Goal: Task Accomplishment & Management: Use online tool/utility

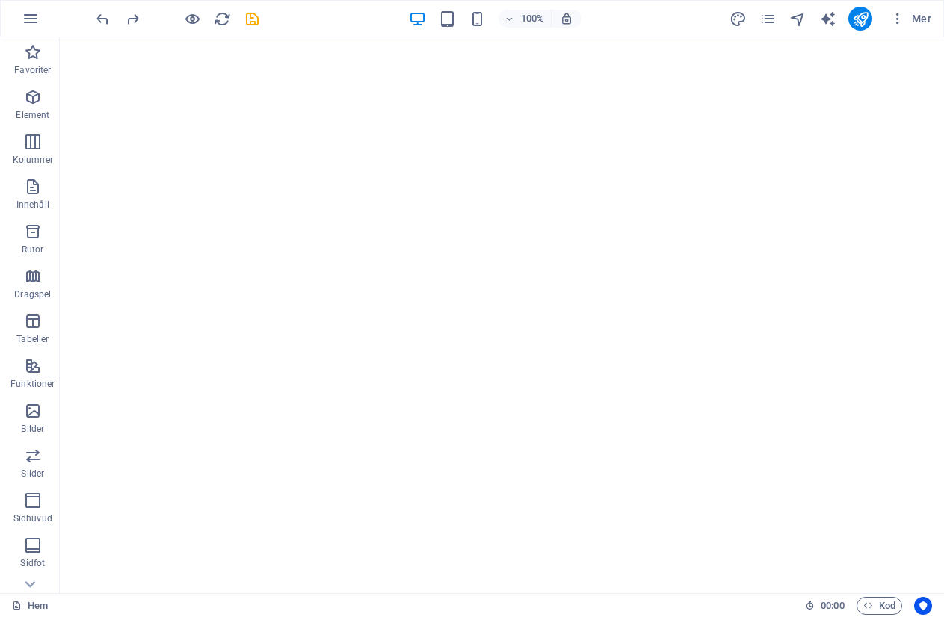
select select "9"
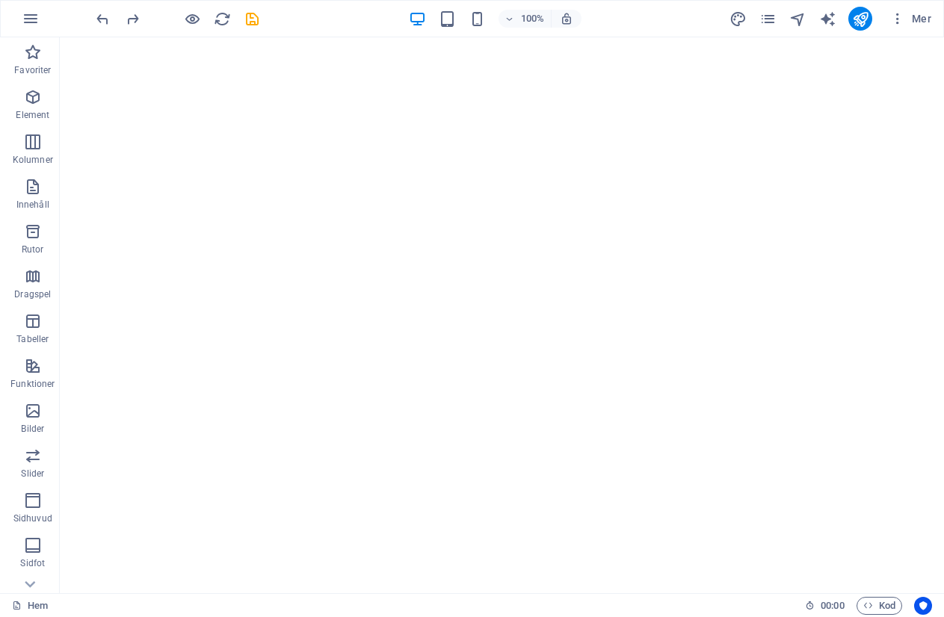
select select "9"
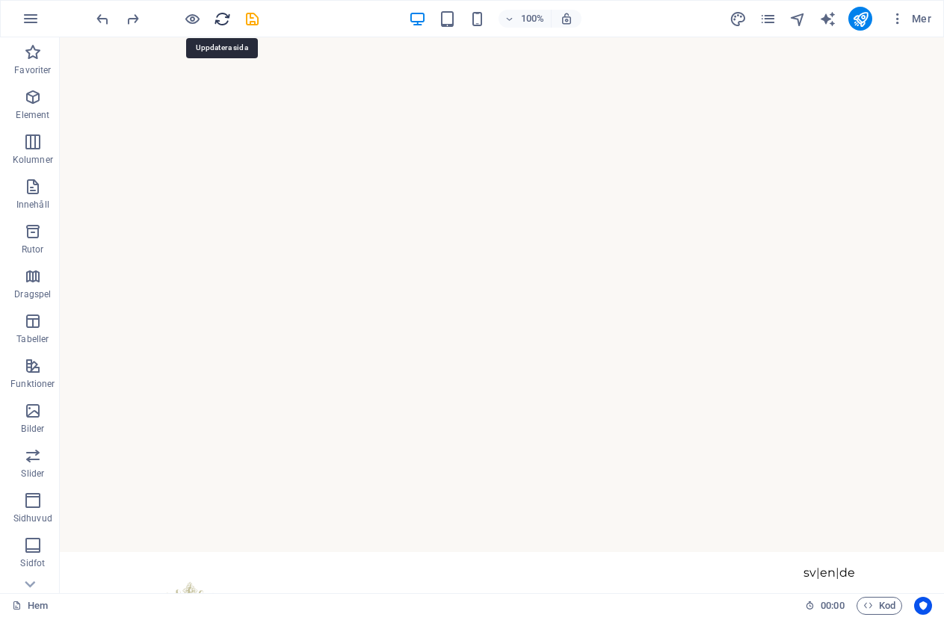
click at [218, 19] on icon "reload" at bounding box center [222, 18] width 17 height 17
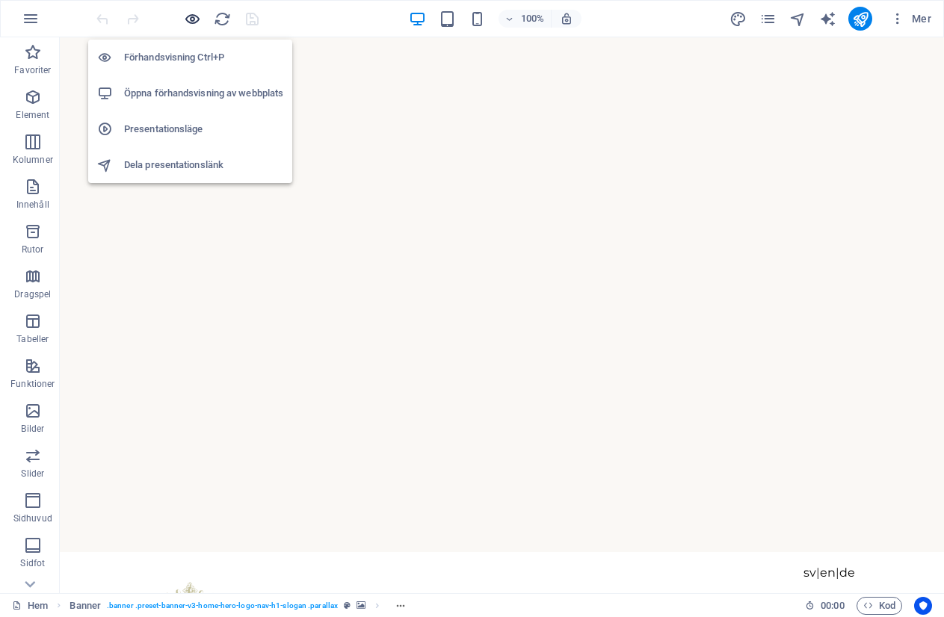
click at [187, 15] on icon "button" at bounding box center [192, 18] width 17 height 17
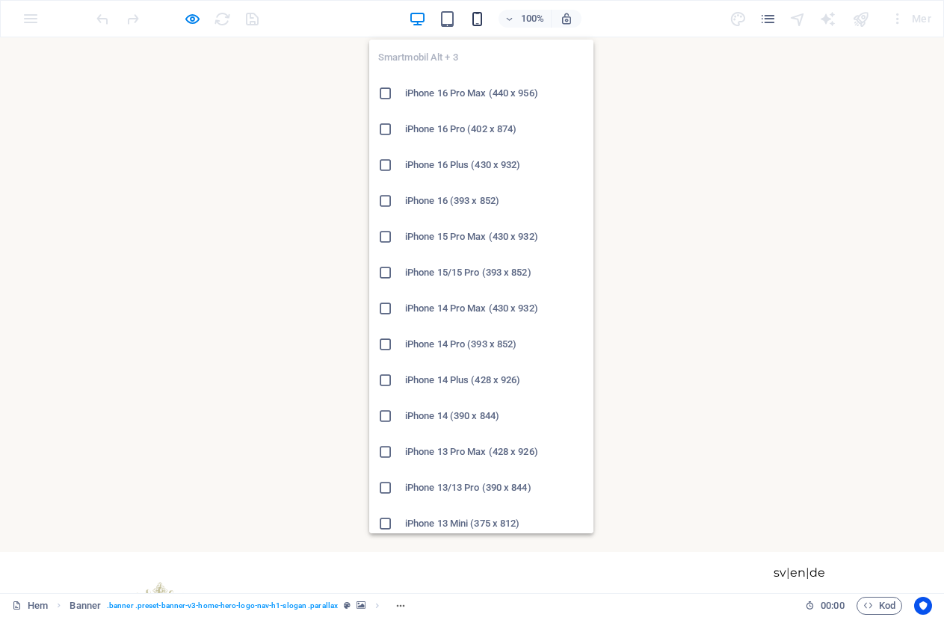
click at [474, 16] on icon "button" at bounding box center [476, 18] width 17 height 17
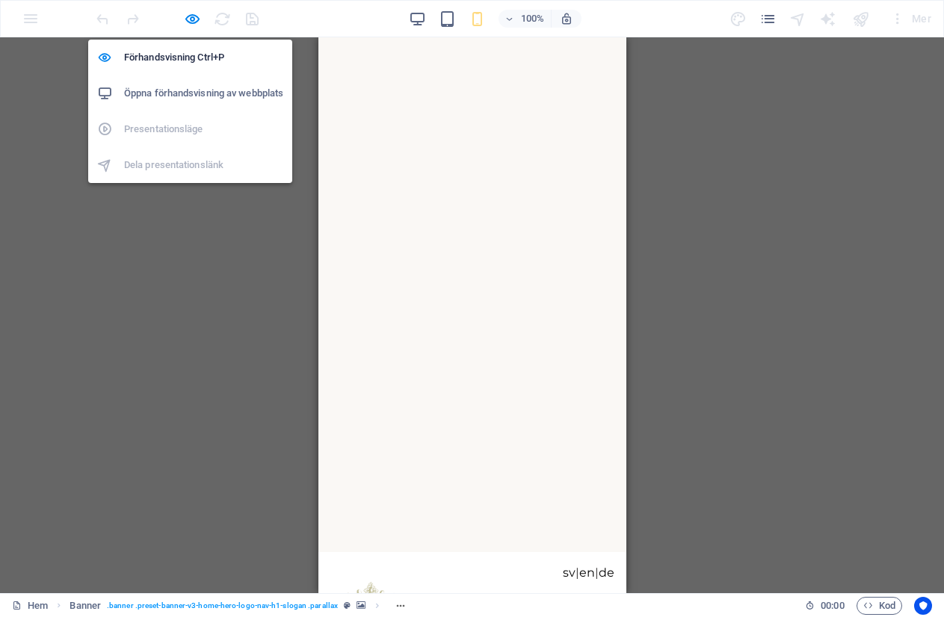
click at [178, 93] on h6 "Öppna förhandsvisning av webbplats" at bounding box center [203, 93] width 159 height 18
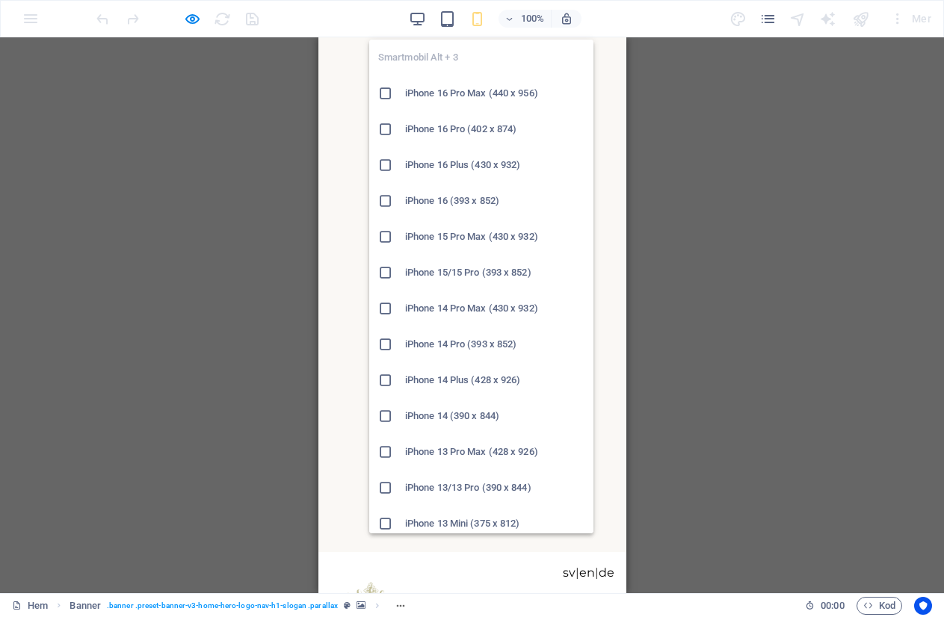
click at [417, 101] on h6 "iPhone 16 Pro Max (440 x 956)" at bounding box center [494, 93] width 179 height 18
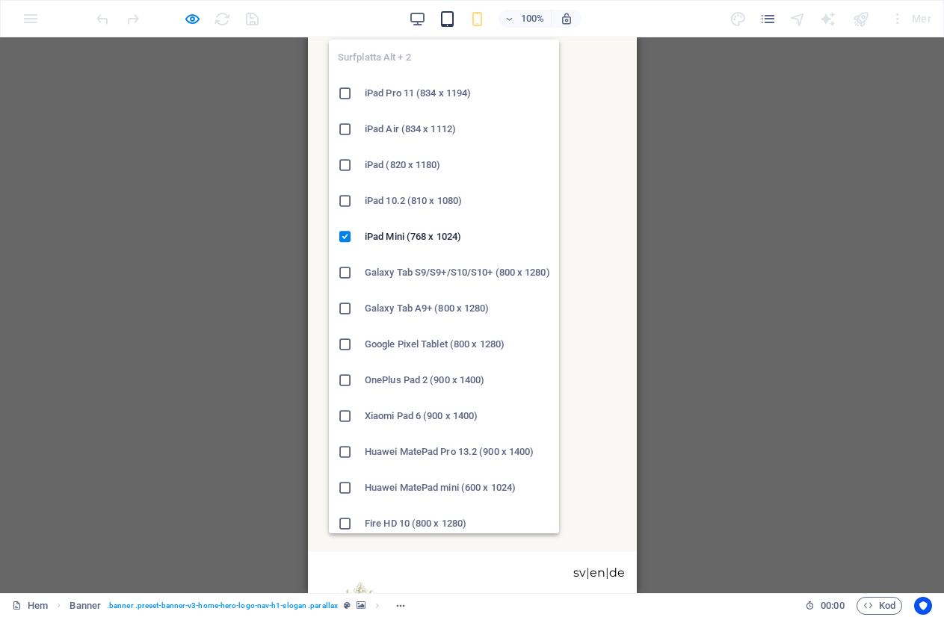
click at [449, 21] on icon "button" at bounding box center [447, 18] width 17 height 17
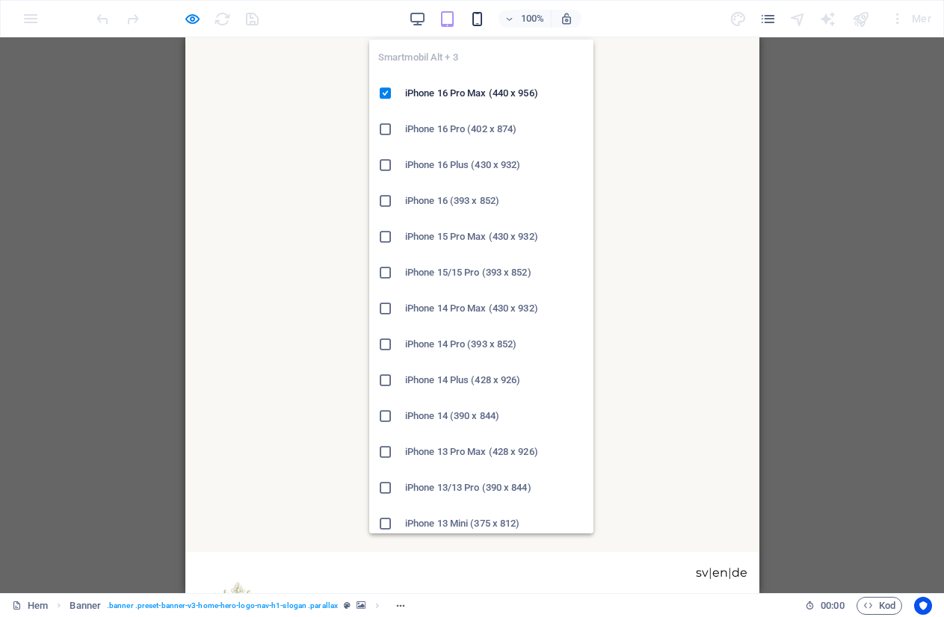
click at [474, 24] on icon "button" at bounding box center [476, 18] width 17 height 17
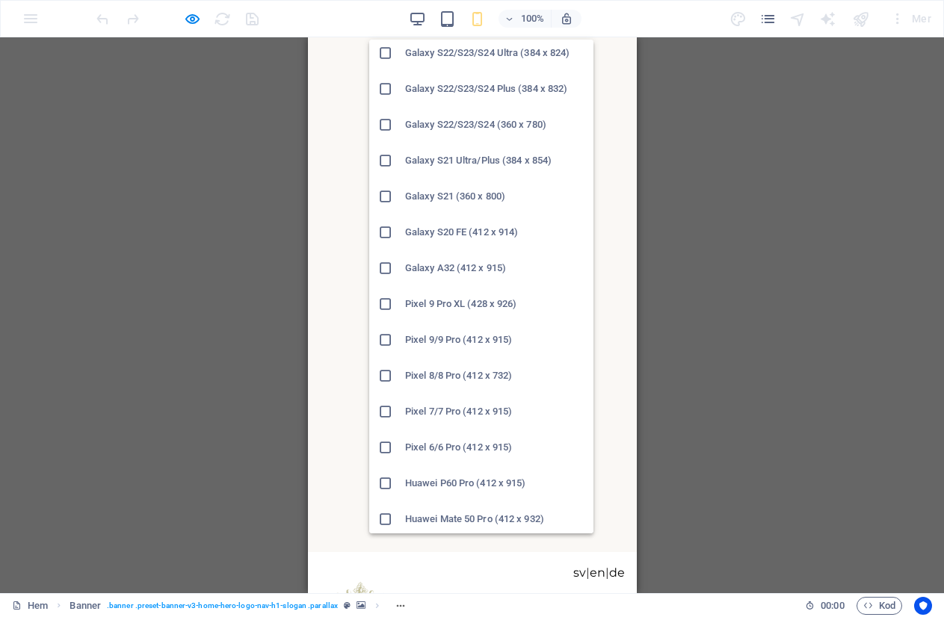
scroll to position [690, 0]
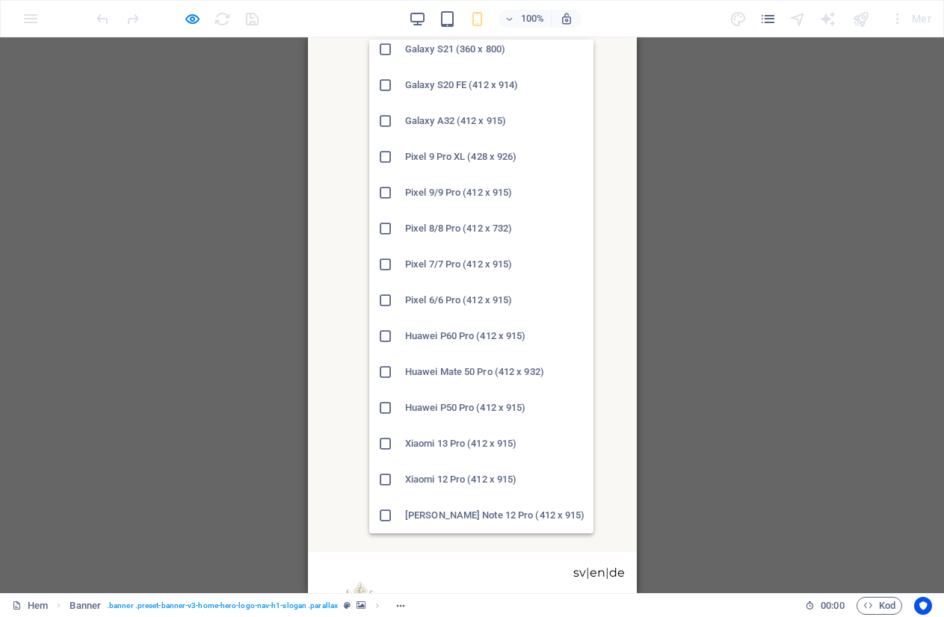
click at [448, 511] on h6 "[PERSON_NAME] Note 12 Pro (412 x 915)" at bounding box center [494, 516] width 179 height 18
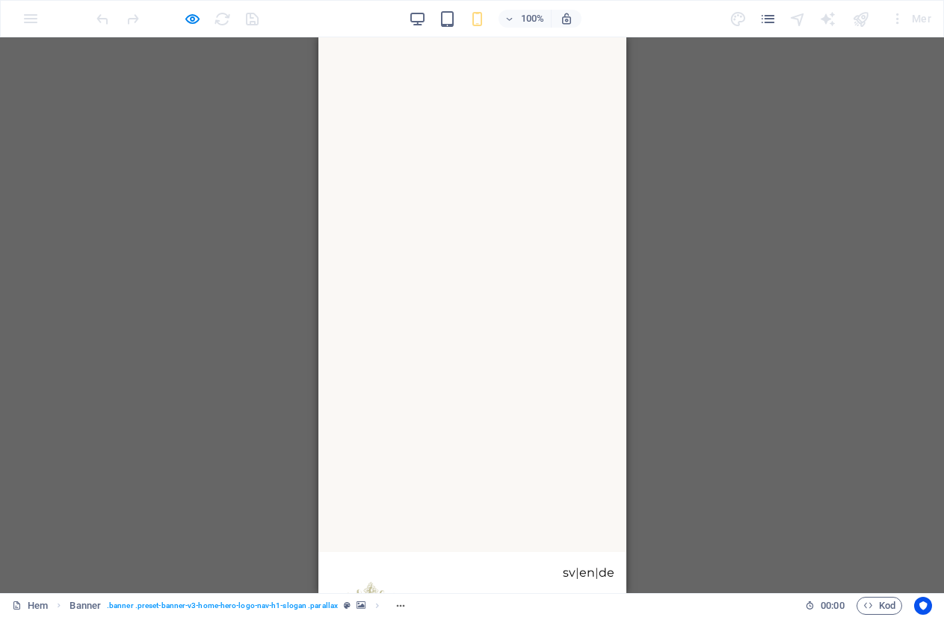
click at [137, 232] on div "Meny Banner Banner Menyfält Behållare H2 H3 Spacer Bild med text Behållare Spac…" at bounding box center [472, 315] width 944 height 556
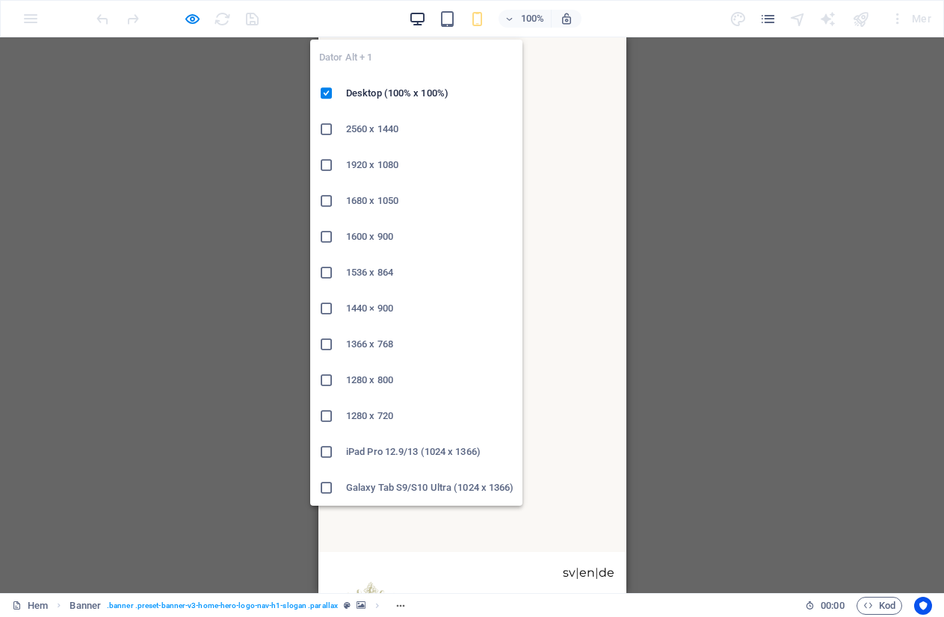
click at [420, 16] on icon "button" at bounding box center [417, 18] width 17 height 17
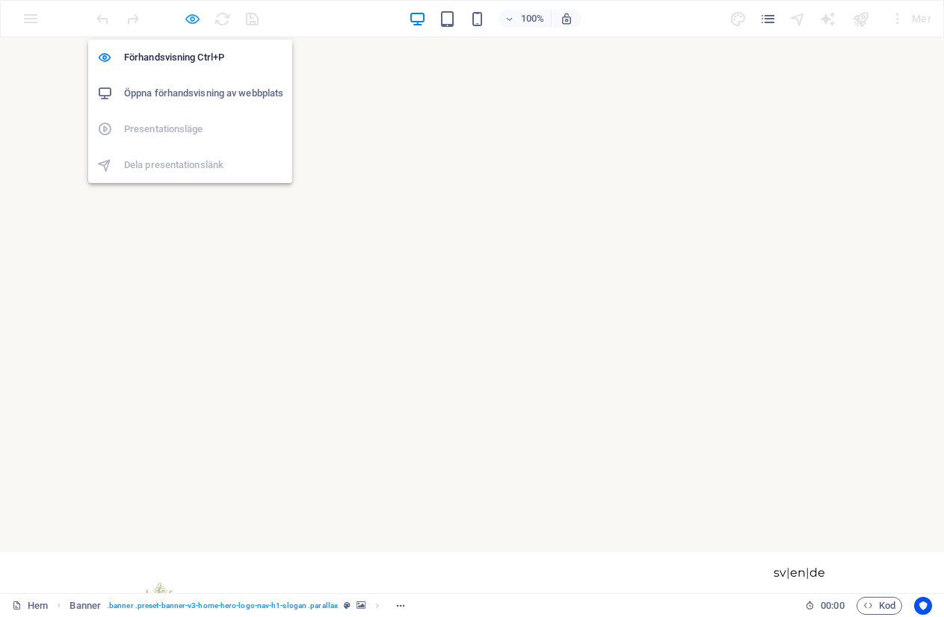
click at [196, 16] on icon "button" at bounding box center [192, 18] width 17 height 17
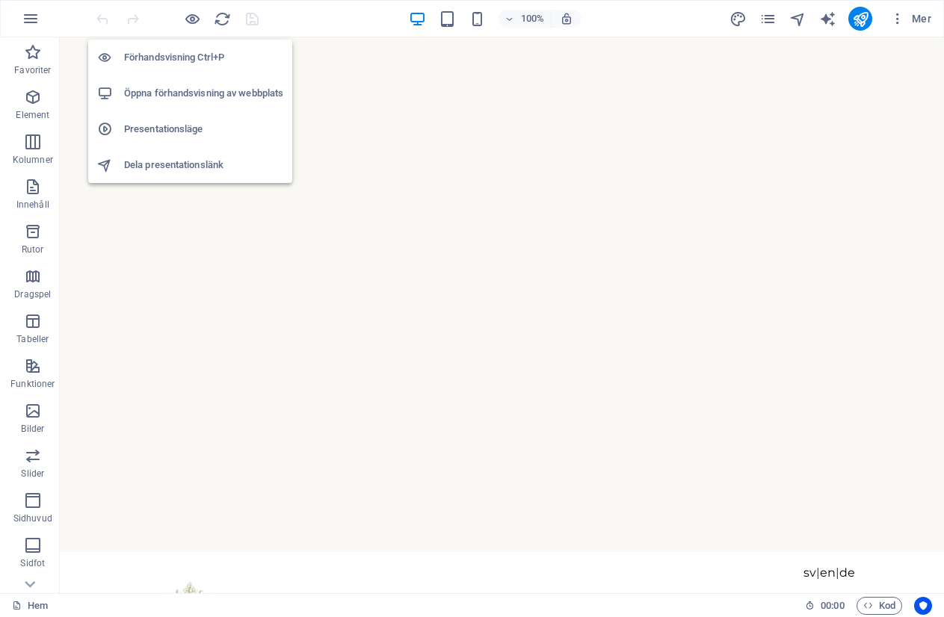
click at [175, 89] on h6 "Öppna förhandsvisning av webbplats" at bounding box center [203, 93] width 159 height 18
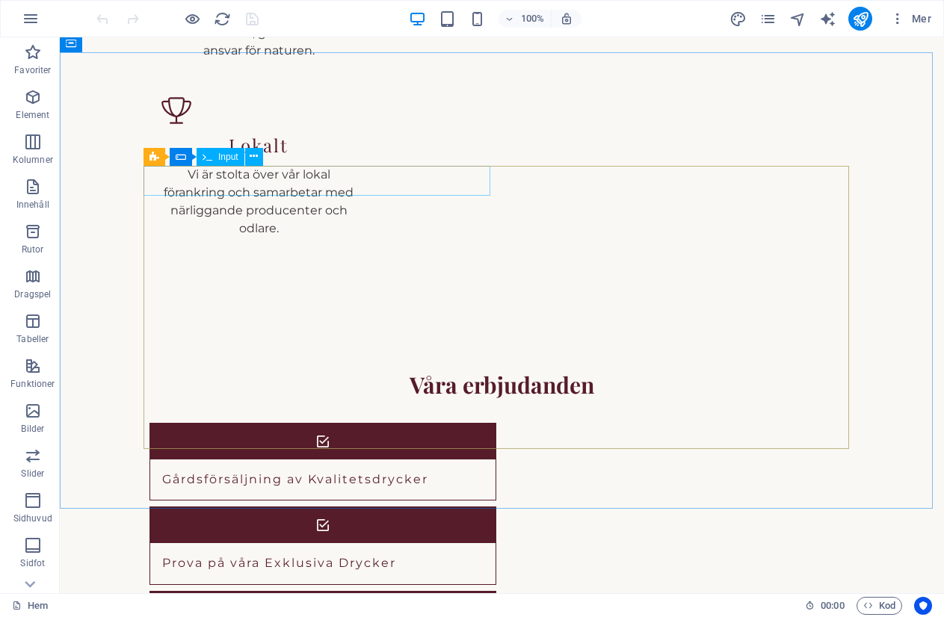
scroll to position [2016, 0]
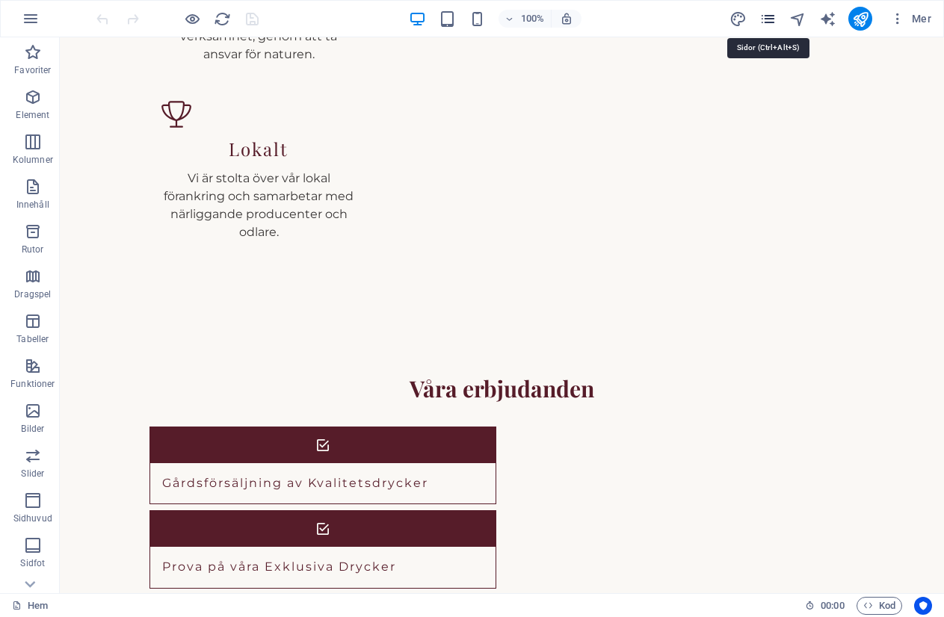
click at [765, 16] on icon "pages" at bounding box center [767, 18] width 17 height 17
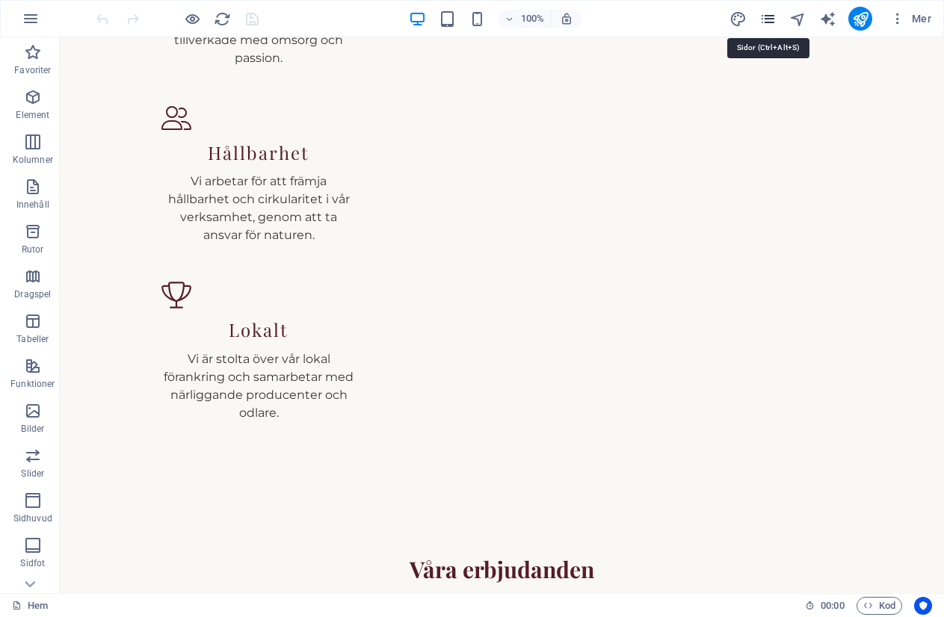
scroll to position [2022, 0]
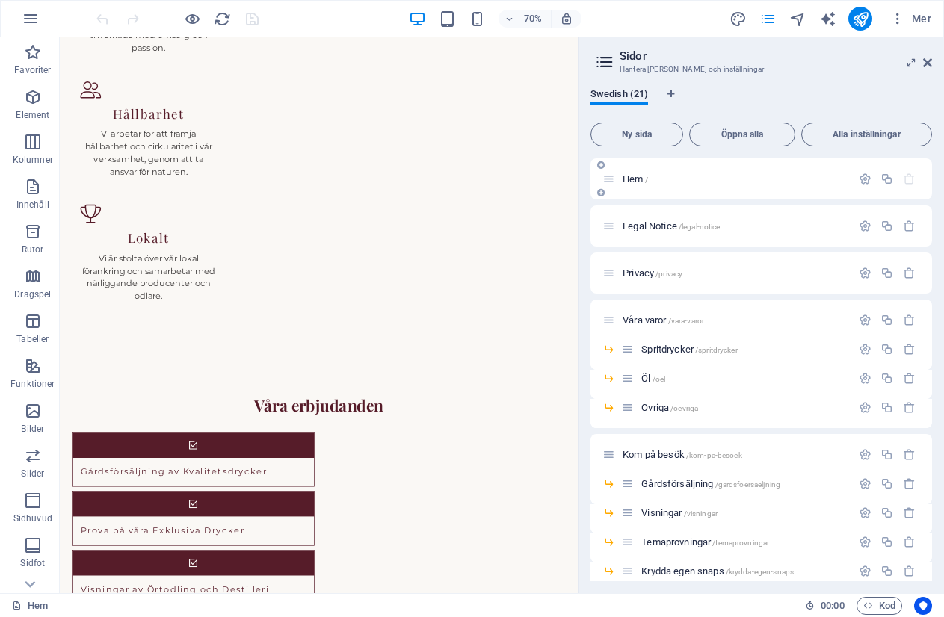
click at [625, 185] on div "Hem /" at bounding box center [726, 178] width 249 height 17
click at [642, 326] on div "Våra varor /vara-varor" at bounding box center [726, 320] width 249 height 17
click at [642, 316] on span "Våra varor /vara-varor" at bounding box center [662, 320] width 81 height 11
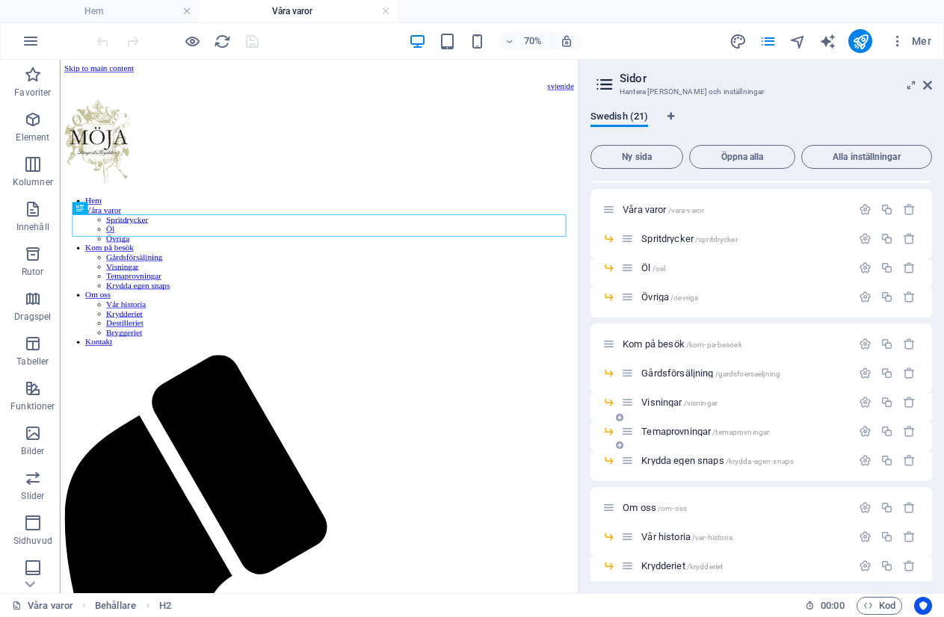
scroll to position [373, 0]
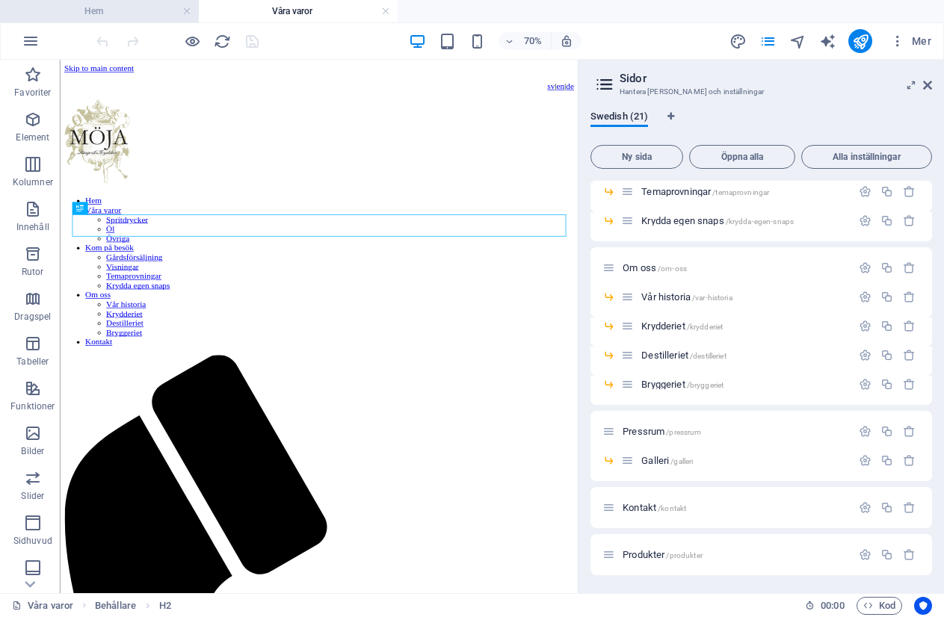
click at [92, 15] on h4 "Hem" at bounding box center [99, 11] width 199 height 16
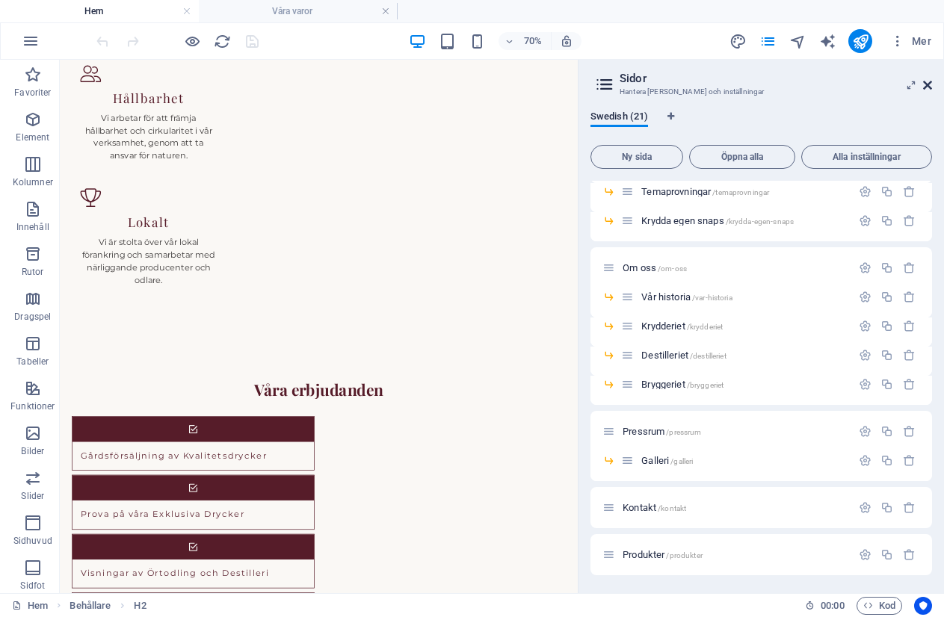
click at [925, 79] on icon at bounding box center [927, 85] width 9 height 12
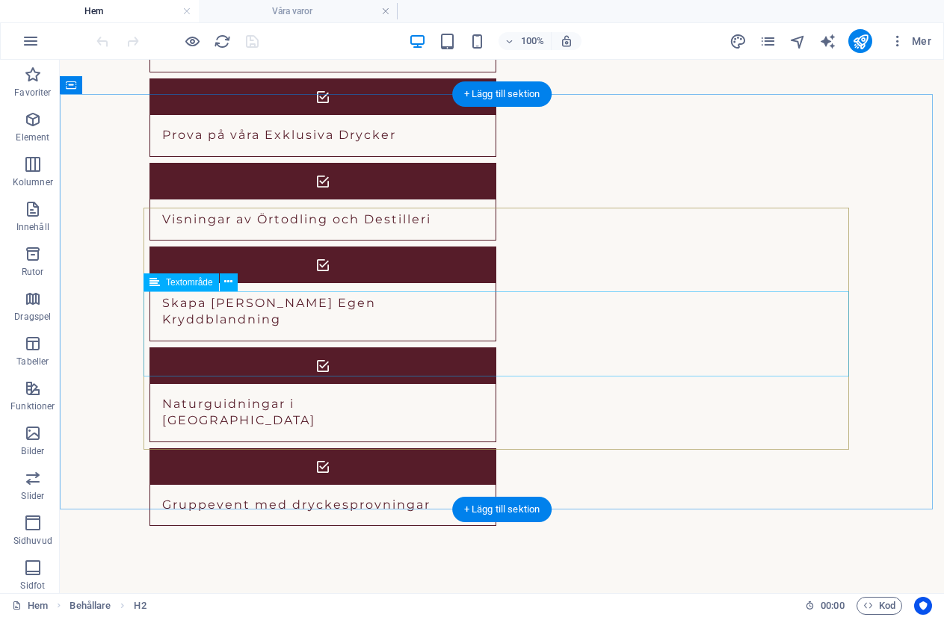
scroll to position [2710, 0]
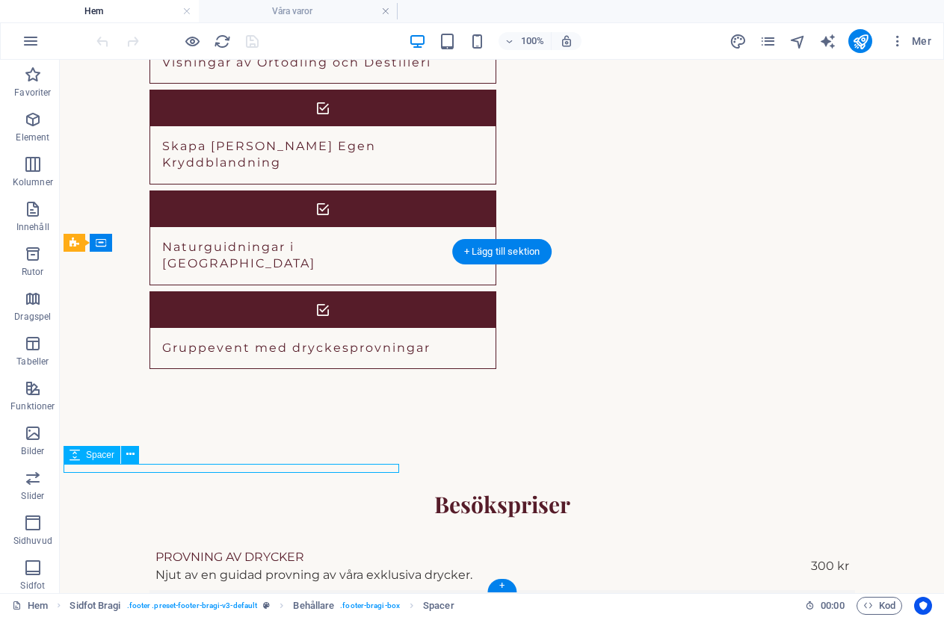
scroll to position [2553, 0]
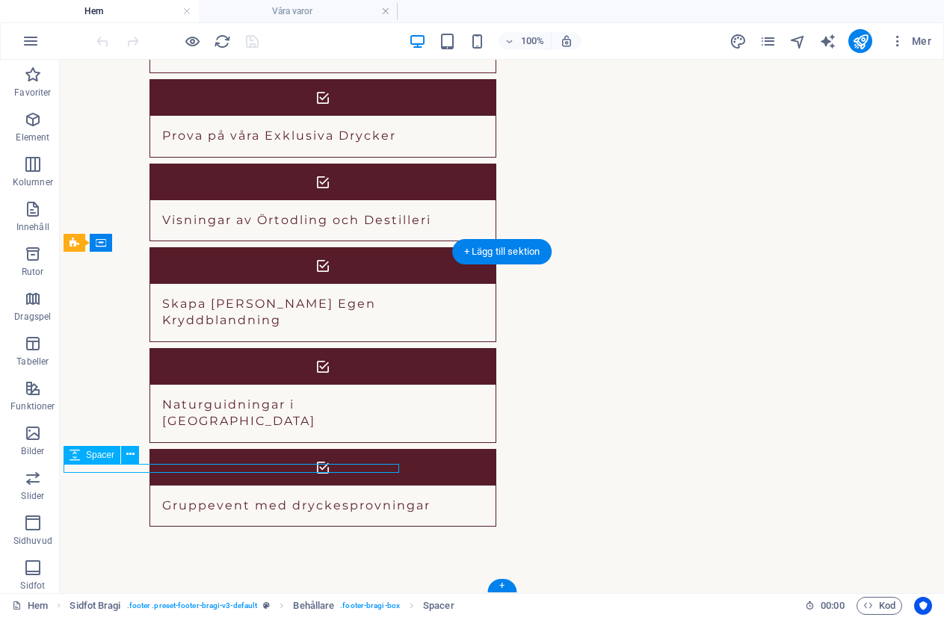
select select "px"
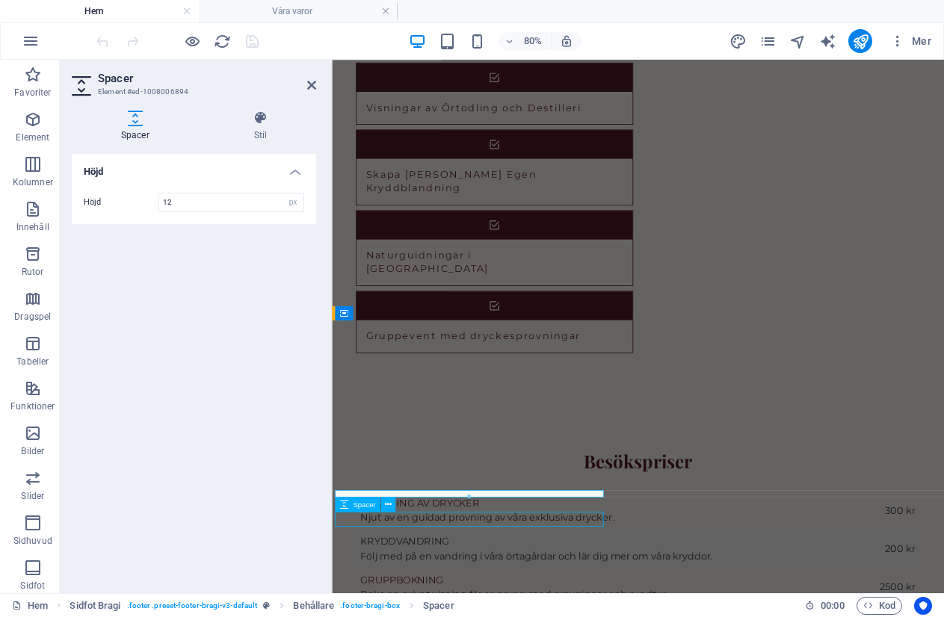
scroll to position [2710, 0]
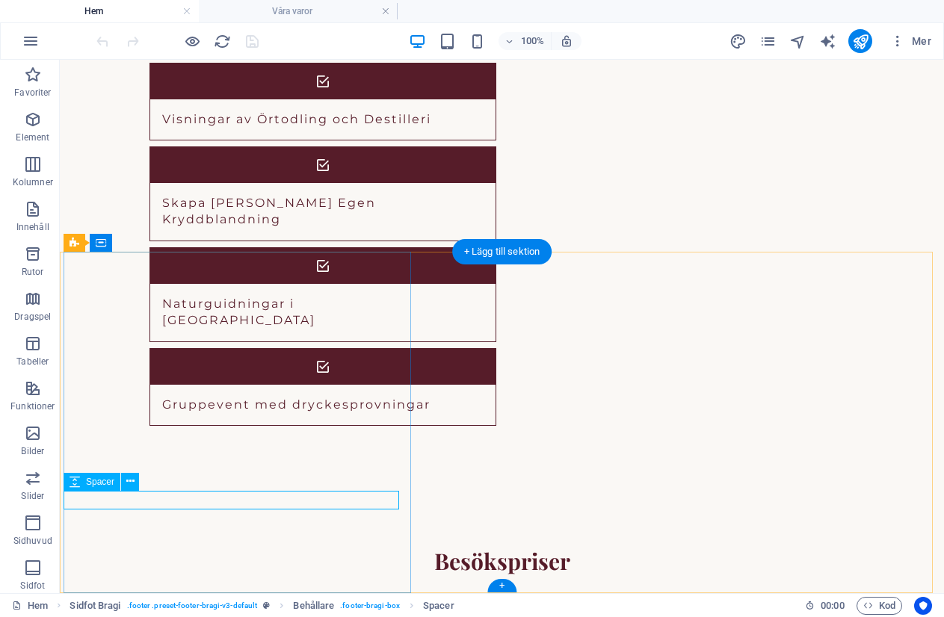
select select "px"
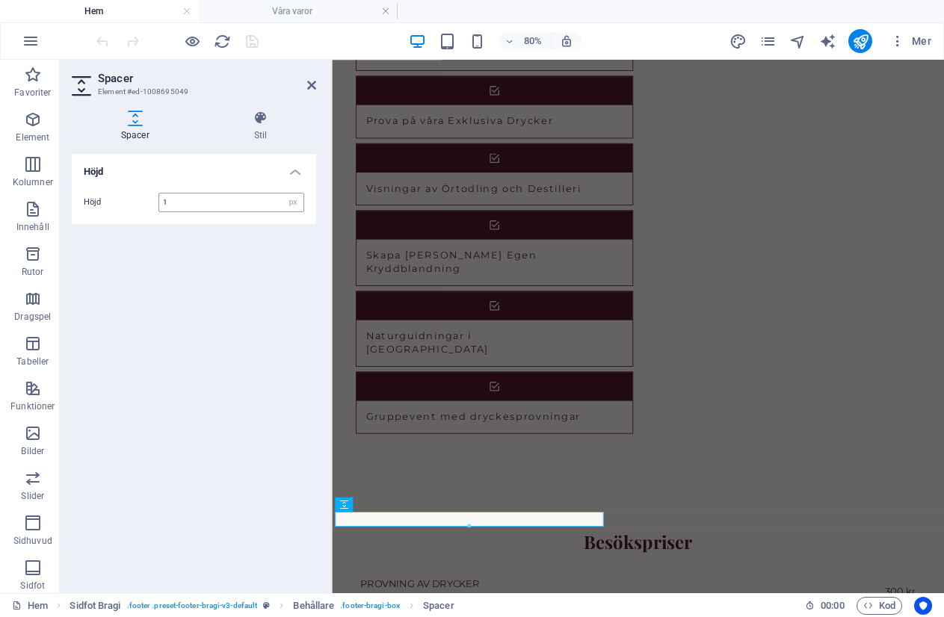
type input "12"
select select "9"
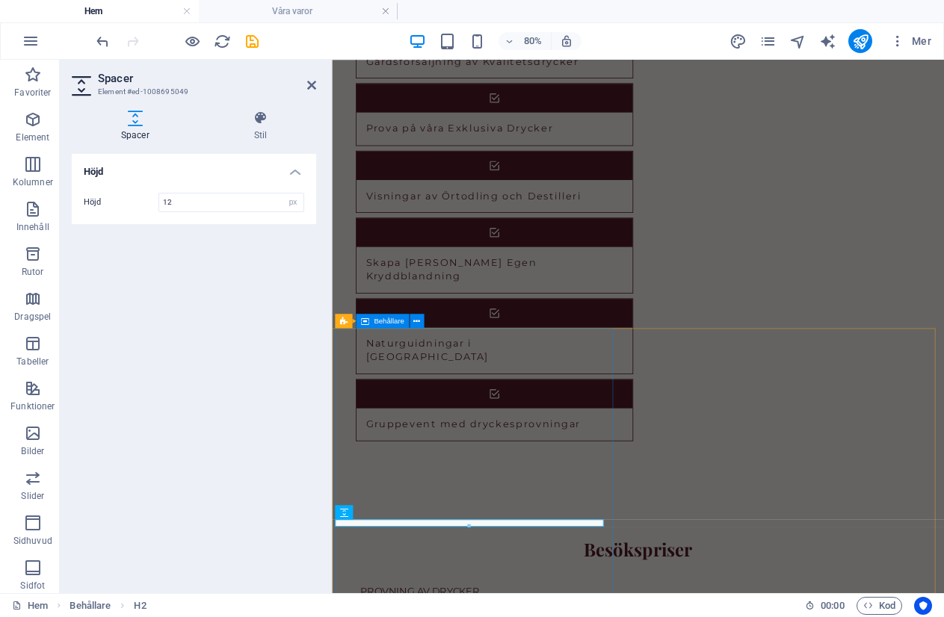
type input "12"
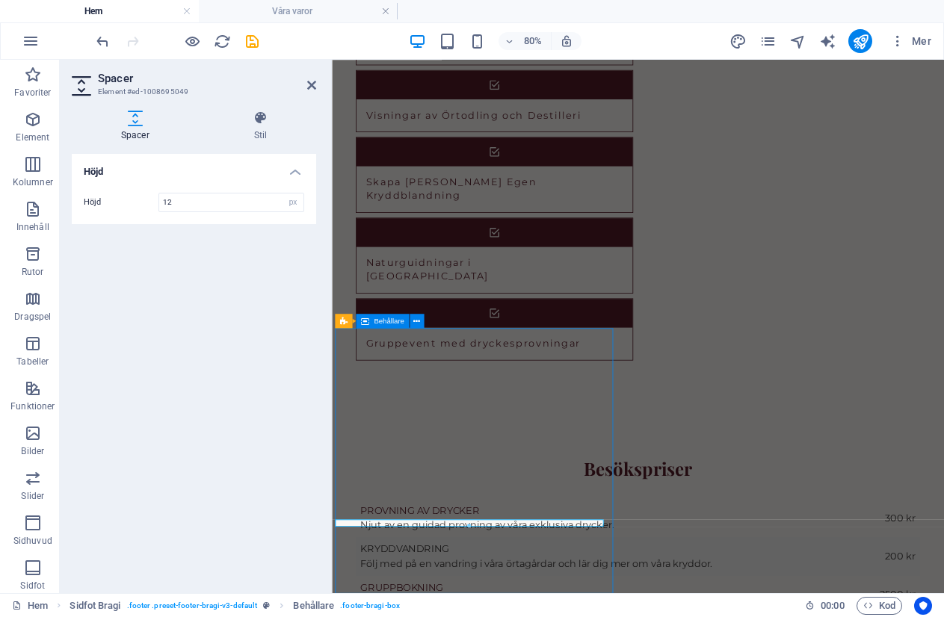
scroll to position [2701, 0]
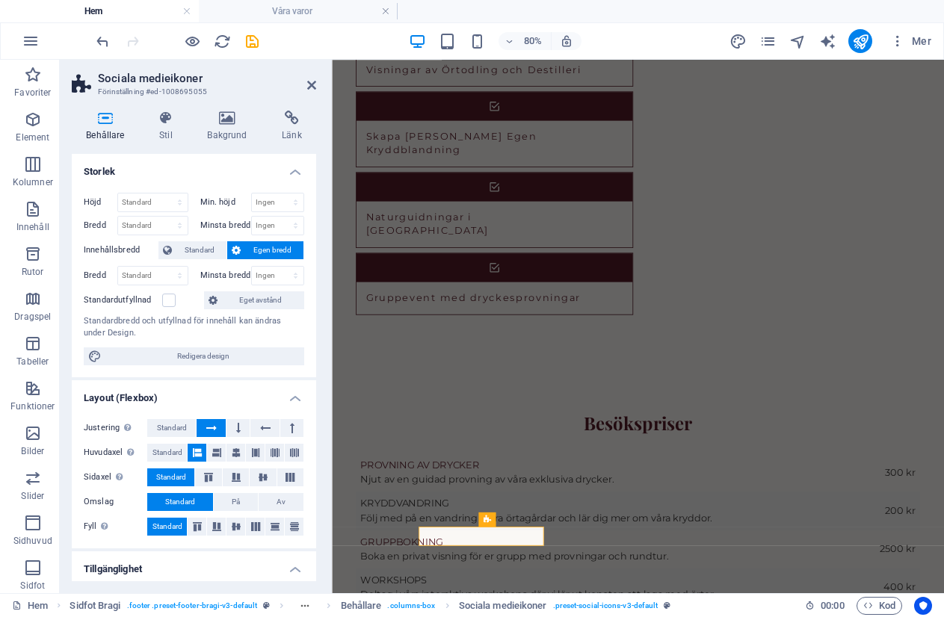
scroll to position [2543, 0]
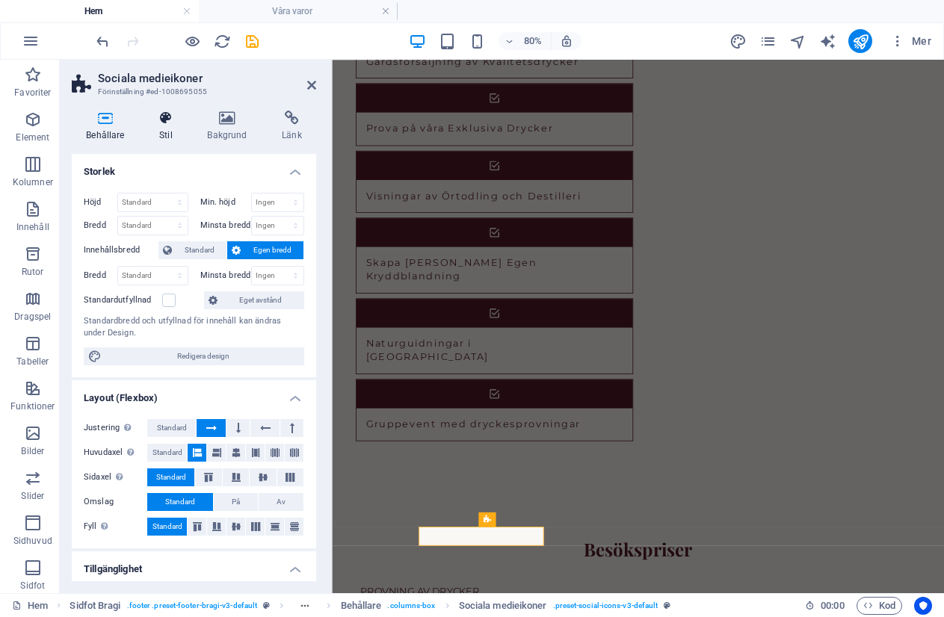
click at [169, 114] on icon at bounding box center [166, 118] width 42 height 15
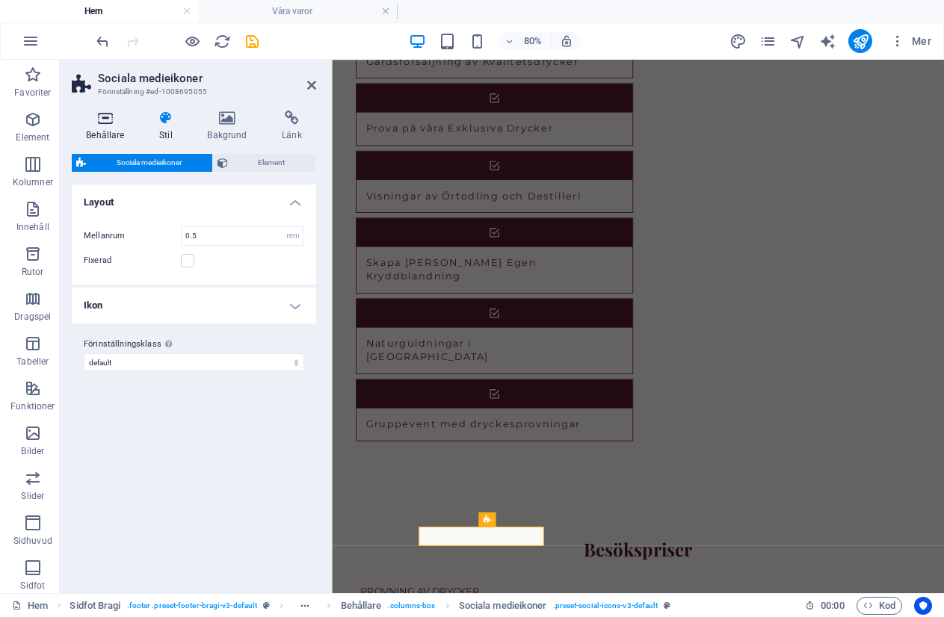
click at [105, 120] on icon at bounding box center [105, 118] width 67 height 15
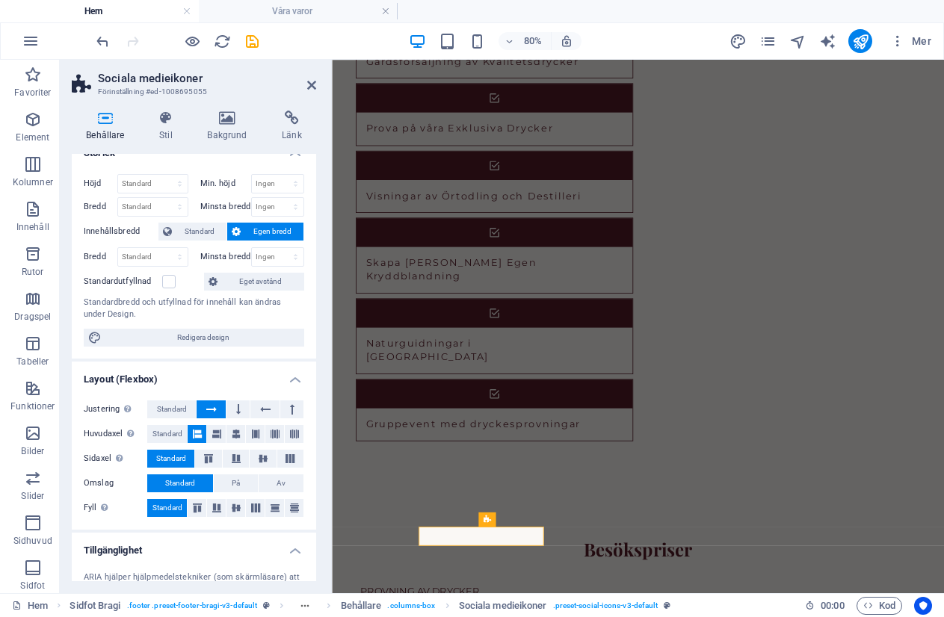
scroll to position [0, 0]
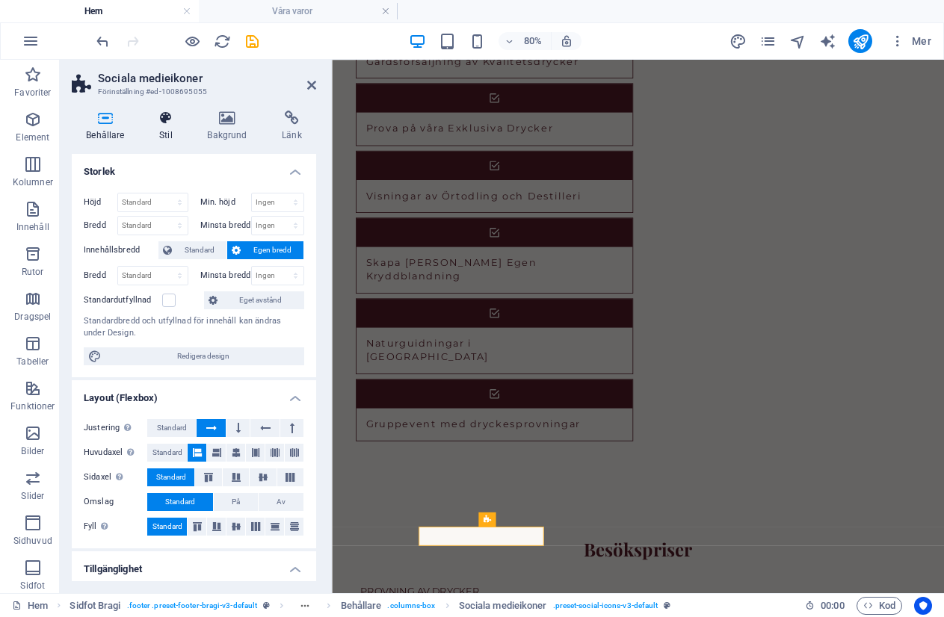
click at [170, 112] on icon at bounding box center [166, 118] width 42 height 15
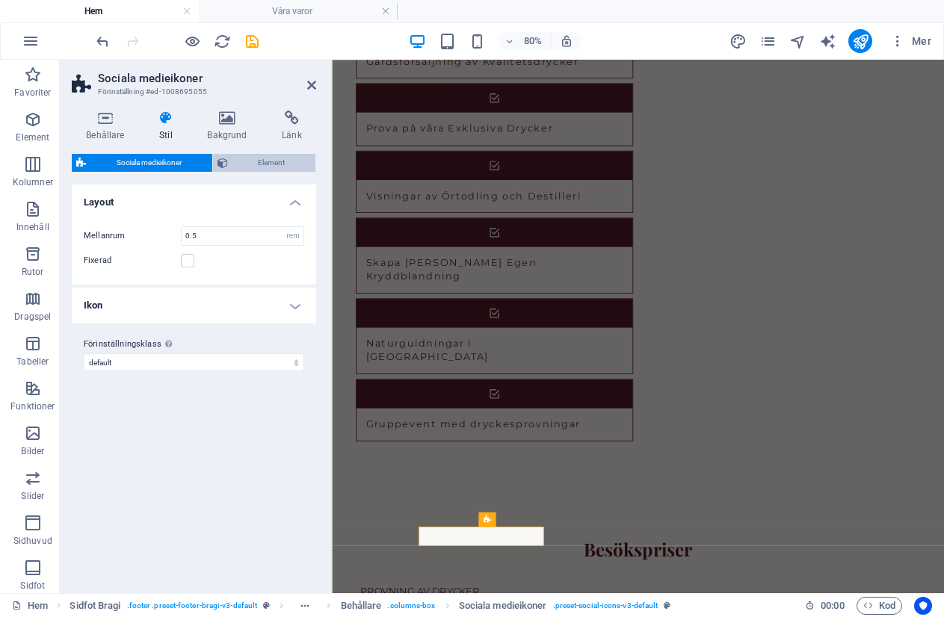
click at [254, 167] on span "Element" at bounding box center [271, 163] width 79 height 18
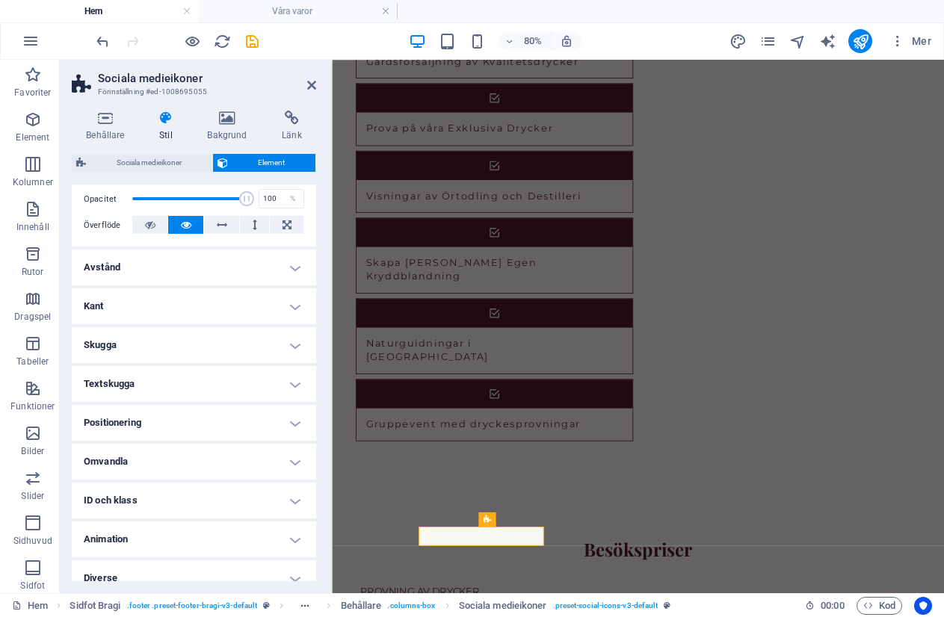
scroll to position [235, 0]
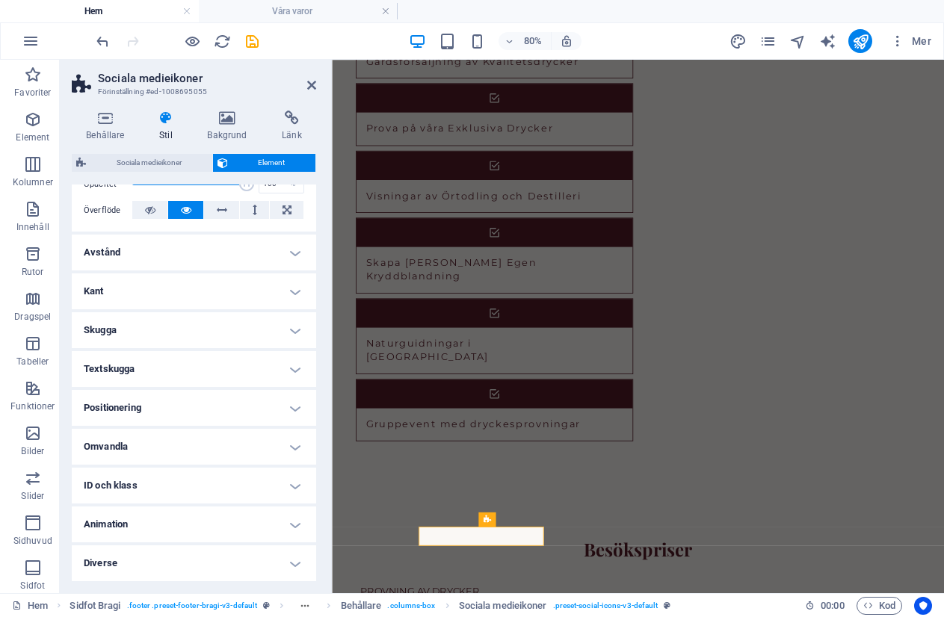
click at [133, 408] on h4 "Positionering" at bounding box center [194, 408] width 244 height 36
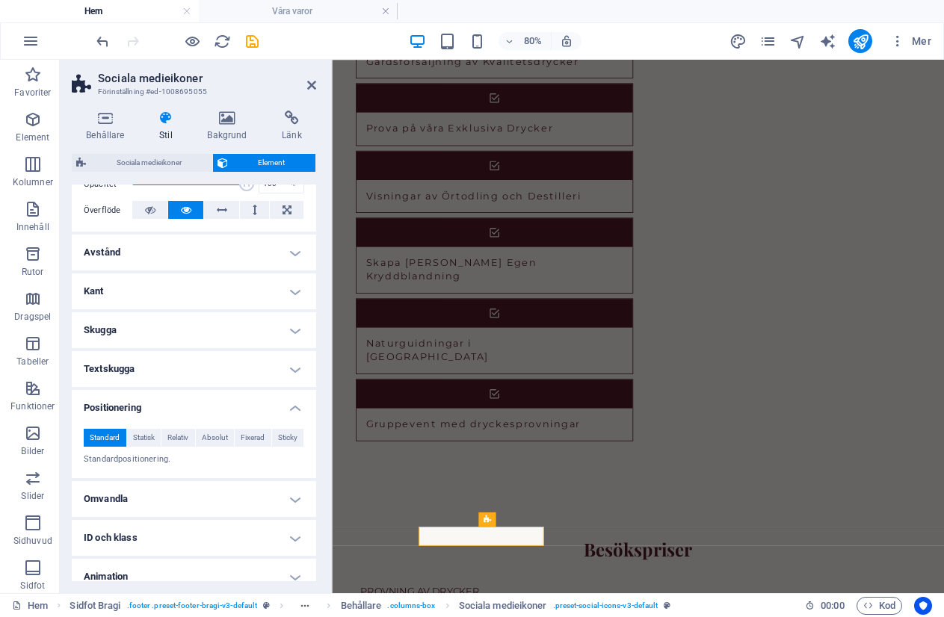
click at [133, 408] on h4 "Positionering" at bounding box center [194, 403] width 244 height 27
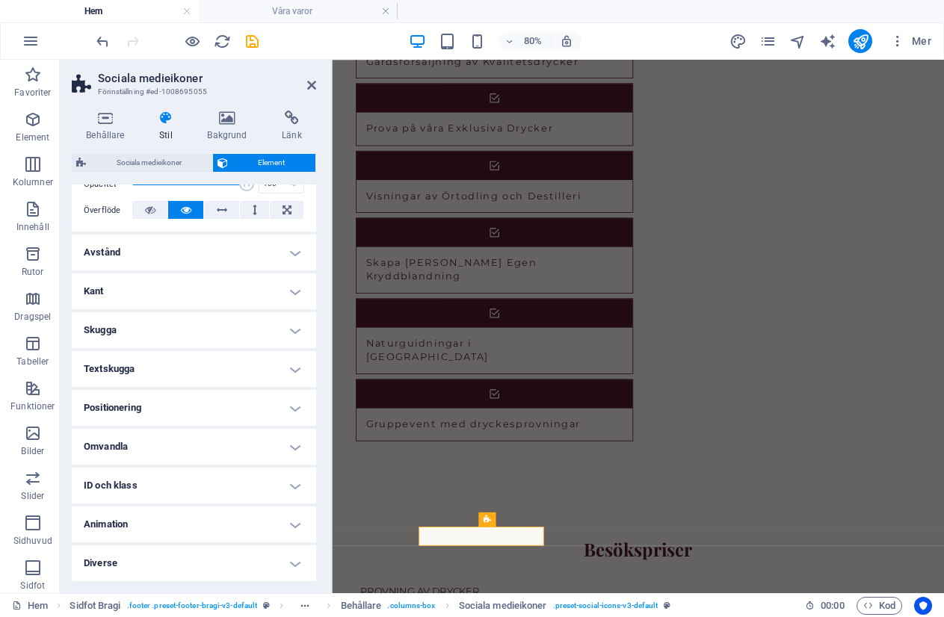
click at [121, 449] on h4 "Omvandla" at bounding box center [194, 447] width 244 height 36
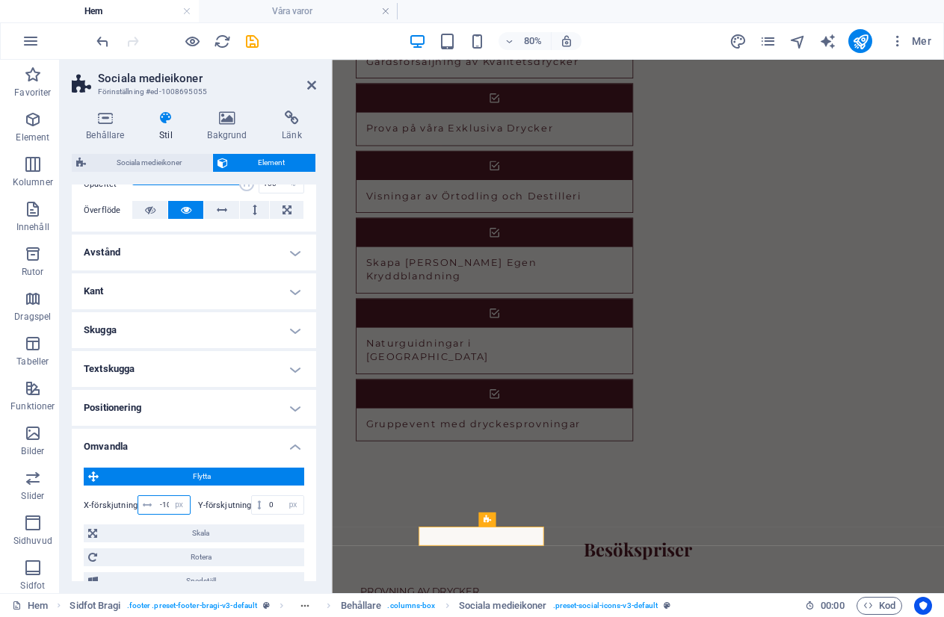
click at [165, 503] on input "-100" at bounding box center [173, 505] width 34 height 18
type input "0"
select select "9"
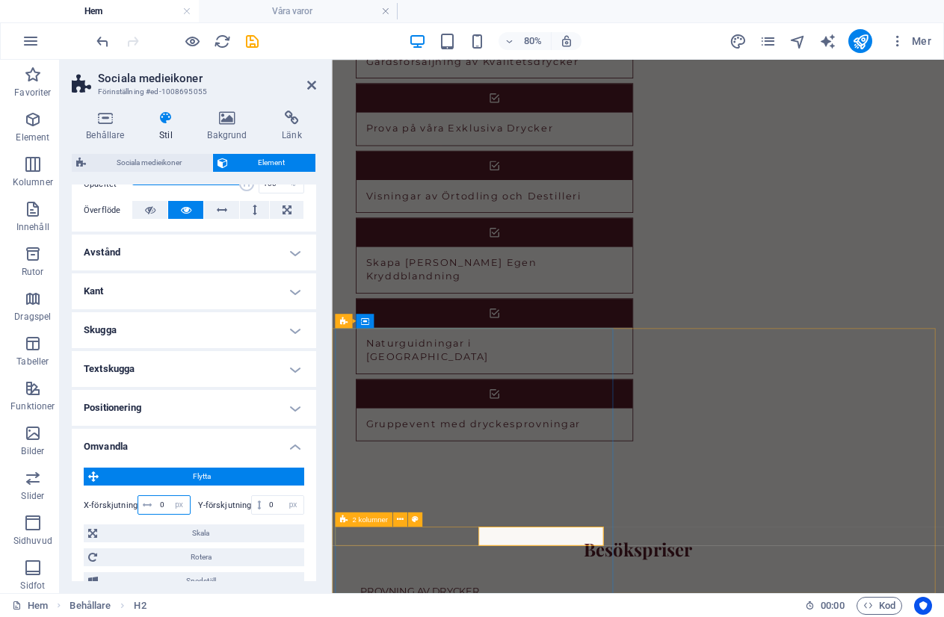
click at [344, 521] on icon at bounding box center [342, 519] width 7 height 14
type input "0"
click at [344, 521] on icon at bounding box center [342, 519] width 7 height 14
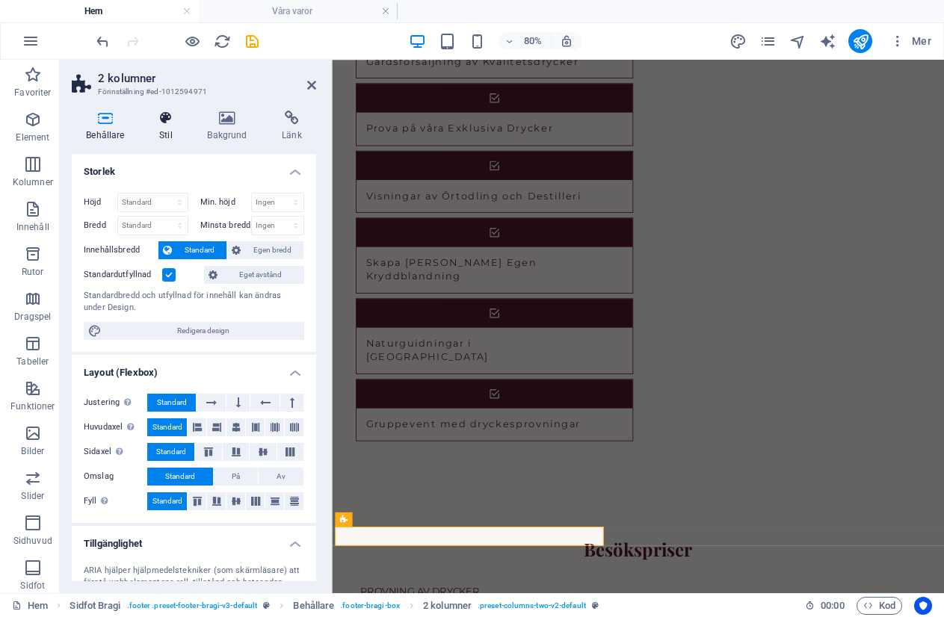
click at [164, 119] on icon at bounding box center [166, 118] width 42 height 15
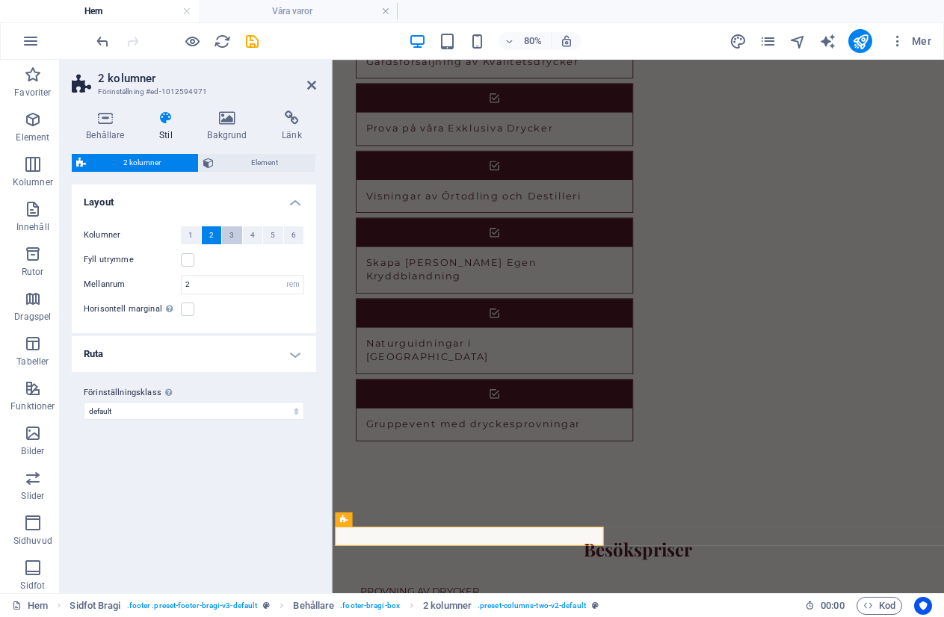
click at [229, 239] on span "3" at bounding box center [231, 235] width 4 height 18
select select "9"
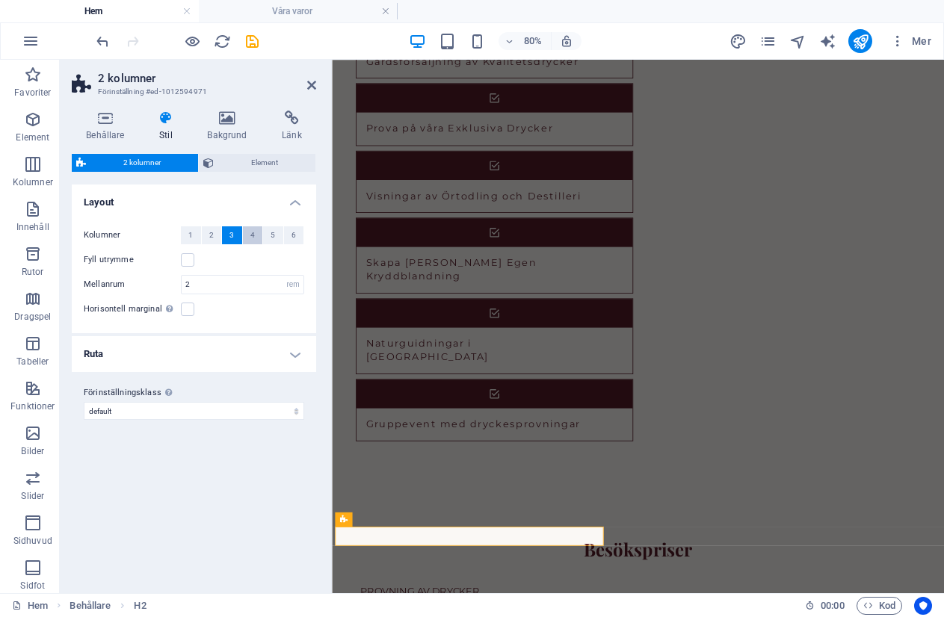
click at [251, 235] on span "4" at bounding box center [252, 235] width 4 height 18
select select "9"
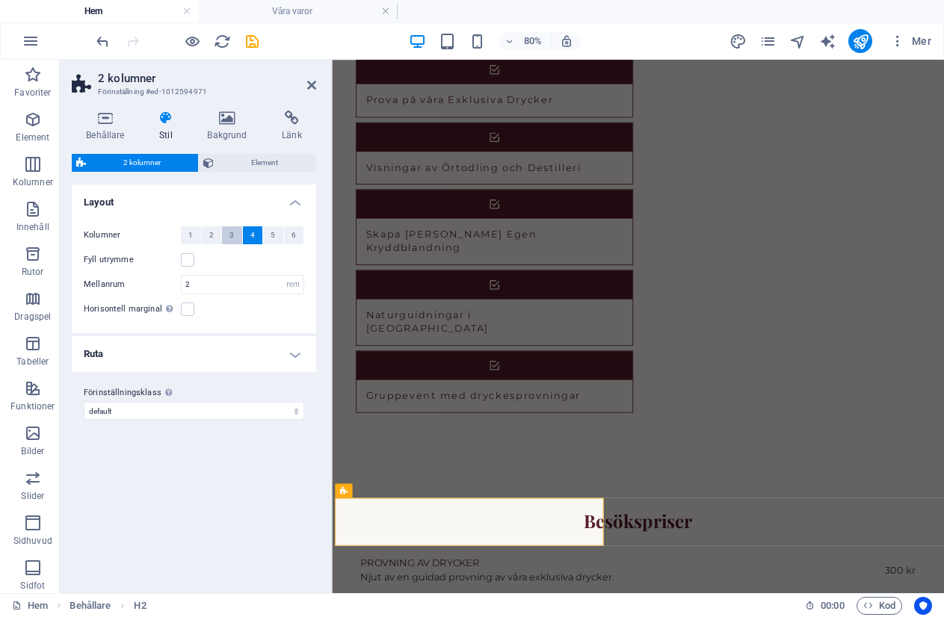
click at [231, 228] on span "3" at bounding box center [231, 235] width 4 height 18
select select "9"
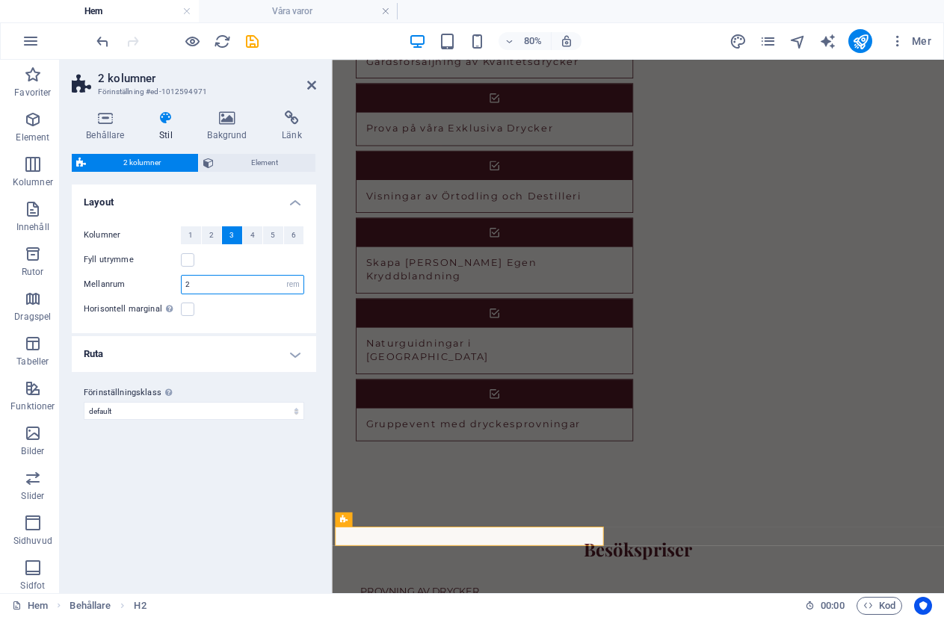
click at [188, 285] on input "2" at bounding box center [243, 285] width 122 height 18
type input "1"
select select "9"
type input "1"
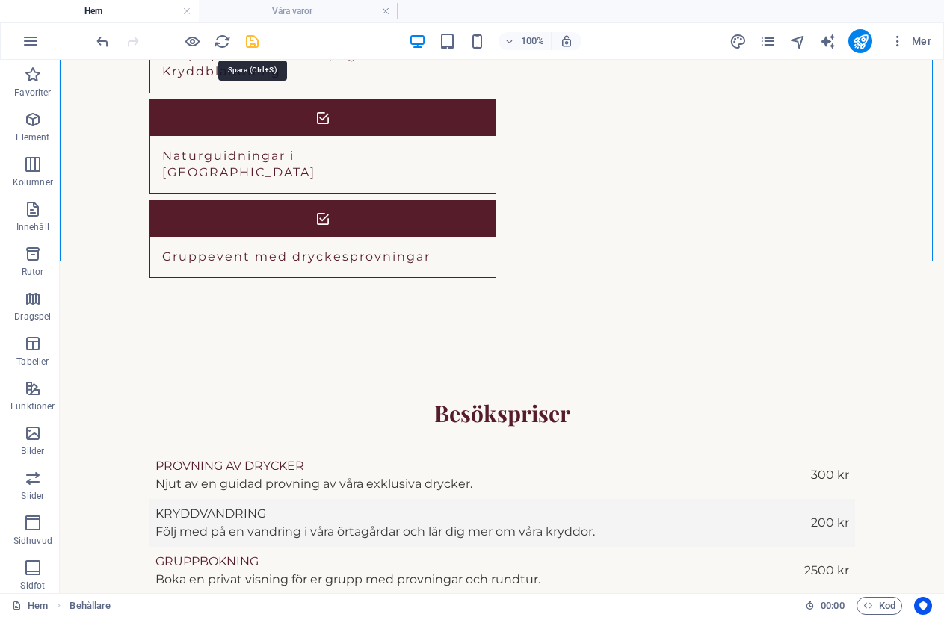
click at [248, 42] on icon "save" at bounding box center [252, 41] width 17 height 17
checkbox input "false"
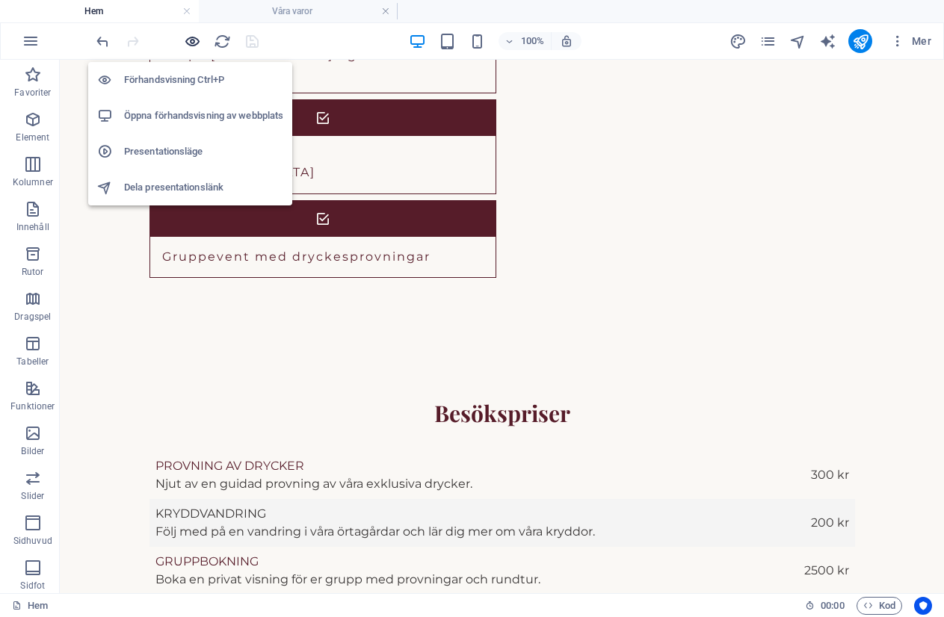
click at [190, 39] on icon "button" at bounding box center [192, 41] width 17 height 17
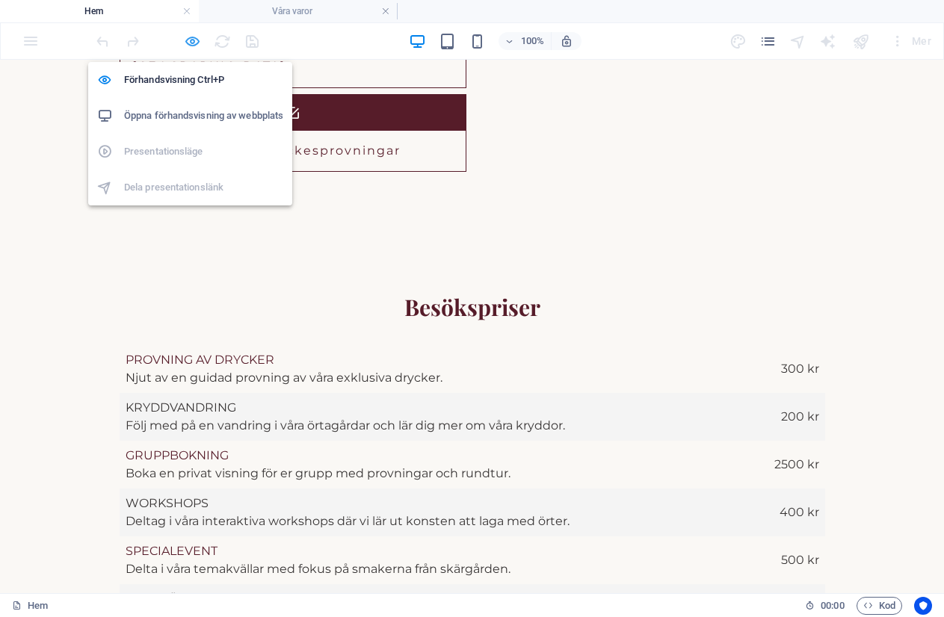
scroll to position [2713, 0]
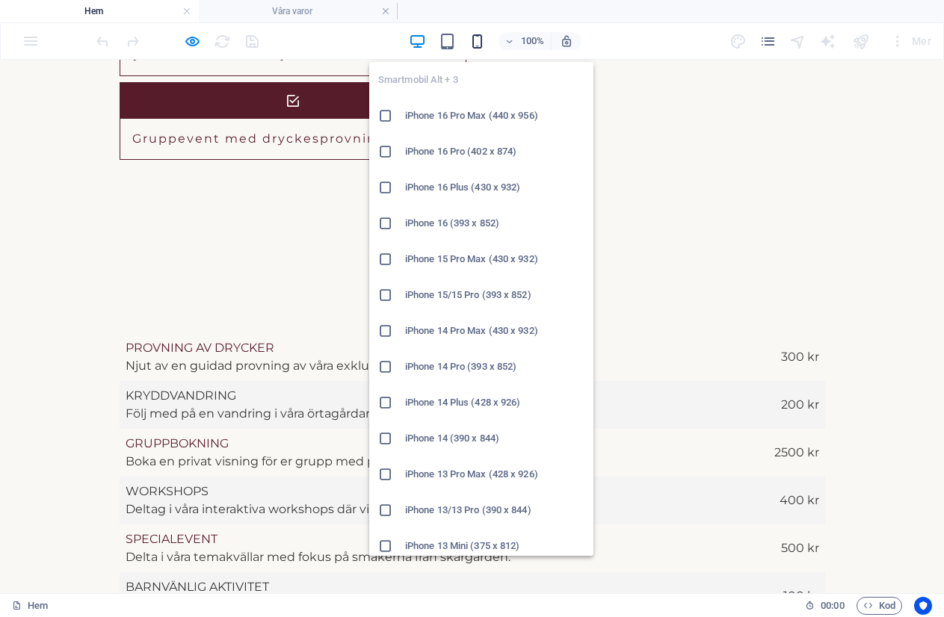
click at [477, 38] on icon "button" at bounding box center [476, 41] width 17 height 17
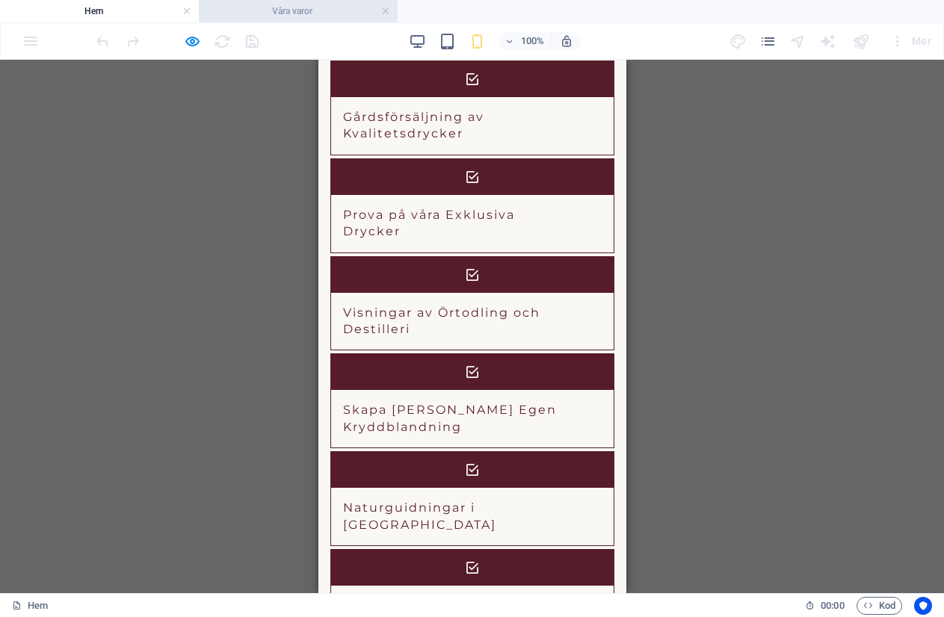
scroll to position [1916, 0]
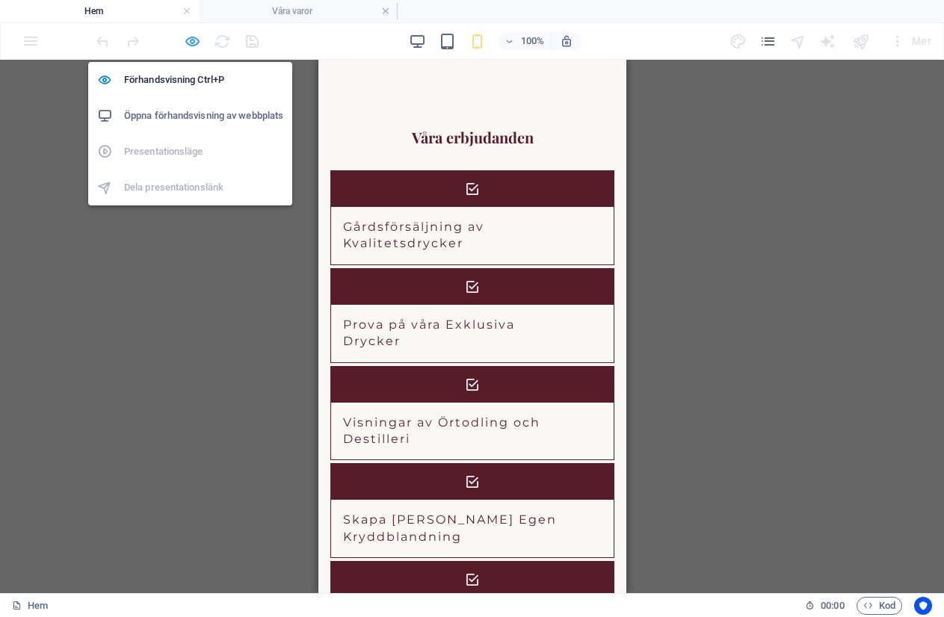
click at [191, 43] on icon "button" at bounding box center [192, 41] width 17 height 17
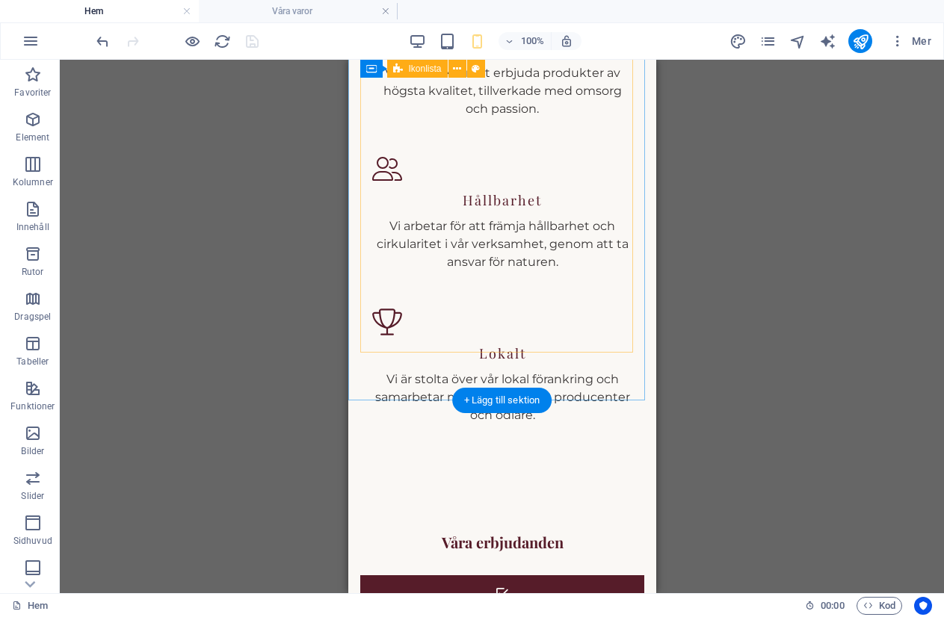
scroll to position [1798, 0]
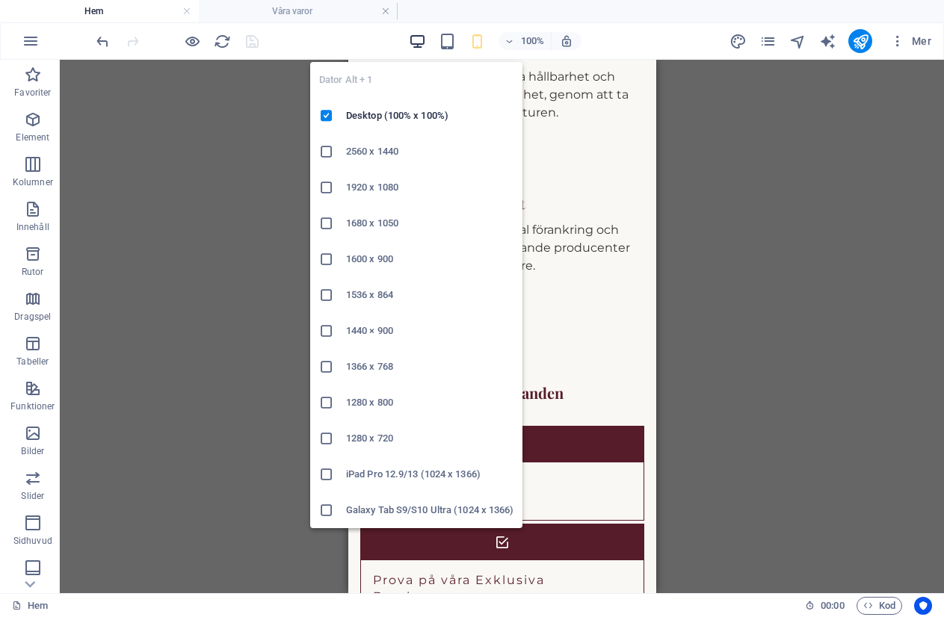
click at [420, 40] on icon "button" at bounding box center [417, 41] width 17 height 17
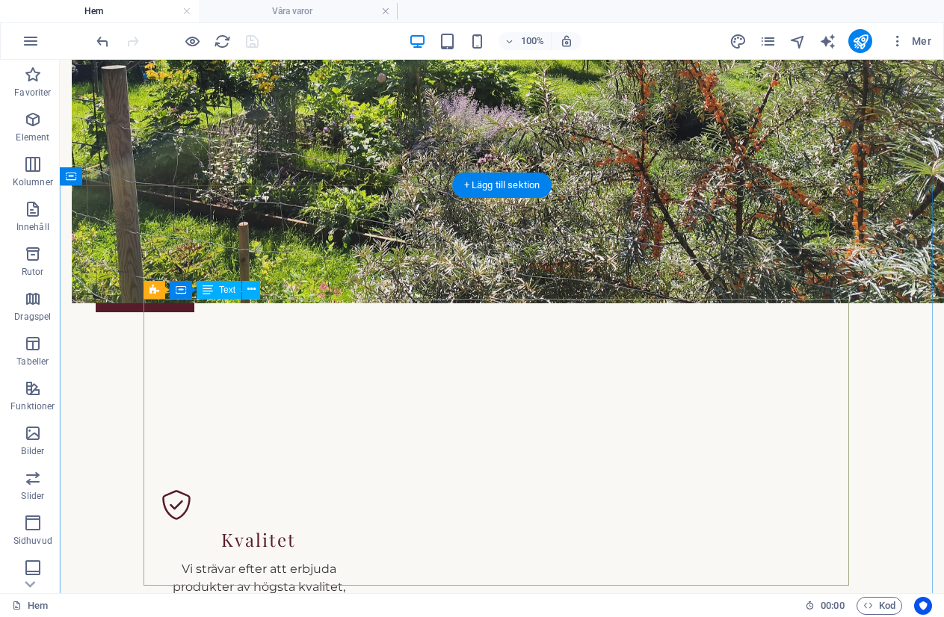
scroll to position [1201, 0]
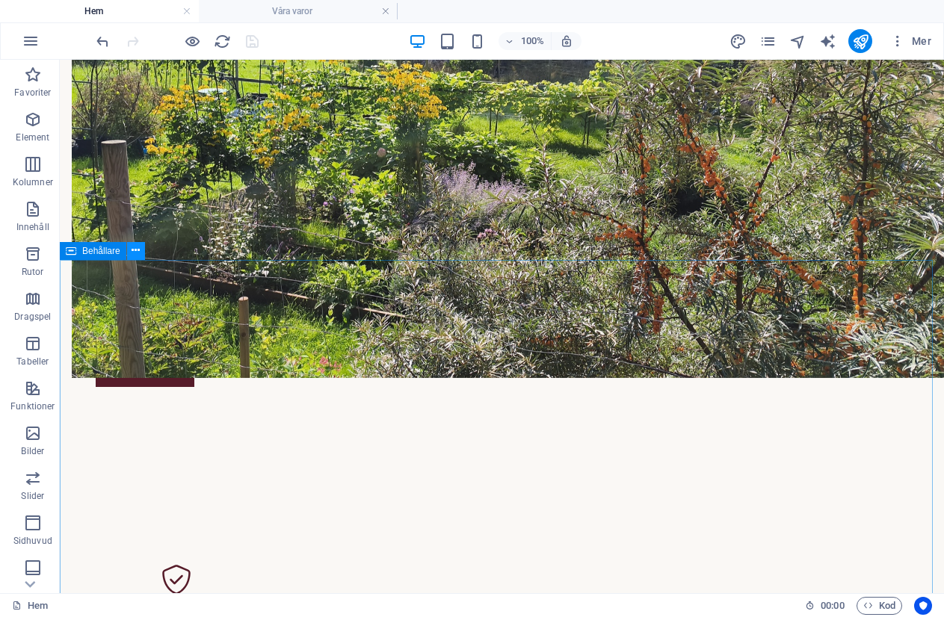
click at [134, 248] on icon at bounding box center [135, 251] width 8 height 16
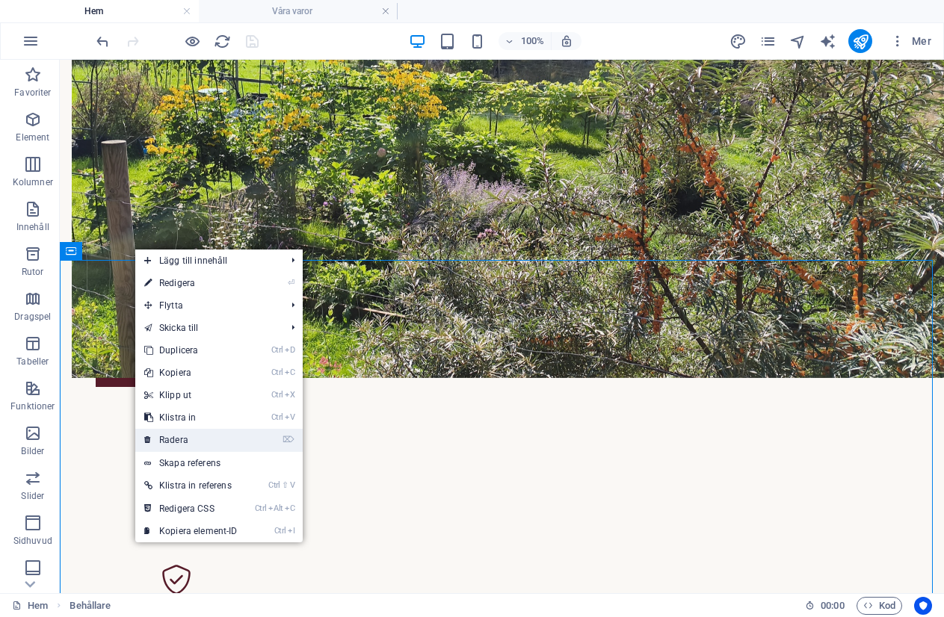
click at [188, 436] on link "⌦ Radera" at bounding box center [190, 440] width 111 height 22
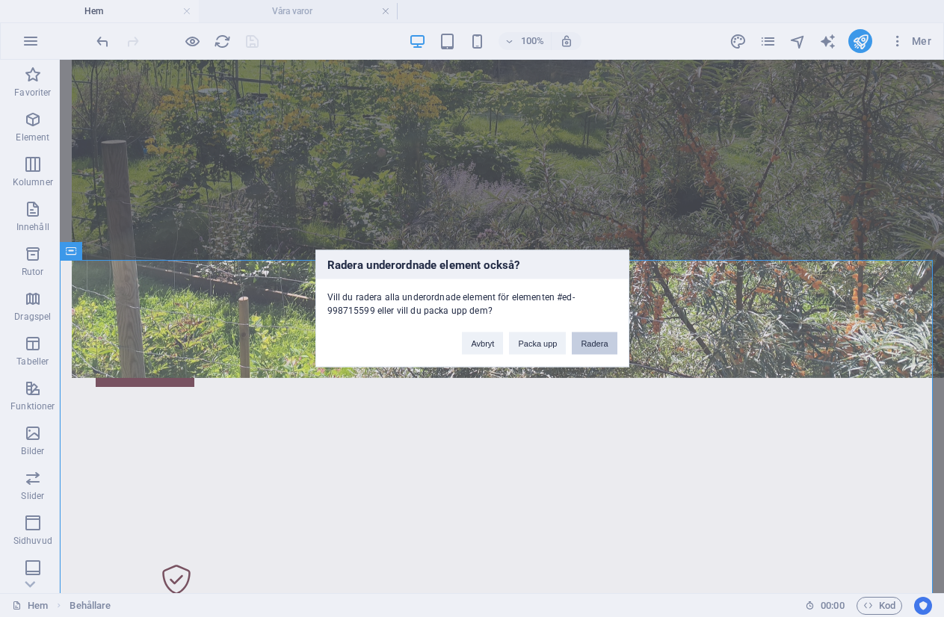
click at [594, 341] on button "Radera" at bounding box center [594, 343] width 45 height 22
select select "9"
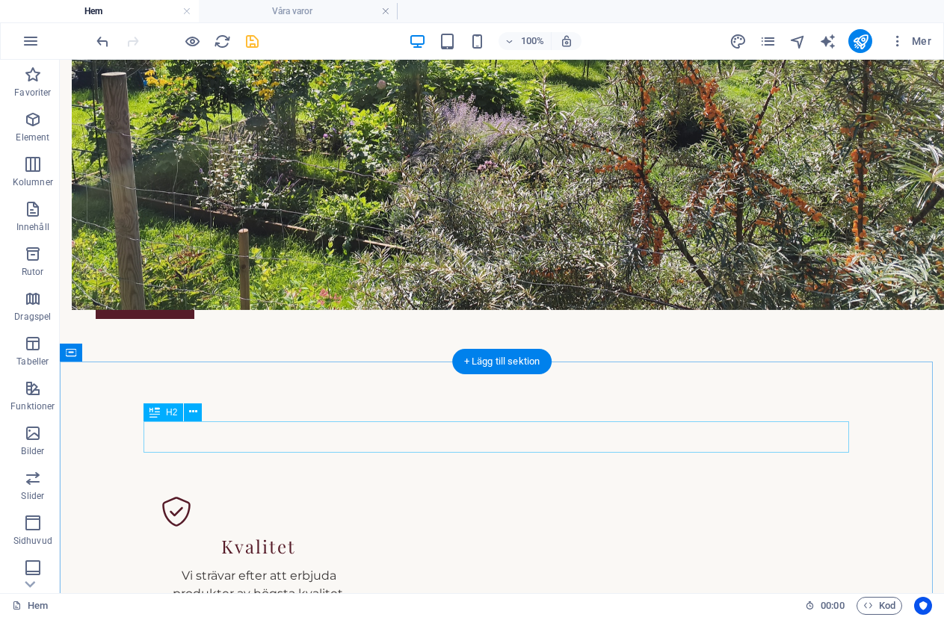
scroll to position [1350, 0]
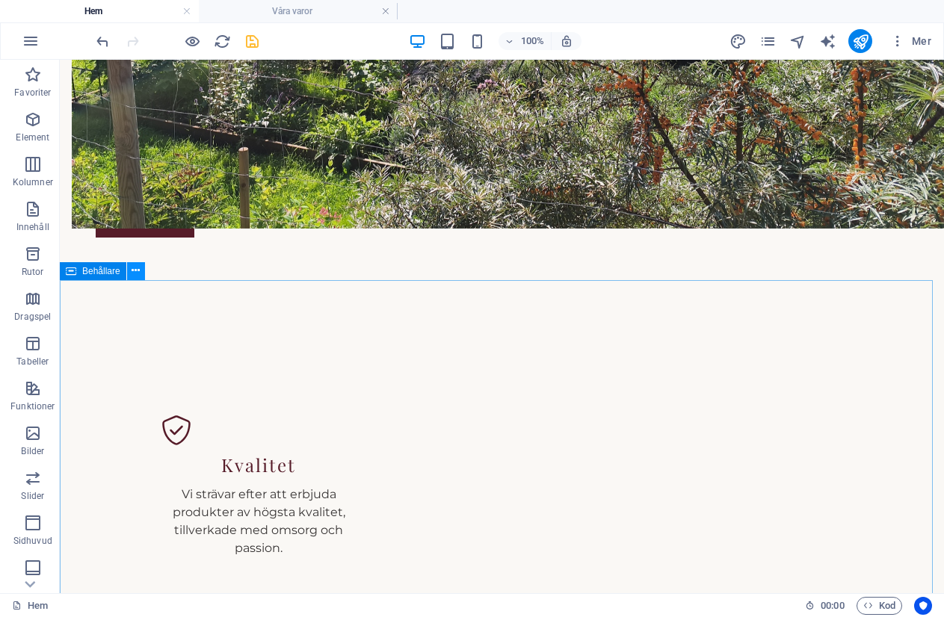
click at [131, 272] on icon at bounding box center [135, 271] width 8 height 16
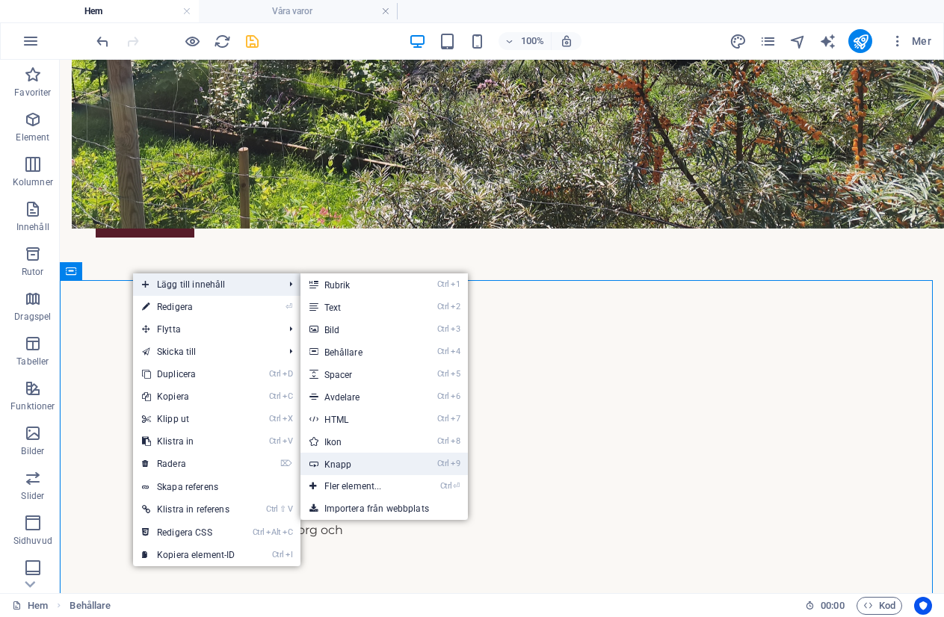
click at [347, 467] on link "Ctrl 9 Knapp" at bounding box center [355, 464] width 111 height 22
select select "9"
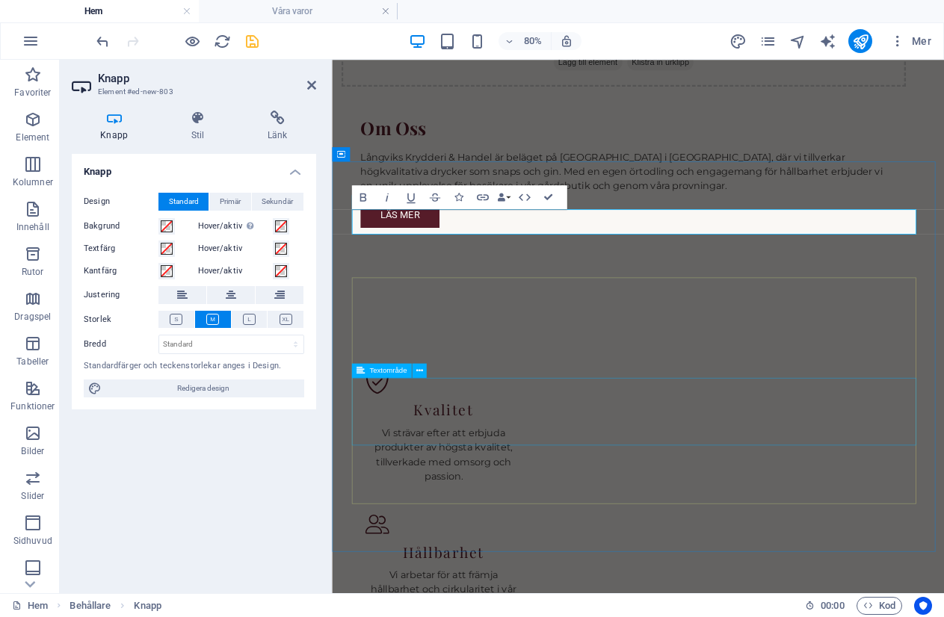
scroll to position [1419, 0]
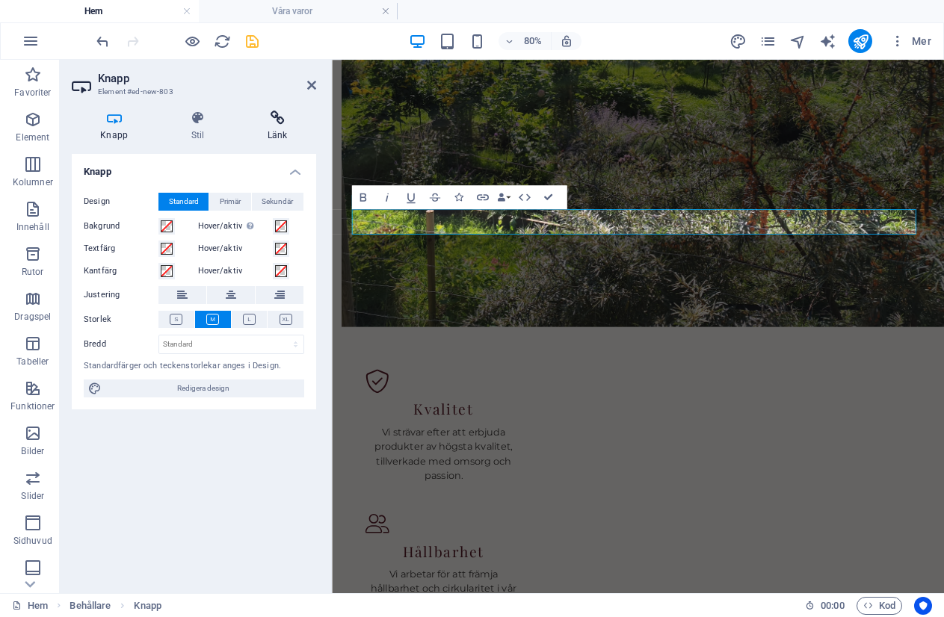
click at [273, 120] on icon at bounding box center [277, 118] width 77 height 15
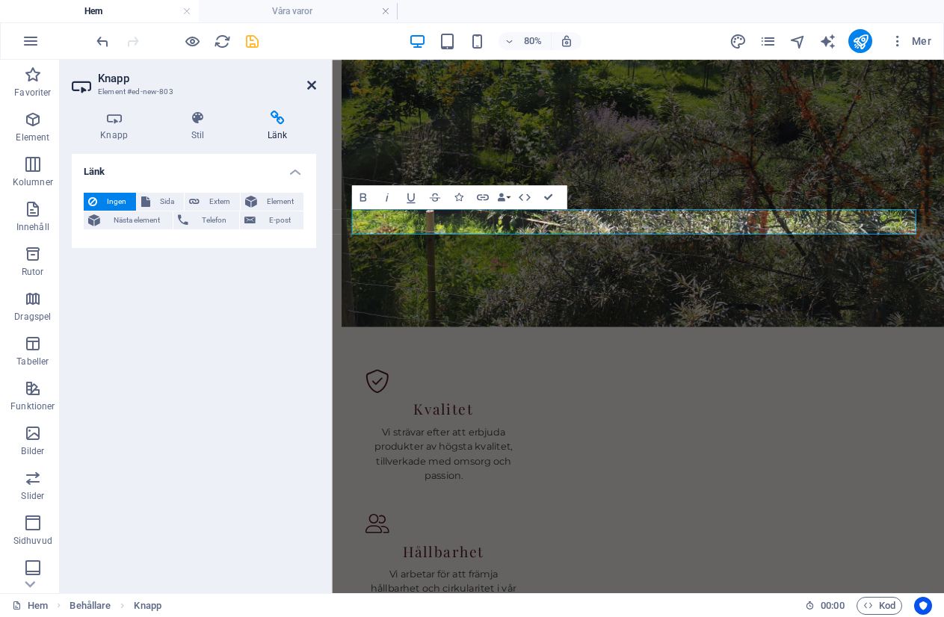
click at [309, 84] on icon at bounding box center [311, 85] width 9 height 12
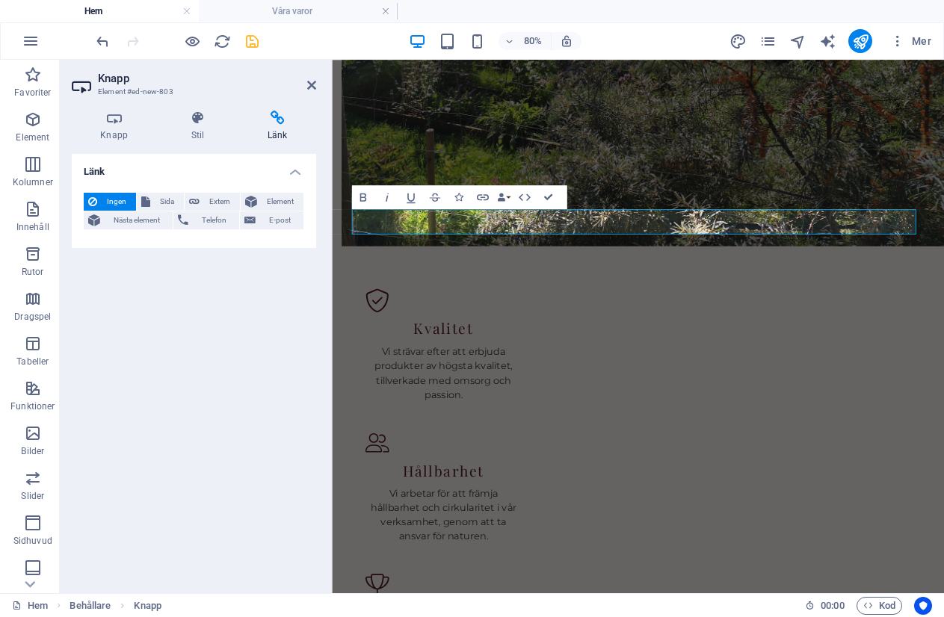
select select "9"
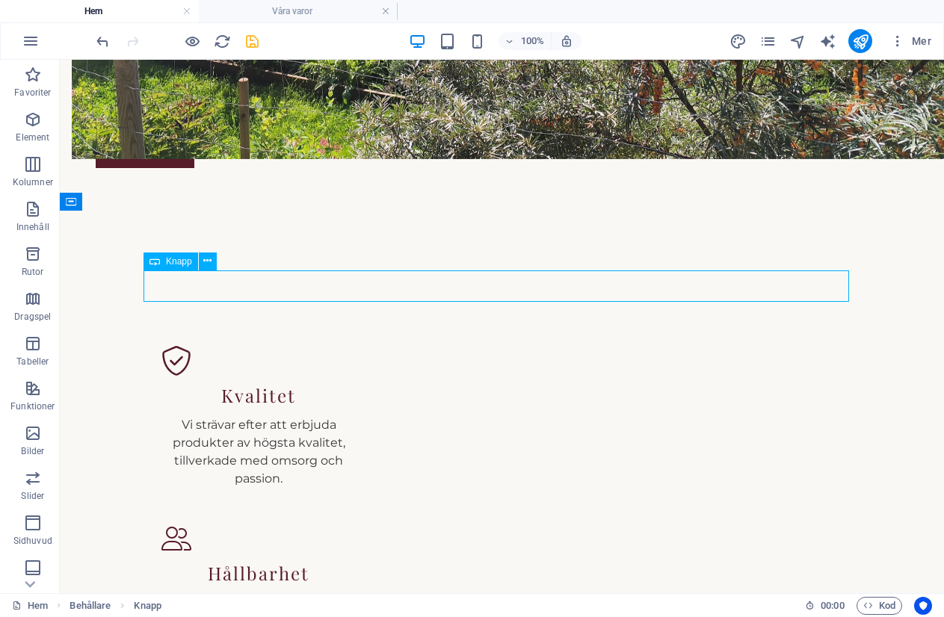
click at [176, 264] on span "Knapp" at bounding box center [179, 261] width 26 height 9
click at [245, 341] on icon at bounding box center [244, 346] width 8 height 16
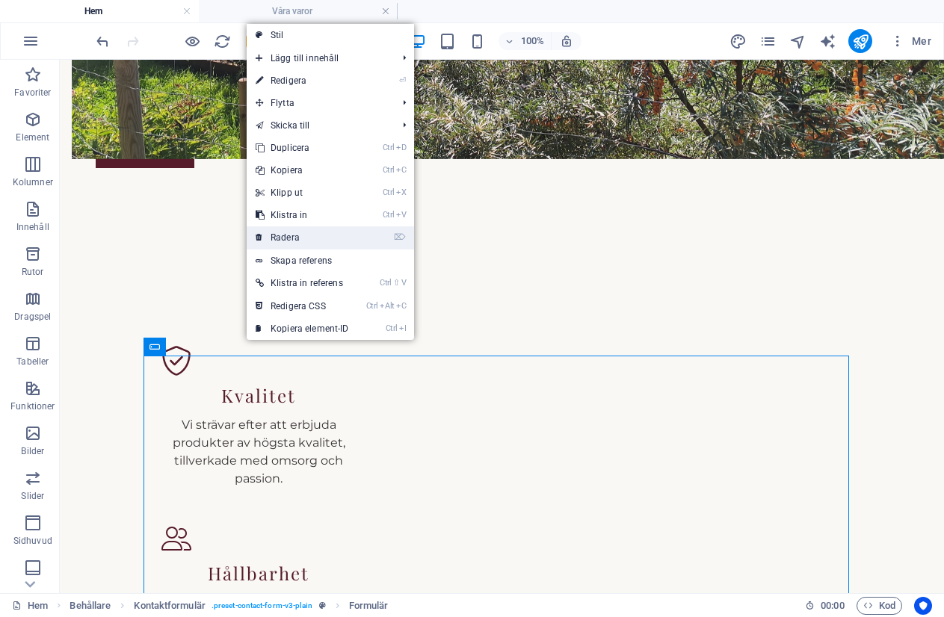
click at [278, 239] on link "⌦ Radera" at bounding box center [302, 237] width 111 height 22
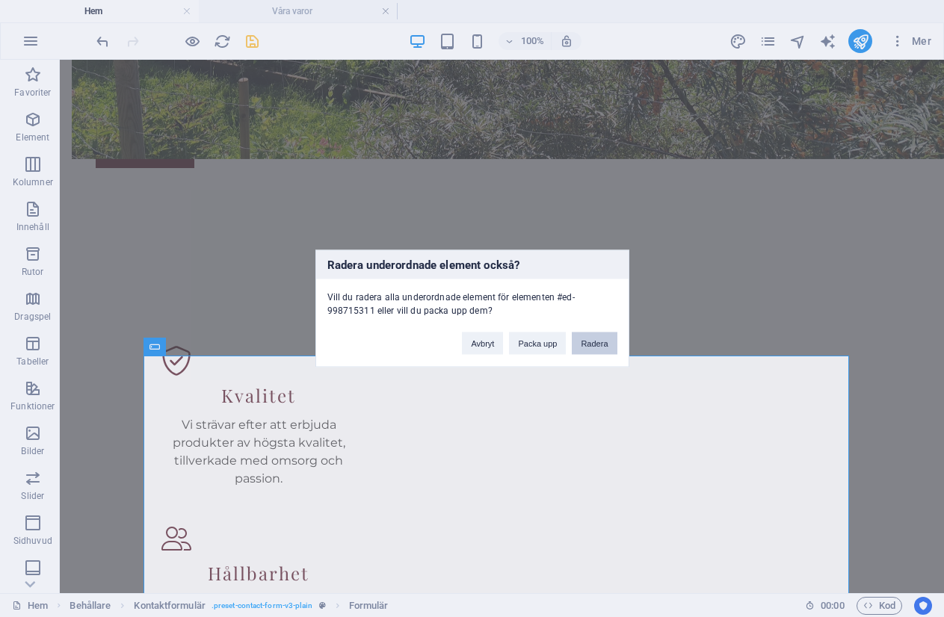
click at [582, 345] on button "Radera" at bounding box center [594, 343] width 45 height 22
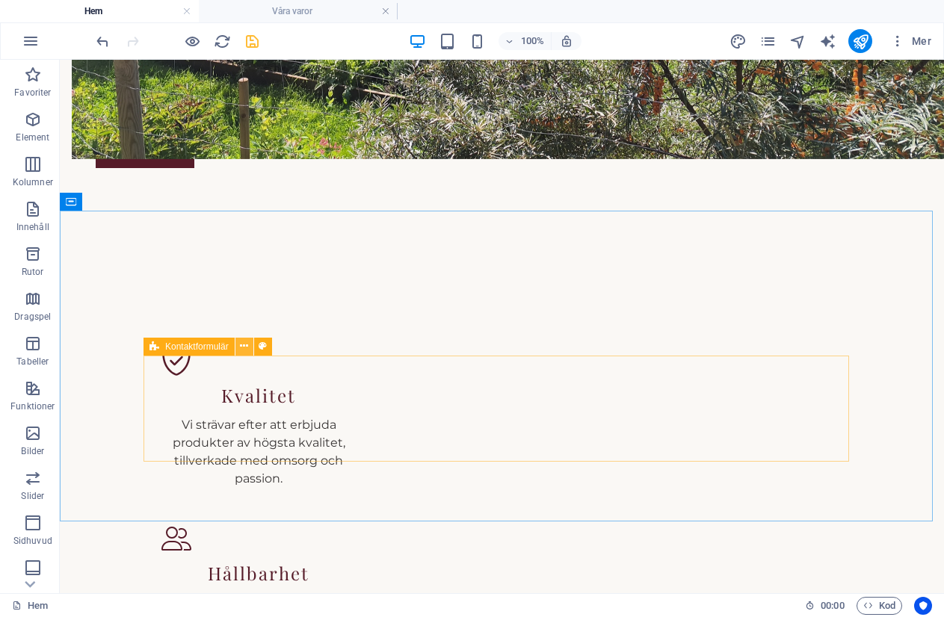
click at [243, 347] on icon at bounding box center [244, 346] width 8 height 16
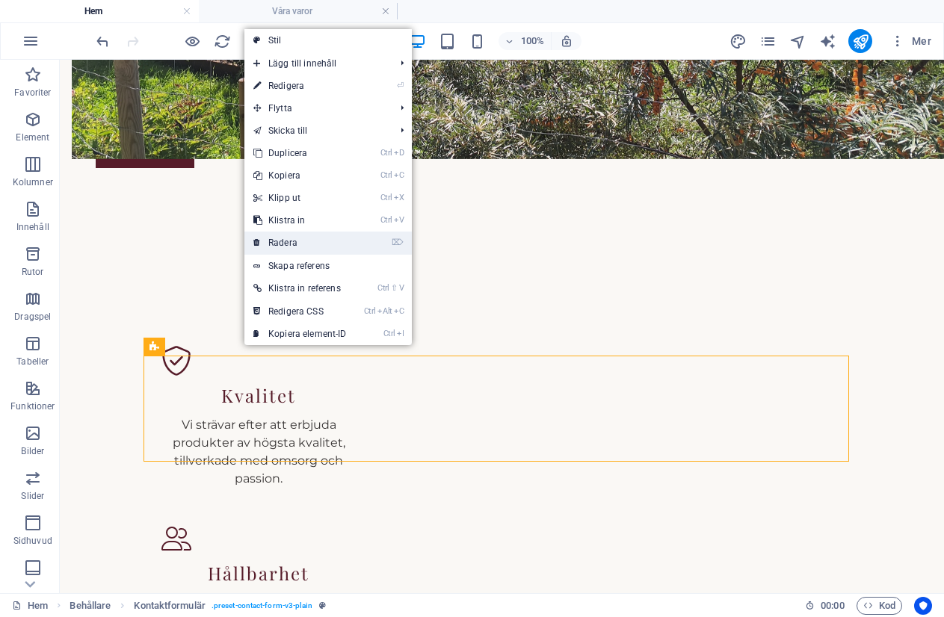
click at [285, 241] on link "⌦ Radera" at bounding box center [299, 243] width 111 height 22
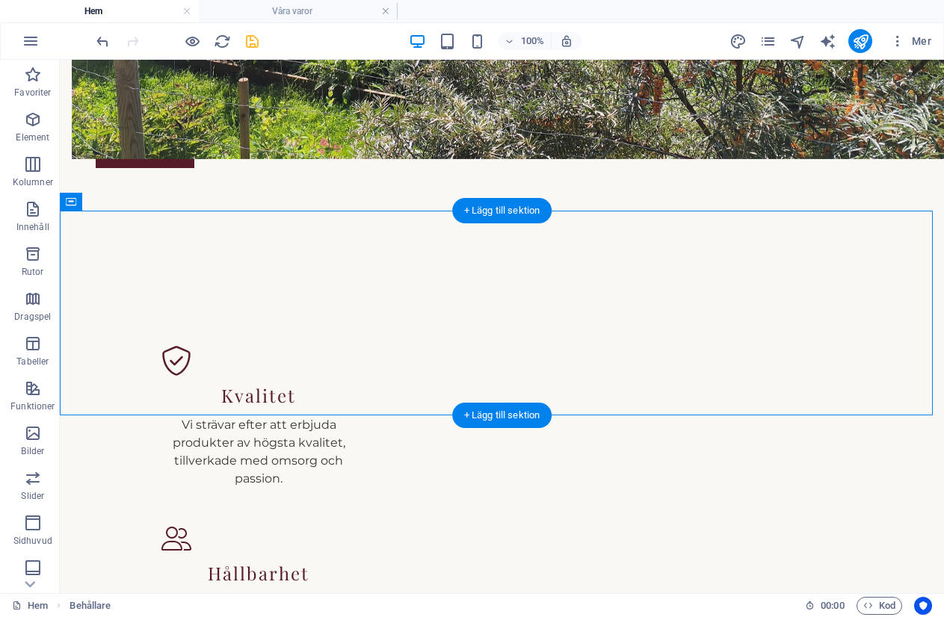
drag, startPoint x: 241, startPoint y: 325, endPoint x: 426, endPoint y: 381, distance: 193.6
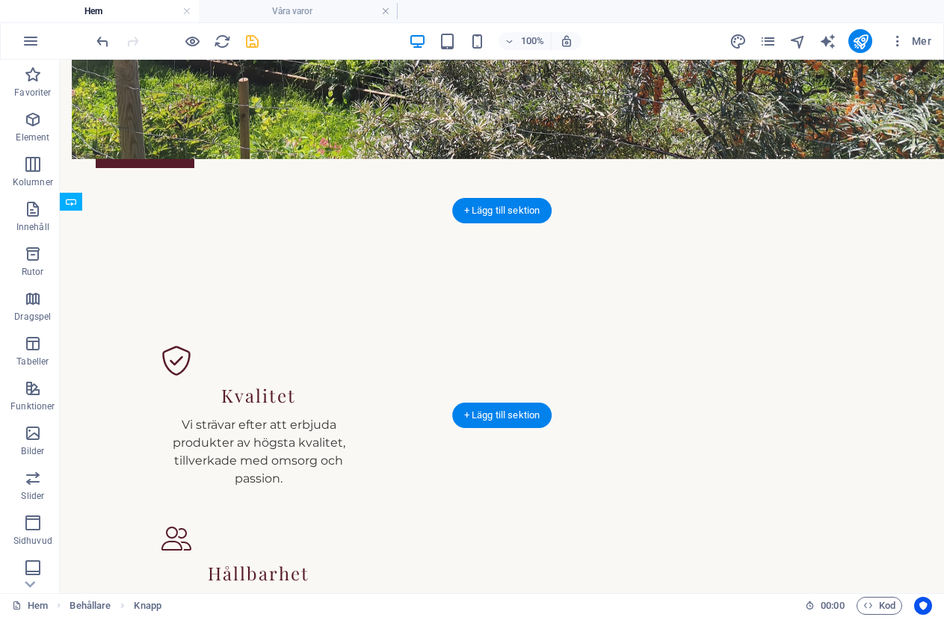
drag, startPoint x: 250, startPoint y: 322, endPoint x: 196, endPoint y: 325, distance: 54.6
drag, startPoint x: 233, startPoint y: 354, endPoint x: 179, endPoint y: 333, distance: 58.4
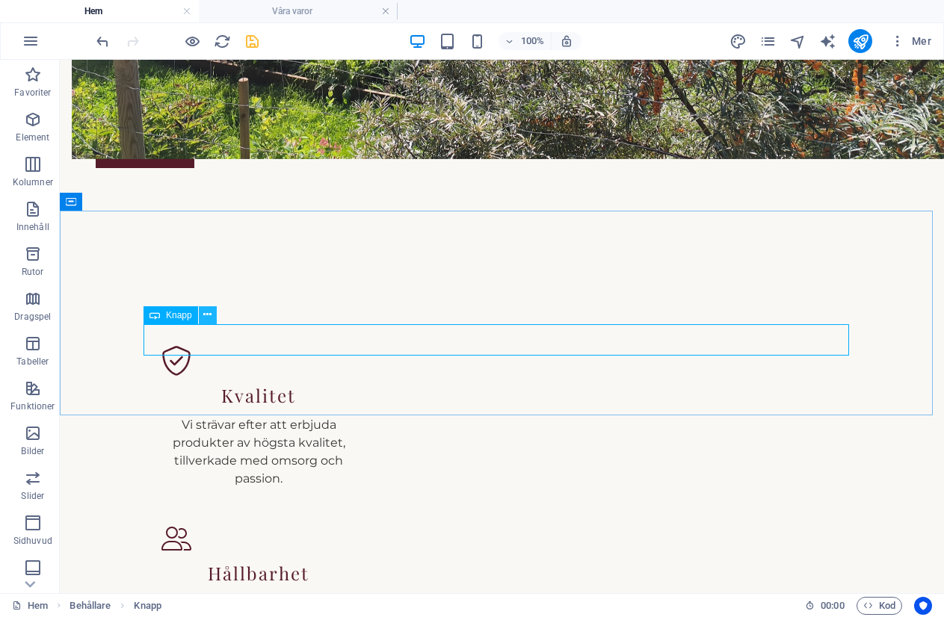
click at [208, 307] on icon at bounding box center [207, 315] width 8 height 16
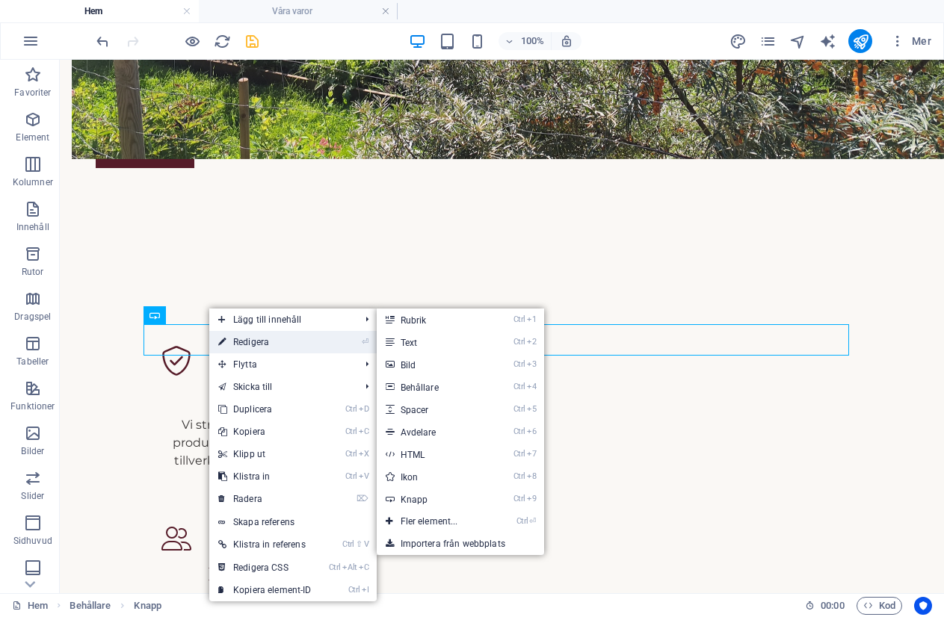
click at [253, 347] on link "⏎ Redigera" at bounding box center [264, 342] width 111 height 22
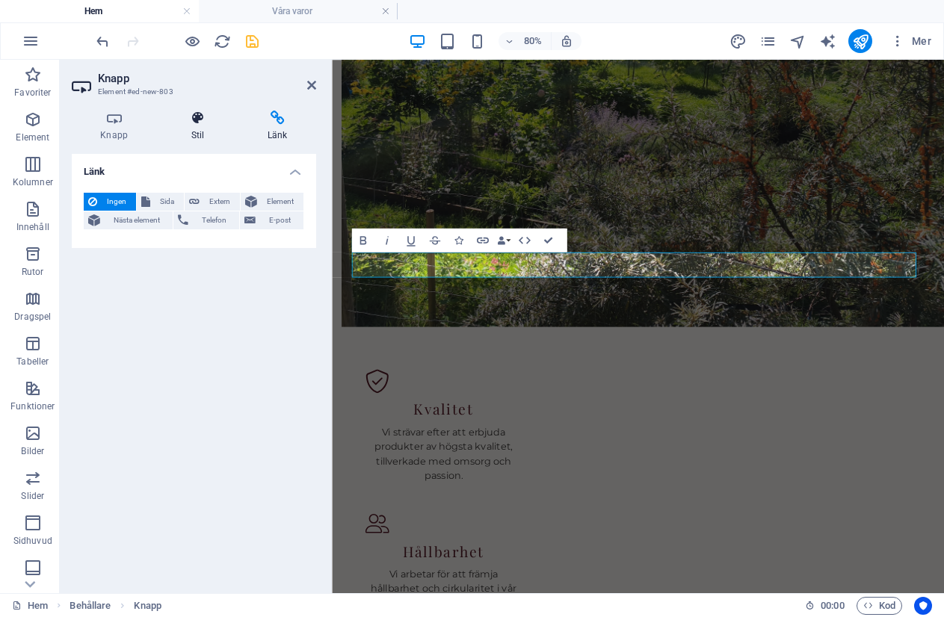
click at [185, 127] on h4 "Stil" at bounding box center [200, 126] width 76 height 31
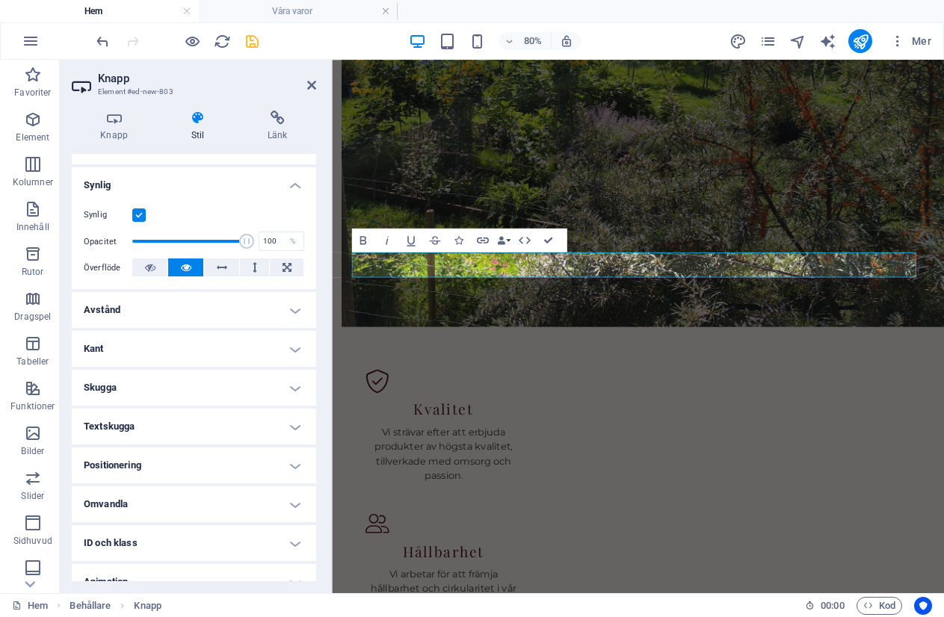
scroll to position [149, 0]
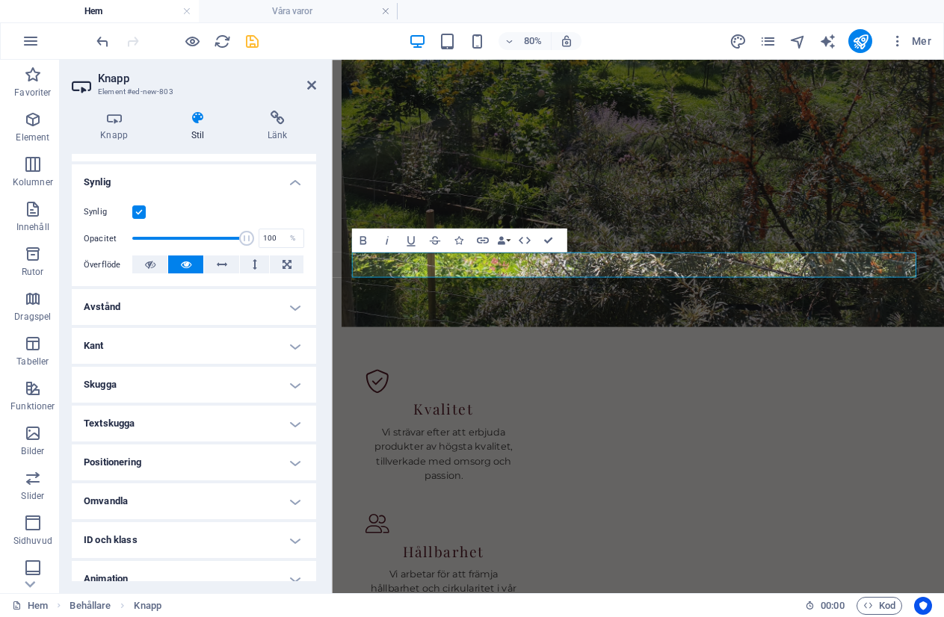
click at [148, 456] on h4 "Positionering" at bounding box center [194, 463] width 244 height 36
click at [114, 121] on icon at bounding box center [114, 118] width 84 height 15
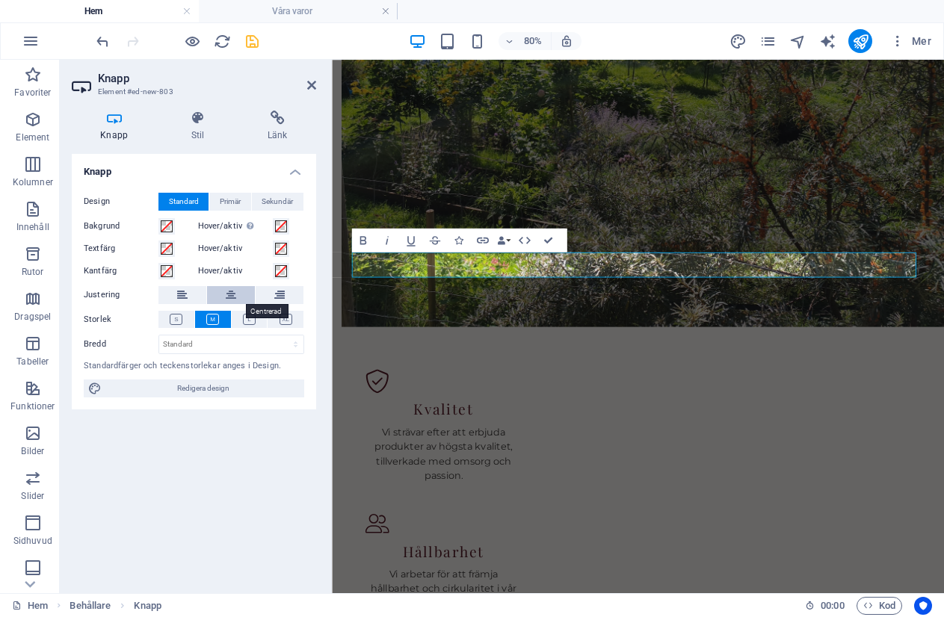
click at [235, 298] on icon at bounding box center [231, 295] width 10 height 18
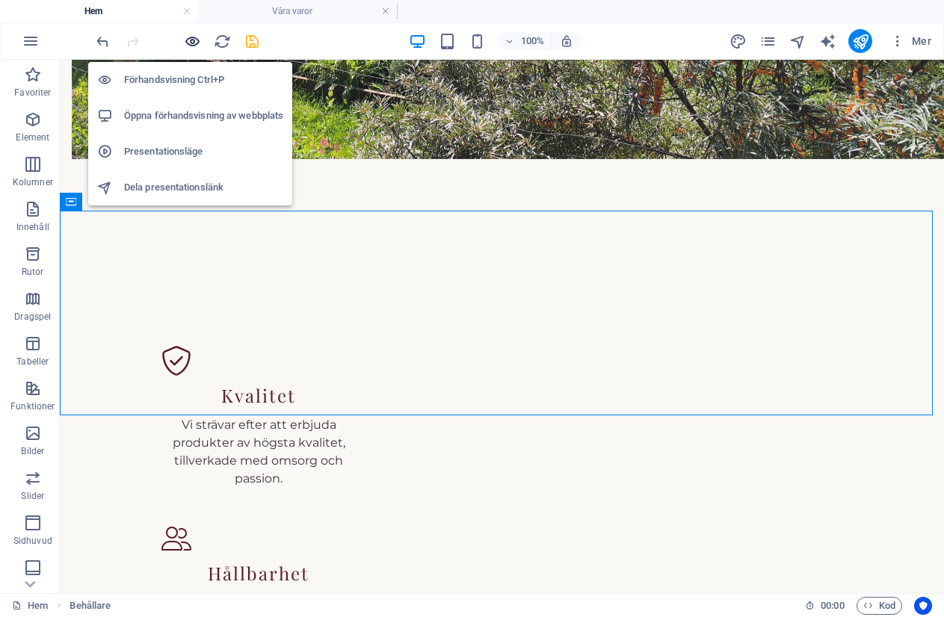
click at [194, 42] on icon "button" at bounding box center [192, 41] width 17 height 17
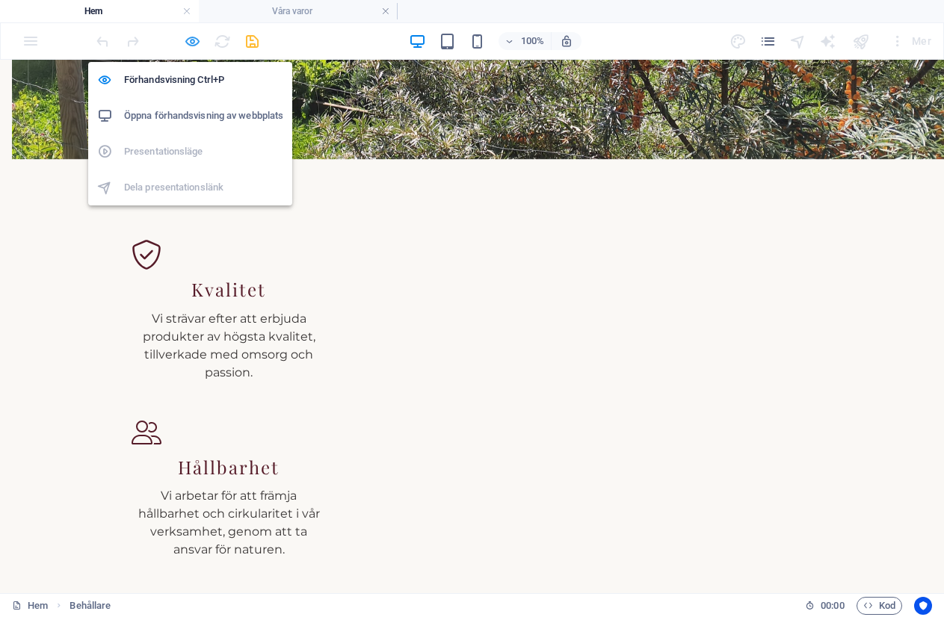
click at [194, 35] on icon "button" at bounding box center [192, 41] width 17 height 17
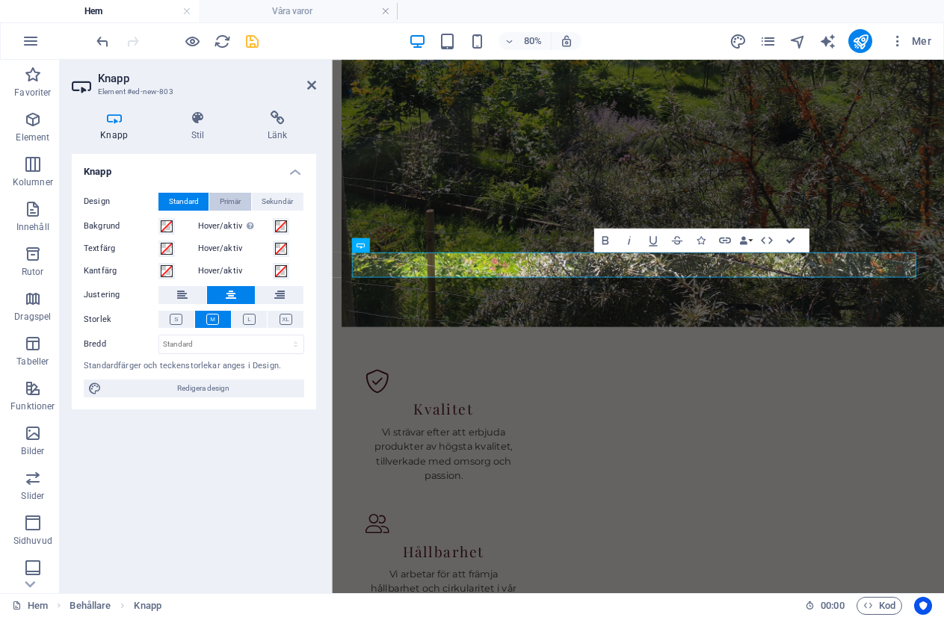
click at [226, 202] on span "Primär" at bounding box center [230, 202] width 21 height 18
click at [282, 201] on span "Sekundär" at bounding box center [276, 202] width 31 height 18
click at [170, 202] on span "Standard" at bounding box center [184, 202] width 30 height 18
click at [282, 228] on span at bounding box center [281, 226] width 12 height 12
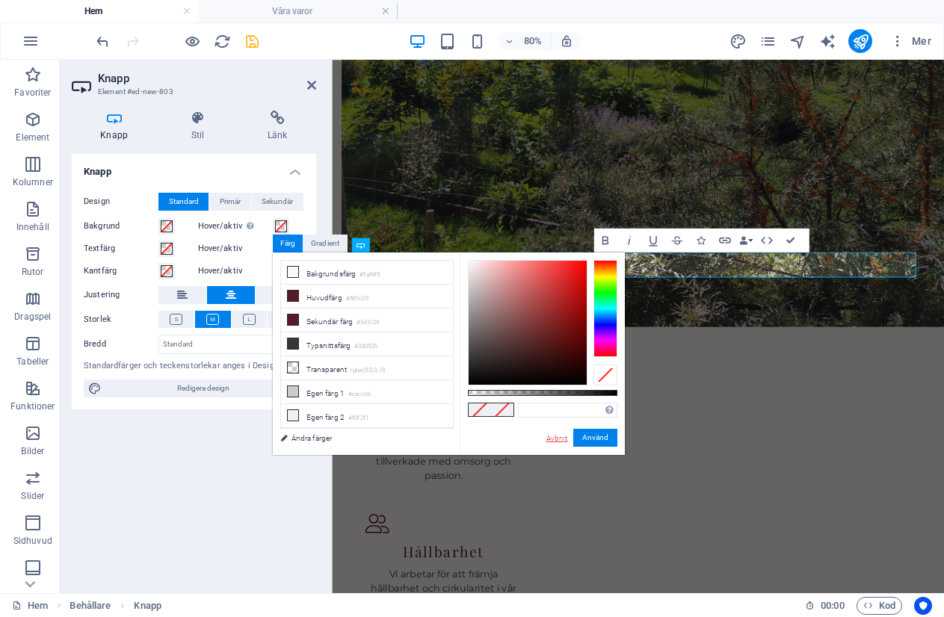
click at [563, 438] on link "Avbryt" at bounding box center [557, 438] width 25 height 11
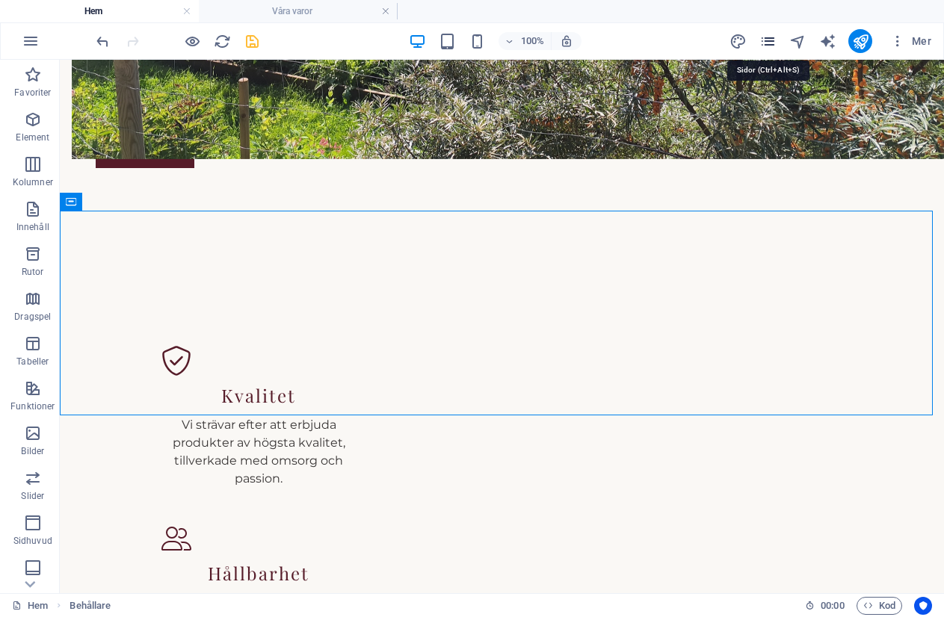
click at [772, 40] on icon "pages" at bounding box center [767, 41] width 17 height 17
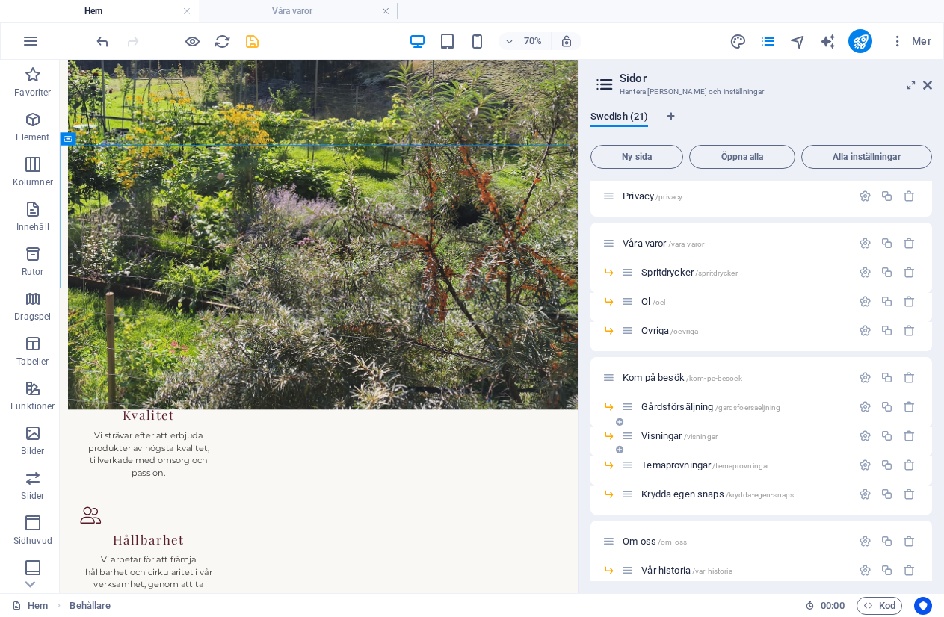
scroll to position [75, 0]
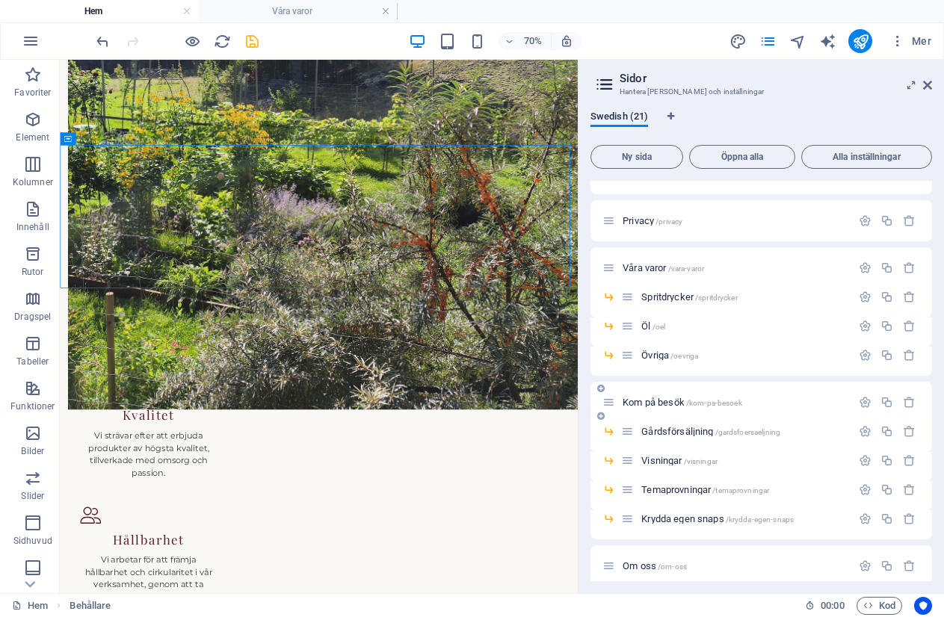
click at [657, 401] on span "Kom på besök /kom-pa-besoek" at bounding box center [682, 402] width 120 height 11
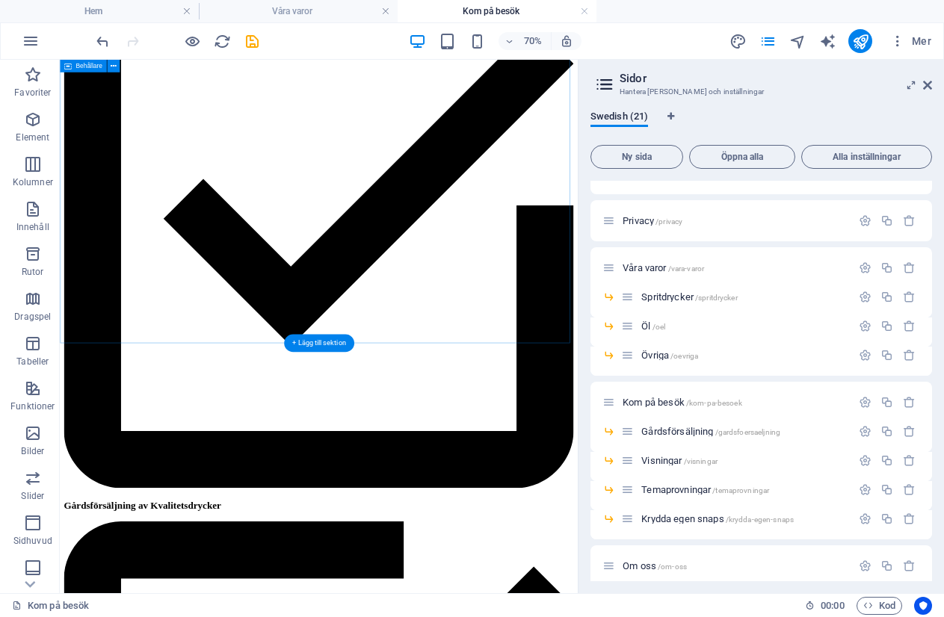
scroll to position [822, 0]
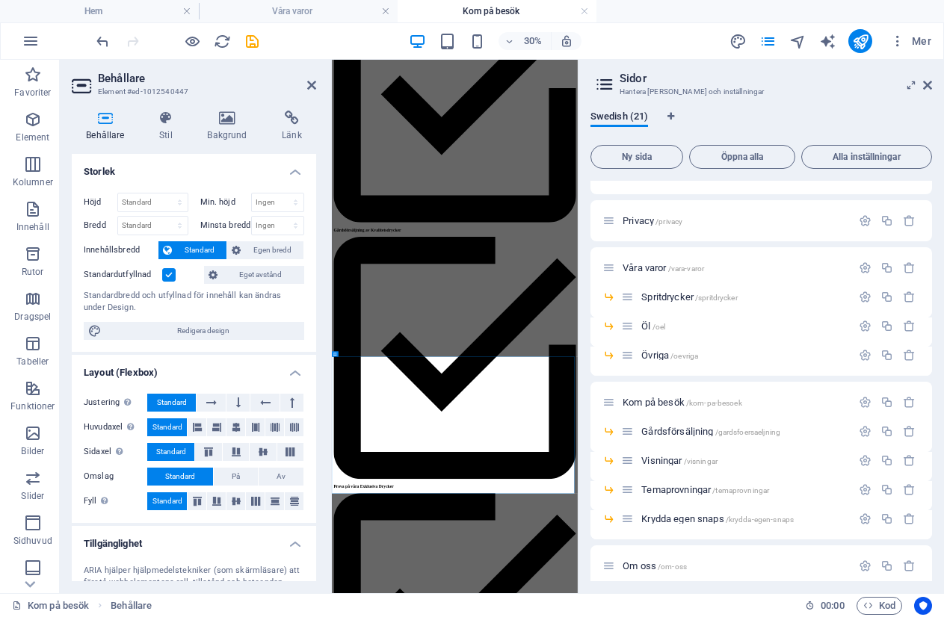
scroll to position [87, 0]
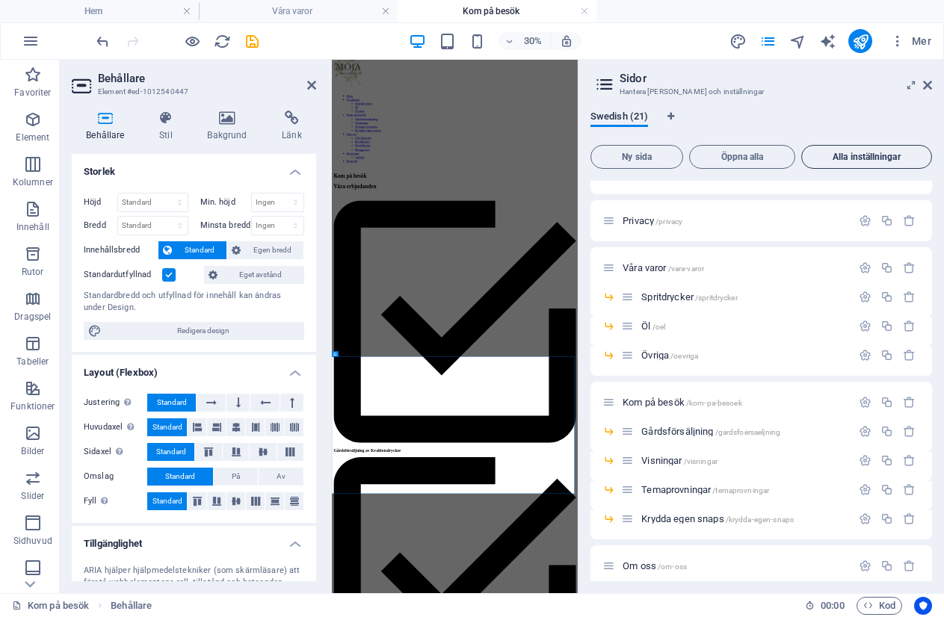
click at [876, 150] on button "Alla inställningar" at bounding box center [866, 157] width 131 height 24
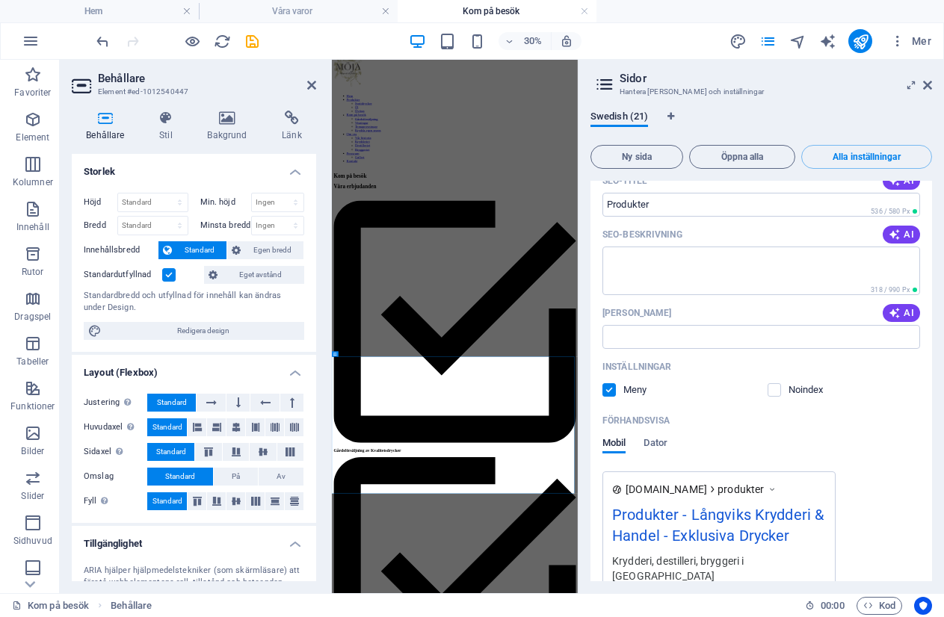
scroll to position [12226, 0]
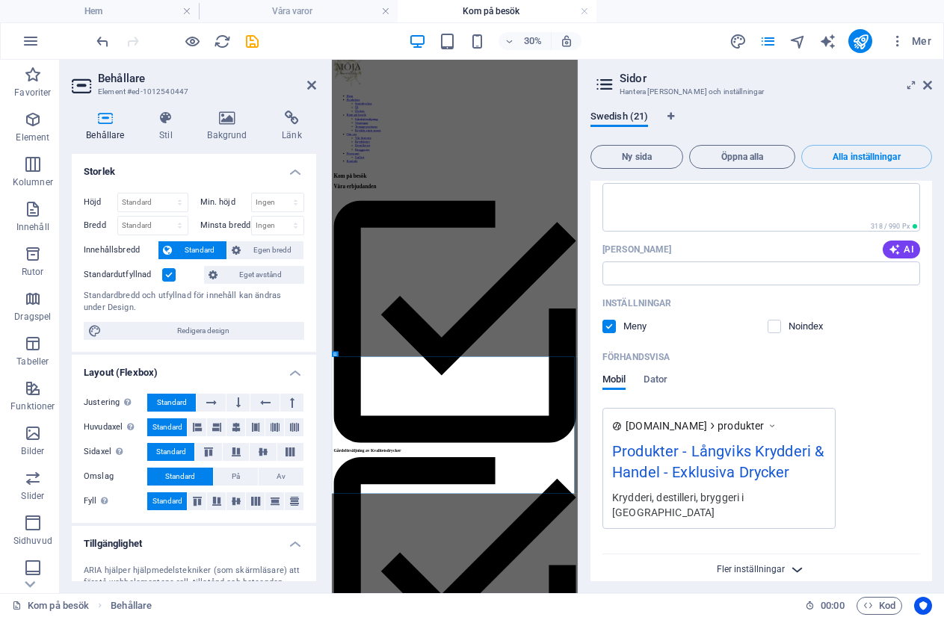
click at [747, 564] on span "Fler inställningar" at bounding box center [750, 569] width 68 height 10
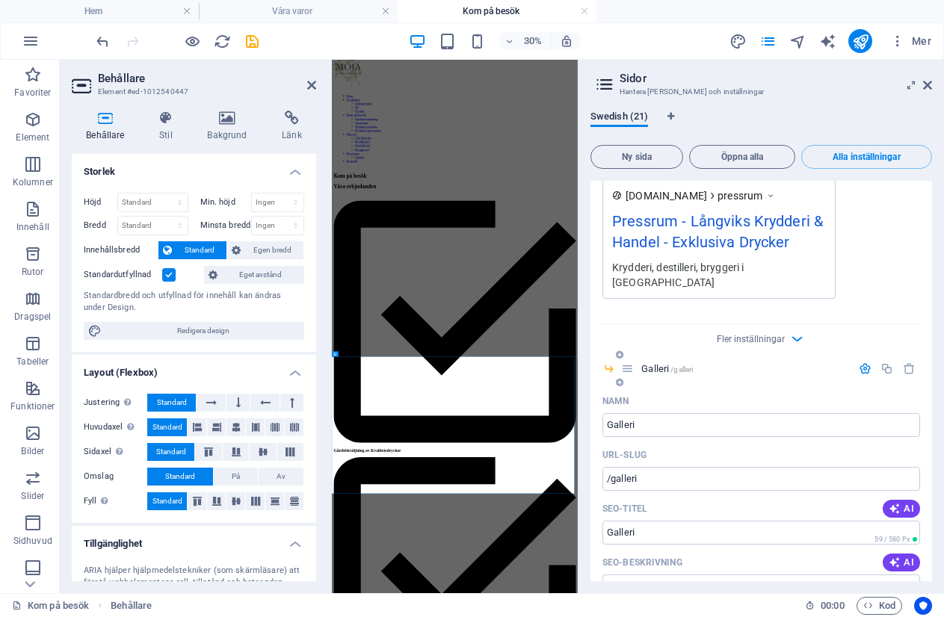
scroll to position [10648, 0]
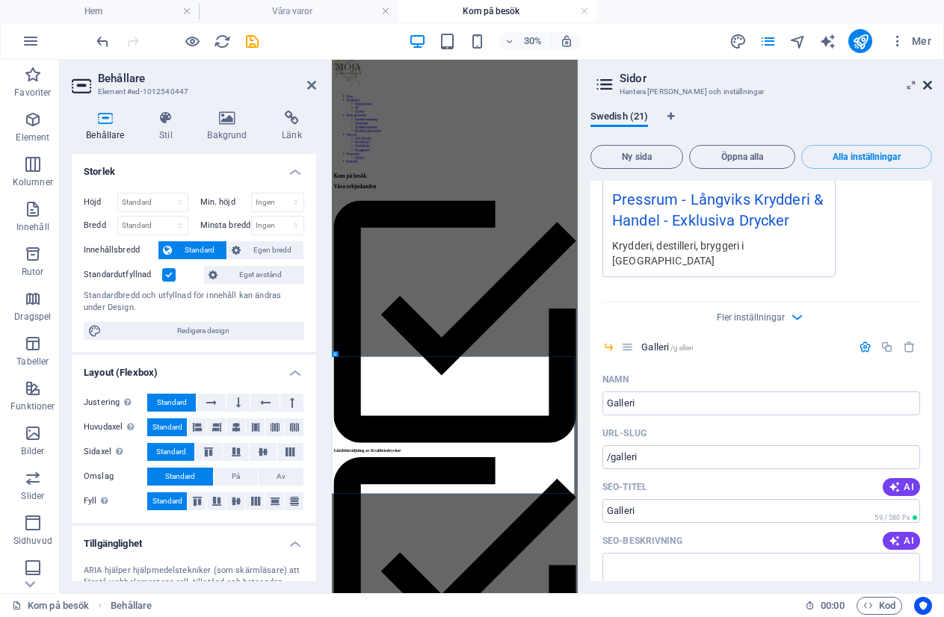
click at [924, 86] on icon at bounding box center [927, 85] width 9 height 12
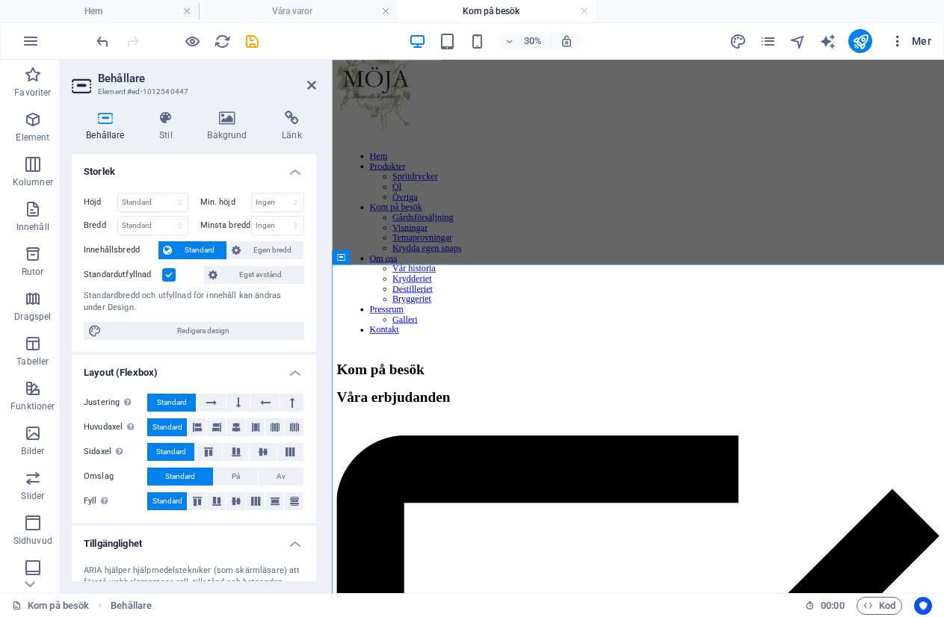
scroll to position [822, 0]
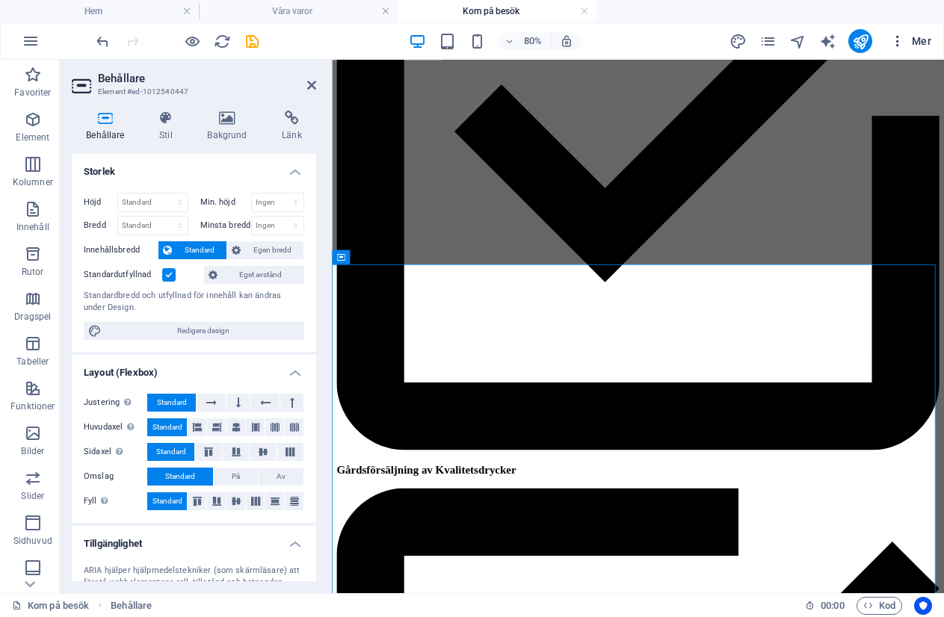
click at [902, 39] on icon "button" at bounding box center [897, 41] width 15 height 15
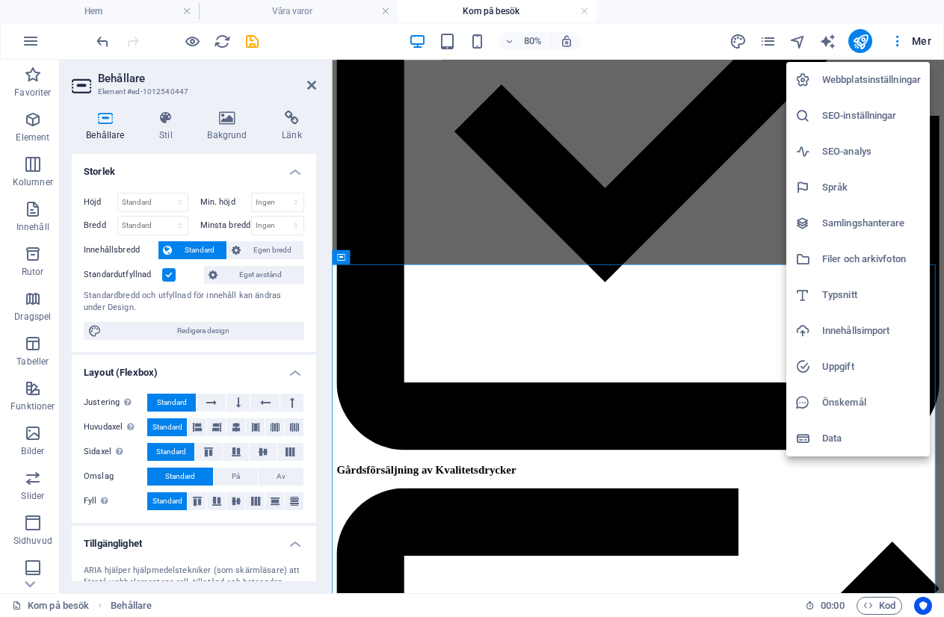
click at [862, 78] on h6 "Webbplatsinställningar" at bounding box center [871, 80] width 99 height 18
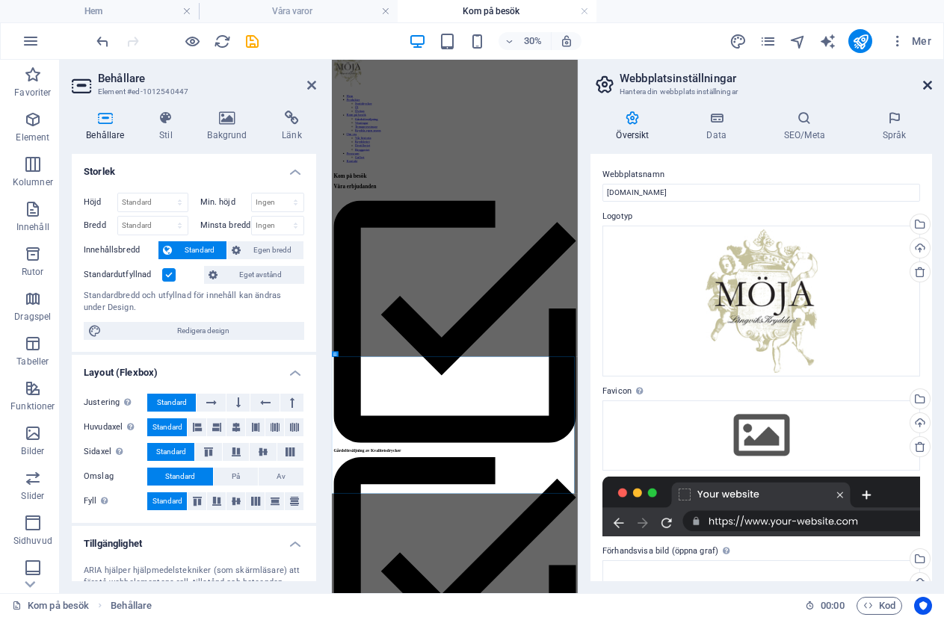
click at [928, 82] on icon at bounding box center [927, 85] width 9 height 12
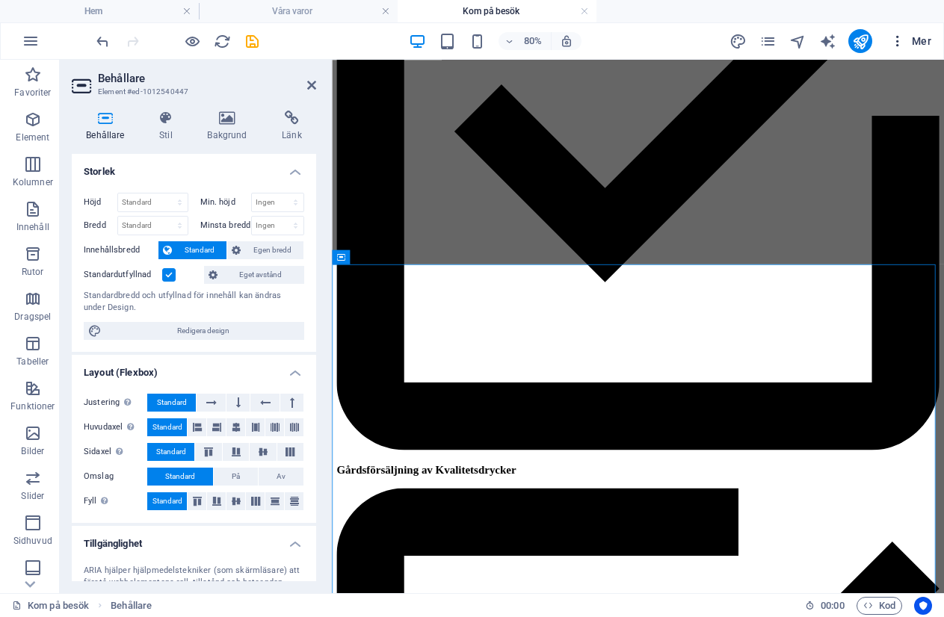
click at [917, 41] on span "Mer" at bounding box center [910, 41] width 41 height 15
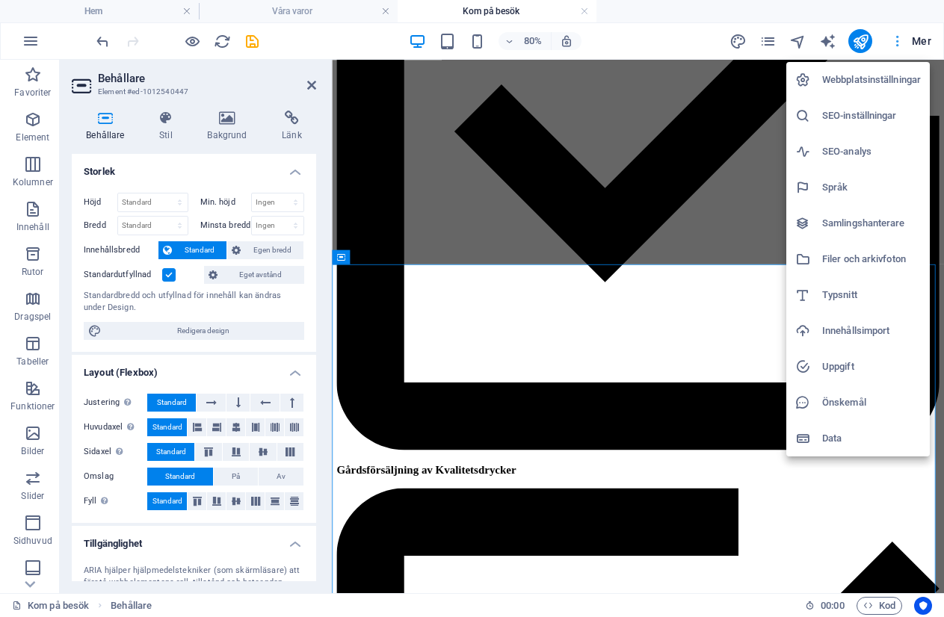
click at [917, 41] on div at bounding box center [472, 308] width 944 height 617
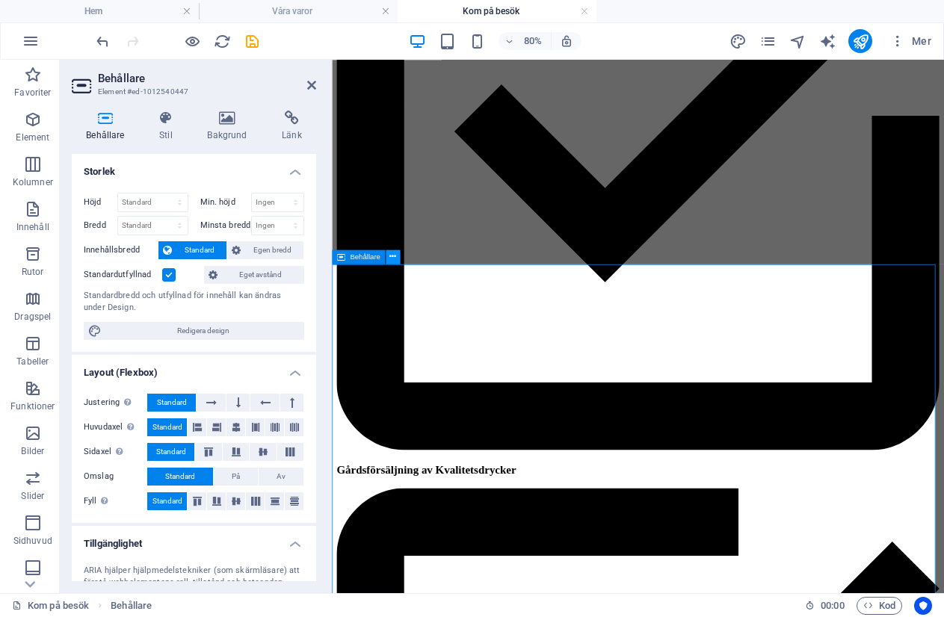
click at [394, 254] on icon at bounding box center [392, 256] width 7 height 13
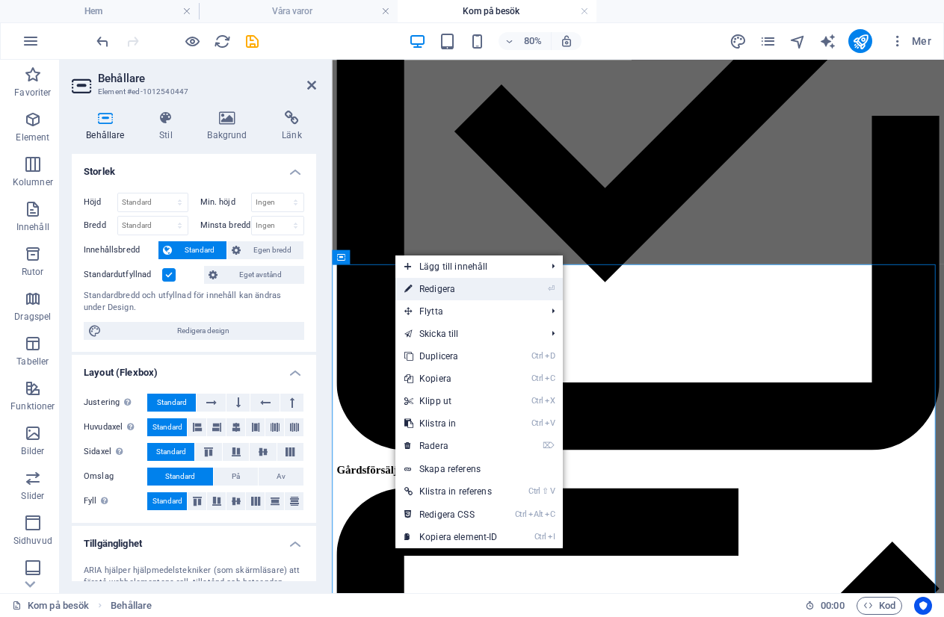
click at [418, 288] on link "⏎ Redigera" at bounding box center [450, 289] width 111 height 22
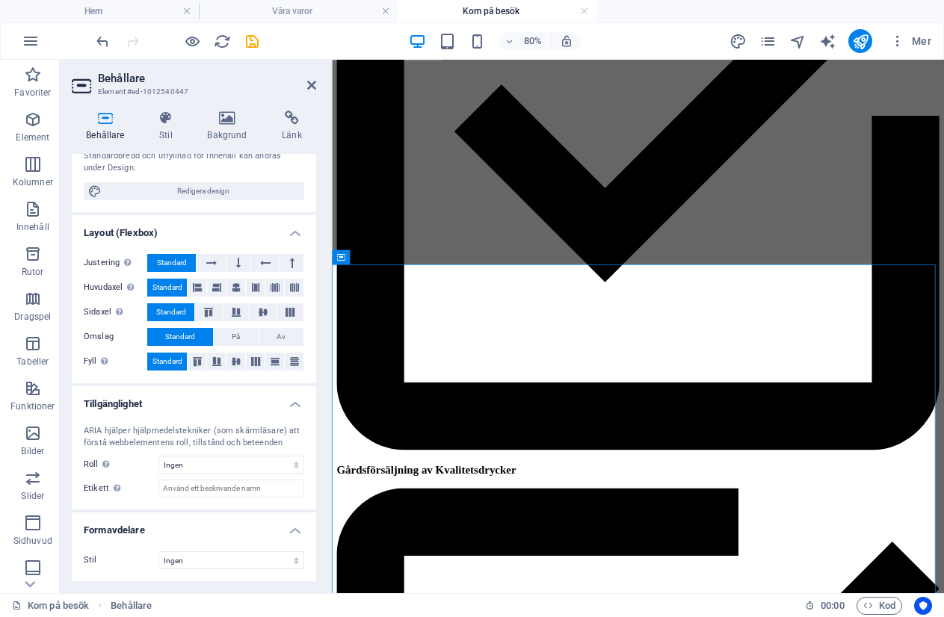
scroll to position [0, 0]
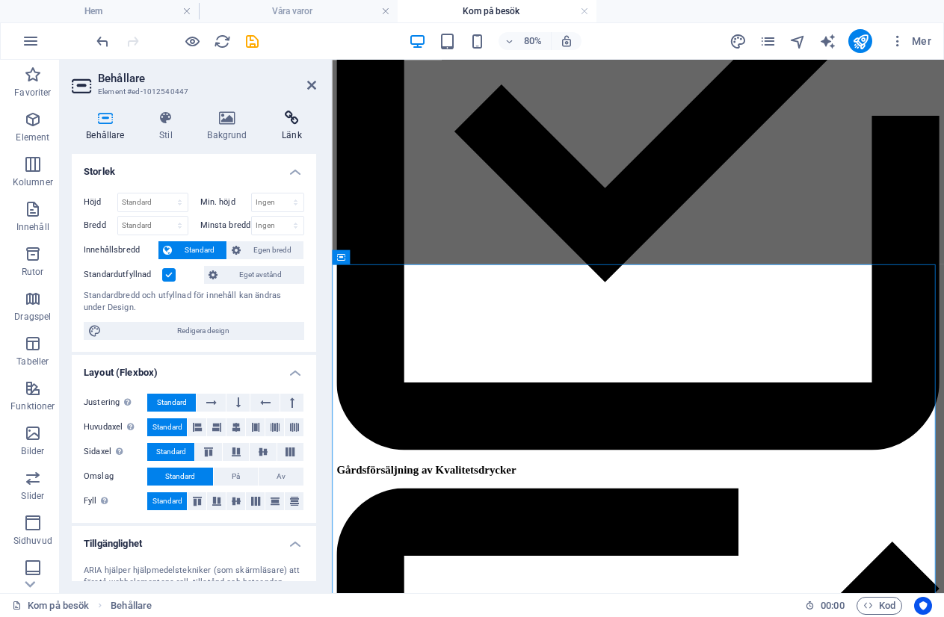
click at [282, 114] on icon at bounding box center [291, 118] width 49 height 15
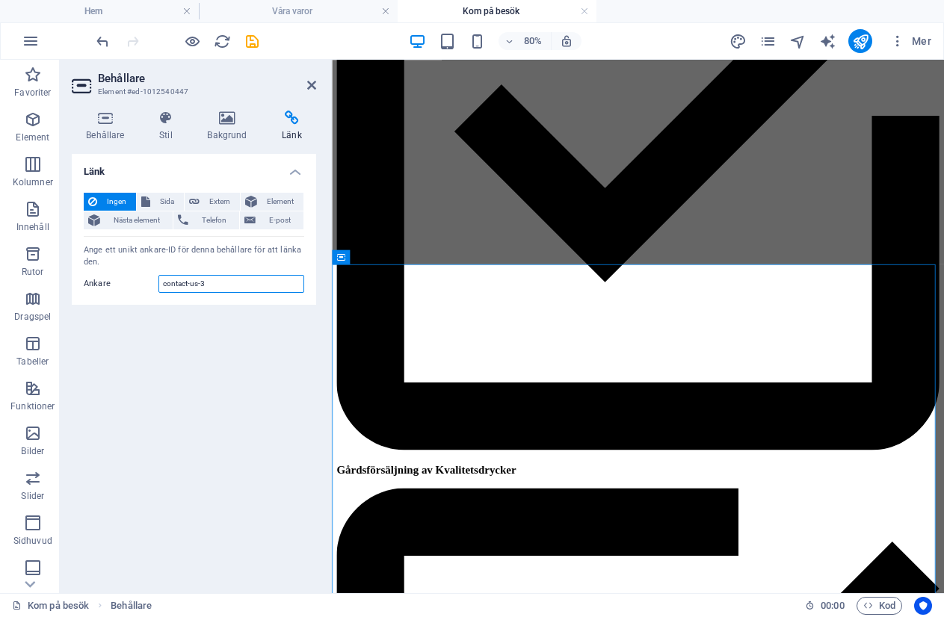
drag, startPoint x: 220, startPoint y: 285, endPoint x: 159, endPoint y: 285, distance: 60.5
click at [159, 285] on input "contact-us-3" at bounding box center [231, 284] width 146 height 18
type input "B"
type input "boka"
click at [195, 416] on div "Länk Ingen Sida Extern Element Nästa element Telefon E-post Sida Hem Legal Noti…" at bounding box center [194, 367] width 244 height 427
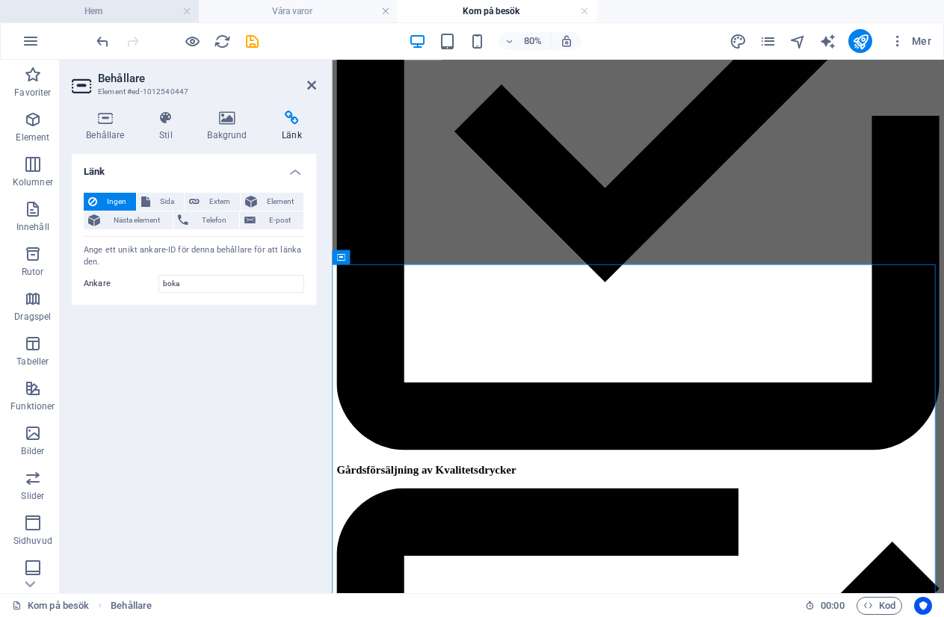
click at [86, 6] on h4 "Hem" at bounding box center [99, 11] width 199 height 16
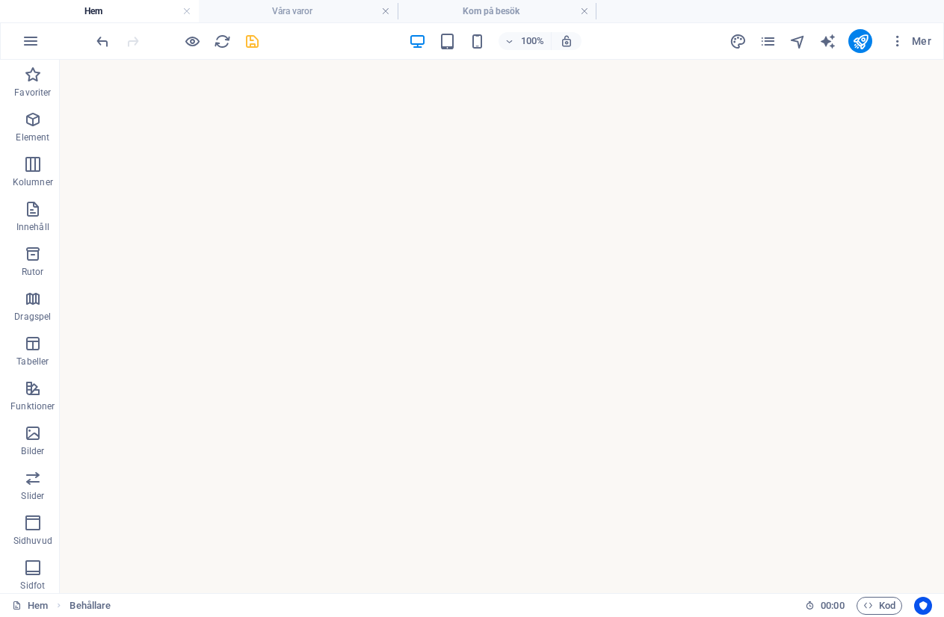
scroll to position [1454, 0]
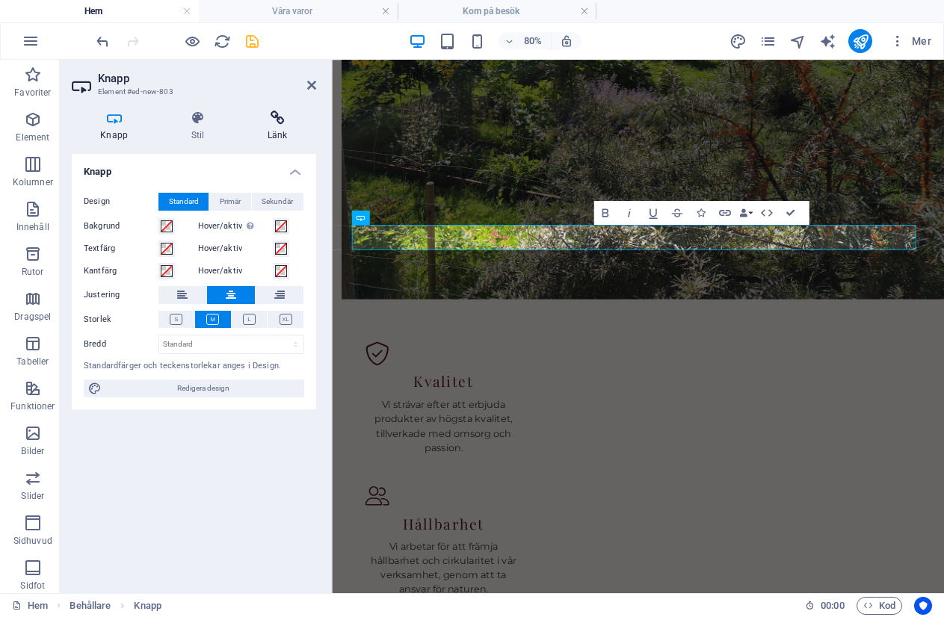
click at [282, 116] on icon at bounding box center [277, 118] width 77 height 15
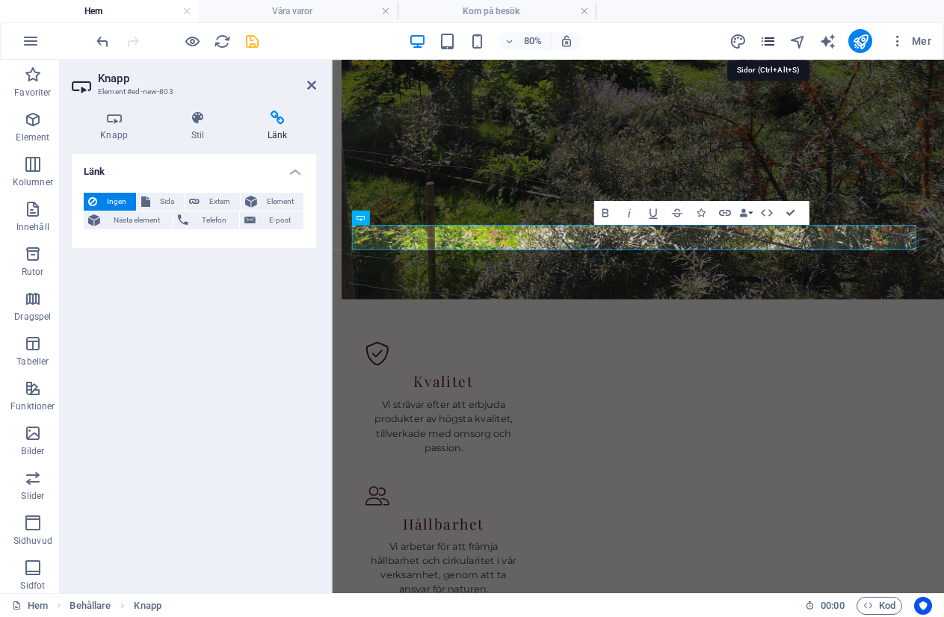
click at [763, 43] on icon "pages" at bounding box center [767, 41] width 17 height 17
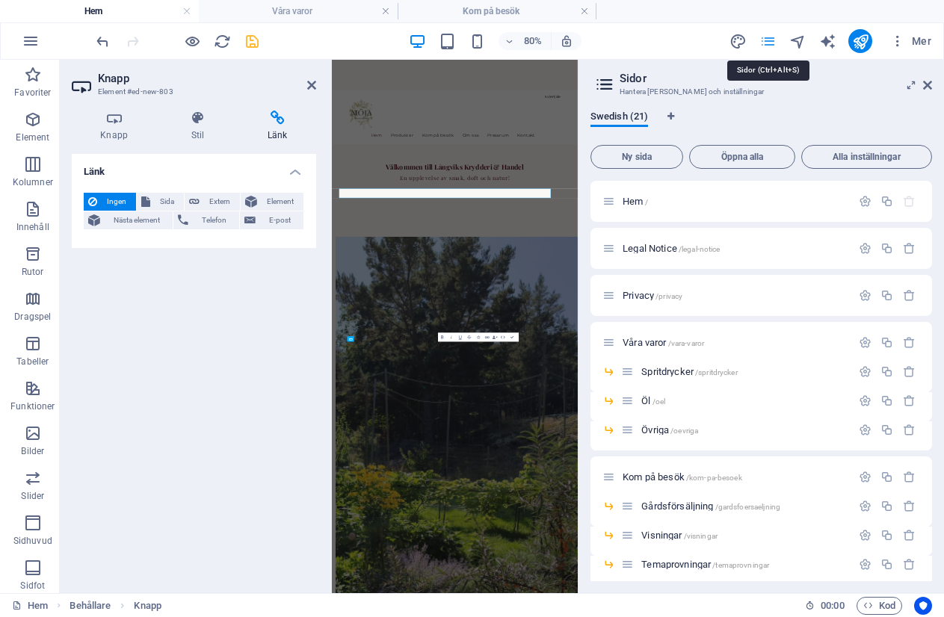
scroll to position [1230, 0]
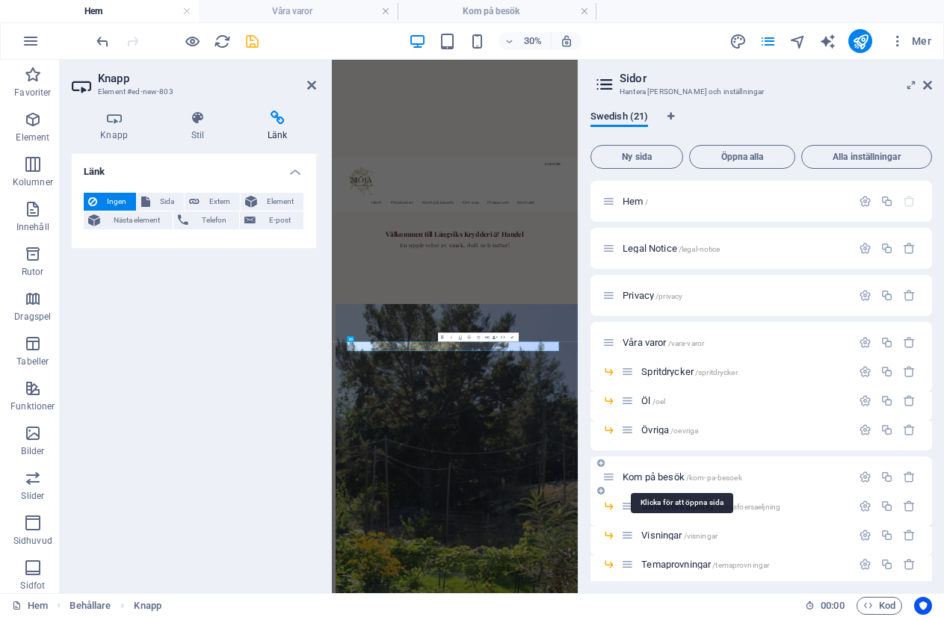
drag, startPoint x: 750, startPoint y: 477, endPoint x: 658, endPoint y: 477, distance: 91.9
click at [658, 477] on p "Kom på besök /kom-pa-besoek" at bounding box center [734, 477] width 224 height 10
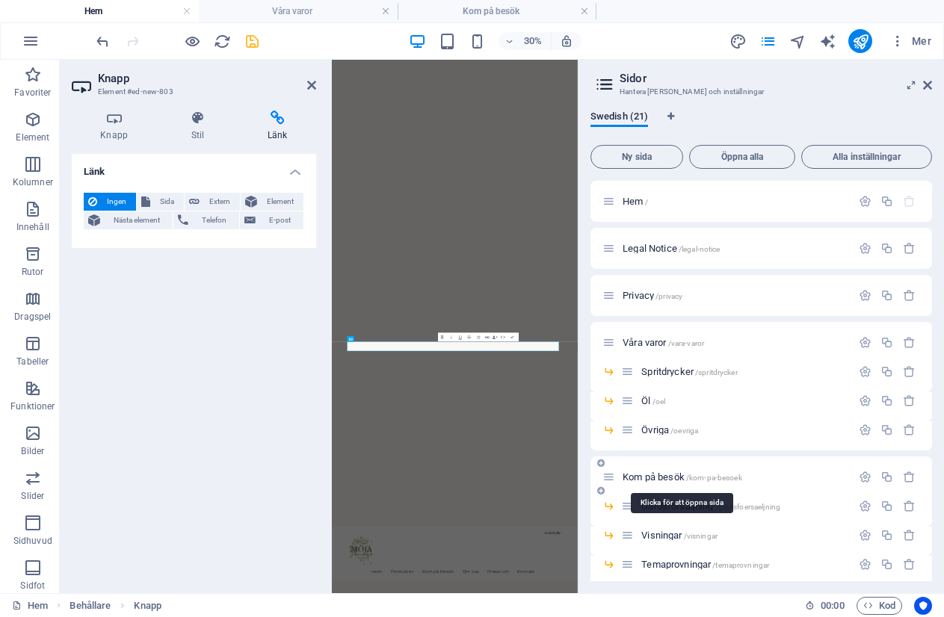
scroll to position [87, 0]
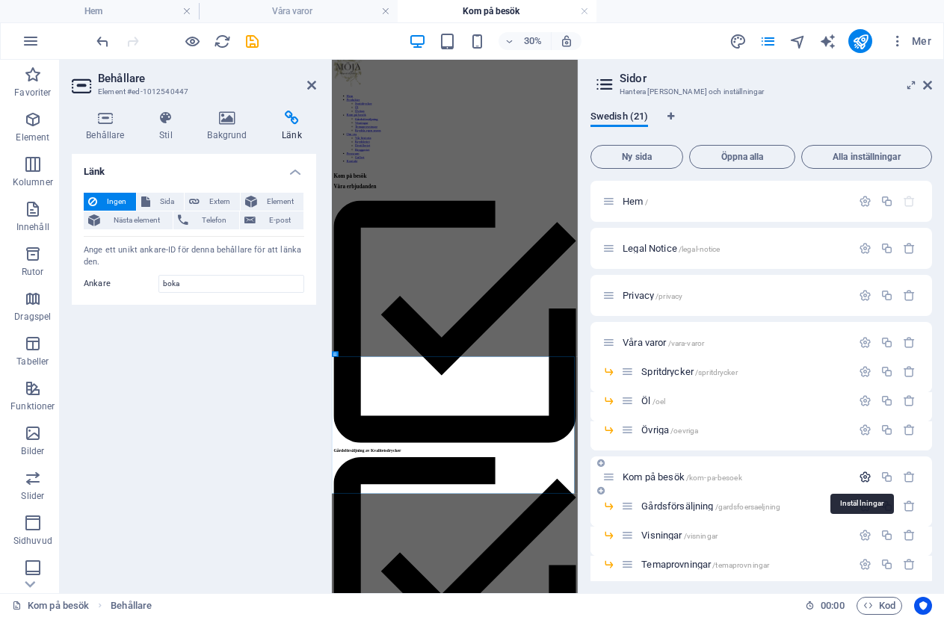
click at [865, 477] on icon "button" at bounding box center [864, 477] width 13 height 13
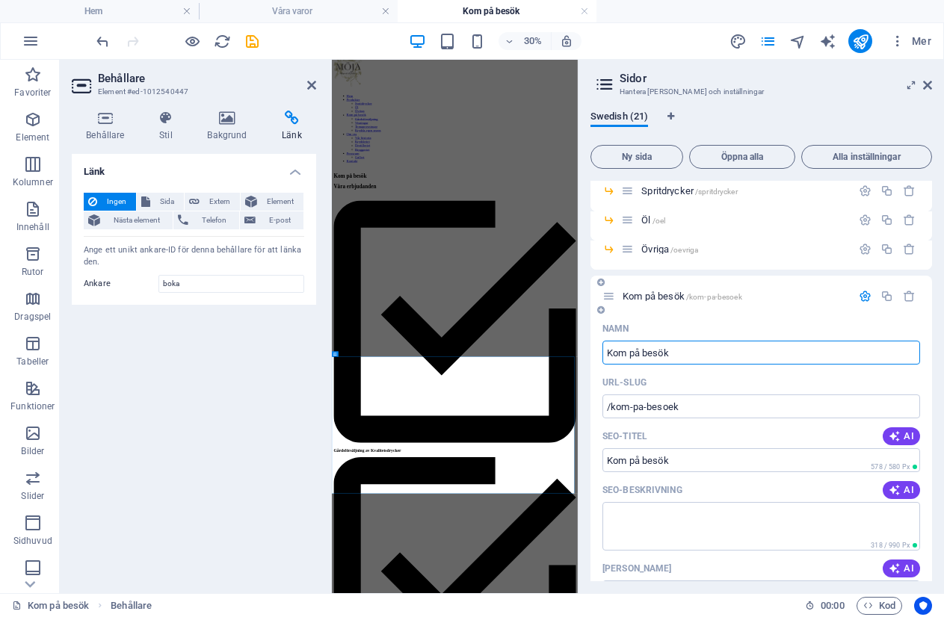
scroll to position [224, 0]
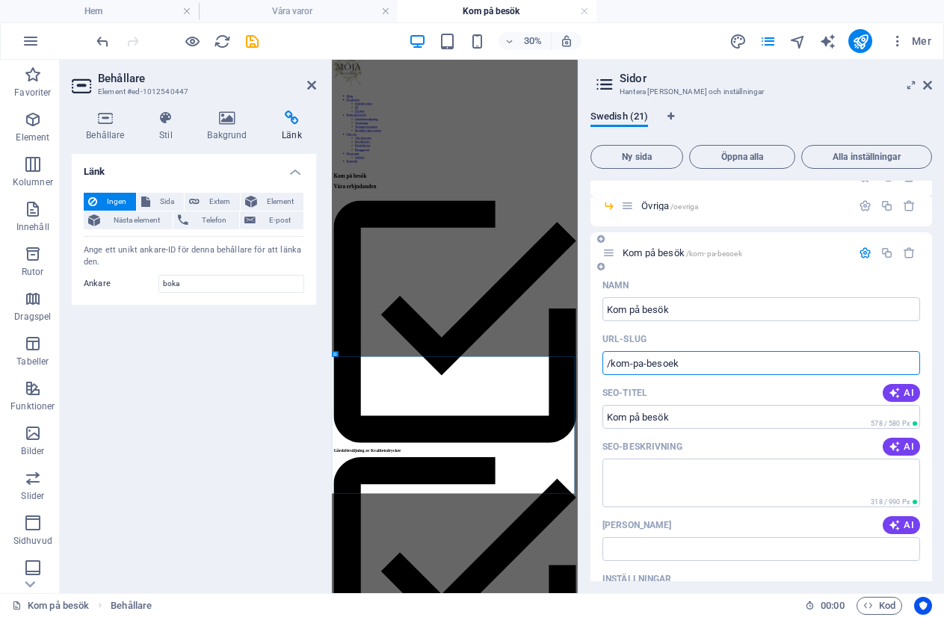
drag, startPoint x: 698, startPoint y: 361, endPoint x: 604, endPoint y: 360, distance: 93.4
click at [604, 360] on input "/kom-pa-besoek" at bounding box center [761, 363] width 318 height 24
click at [208, 410] on div "Länk Ingen Sida Extern Element Nästa element Telefon E-post Sida Hem Legal Noti…" at bounding box center [194, 367] width 244 height 427
click at [81, 8] on h4 "Hem" at bounding box center [99, 11] width 199 height 16
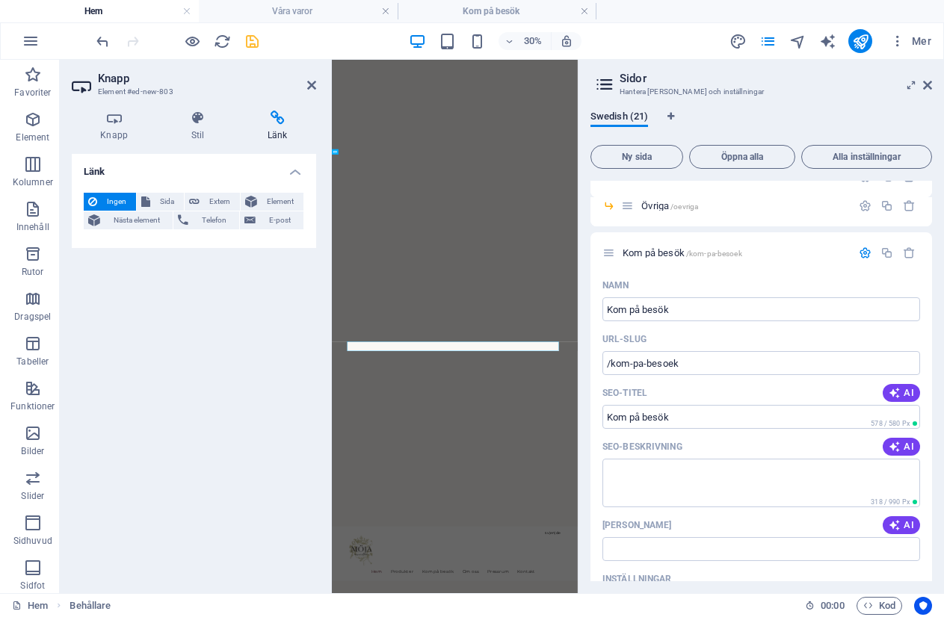
scroll to position [1230, 0]
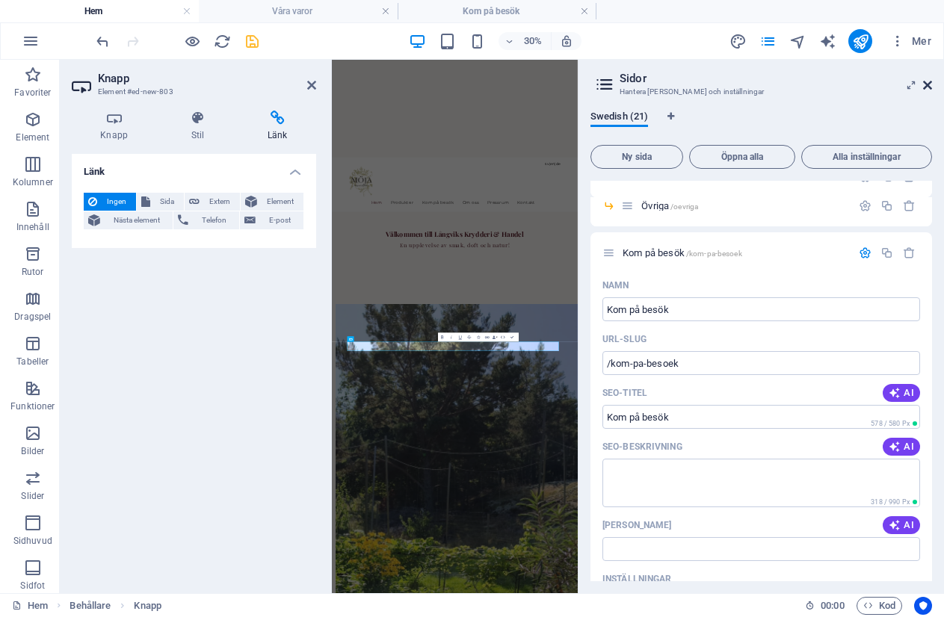
click at [926, 84] on icon at bounding box center [927, 85] width 9 height 12
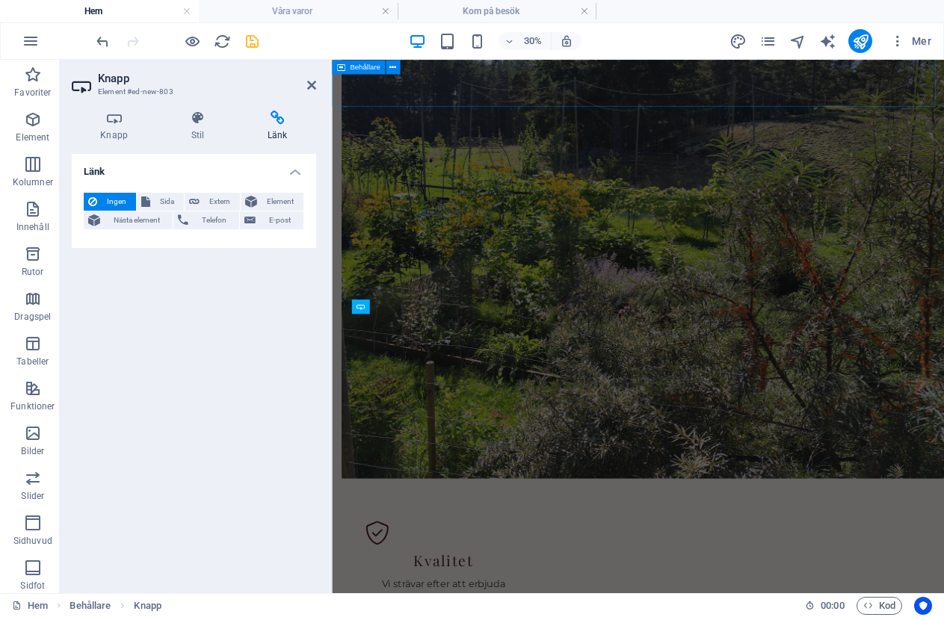
scroll to position [1342, 0]
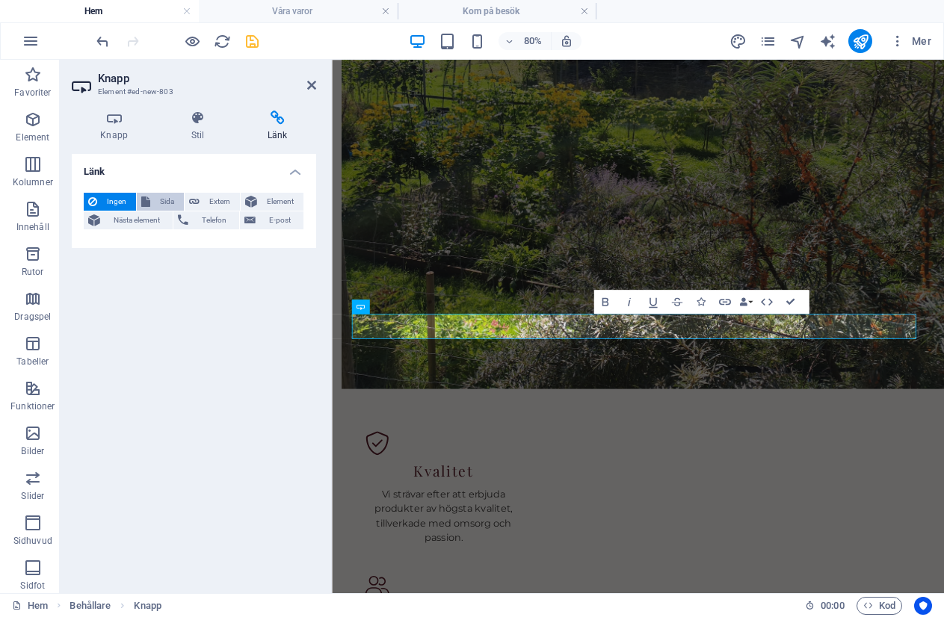
click at [159, 199] on span "Sida" at bounding box center [167, 202] width 25 height 18
select select
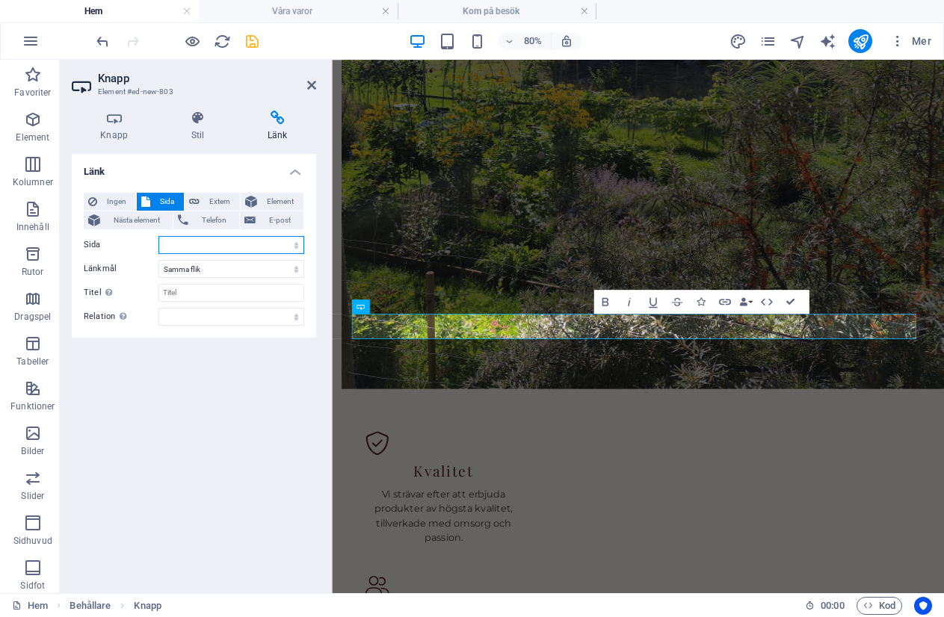
click at [294, 247] on select "Hem Legal Notice Privacy Våra varor -- Spritdrycker -- Öl -- Övriga Kom på besö…" at bounding box center [231, 245] width 146 height 18
click at [204, 203] on span "Extern" at bounding box center [219, 202] width 31 height 18
select select "blank"
paste input "/kom-pa-besoek"
click at [253, 239] on input "/kom-pa-besoek/#boka" at bounding box center [231, 245] width 146 height 18
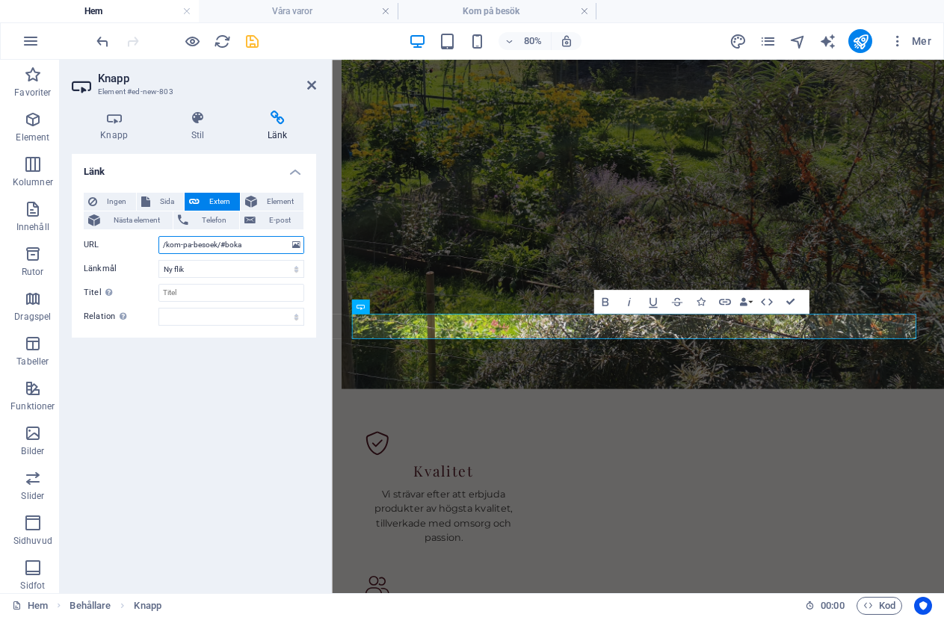
type input "/kom-pa-besoek/#boka"
click at [151, 398] on div "Länk Ingen Sida Extern Element Nästa element Telefon E-post Sida Hem Legal Noti…" at bounding box center [194, 367] width 244 height 427
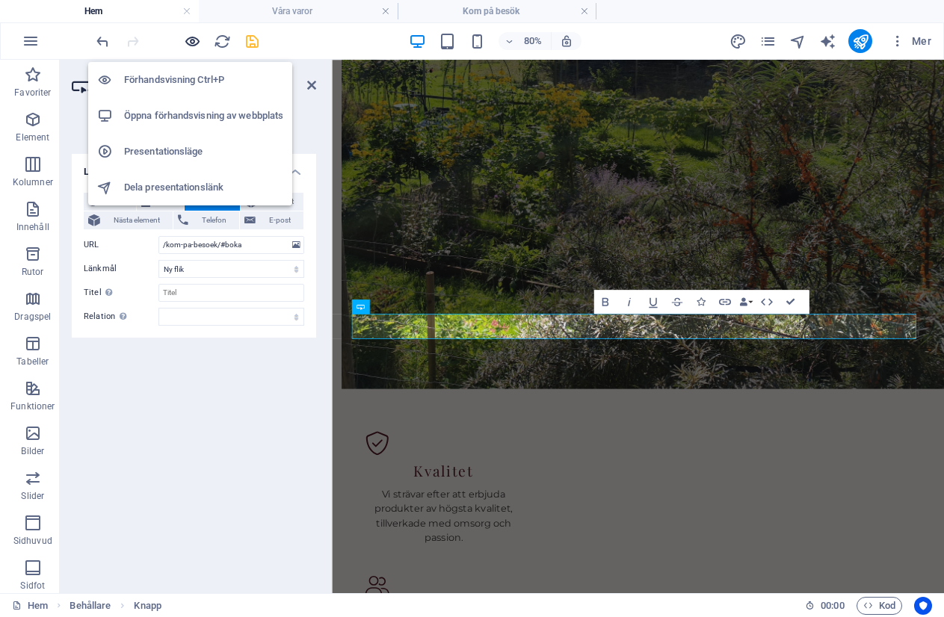
click at [188, 41] on icon "button" at bounding box center [192, 41] width 17 height 17
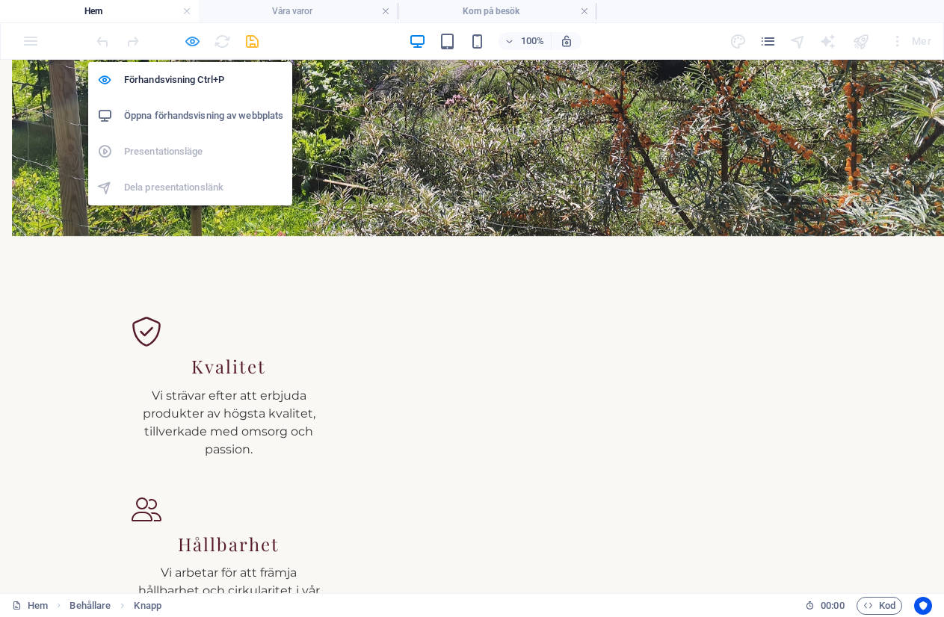
click at [193, 42] on icon "button" at bounding box center [192, 41] width 17 height 17
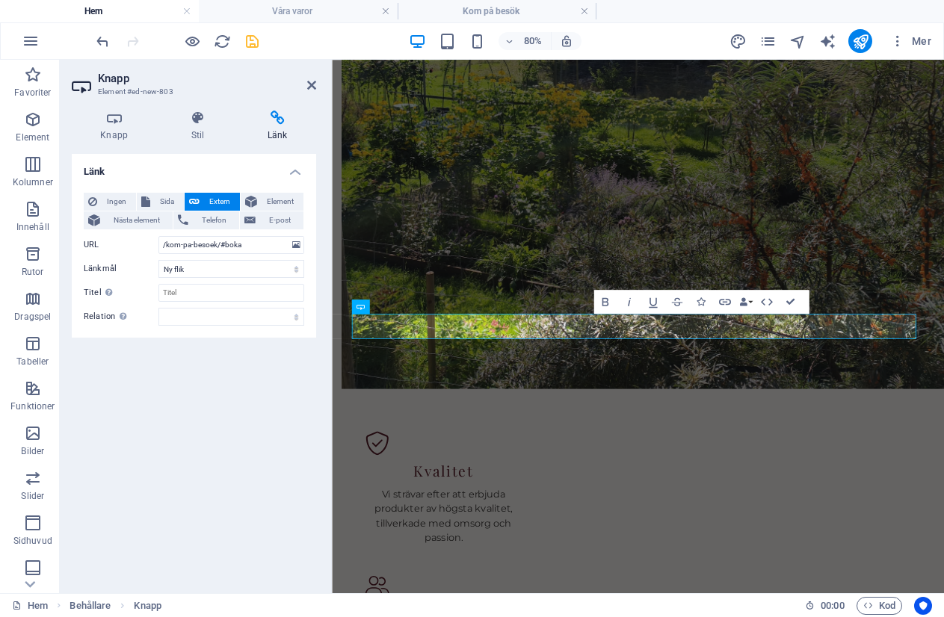
click at [220, 416] on div "Länk Ingen Sida Extern Element Nästa element Telefon E-post Sida Hem Legal Noti…" at bounding box center [194, 367] width 244 height 427
click at [250, 45] on icon "save" at bounding box center [252, 41] width 17 height 17
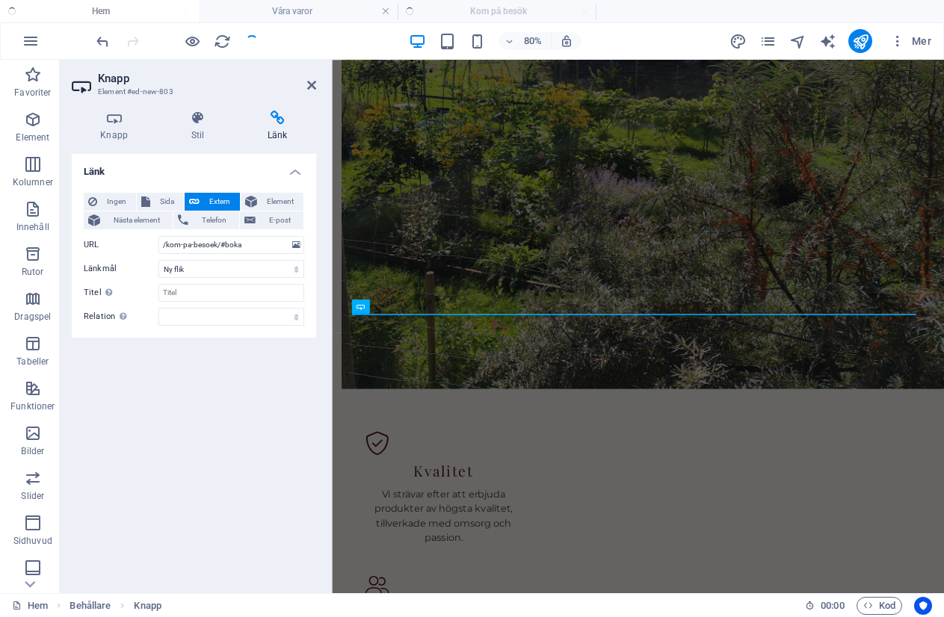
checkbox input "false"
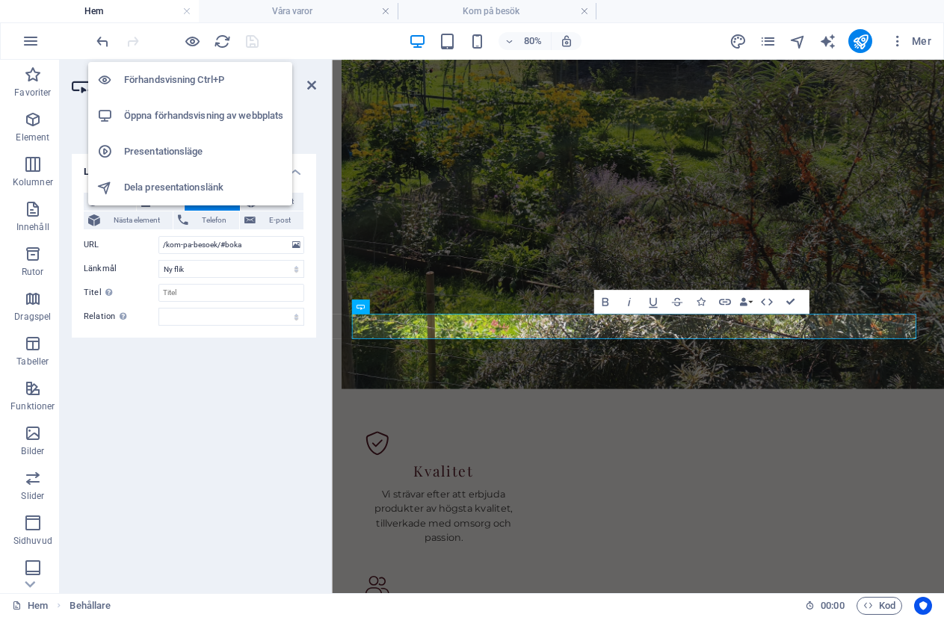
click at [182, 112] on h6 "Öppna förhandsvisning av webbplats" at bounding box center [203, 116] width 159 height 18
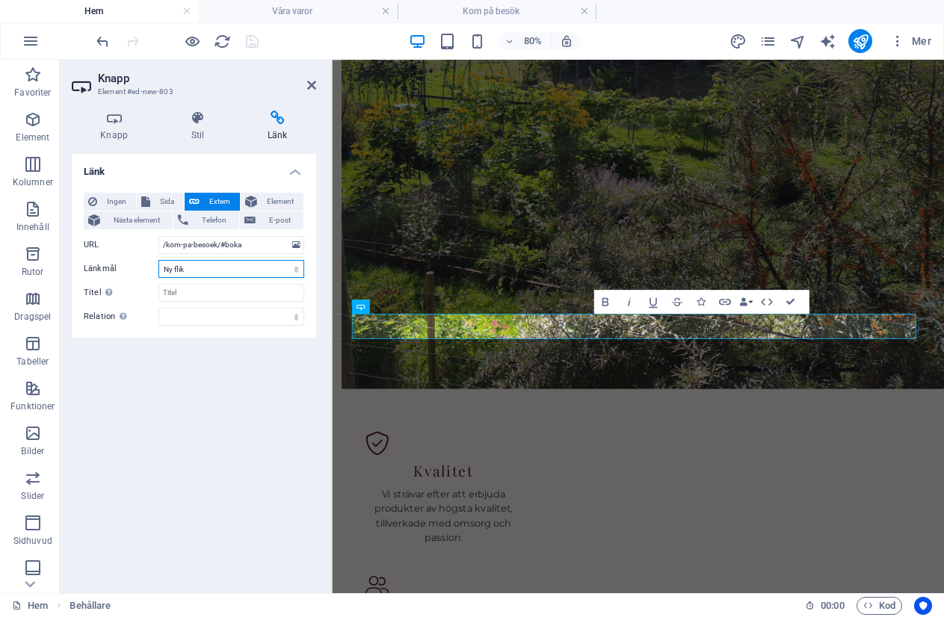
click at [296, 267] on select "Ny flik Samma flik Överlägg" at bounding box center [231, 269] width 146 height 18
select select
click at [158, 260] on select "Ny flik Samma flik Överlägg" at bounding box center [231, 269] width 146 height 18
click at [255, 43] on icon "save" at bounding box center [252, 41] width 17 height 17
select select
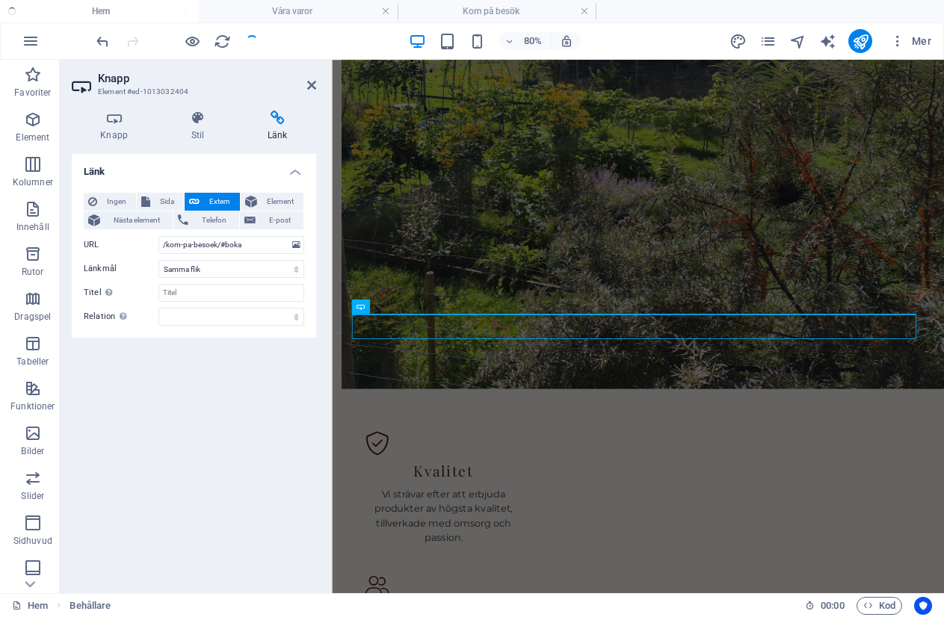
checkbox input "false"
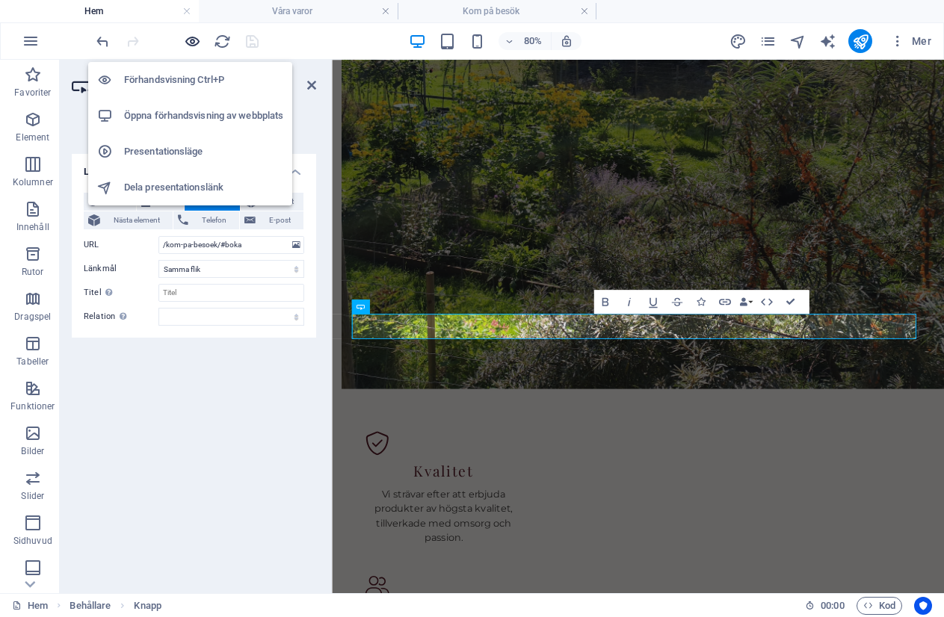
click at [193, 43] on icon "button" at bounding box center [192, 41] width 17 height 17
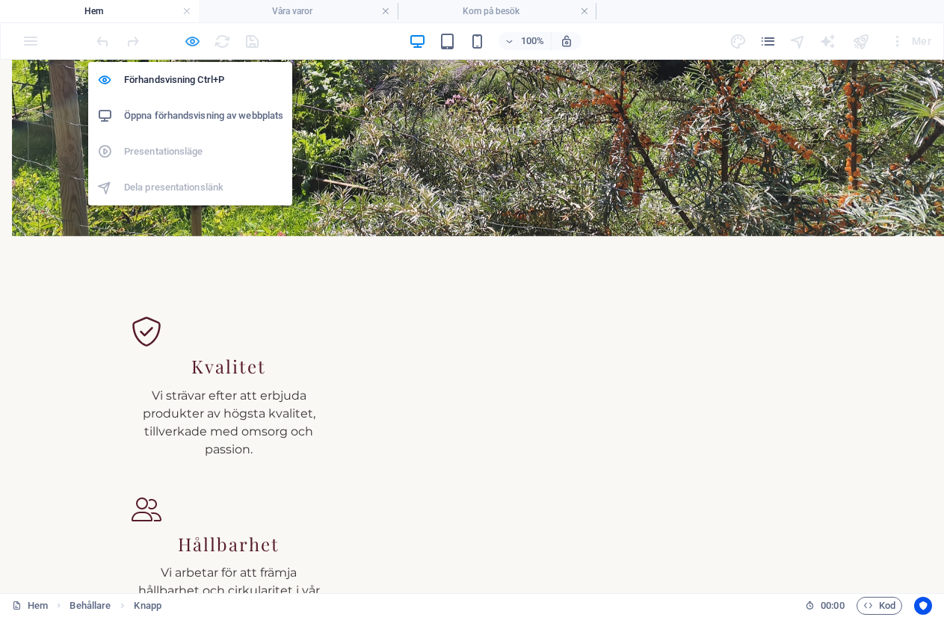
click at [196, 41] on icon "button" at bounding box center [192, 41] width 17 height 17
select select
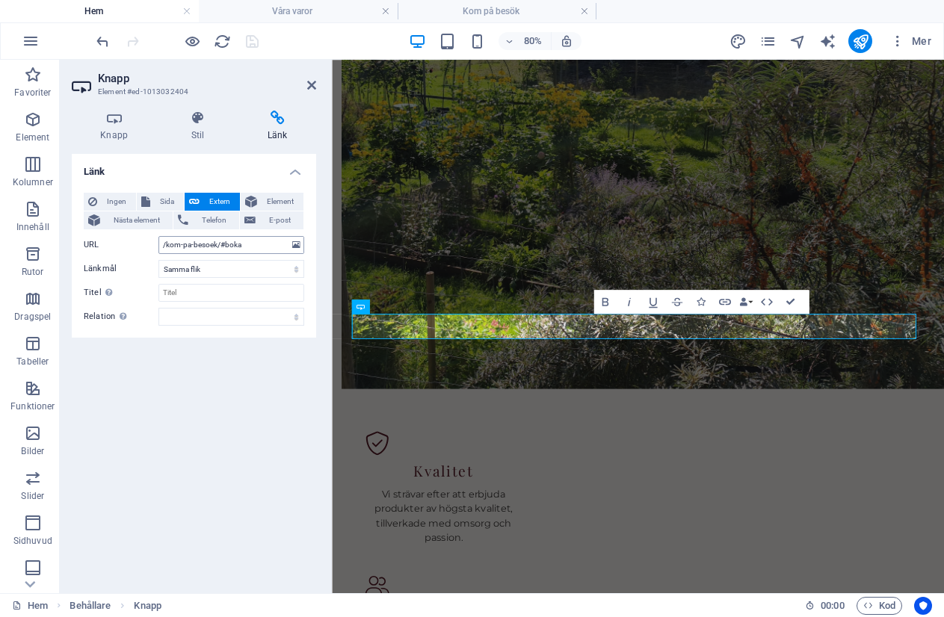
click at [226, 246] on input "/kom-pa-besoek/#boka" at bounding box center [231, 245] width 146 height 18
type input "/kom-pa-besoek/boka"
click at [229, 408] on div "Länk Ingen Sida Extern Element Nästa element Telefon E-post Sida Hem Legal Noti…" at bounding box center [194, 367] width 244 height 427
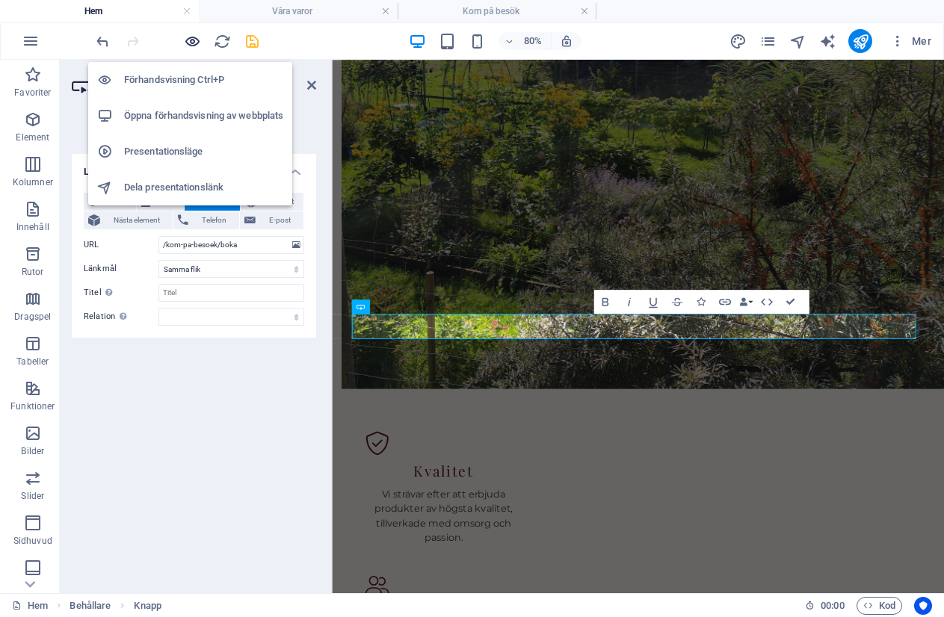
click at [188, 39] on icon "button" at bounding box center [192, 41] width 17 height 17
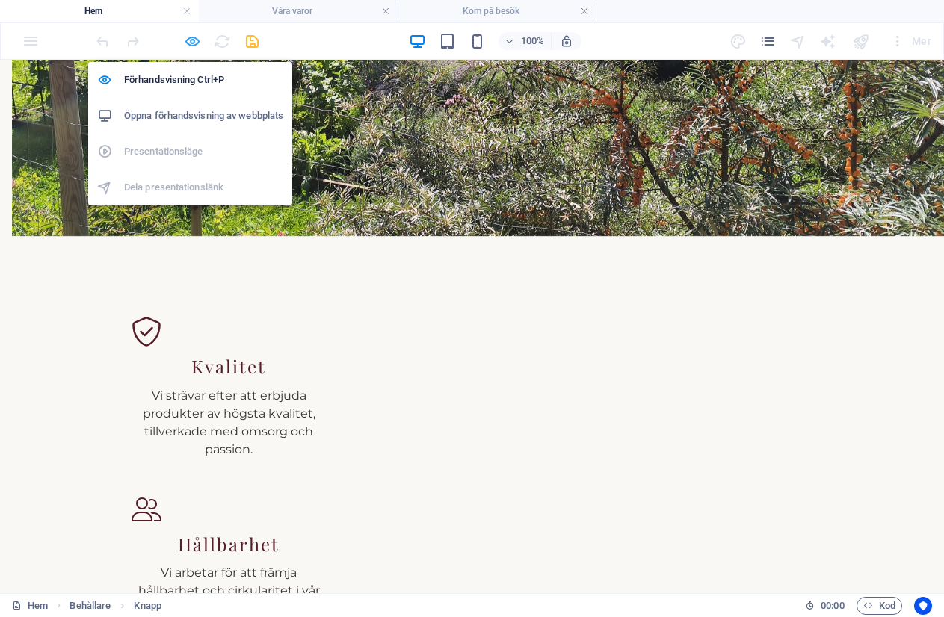
click at [191, 46] on icon "button" at bounding box center [192, 41] width 17 height 17
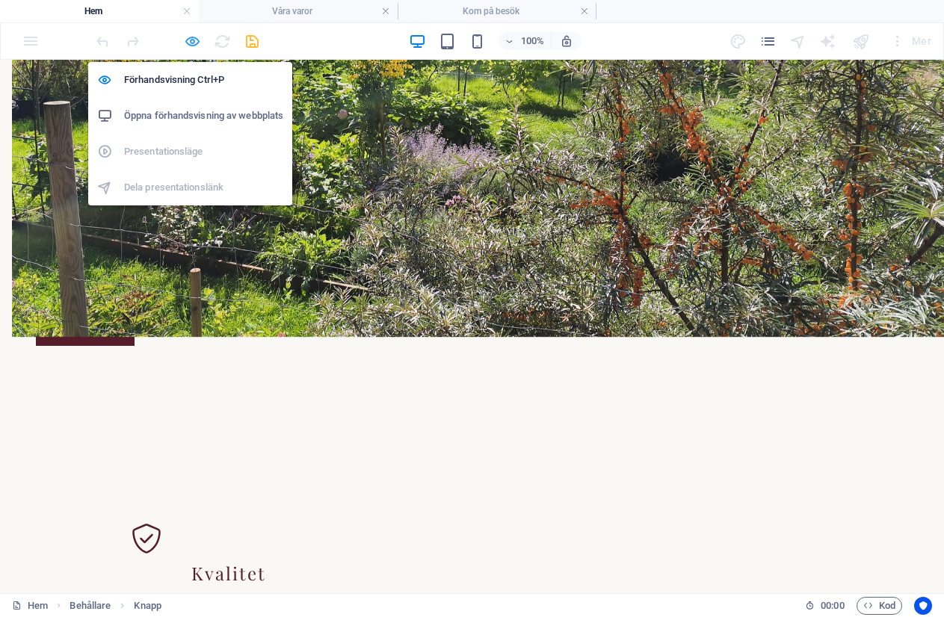
select select
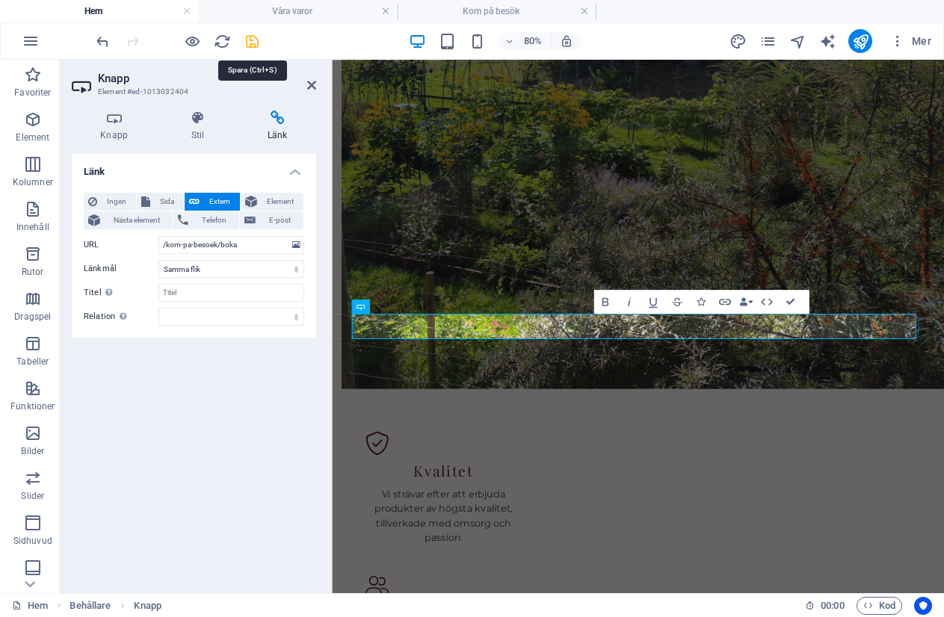
click at [250, 40] on icon "save" at bounding box center [252, 41] width 17 height 17
select select
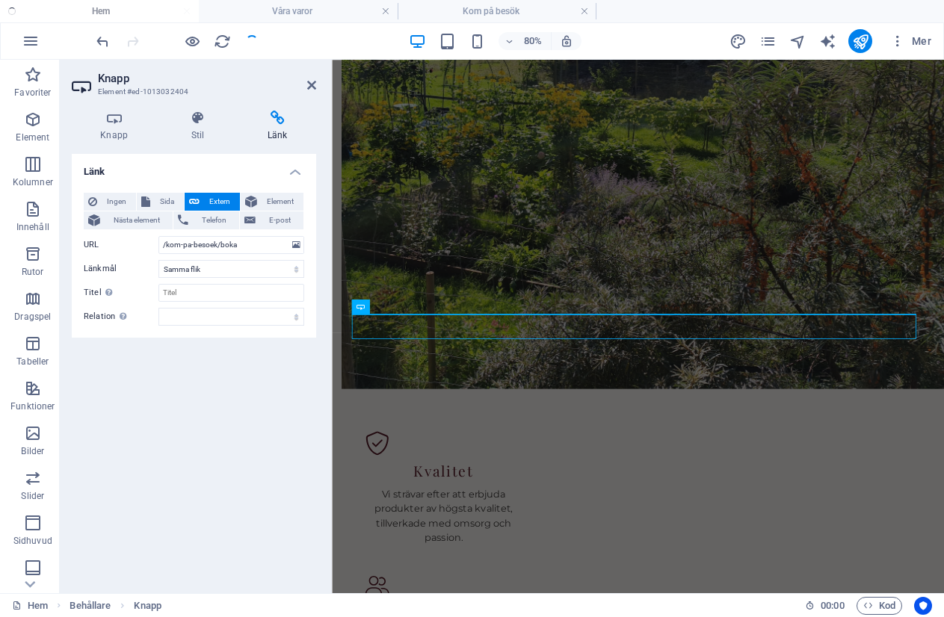
checkbox input "false"
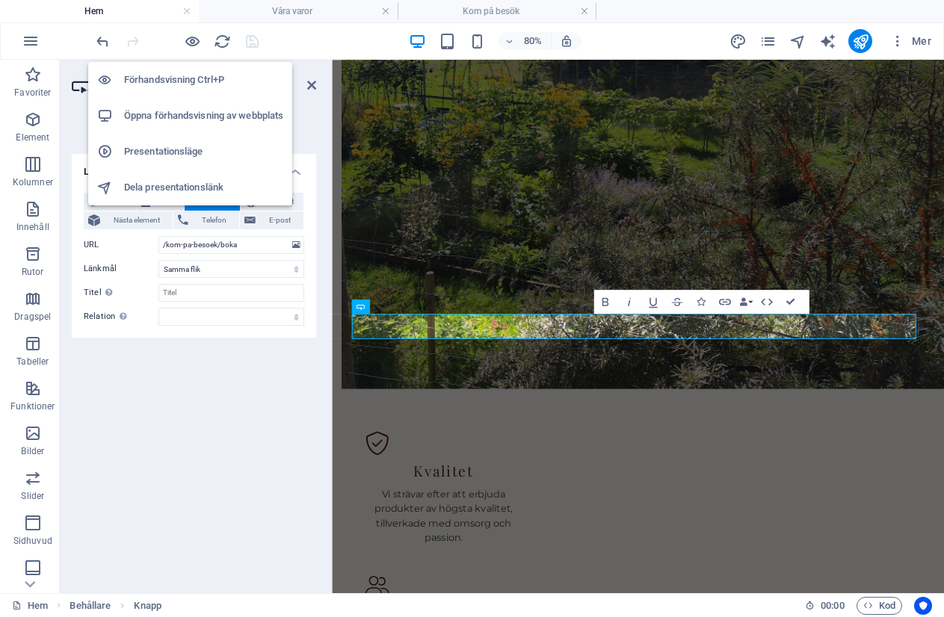
click at [188, 111] on h6 "Öppna förhandsvisning av webbplats" at bounding box center [203, 116] width 159 height 18
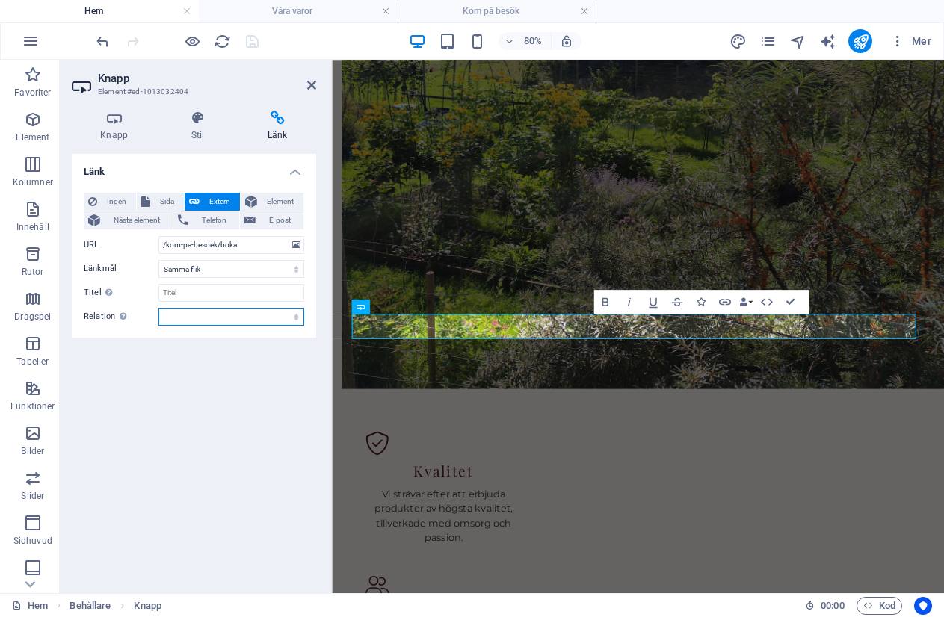
click at [297, 317] on select "alternerad skapad av bokmärke extern hjälp licens nästa nofollow noreferrer noo…" at bounding box center [231, 317] width 146 height 18
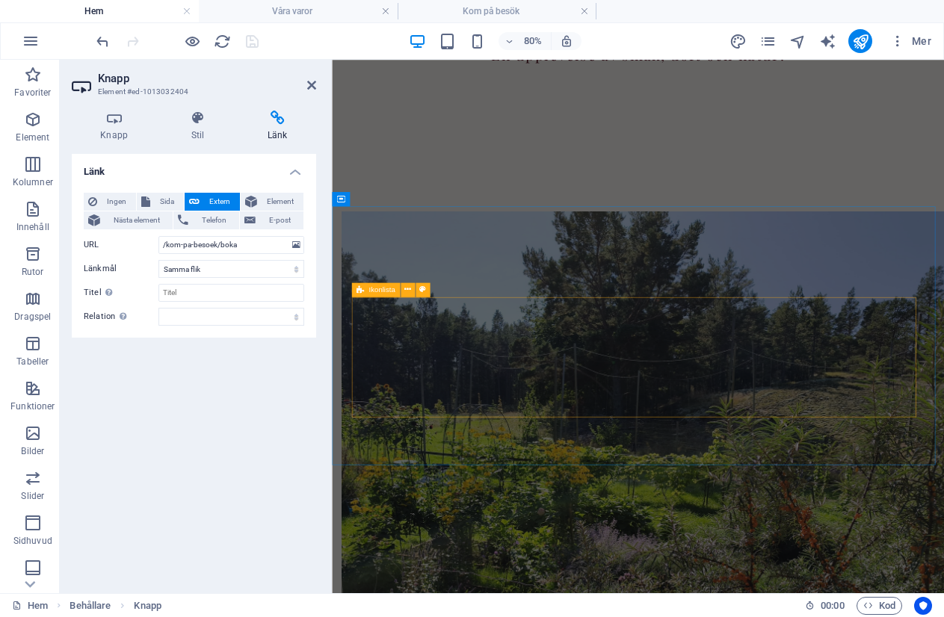
scroll to position [894, 0]
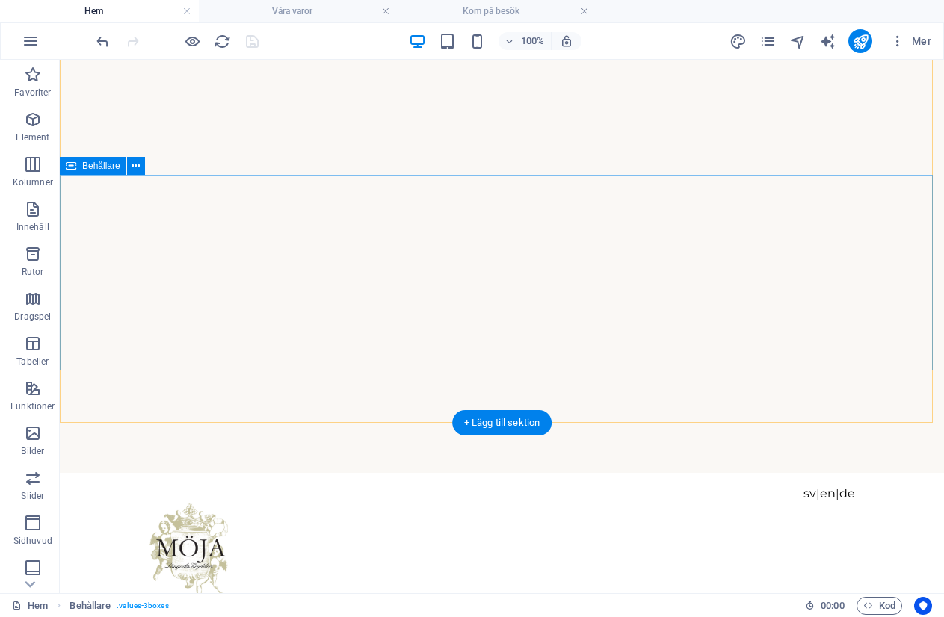
scroll to position [299, 0]
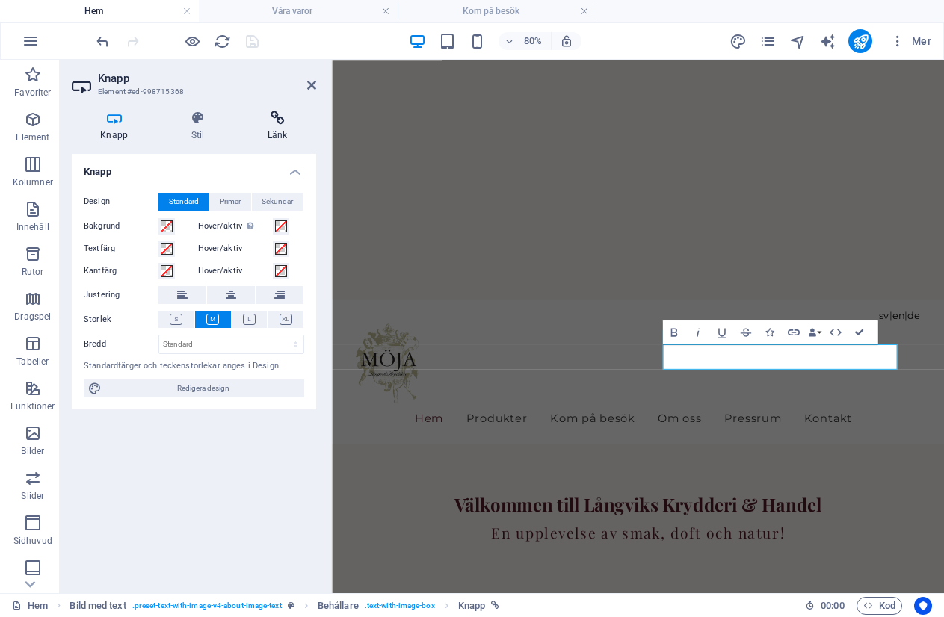
click at [277, 120] on icon at bounding box center [277, 118] width 77 height 15
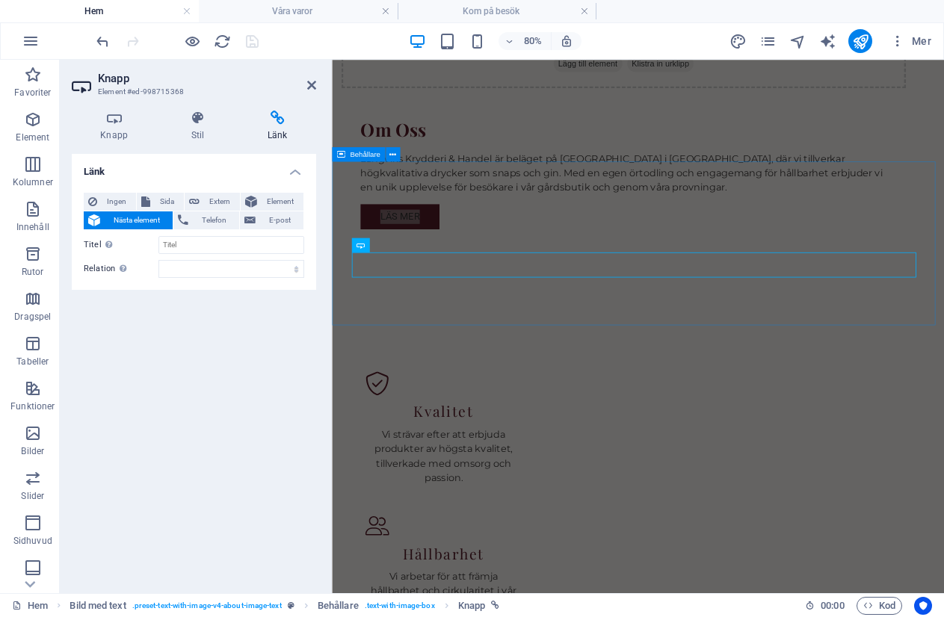
scroll to position [1419, 0]
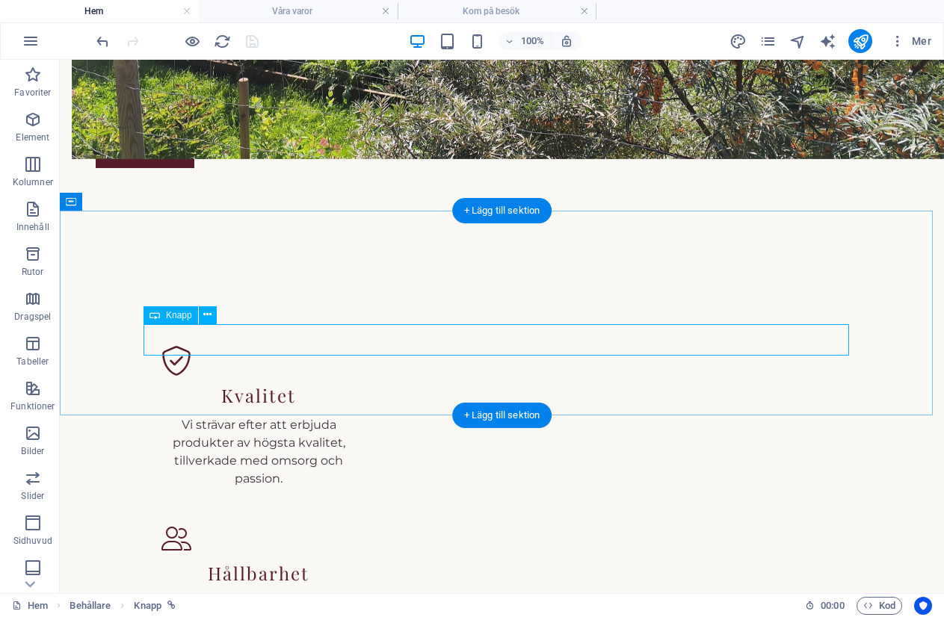
select select
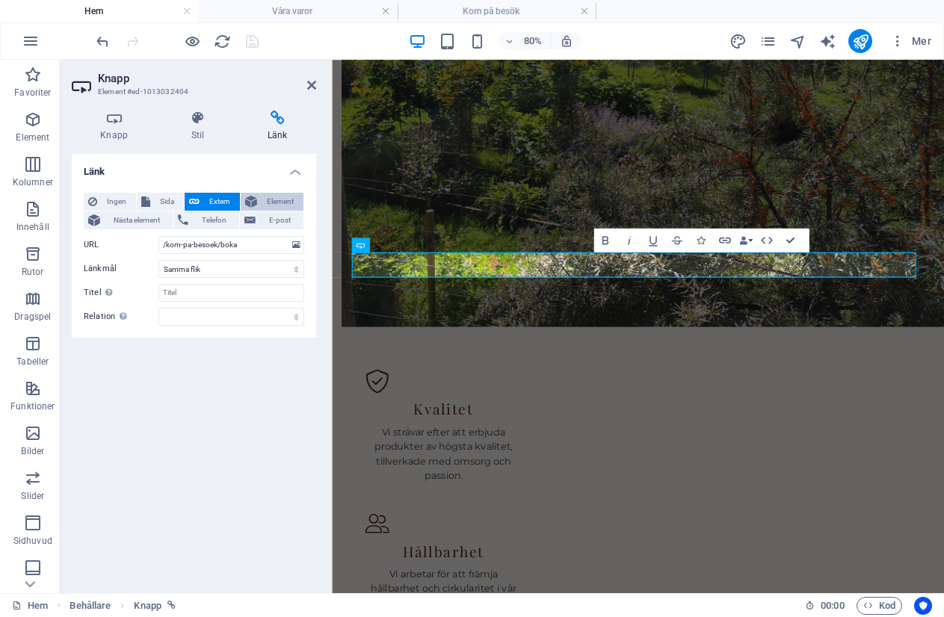
click at [276, 199] on span "Element" at bounding box center [279, 202] width 37 height 18
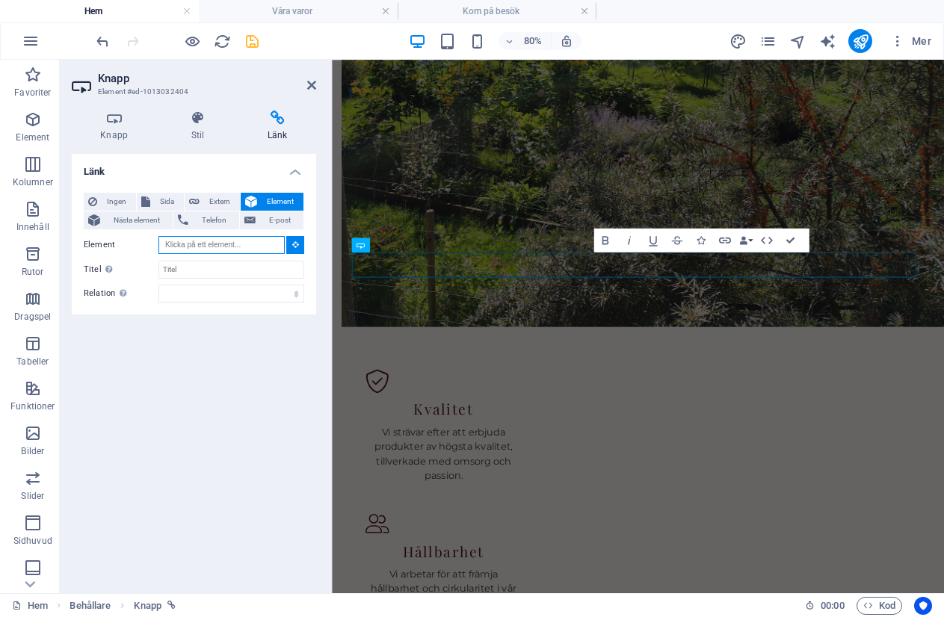
click at [208, 247] on input "Element" at bounding box center [221, 245] width 126 height 18
paste input "/kom-pa-besoek"
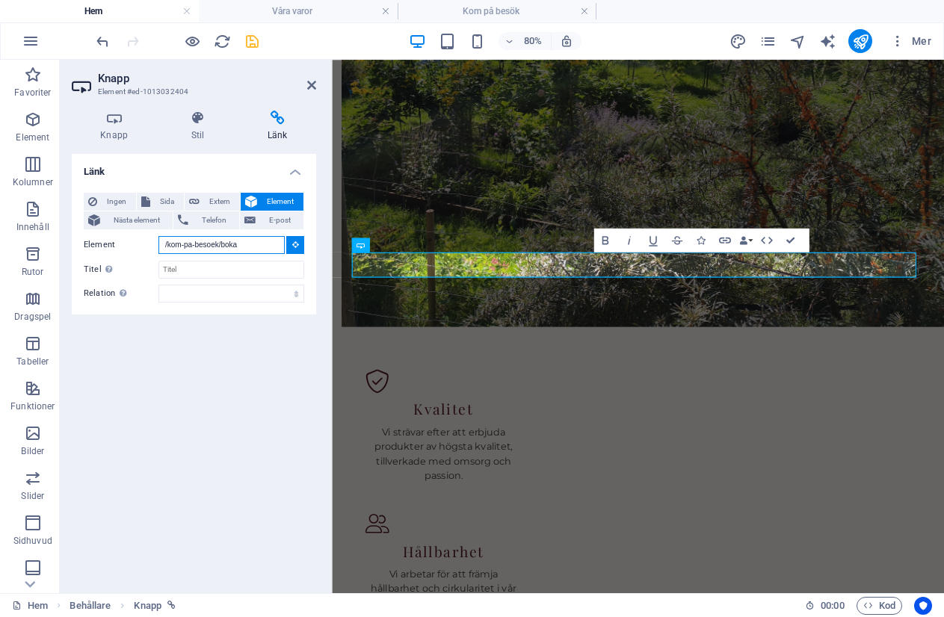
type input "/kom-pa-besoek/boka"
click at [188, 385] on div "Länk Ingen Sida Extern Element Nästa element Telefon E-post Sida Hem Legal Noti…" at bounding box center [194, 367] width 244 height 427
click at [300, 244] on button at bounding box center [295, 245] width 18 height 18
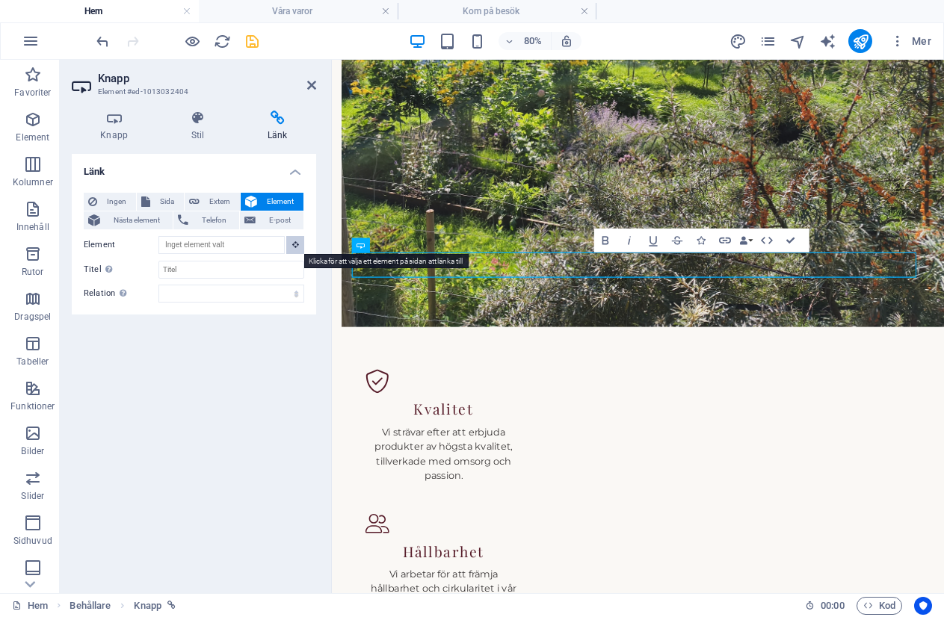
click at [297, 242] on icon at bounding box center [295, 244] width 7 height 7
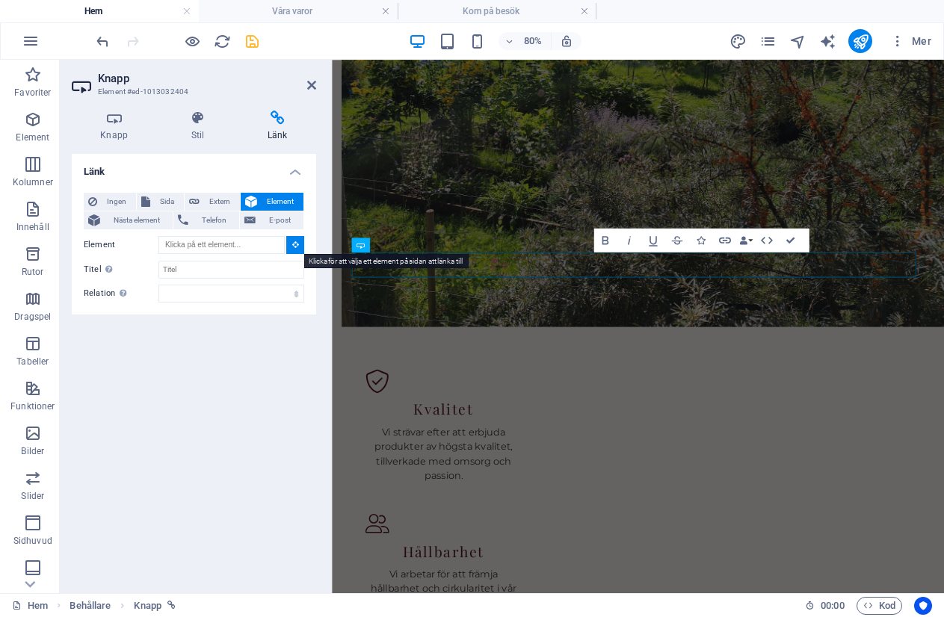
click at [297, 242] on icon at bounding box center [295, 244] width 7 height 7
click at [200, 244] on input "Element" at bounding box center [221, 245] width 126 height 18
paste input "/kom-pa-besoek"
type input "/kom-pa-besoek/#boka"
click at [208, 343] on div "Länk Ingen Sida Extern Element Nästa element Telefon E-post Sida Hem Legal Noti…" at bounding box center [194, 367] width 244 height 427
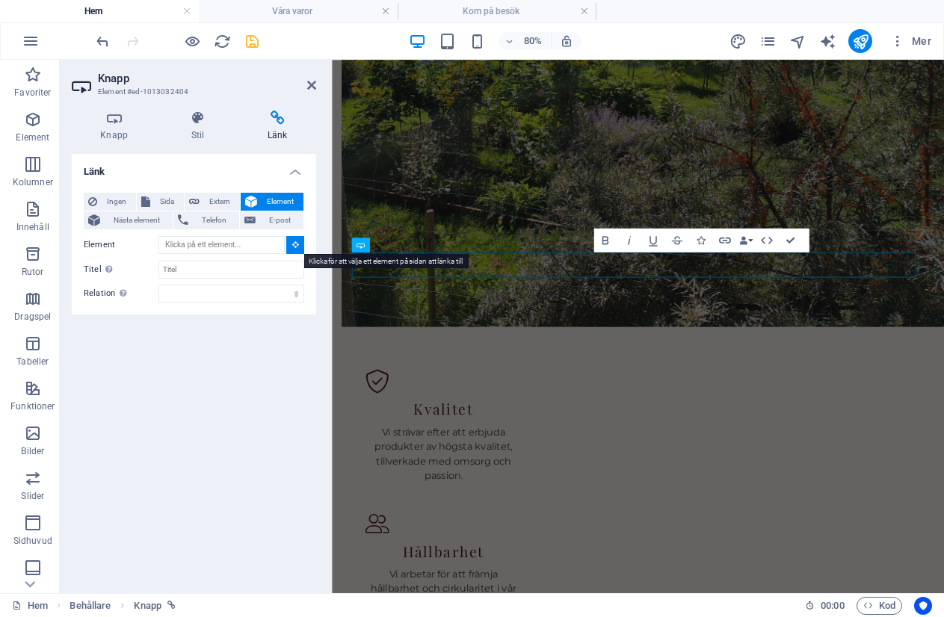
click at [294, 248] on icon at bounding box center [295, 244] width 7 height 7
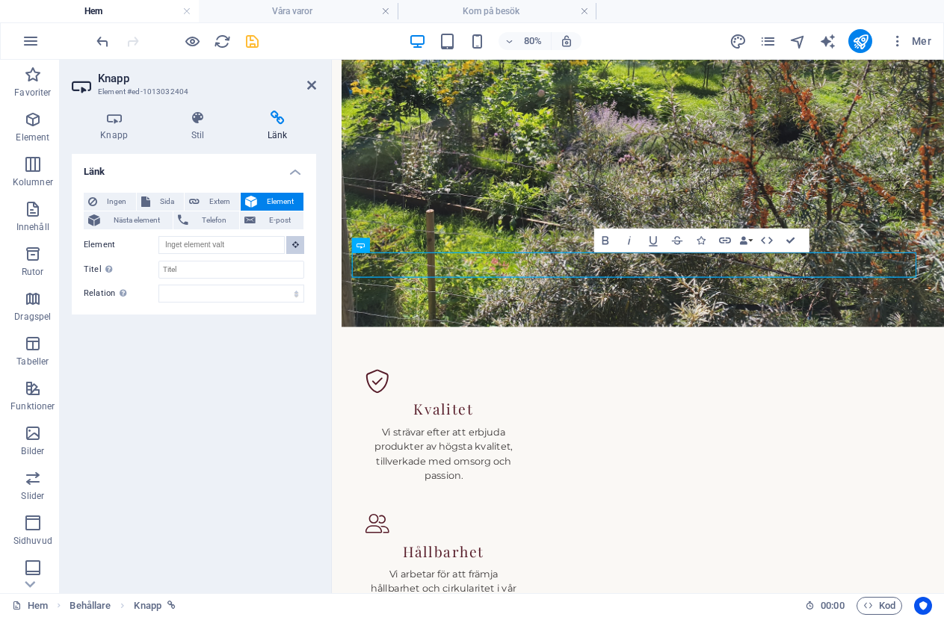
click at [295, 248] on icon at bounding box center [295, 244] width 7 height 7
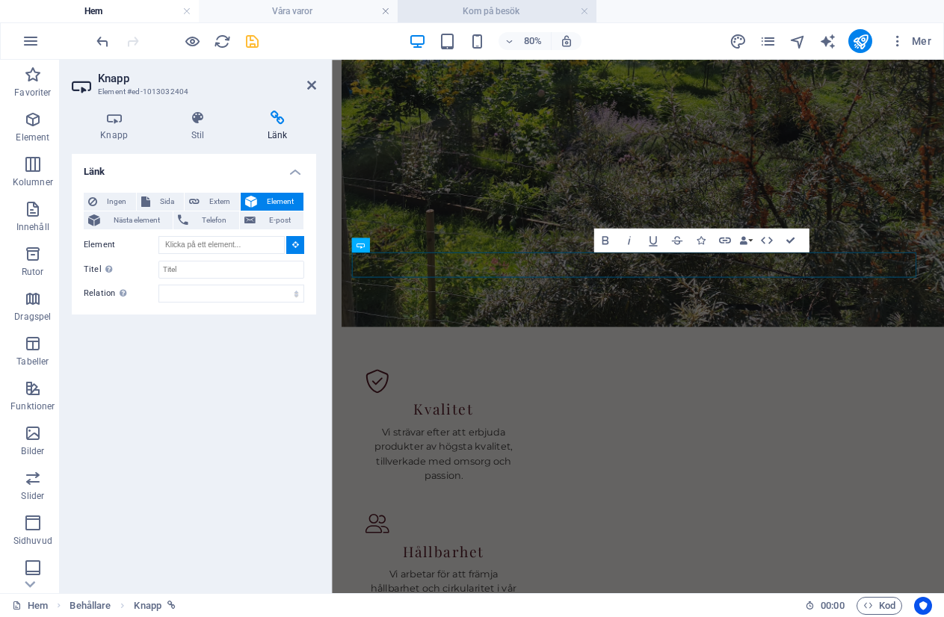
click at [468, 4] on h4 "Kom på besök" at bounding box center [496, 11] width 199 height 16
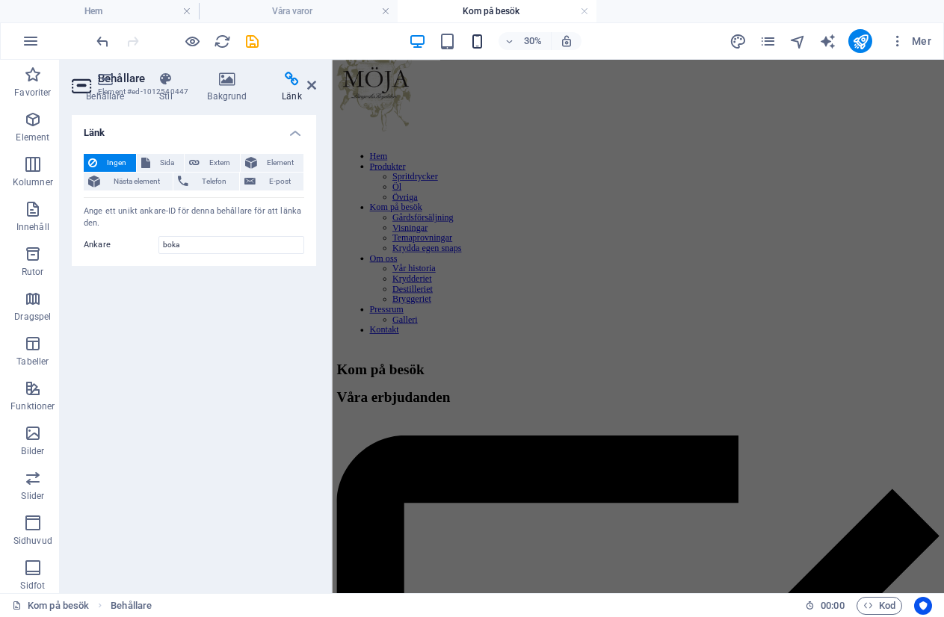
scroll to position [972, 0]
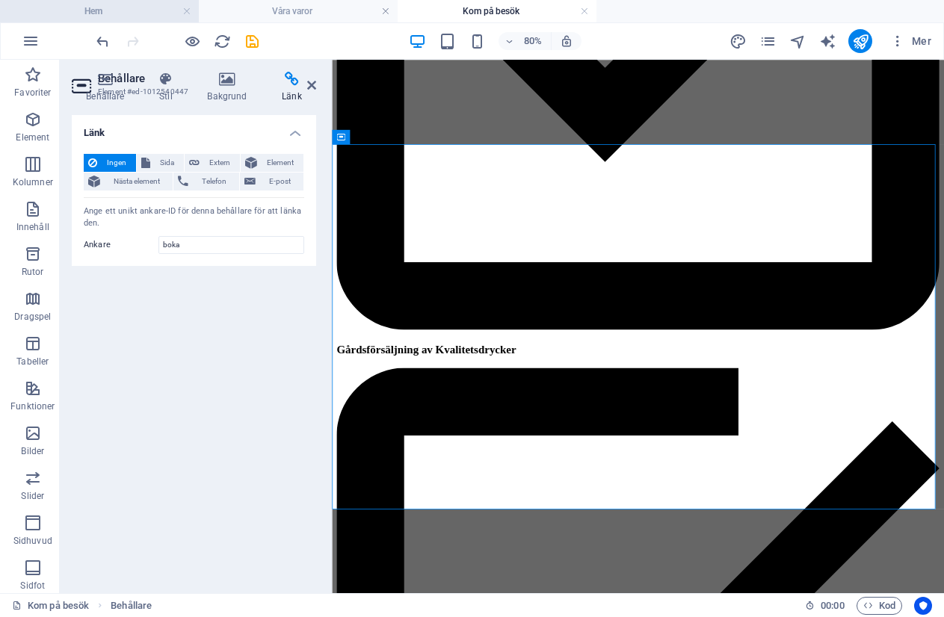
click at [101, 13] on h4 "Hem" at bounding box center [99, 11] width 199 height 16
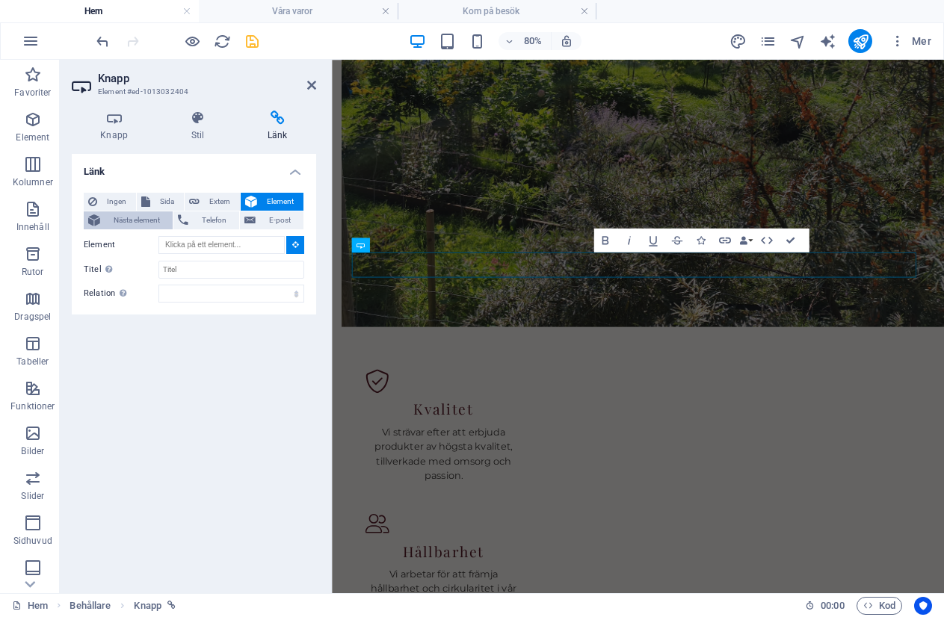
click at [136, 221] on span "Nästa element" at bounding box center [137, 220] width 64 height 18
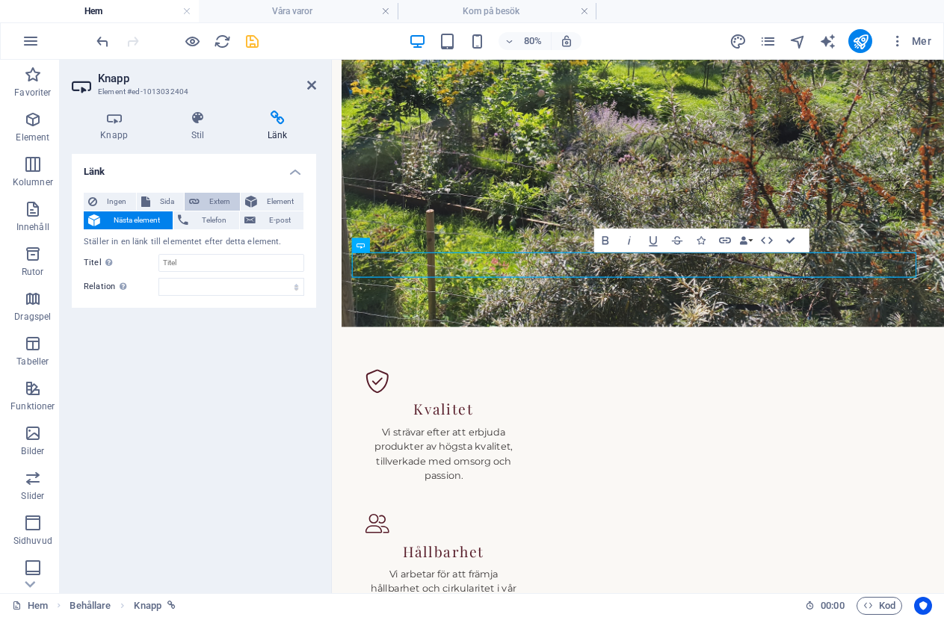
click at [215, 197] on span "Extern" at bounding box center [219, 202] width 31 height 18
select select "blank"
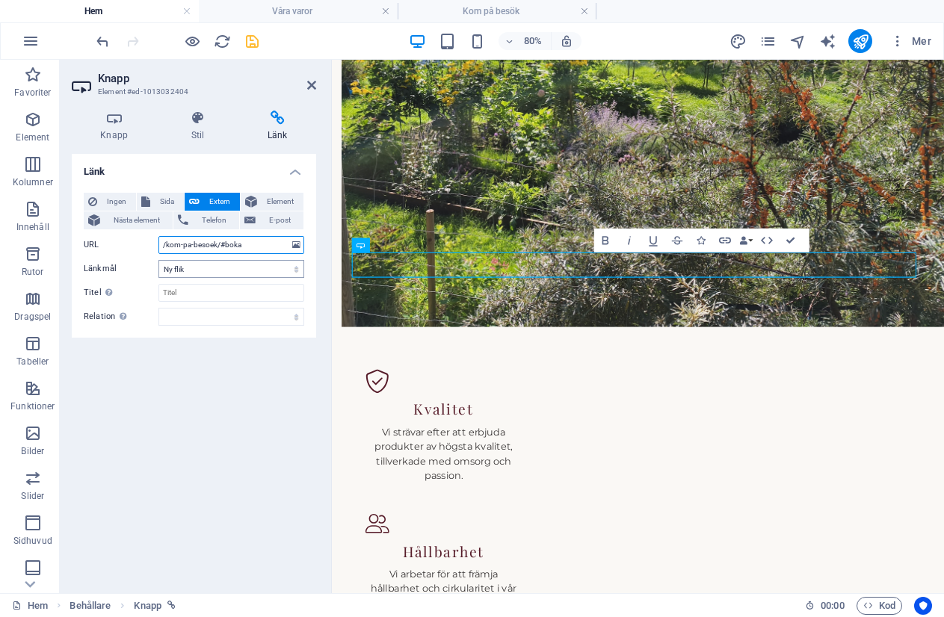
type input "/kom-pa-besoek/#boka"
click at [300, 270] on select "Ny flik Samma flik Överlägg" at bounding box center [231, 269] width 146 height 18
select select "overlay"
click at [158, 260] on select "Ny flik Samma flik Överlägg" at bounding box center [231, 269] width 146 height 18
click at [184, 269] on select "Ny flik Samma flik Överlägg" at bounding box center [231, 269] width 146 height 18
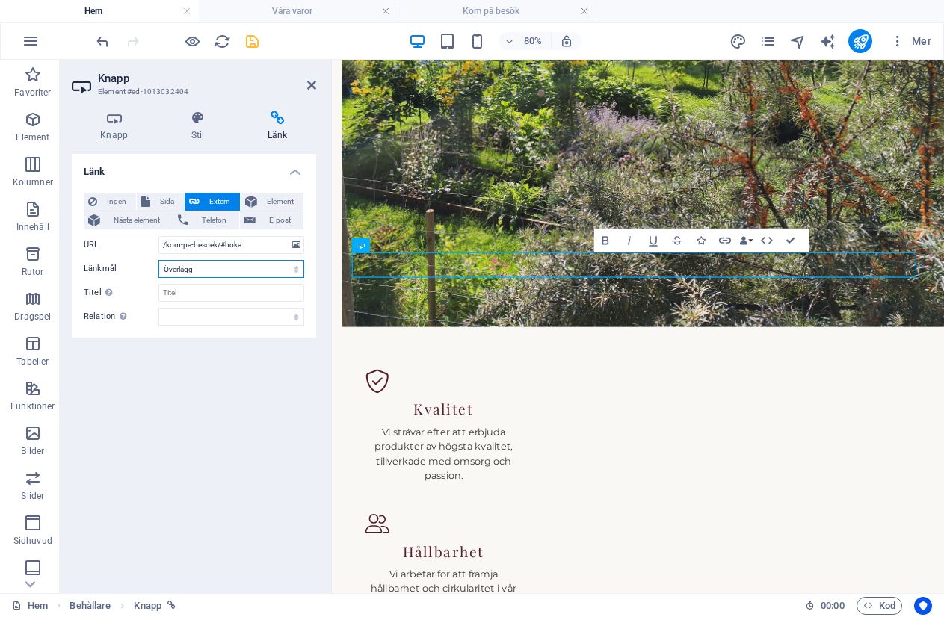
click at [184, 269] on select "Ny flik Samma flik Överlägg" at bounding box center [231, 269] width 146 height 18
click at [216, 383] on div "Länk Ingen Sida Extern Element Nästa element Telefon E-post Sida Hem Legal Noti…" at bounding box center [194, 367] width 244 height 427
click at [720, 240] on icon "button" at bounding box center [724, 240] width 14 height 14
click at [255, 41] on icon "save" at bounding box center [252, 41] width 17 height 17
select select "overlay"
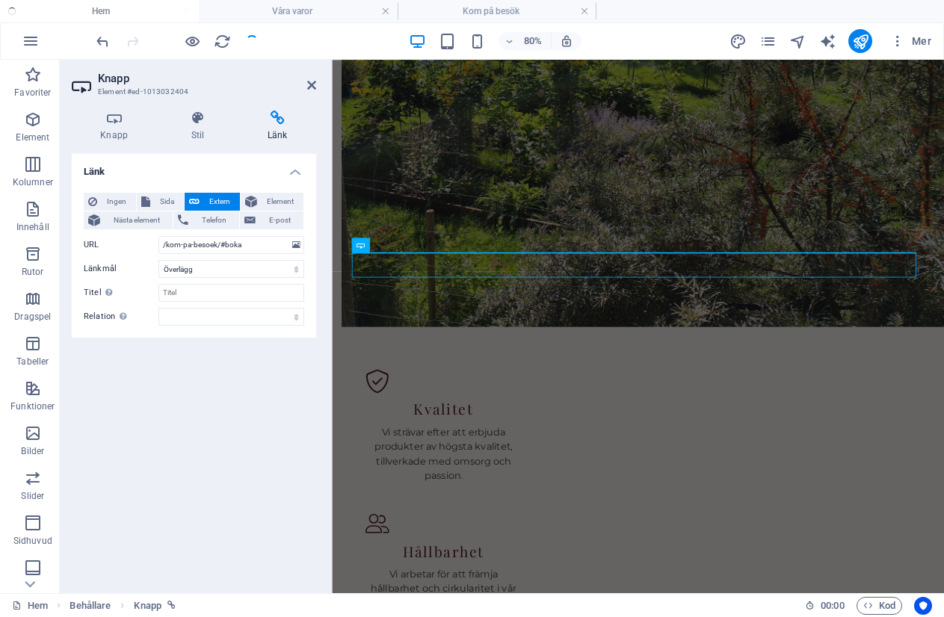
checkbox input "false"
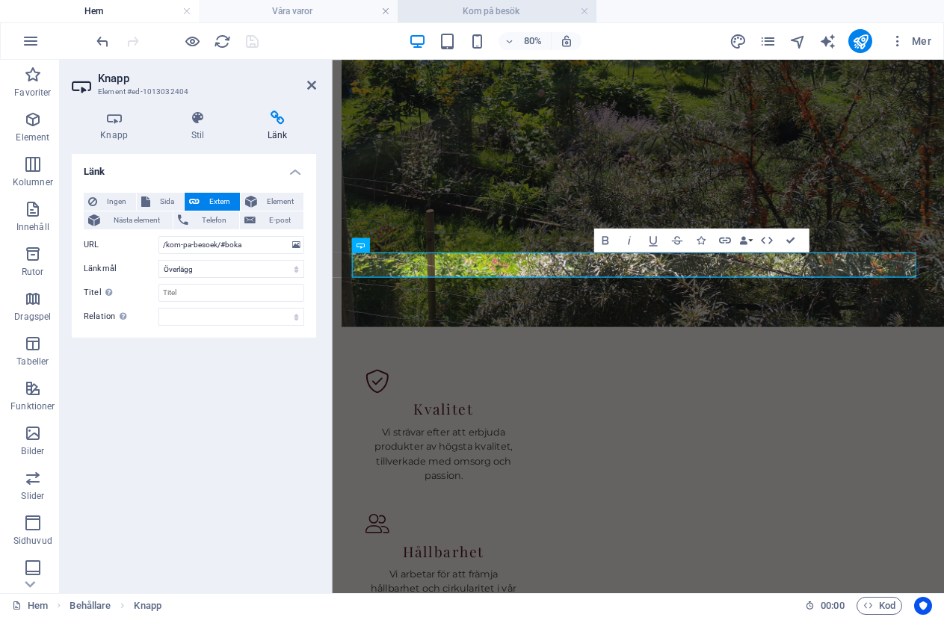
click at [506, 13] on h4 "Kom på besök" at bounding box center [496, 11] width 199 height 16
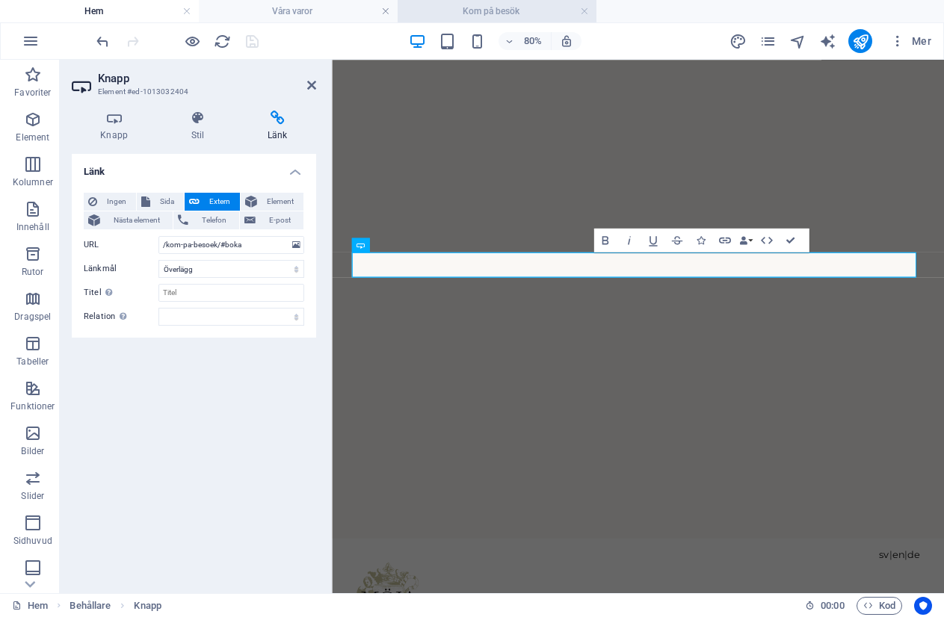
scroll to position [972, 0]
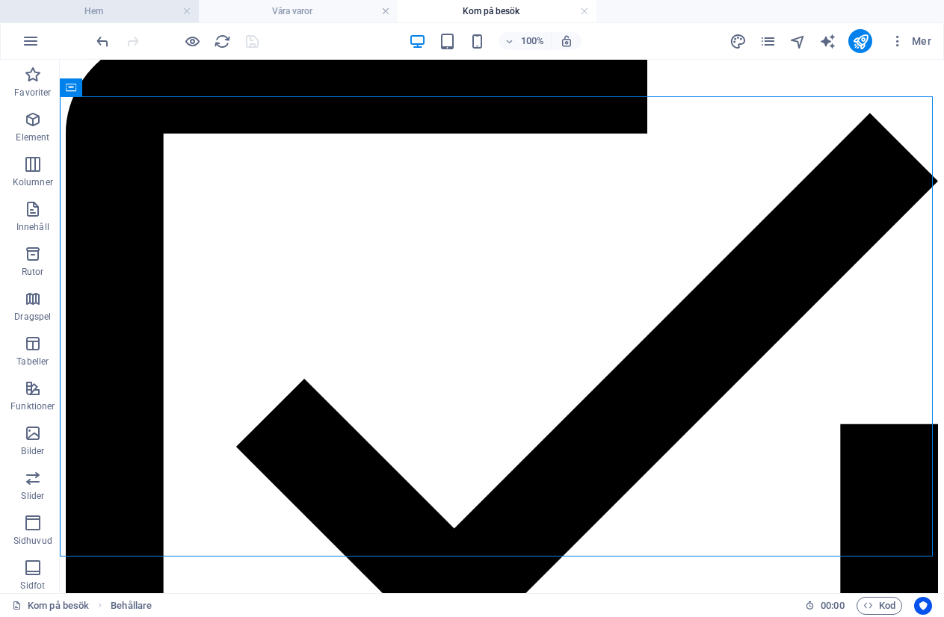
click at [107, 12] on h4 "Hem" at bounding box center [99, 11] width 199 height 16
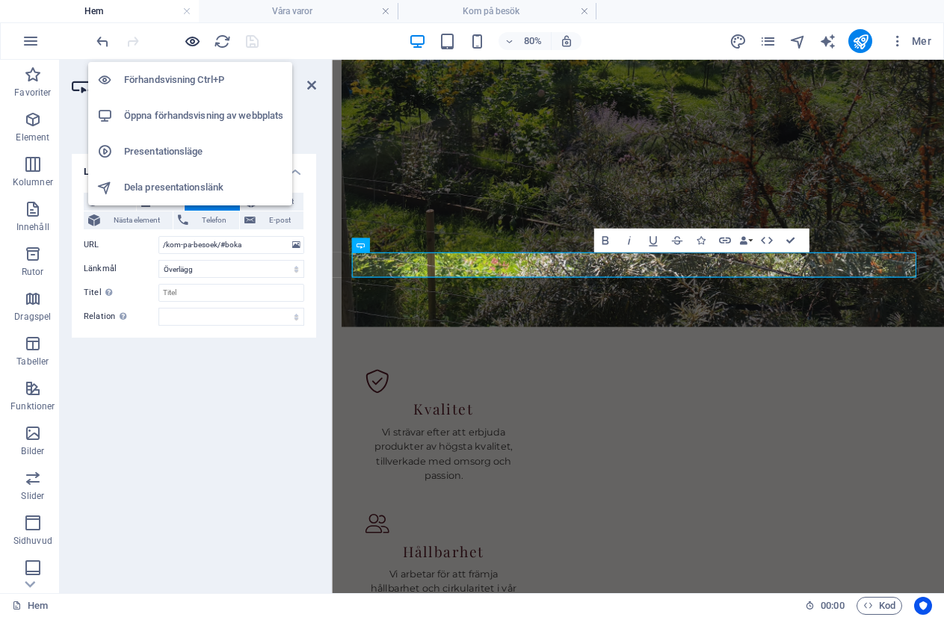
click at [188, 41] on icon "button" at bounding box center [192, 41] width 17 height 17
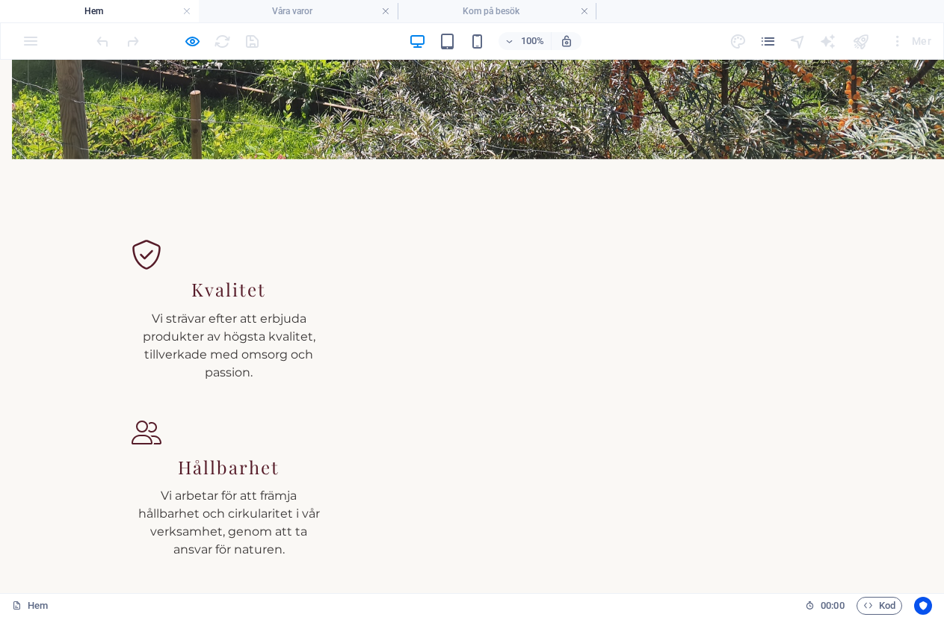
click at [7, 159] on button "×" at bounding box center [3, 168] width 7 height 18
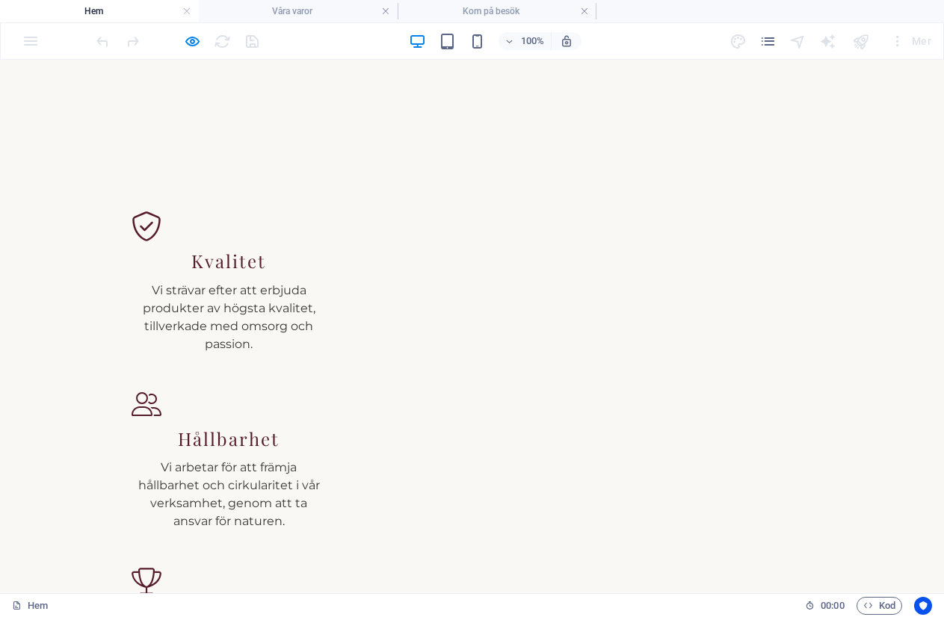
scroll to position [1494, 0]
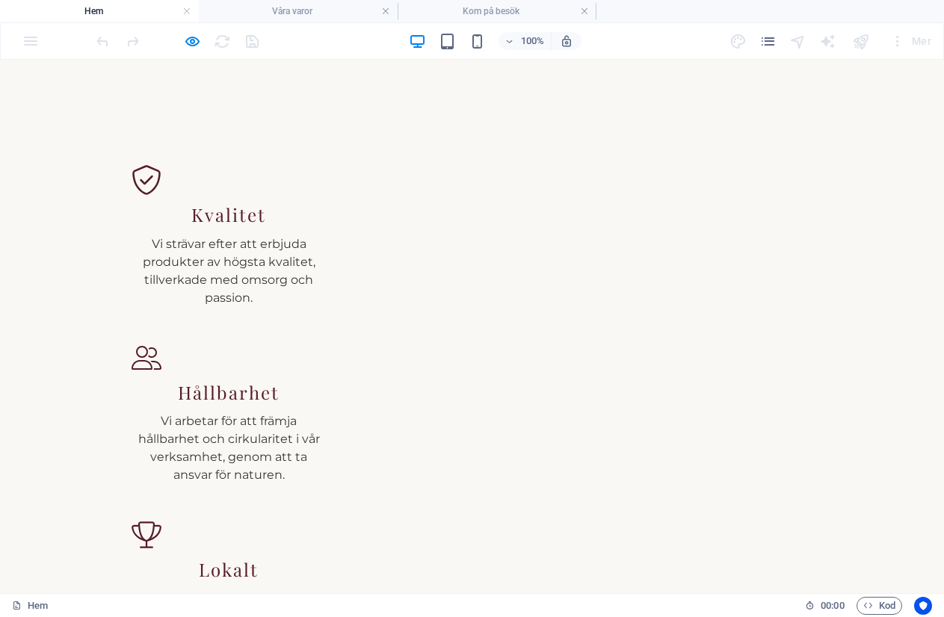
click at [7, 159] on button "×" at bounding box center [3, 168] width 7 height 18
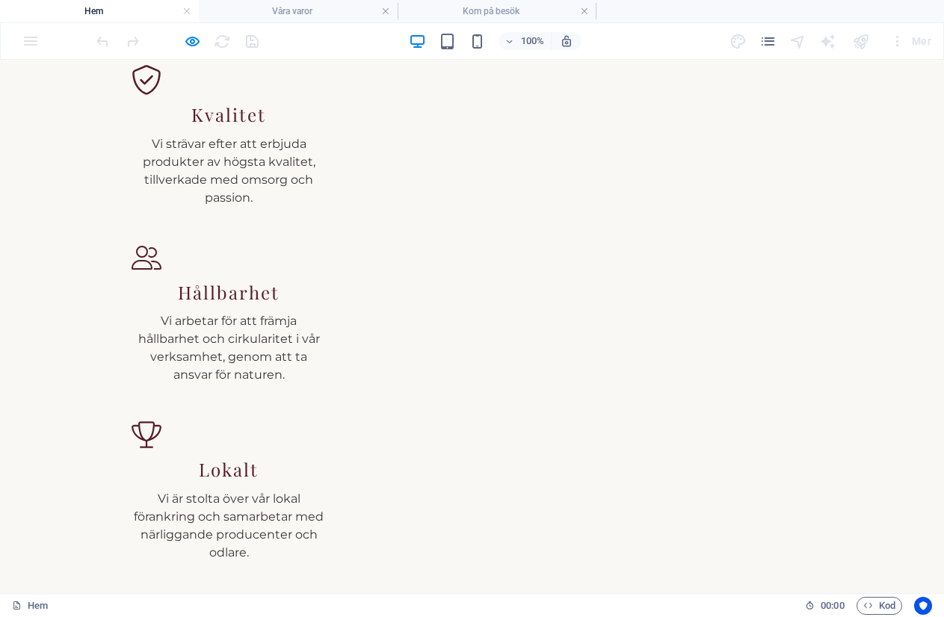
scroll to position [1569, 0]
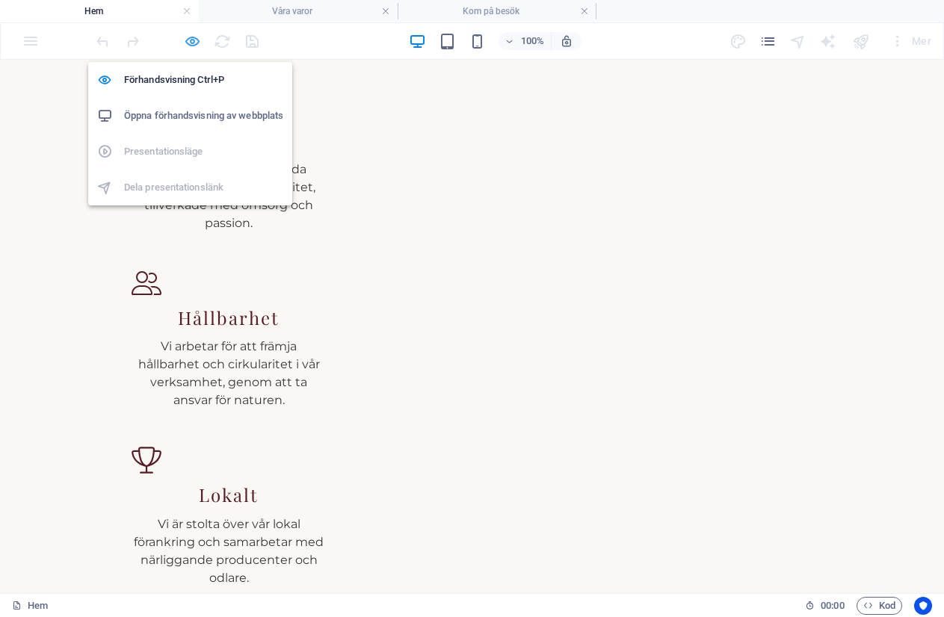
click at [187, 43] on icon "button" at bounding box center [192, 41] width 17 height 17
select select "overlay"
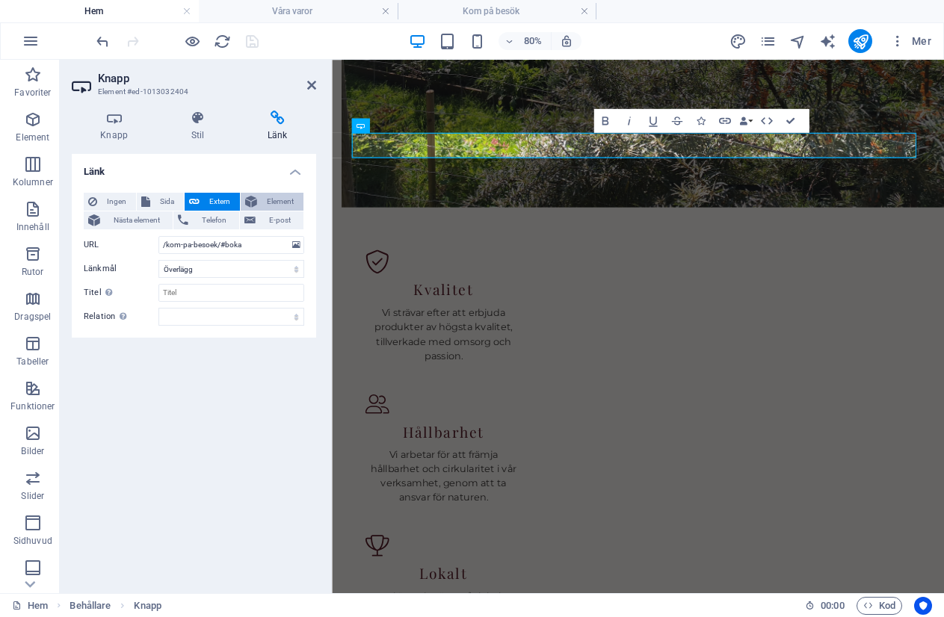
click at [274, 198] on span "Element" at bounding box center [279, 202] width 37 height 18
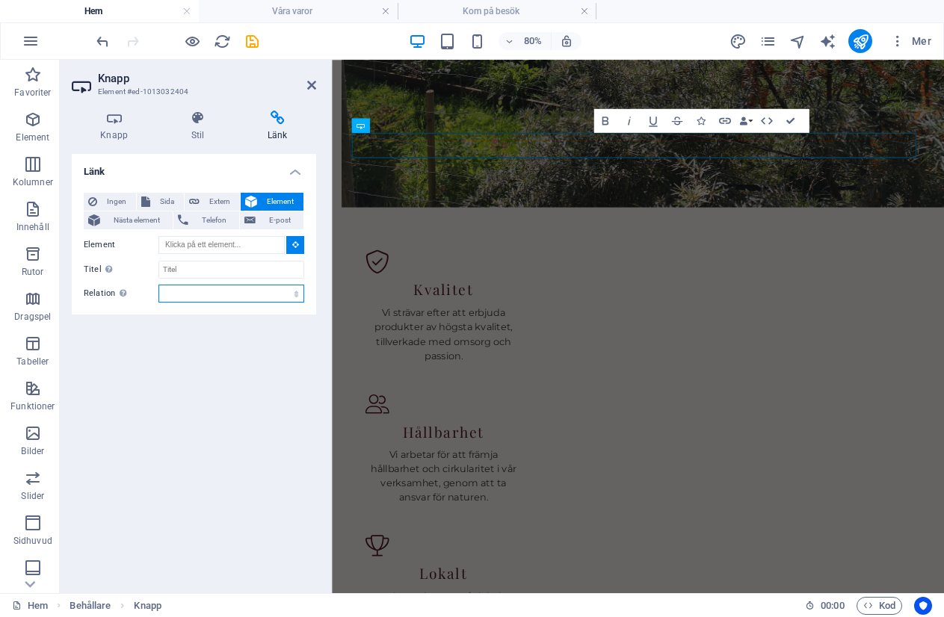
click at [297, 297] on select "alternerad skapad av bokmärke extern hjälp licens nästa nofollow noreferrer noo…" at bounding box center [231, 294] width 146 height 18
click at [137, 430] on div "Länk Ingen Sida Extern Element Nästa element Telefon E-post Sida Hem Legal Noti…" at bounding box center [194, 367] width 244 height 427
click at [297, 292] on select "alternerad skapad av bokmärke extern hjälp licens nästa nofollow noreferrer noo…" at bounding box center [231, 294] width 146 height 18
select select "external"
click at [158, 285] on select "alternerad skapad av bokmärke extern hjälp licens nästa nofollow noreferrer noo…" at bounding box center [231, 294] width 146 height 18
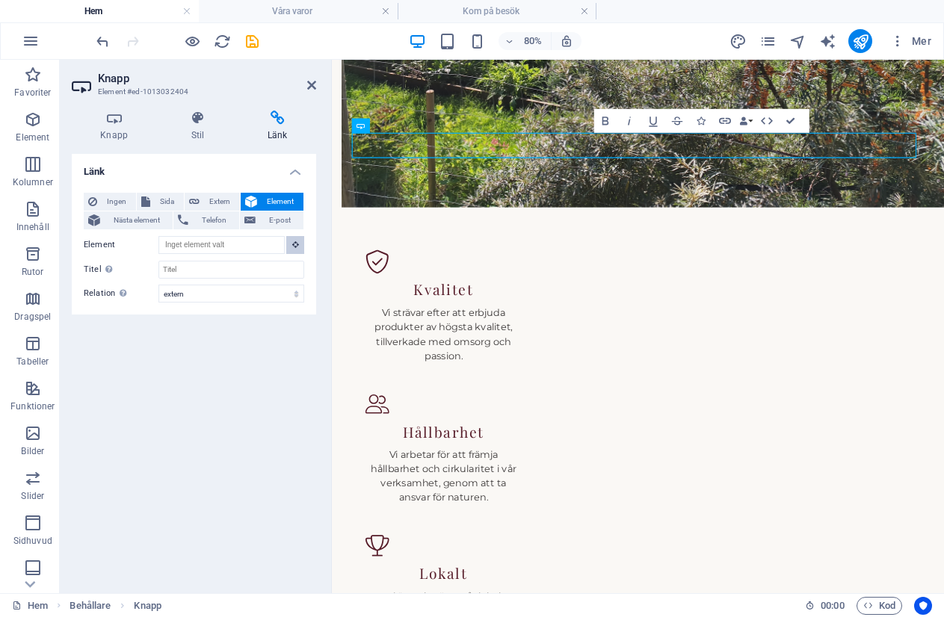
click at [294, 245] on icon at bounding box center [295, 244] width 7 height 7
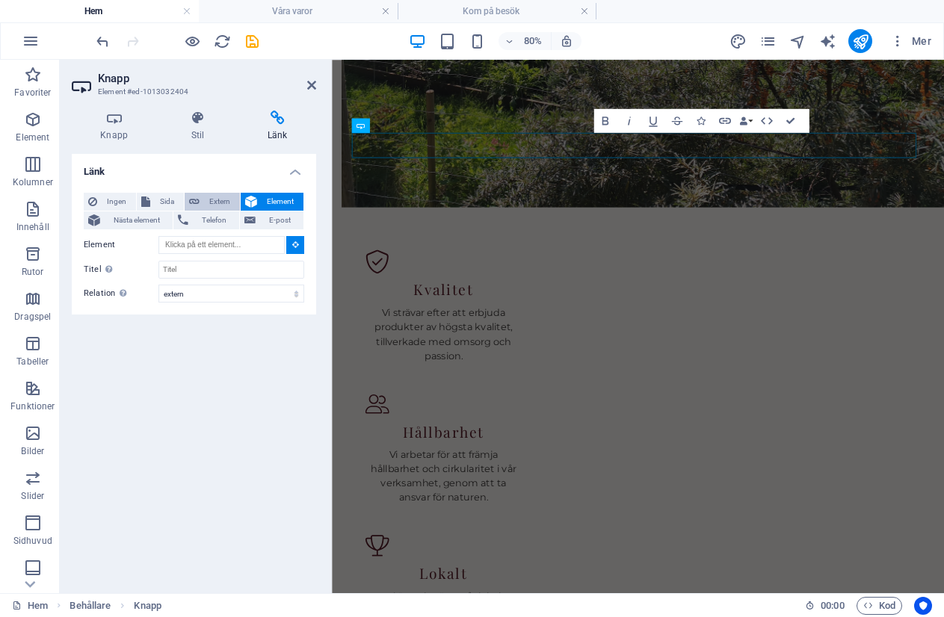
click at [217, 201] on span "Extern" at bounding box center [219, 202] width 31 height 18
select select "blank"
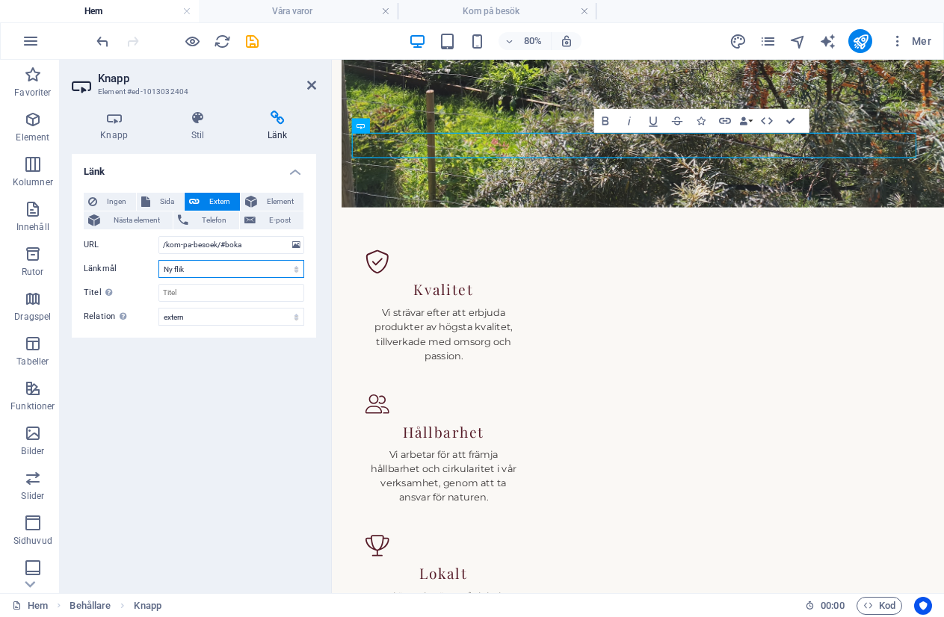
click at [300, 268] on select "Ny flik Samma flik Överlägg" at bounding box center [231, 269] width 146 height 18
click at [297, 270] on select "Ny flik Samma flik Överlägg" at bounding box center [231, 269] width 146 height 18
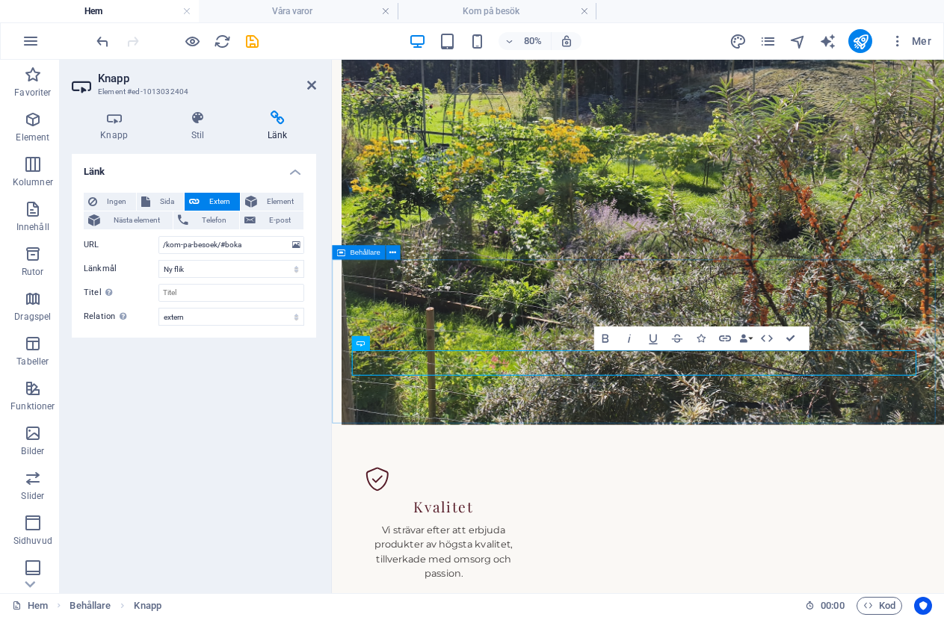
scroll to position [1195, 0]
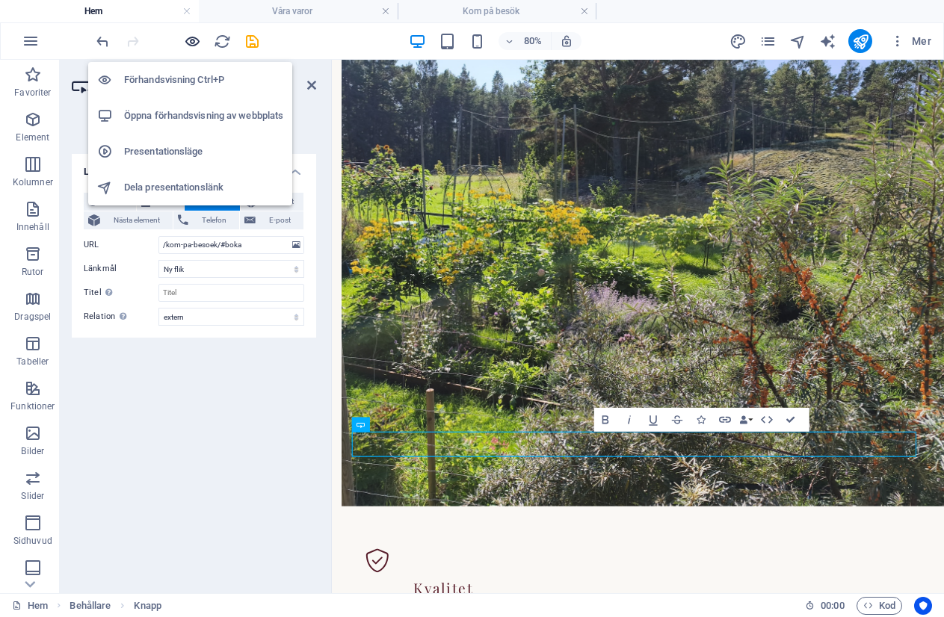
click at [193, 39] on icon "button" at bounding box center [192, 41] width 17 height 17
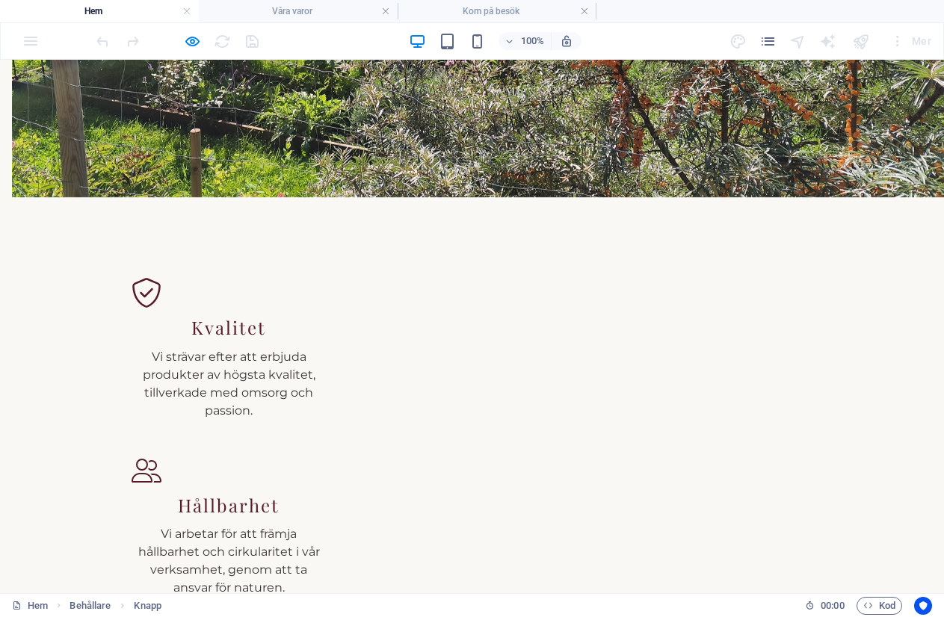
scroll to position [1419, 0]
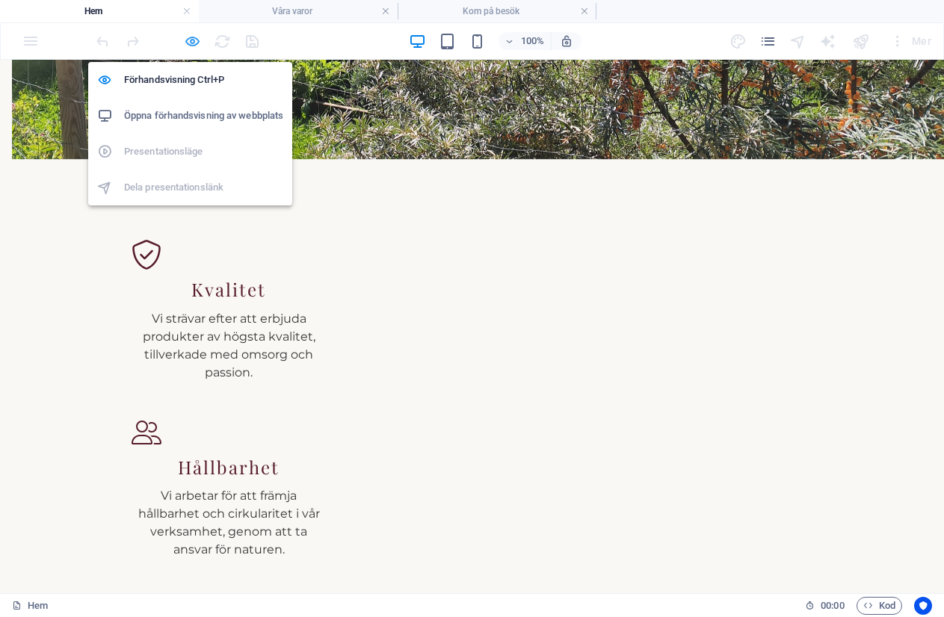
click at [188, 44] on icon "button" at bounding box center [192, 41] width 17 height 17
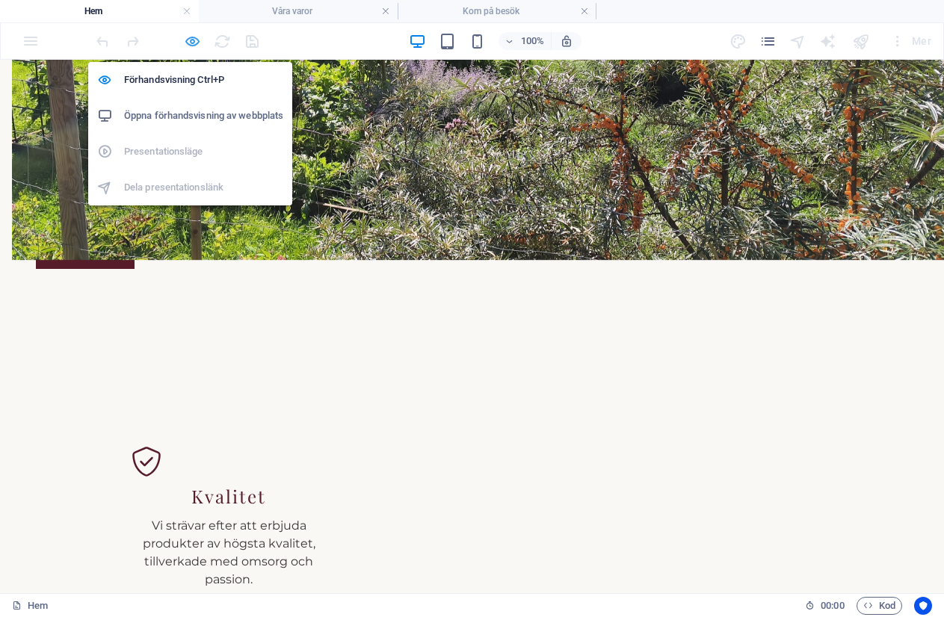
select select "external"
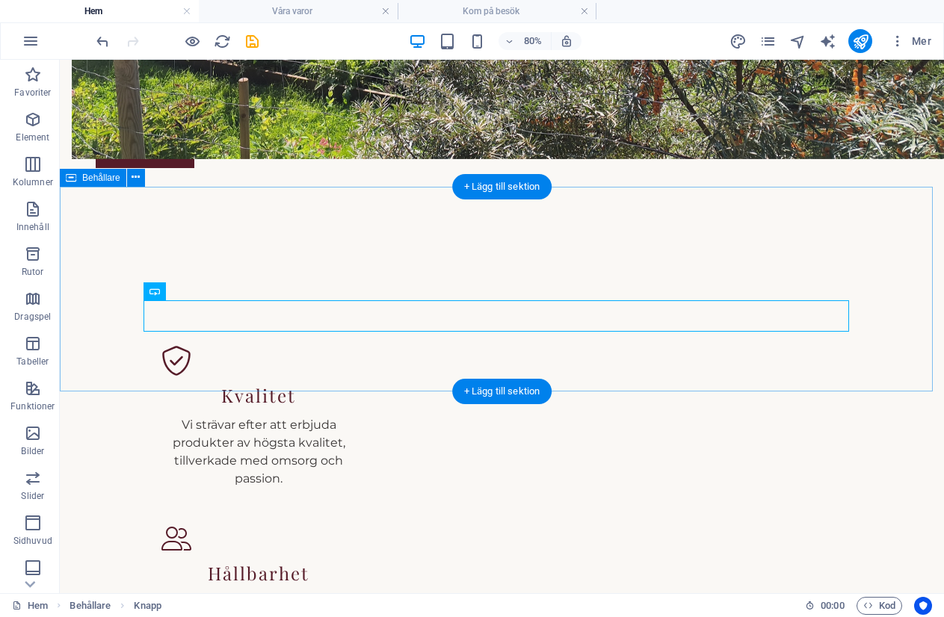
scroll to position [1443, 0]
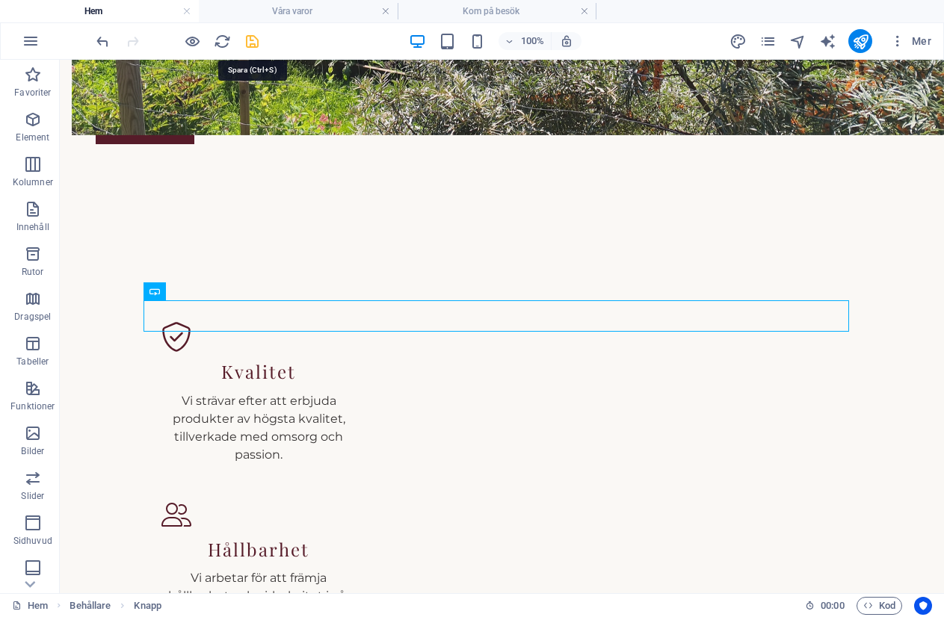
click at [255, 37] on icon "save" at bounding box center [252, 41] width 17 height 17
checkbox input "false"
select select "external"
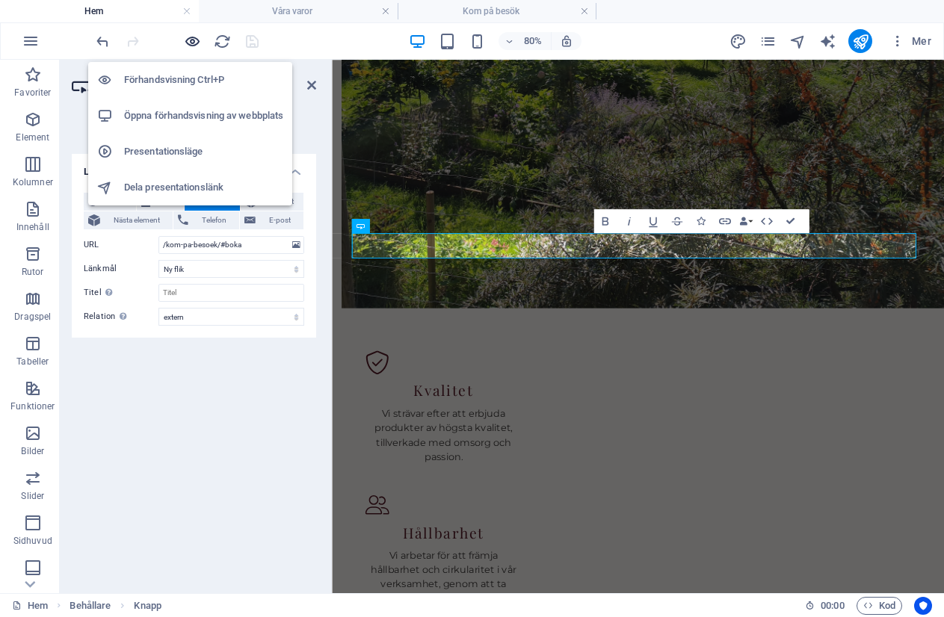
click at [190, 39] on icon "button" at bounding box center [192, 41] width 17 height 17
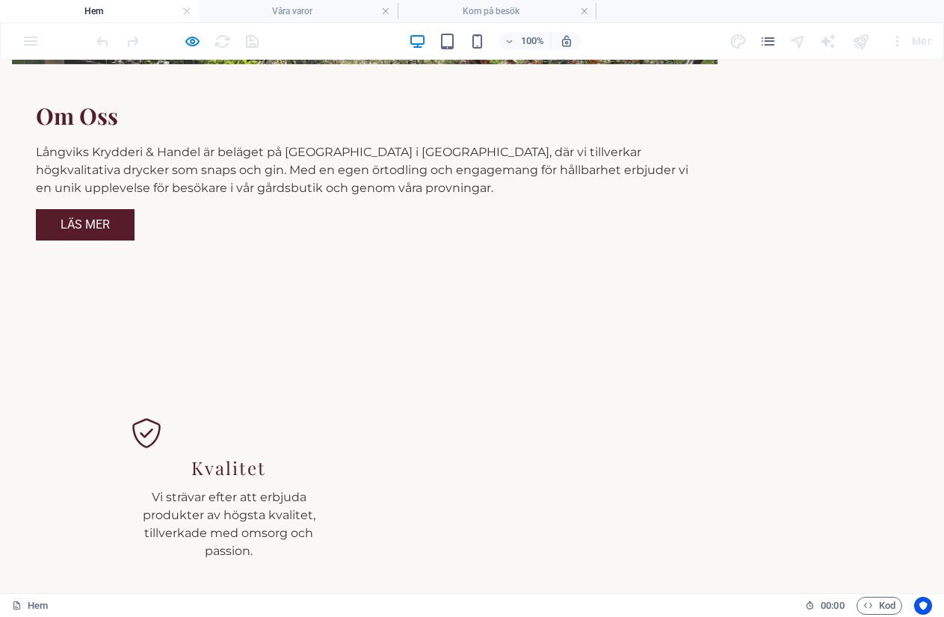
scroll to position [1369, 0]
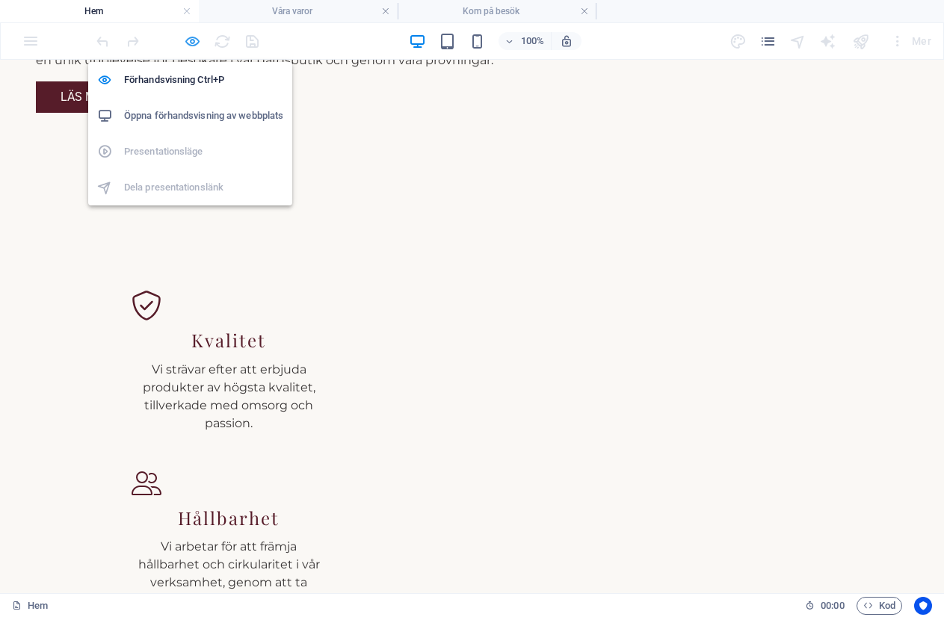
click at [186, 39] on icon "button" at bounding box center [192, 41] width 17 height 17
select select "external"
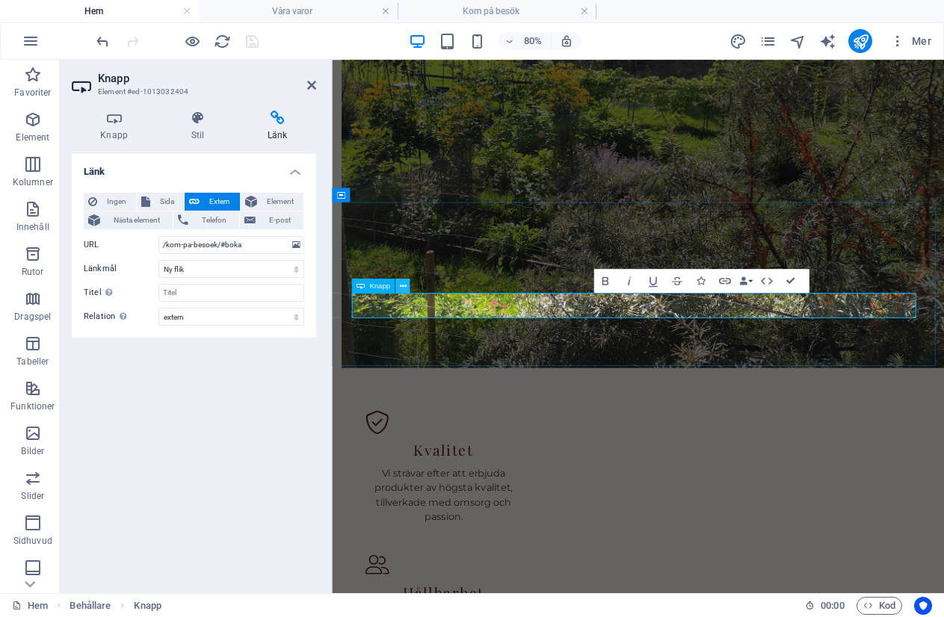
click at [400, 285] on icon at bounding box center [402, 285] width 7 height 13
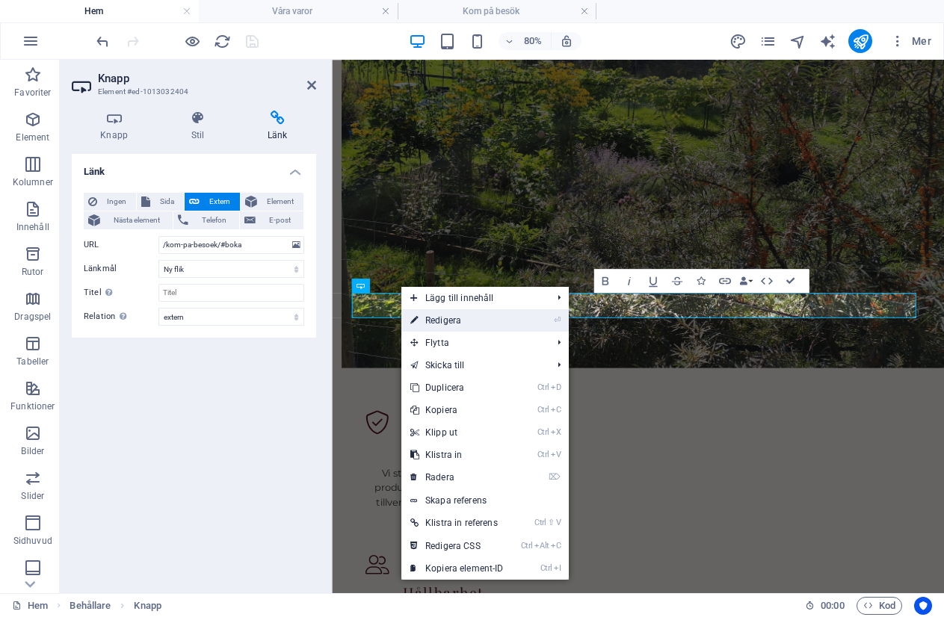
click at [438, 323] on link "⏎ Redigera" at bounding box center [456, 320] width 111 height 22
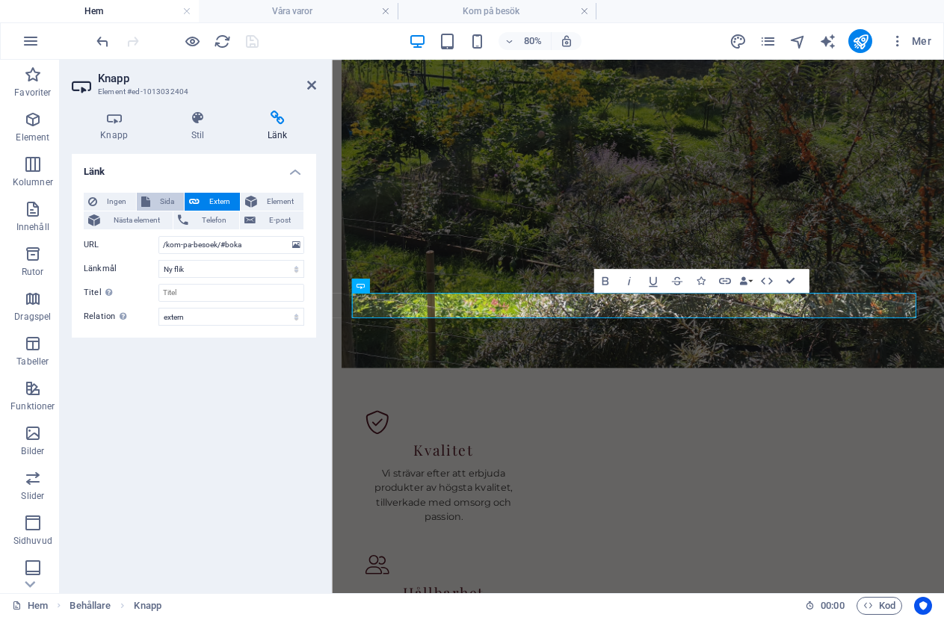
click at [171, 195] on span "Sida" at bounding box center [167, 202] width 25 height 18
select select
click at [296, 245] on select "Hem Legal Notice Privacy Våra varor -- Spritdrycker -- Öl -- Övriga Kom på besö…" at bounding box center [231, 245] width 146 height 18
select select "7"
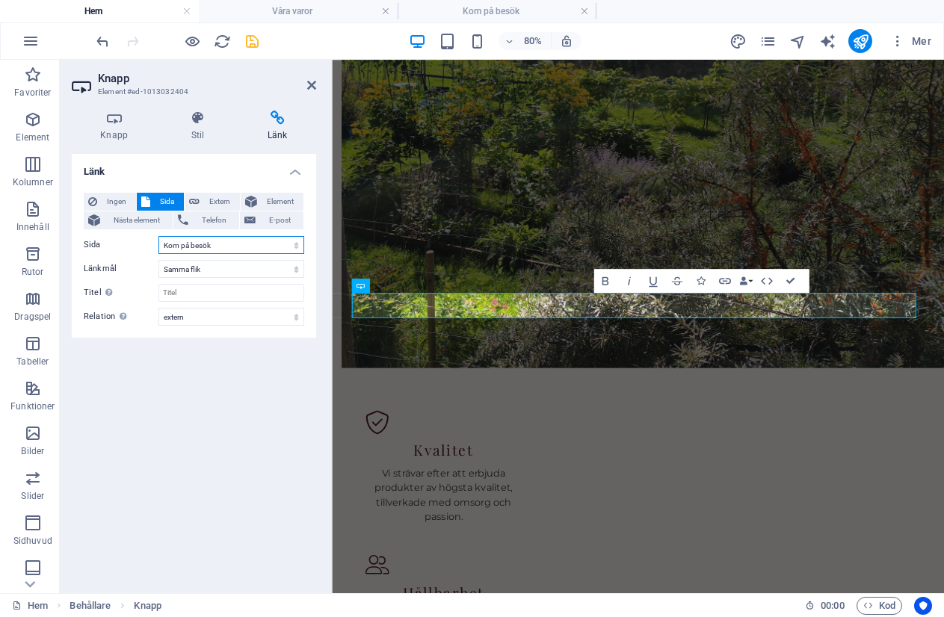
click at [158, 236] on select "Hem Legal Notice Privacy Våra varor -- Spritdrycker -- Öl -- Övriga Kom på besö…" at bounding box center [231, 245] width 146 height 18
click at [244, 241] on select "Hem Legal Notice Privacy Våra varor -- Spritdrycker -- Öl -- Övriga Kom på besö…" at bounding box center [231, 245] width 146 height 18
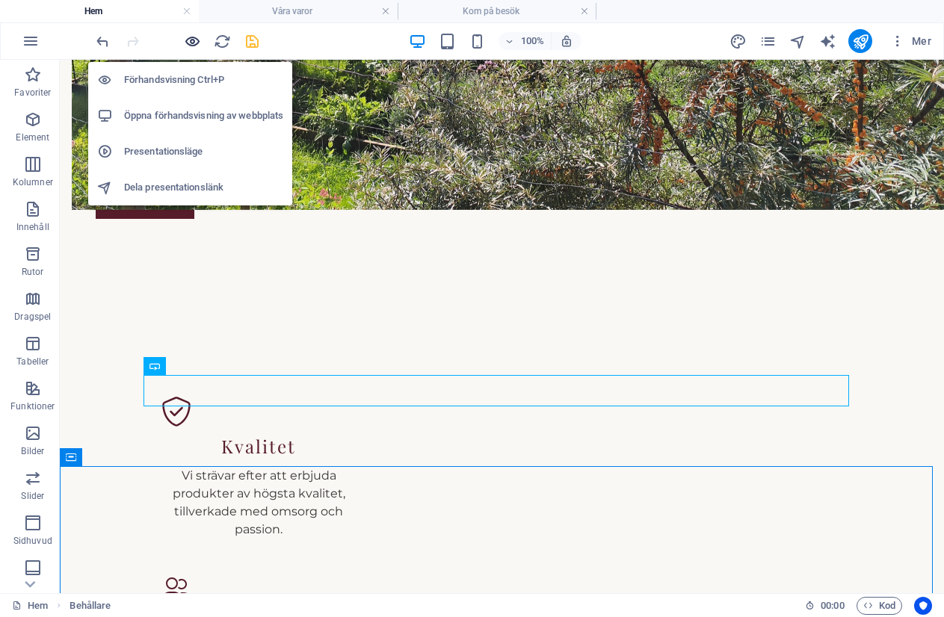
click at [189, 41] on icon "button" at bounding box center [192, 41] width 17 height 17
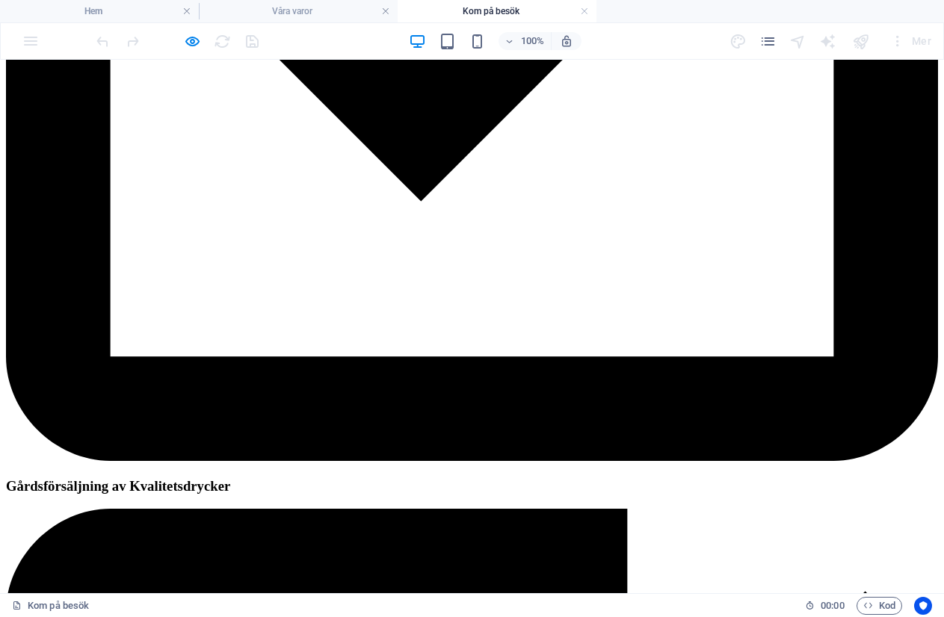
scroll to position [1121, 0]
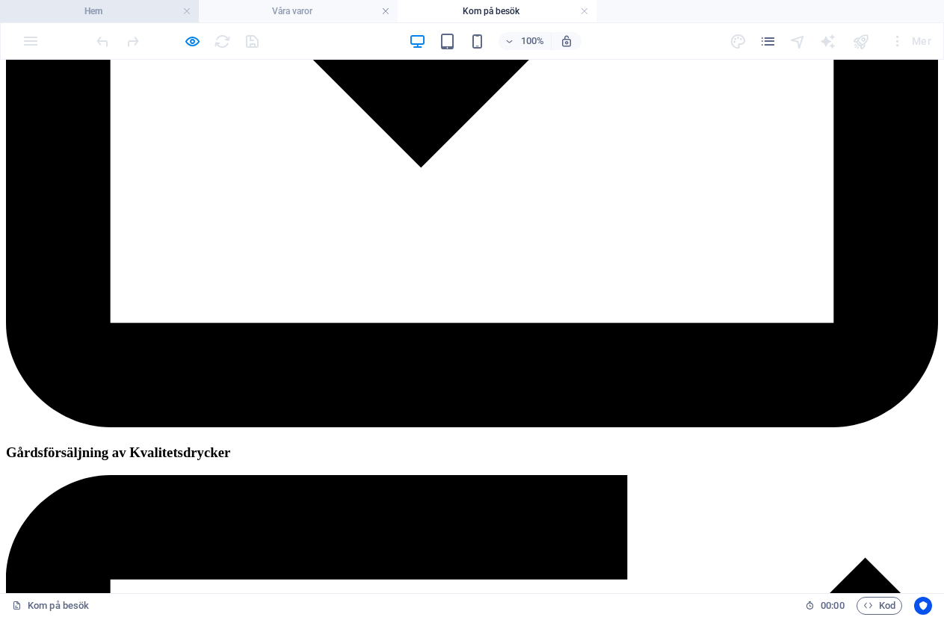
click at [117, 22] on li "Hem" at bounding box center [99, 11] width 199 height 22
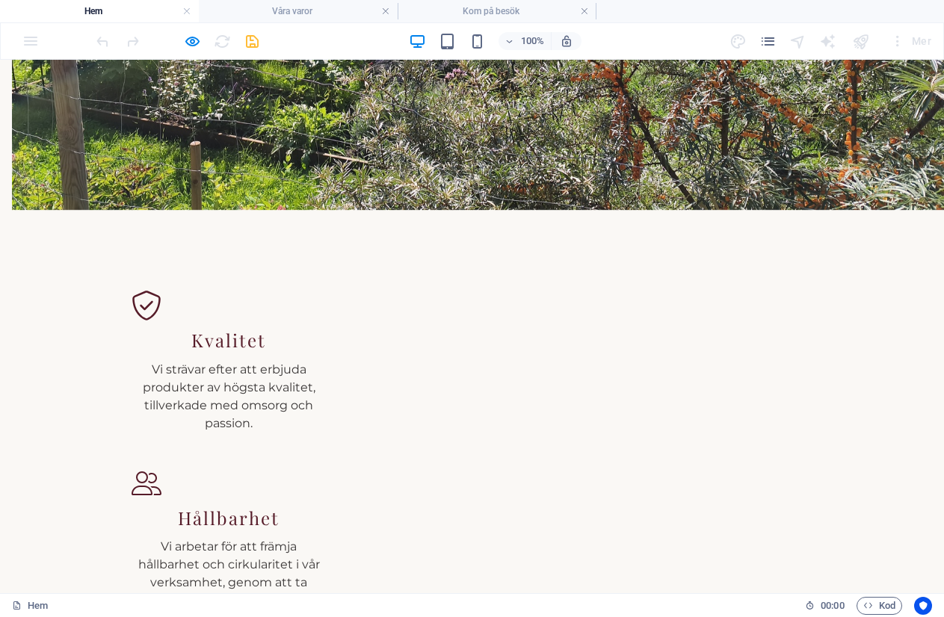
scroll to position [0, 0]
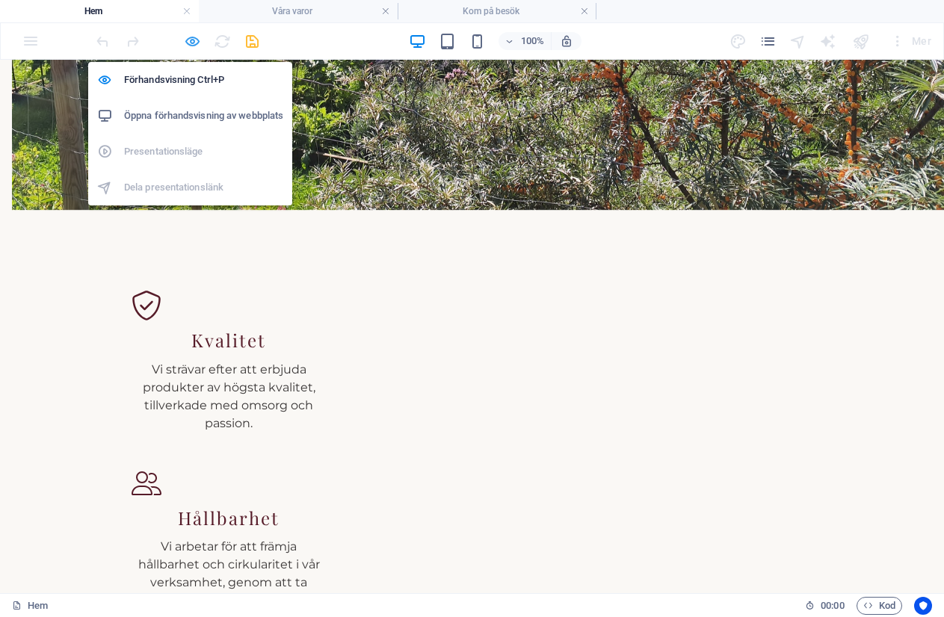
click at [192, 42] on icon "button" at bounding box center [192, 41] width 17 height 17
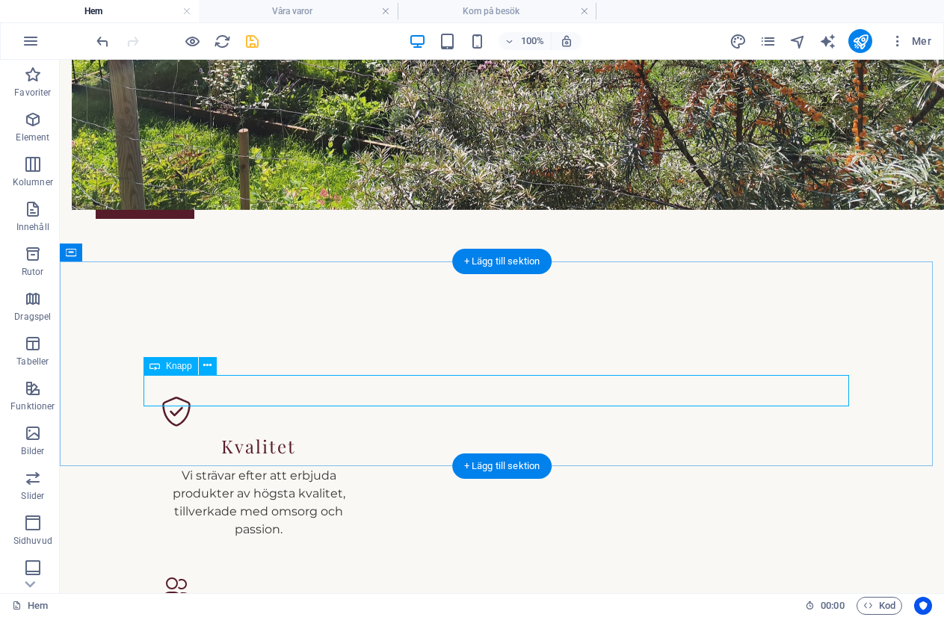
select select "7"
select select
select select "external"
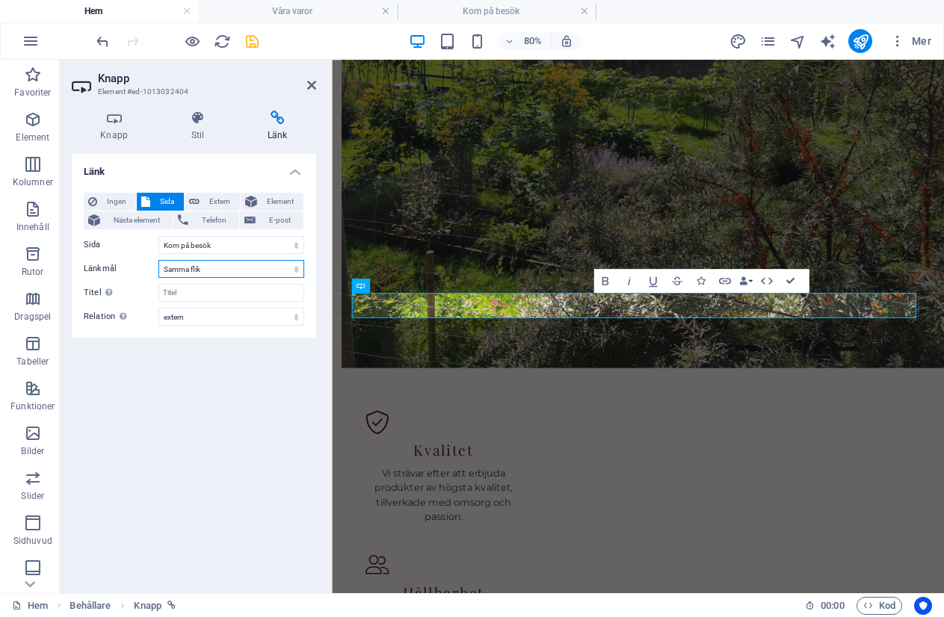
click at [211, 271] on select "Ny flik Samma flik Överlägg" at bounding box center [231, 269] width 146 height 18
select select "overlay"
click at [158, 260] on select "Ny flik Samma flik Överlägg" at bounding box center [231, 269] width 146 height 18
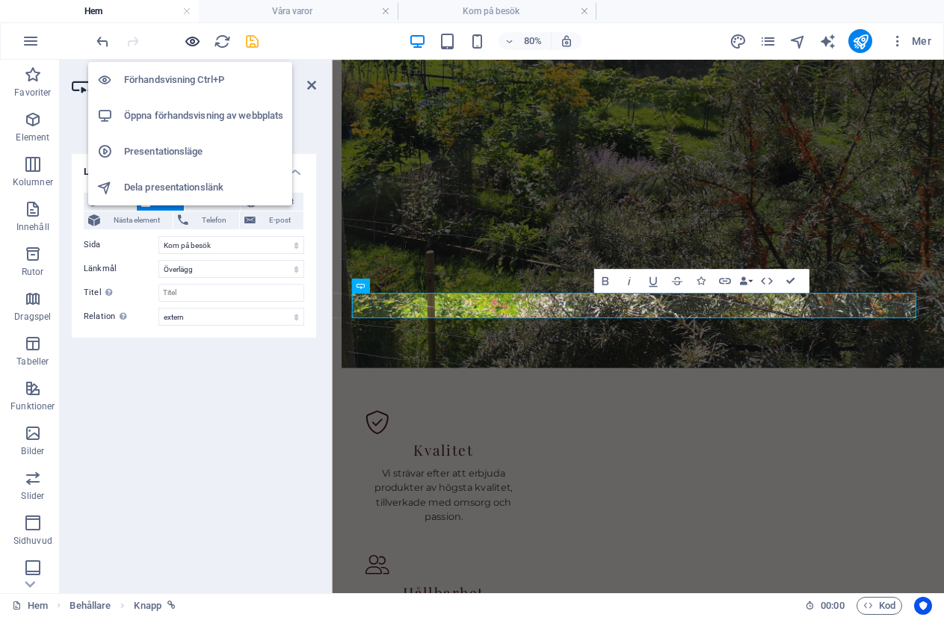
click at [190, 36] on icon "button" at bounding box center [192, 41] width 17 height 17
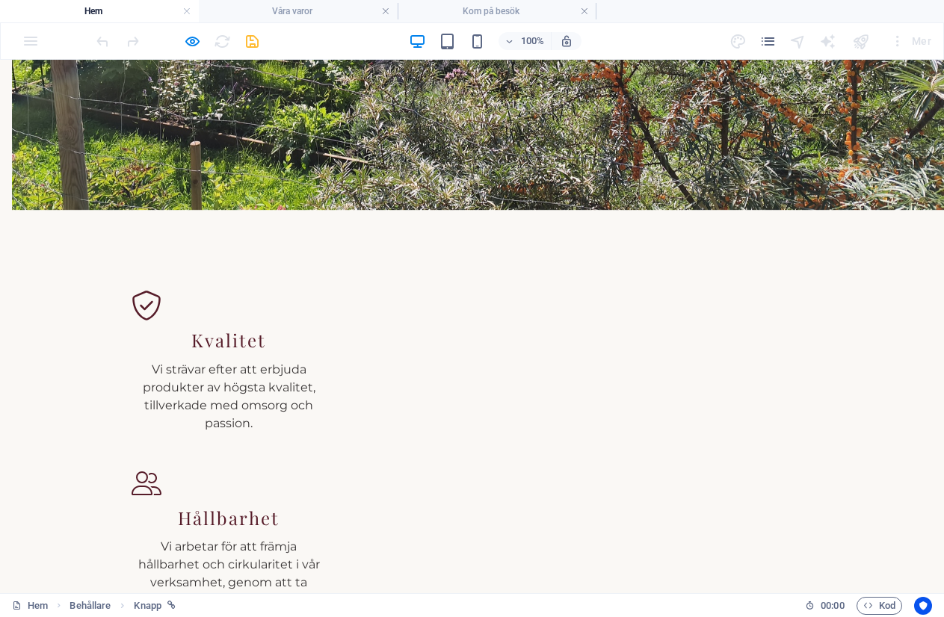
click at [7, 159] on button "×" at bounding box center [3, 168] width 7 height 18
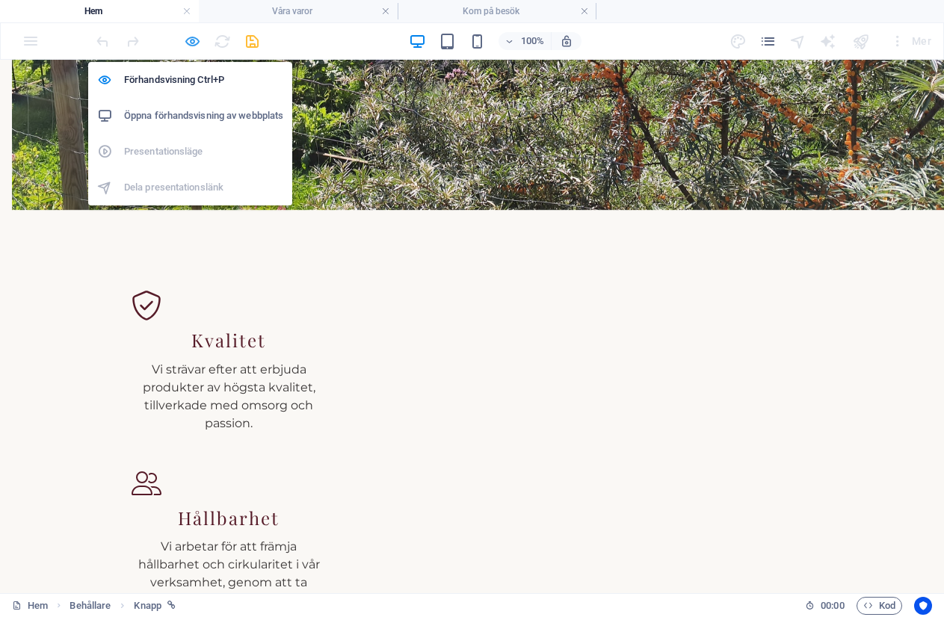
click at [196, 42] on icon "button" at bounding box center [192, 41] width 17 height 17
select select "7"
select select "overlay"
select select "external"
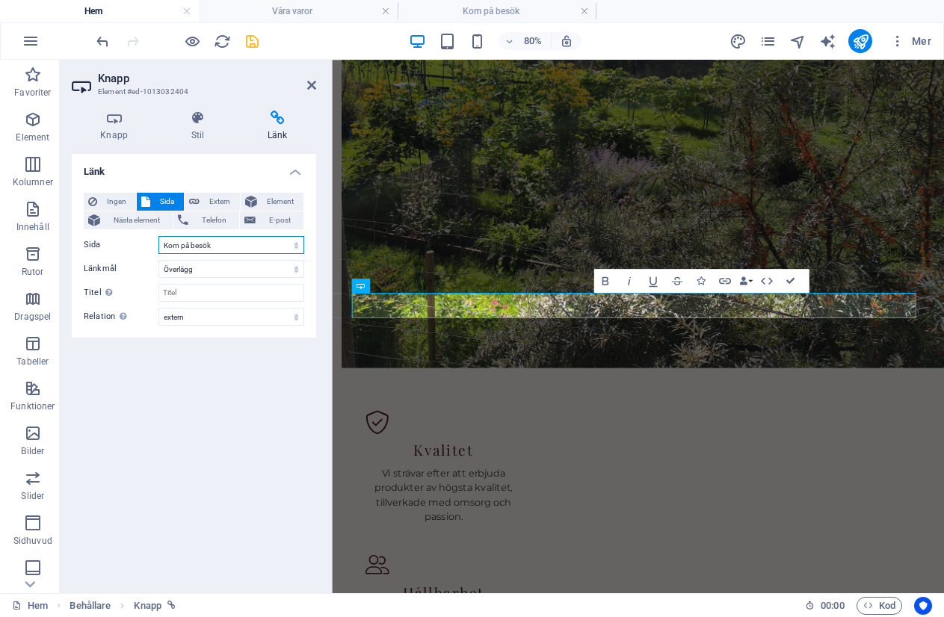
click at [225, 247] on select "Hem Legal Notice Privacy Våra varor -- Spritdrycker -- Öl -- Övriga Kom på besö…" at bounding box center [231, 245] width 146 height 18
click at [223, 202] on span "Extern" at bounding box center [219, 202] width 31 height 18
select select "blank"
click at [217, 243] on input "/kom-pa-besoek/#boka" at bounding box center [231, 245] width 146 height 18
type input "/kom-/#boka"
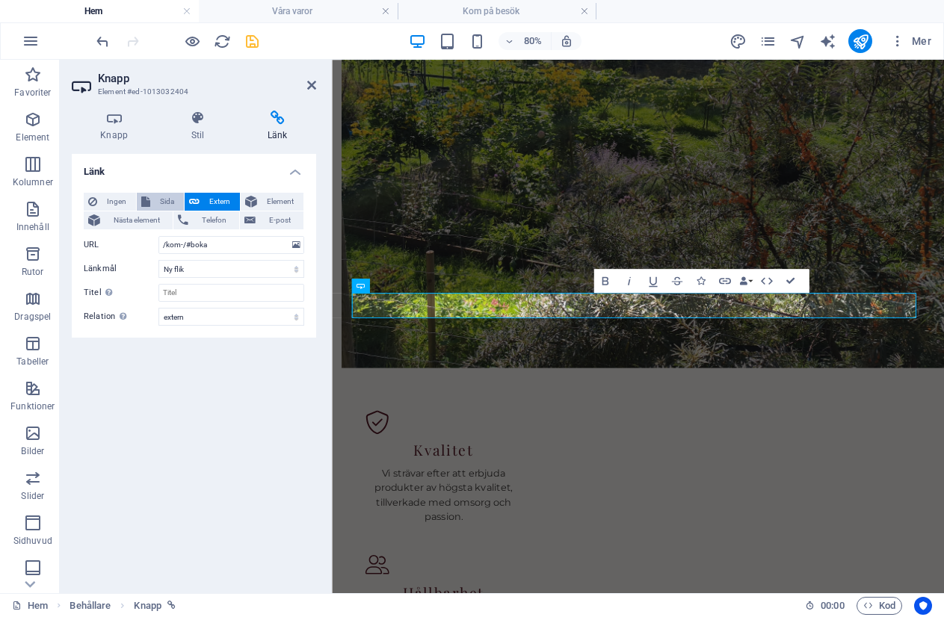
click at [152, 199] on button "Sida" at bounding box center [160, 202] width 47 height 18
click at [199, 199] on icon at bounding box center [194, 202] width 10 height 18
select select "blank"
type input "/kom på besök/#boka"
click at [191, 273] on select "Ny flik Samma flik Överlägg" at bounding box center [231, 269] width 146 height 18
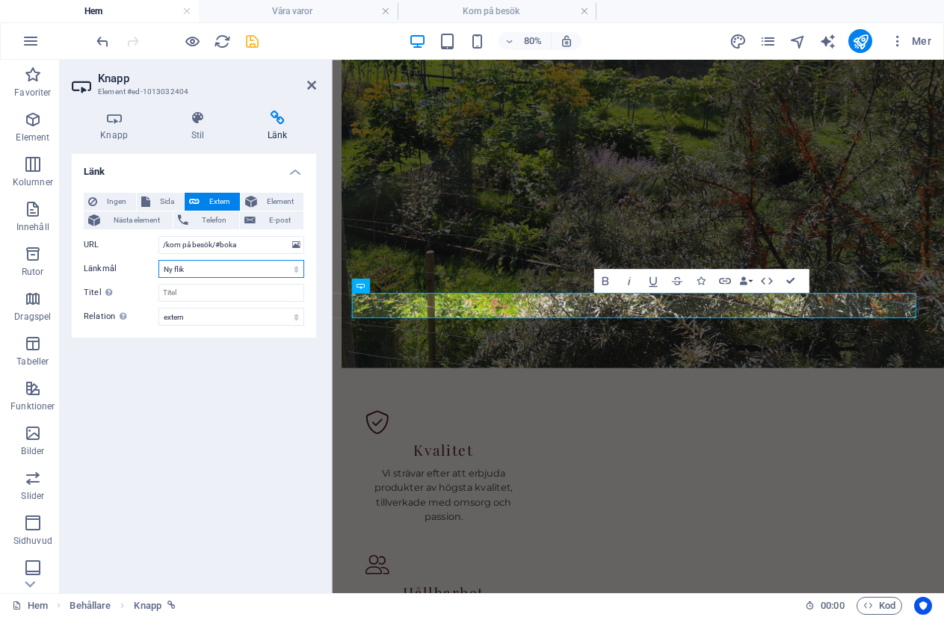
select select "overlay"
click at [158, 260] on select "Ny flik Samma flik Överlägg" at bounding box center [231, 269] width 146 height 18
click at [215, 318] on select "alternerad skapad av bokmärke extern hjälp licens nästa nofollow noreferrer noo…" at bounding box center [231, 317] width 146 height 18
select select "nofollow"
click at [158, 308] on select "alternerad skapad av bokmärke extern hjälp licens nästa nofollow noreferrer noo…" at bounding box center [231, 317] width 146 height 18
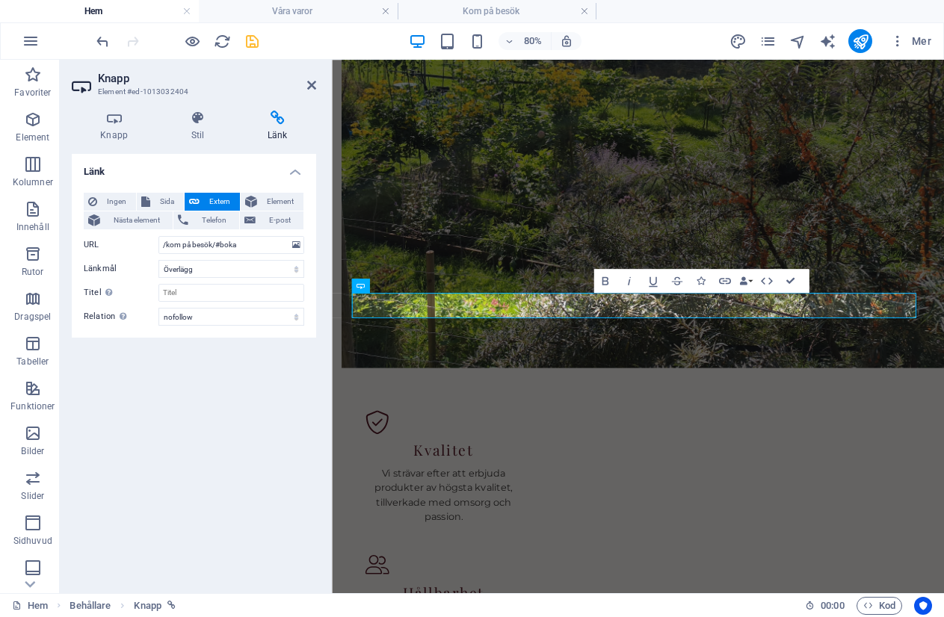
click at [214, 409] on div "Länk Ingen Sida Extern Element Nästa element Telefon E-post Sida Hem Legal Noti…" at bounding box center [194, 367] width 244 height 427
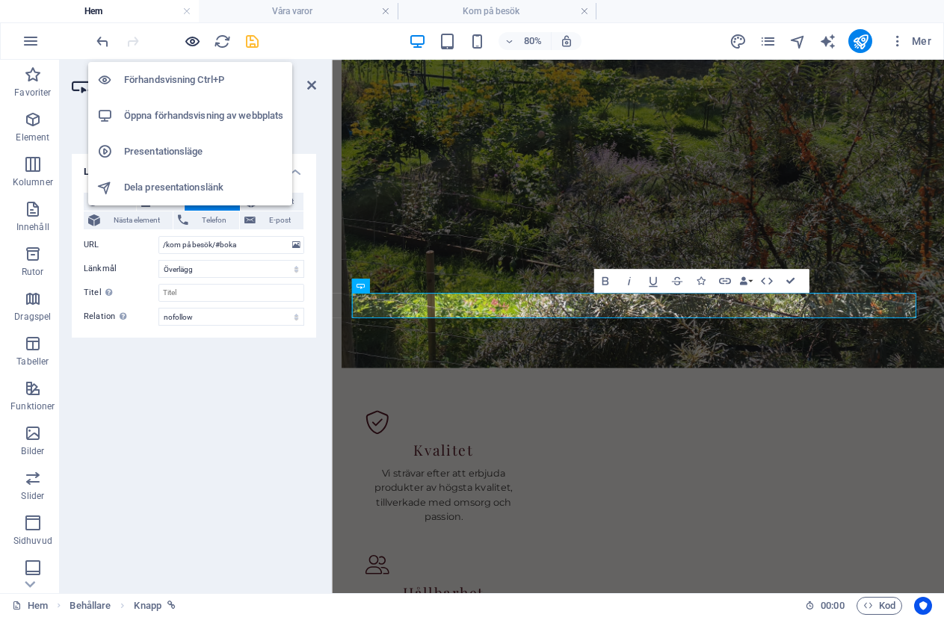
click at [196, 36] on icon "button" at bounding box center [192, 41] width 17 height 17
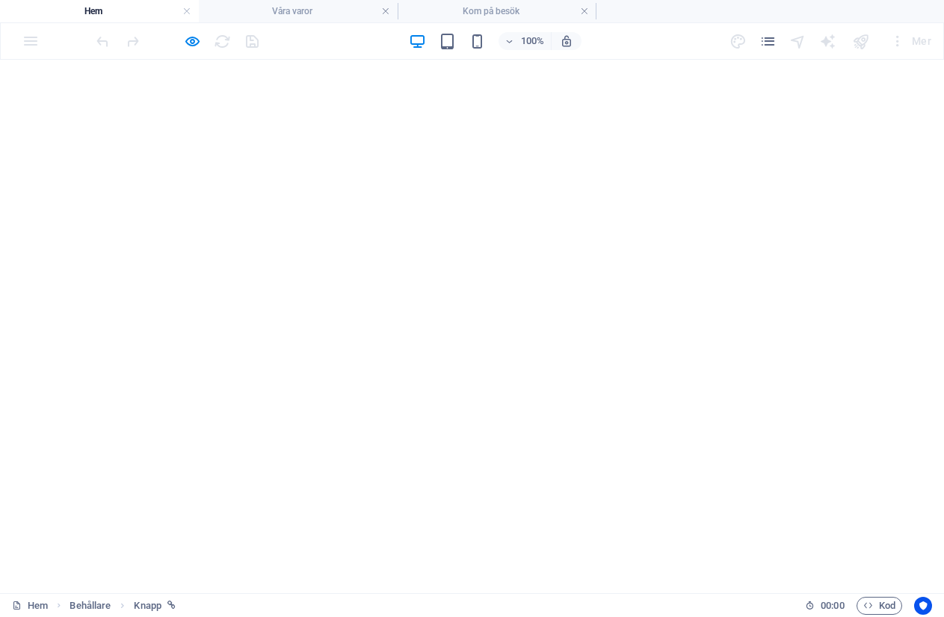
select select "9"
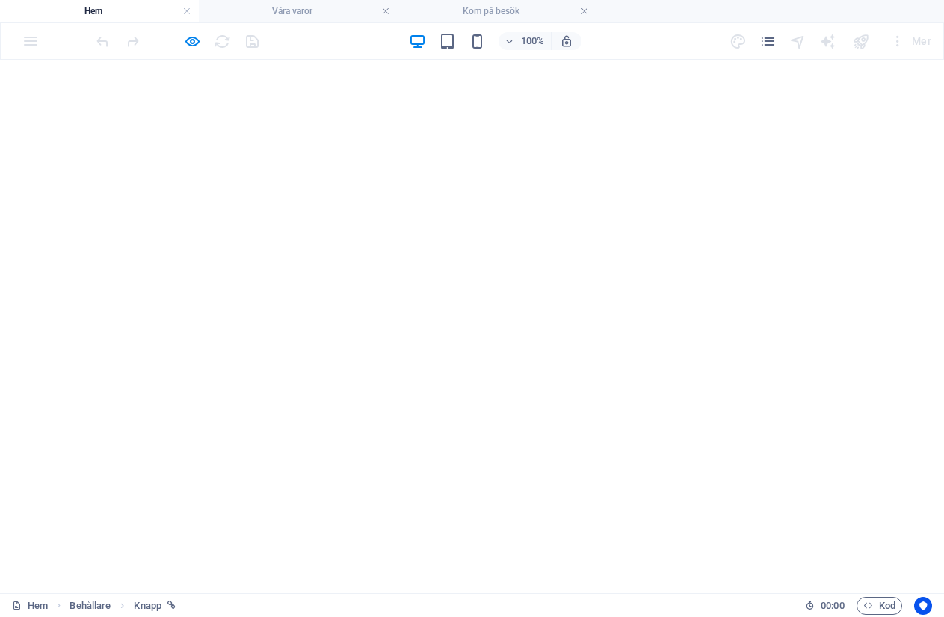
select select "9"
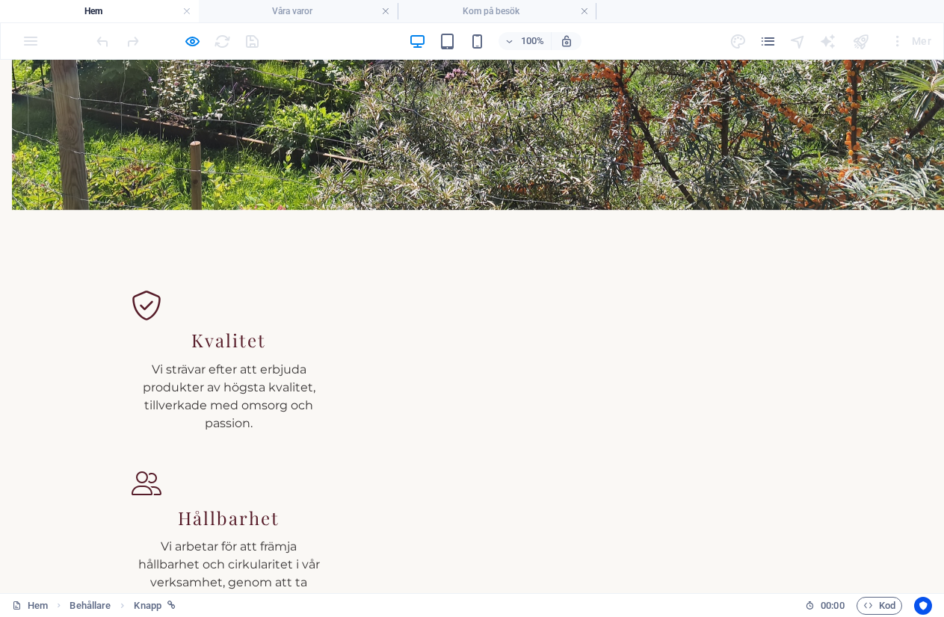
click at [7, 159] on button "×" at bounding box center [3, 168] width 7 height 18
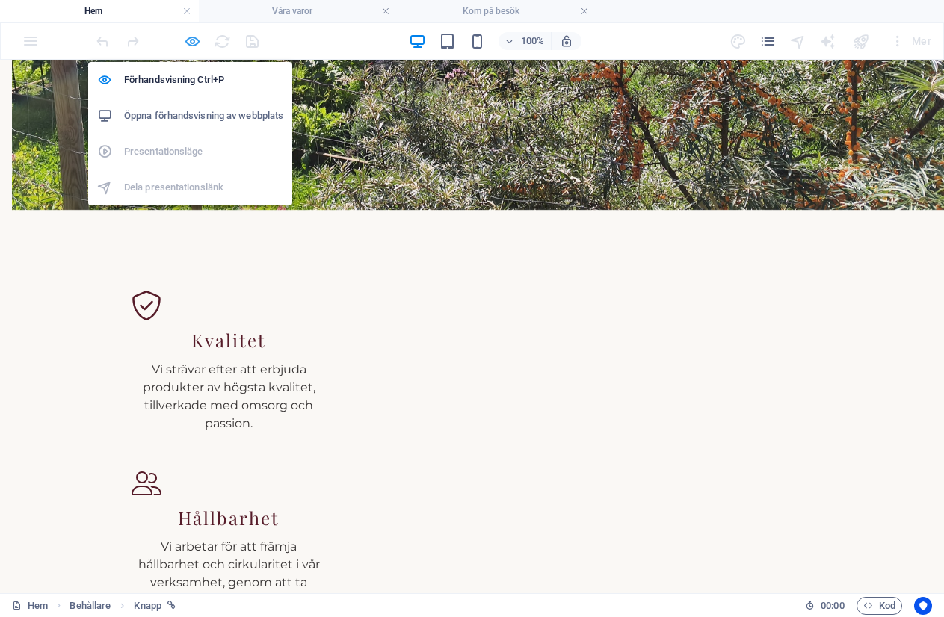
click at [185, 42] on icon "button" at bounding box center [192, 41] width 17 height 17
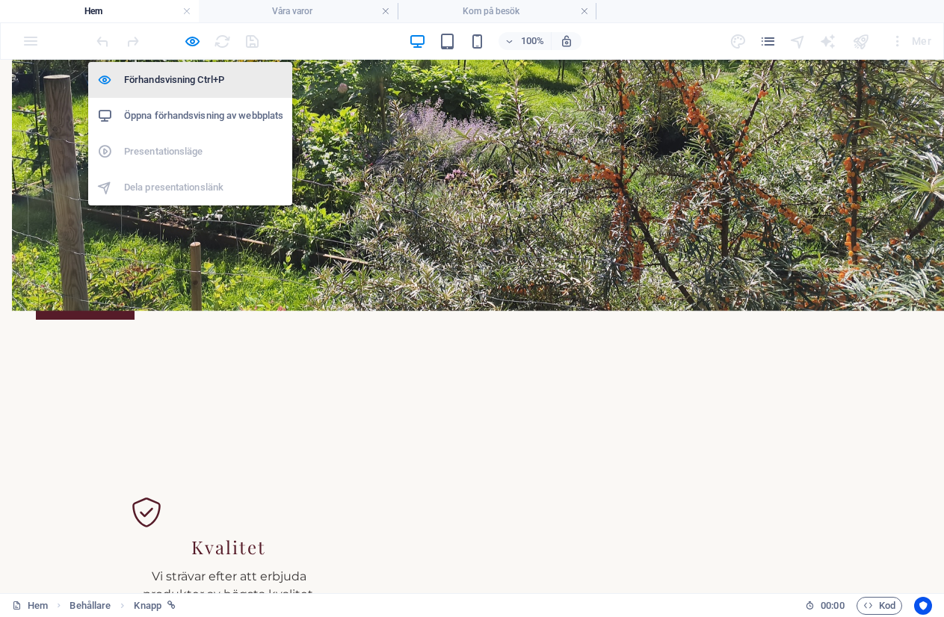
select select "overlay"
select select "nofollow"
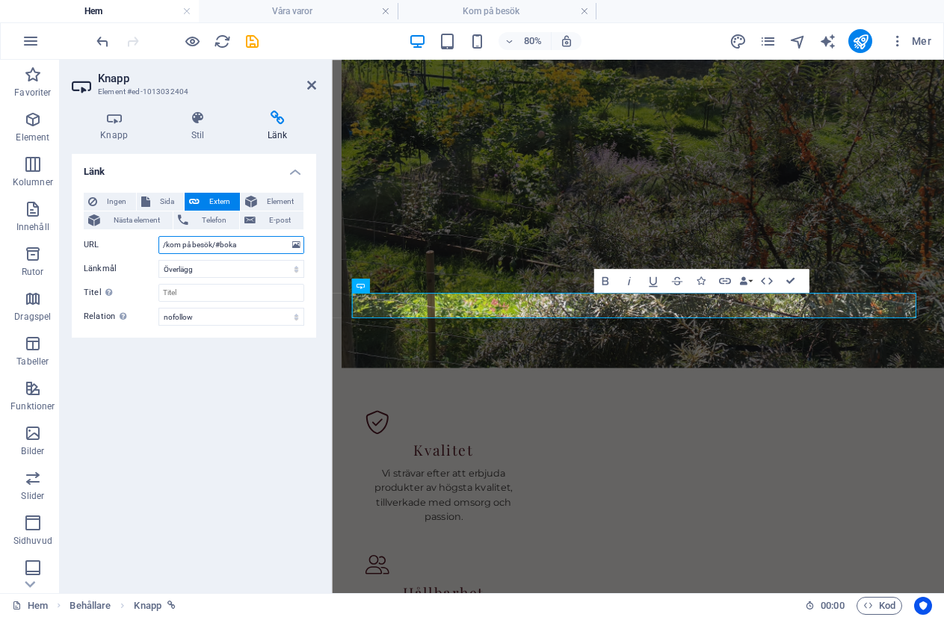
click at [219, 244] on input "/kom på besök/#boka" at bounding box center [231, 245] width 146 height 18
type input "/kom på besök/boka"
click at [216, 476] on div "Länk Ingen Sida Extern Element Nästa element Telefon E-post Sida Hem Legal Noti…" at bounding box center [194, 367] width 244 height 427
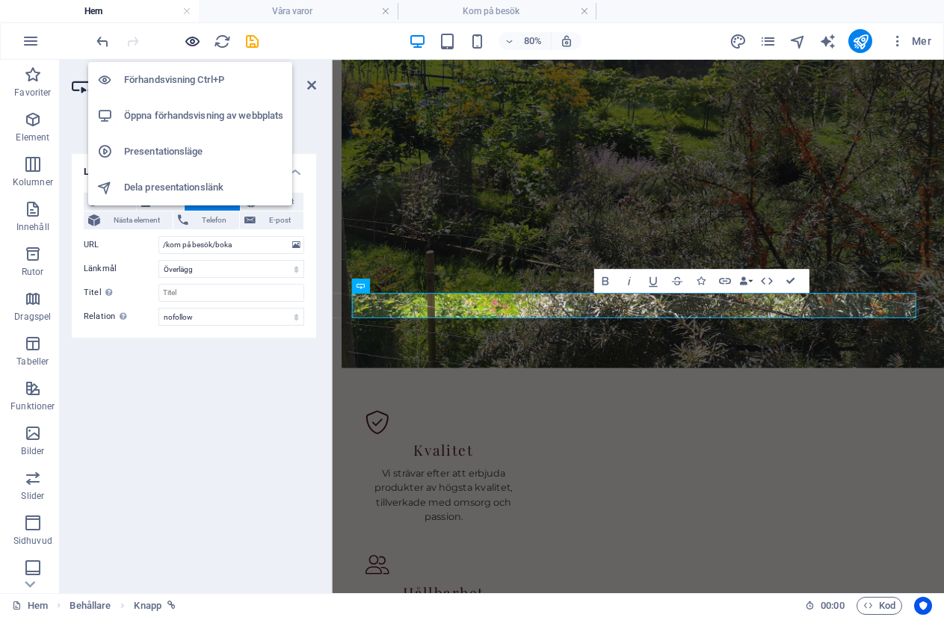
click at [191, 44] on icon "button" at bounding box center [192, 41] width 17 height 17
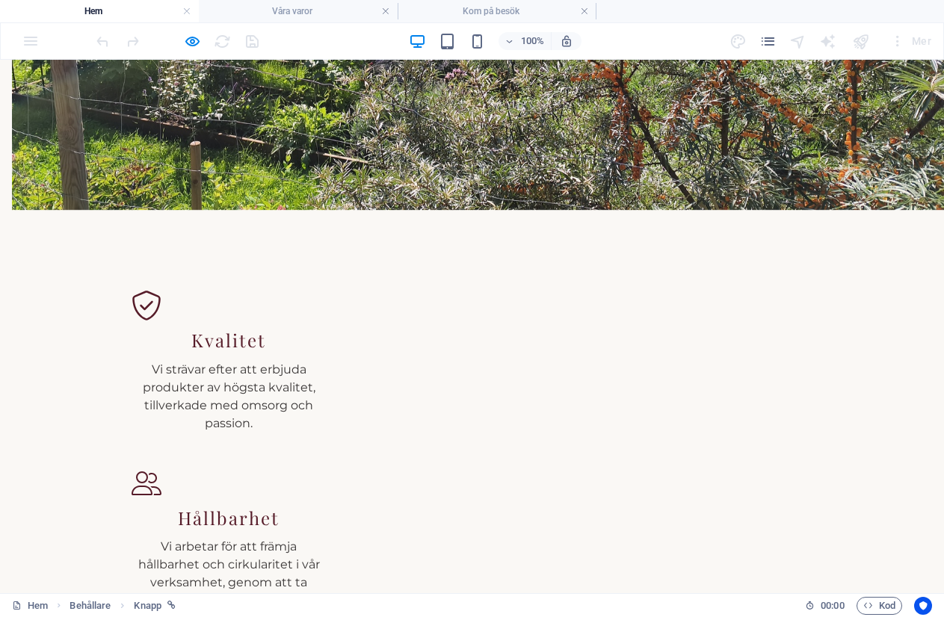
click at [7, 159] on button "×" at bounding box center [3, 168] width 7 height 18
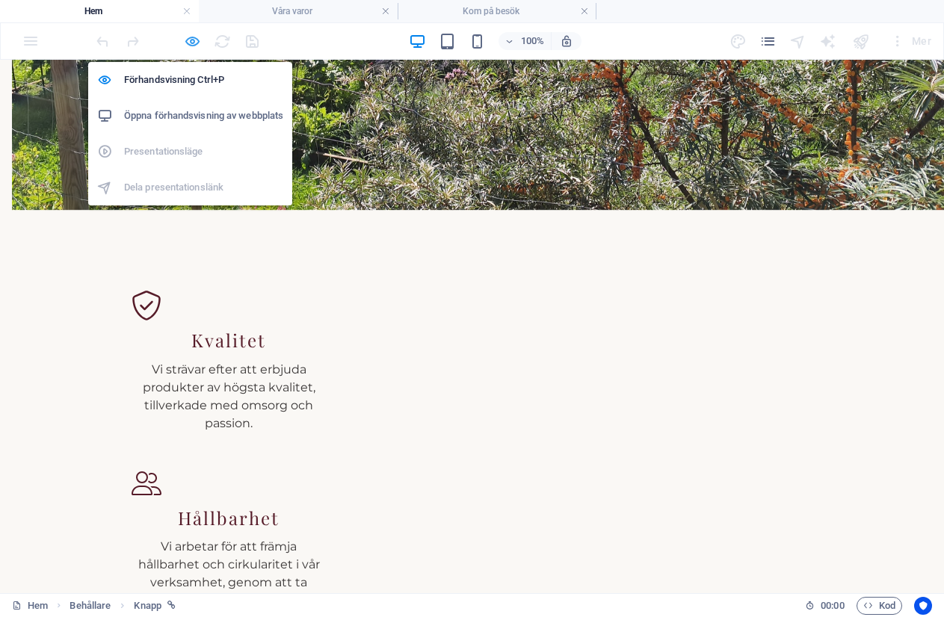
click at [191, 40] on icon "button" at bounding box center [192, 41] width 17 height 17
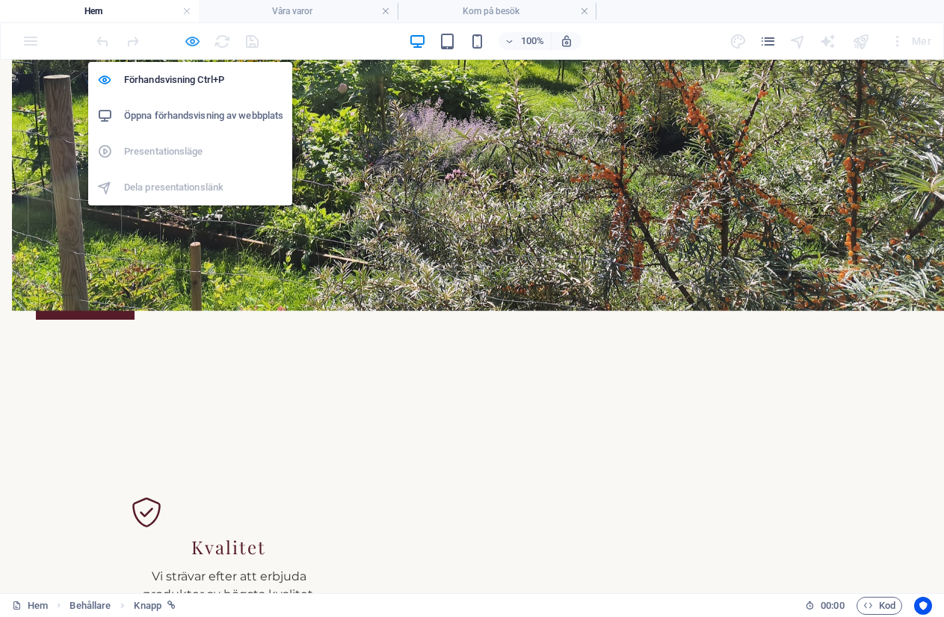
select select "overlay"
select select "nofollow"
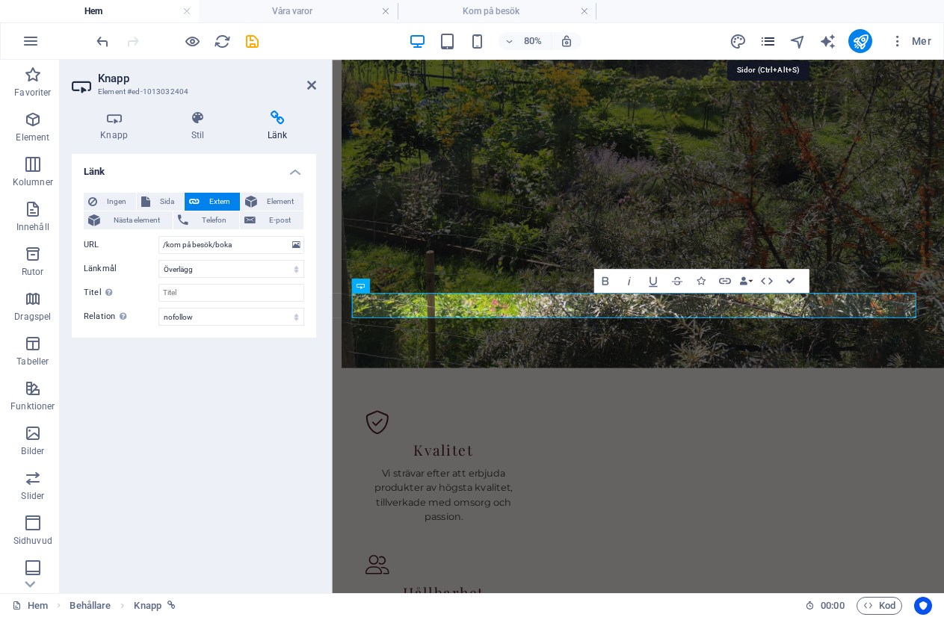
click at [770, 37] on icon "pages" at bounding box center [767, 41] width 17 height 17
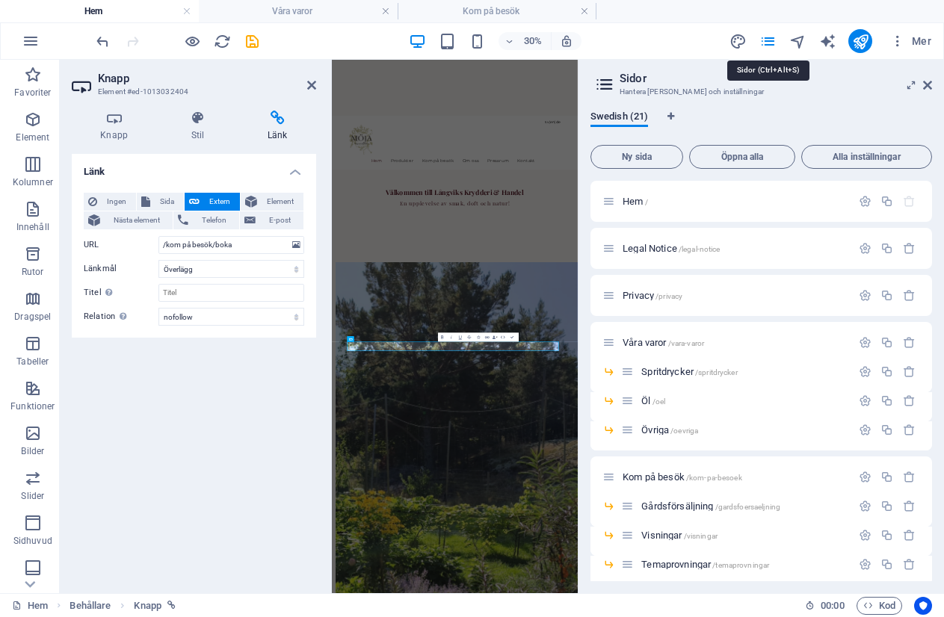
scroll to position [1230, 0]
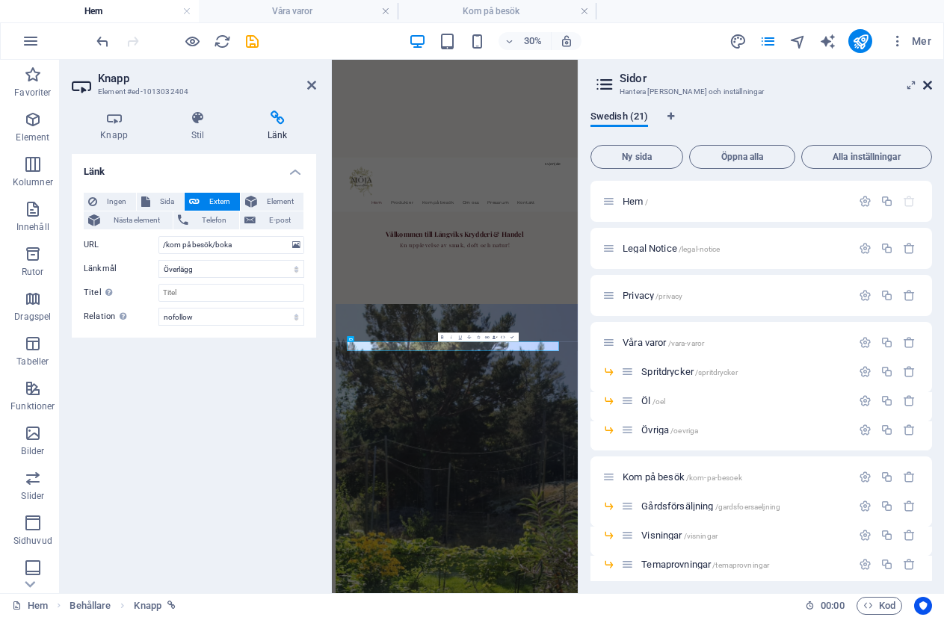
click at [929, 84] on icon at bounding box center [927, 85] width 9 height 12
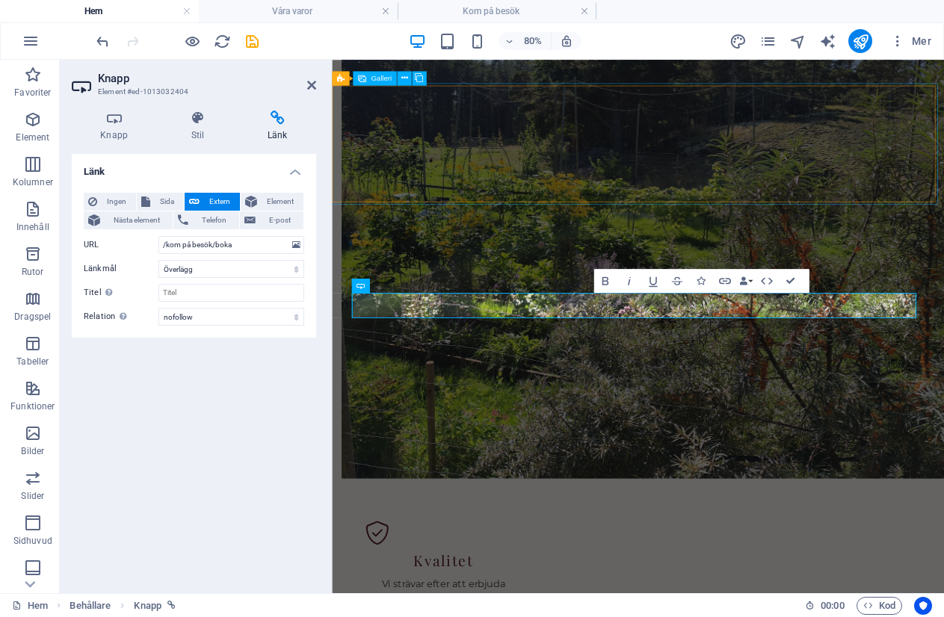
scroll to position [1369, 0]
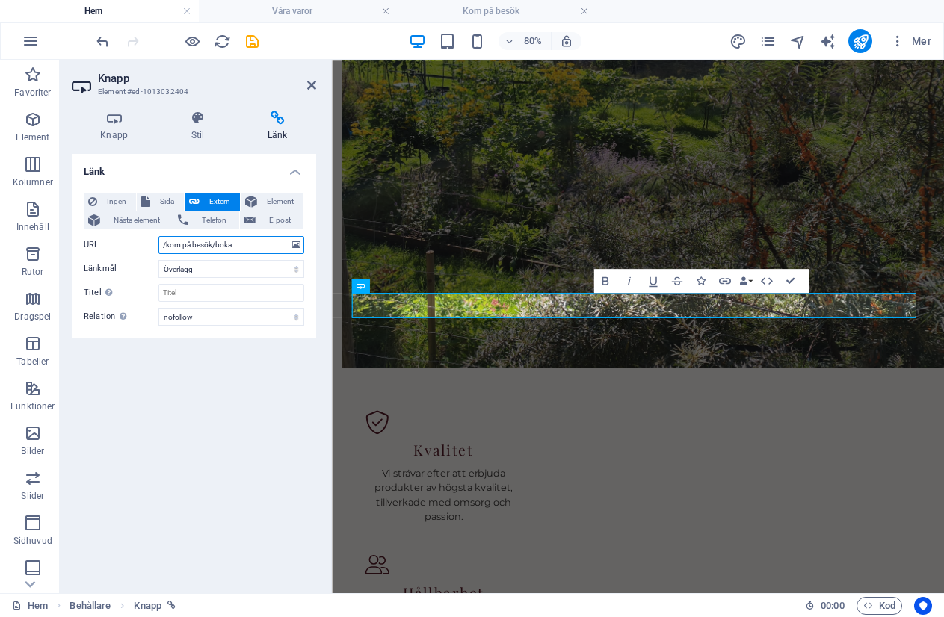
click at [168, 244] on input "/kom på besök/boka" at bounding box center [231, 245] width 146 height 18
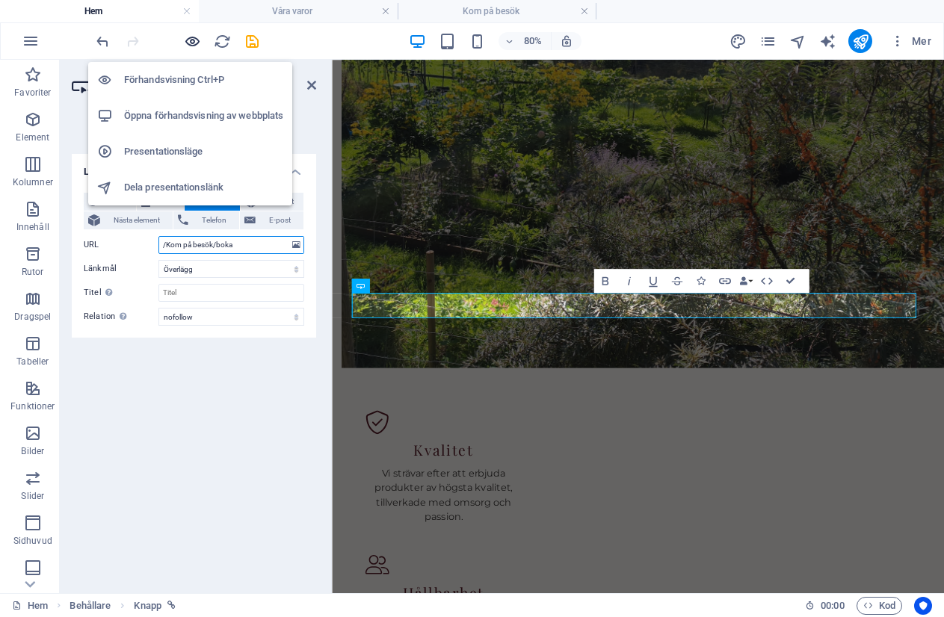
type input "/Kom på besök/boka"
click at [185, 37] on icon "button" at bounding box center [192, 41] width 17 height 17
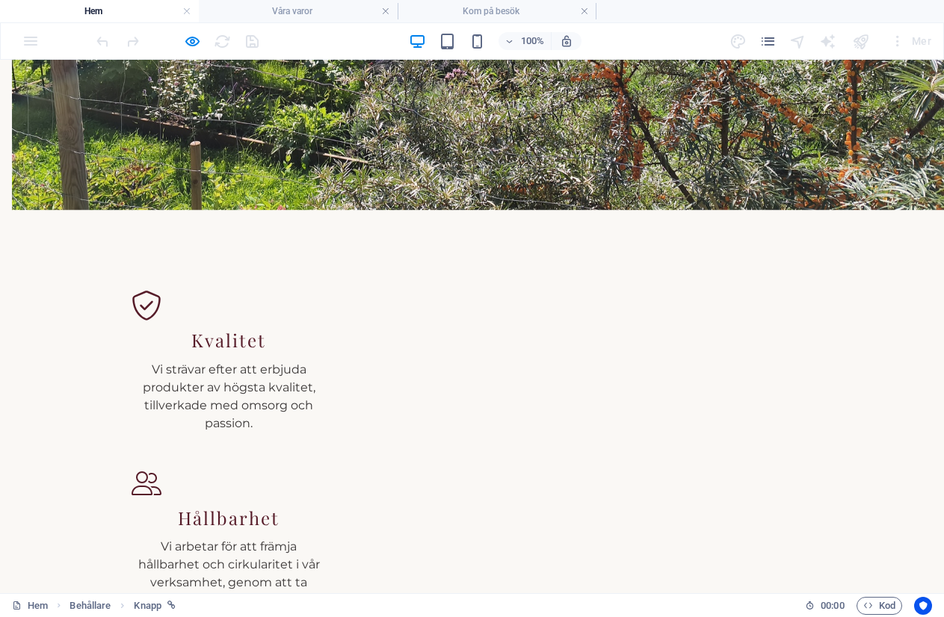
click at [7, 159] on button "×" at bounding box center [3, 168] width 7 height 18
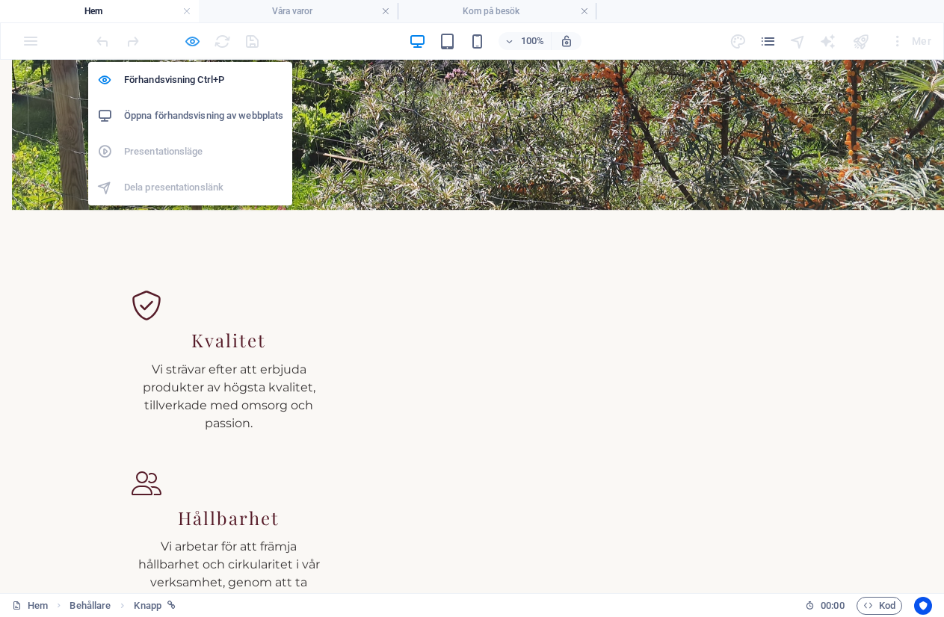
click at [186, 43] on icon "button" at bounding box center [192, 41] width 17 height 17
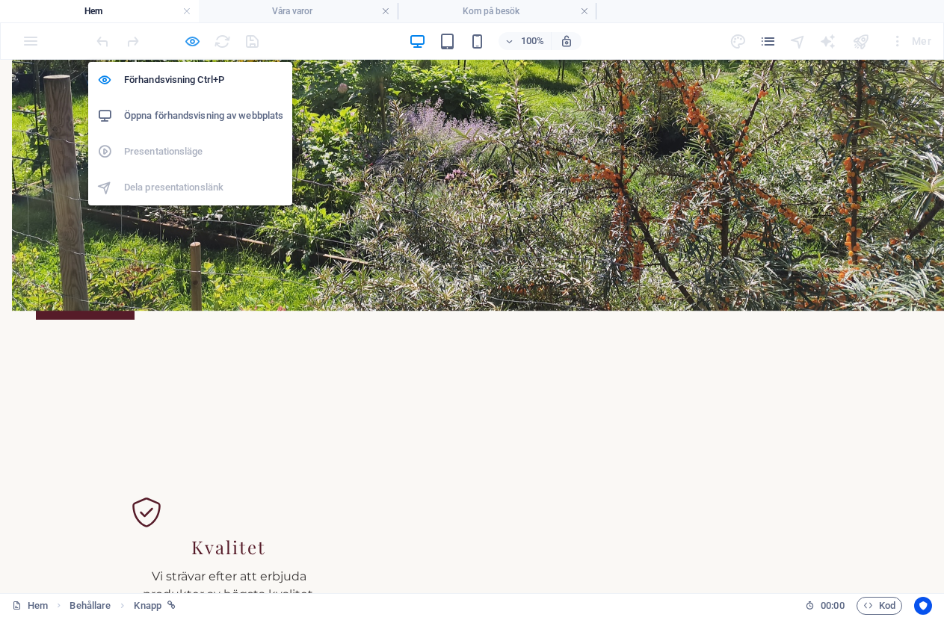
select select "overlay"
select select "nofollow"
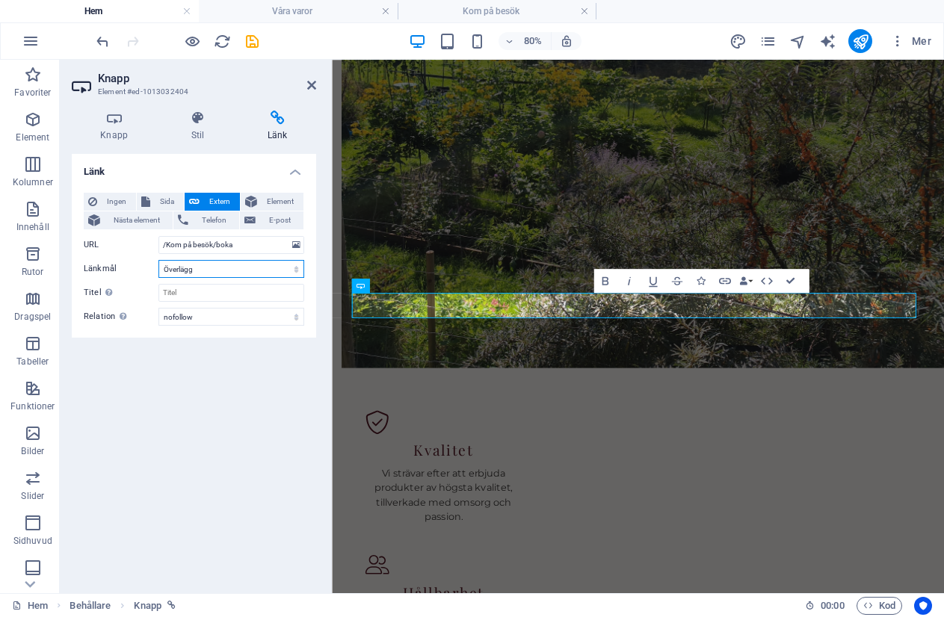
click at [190, 271] on select "Ny flik Samma flik Överlägg" at bounding box center [231, 269] width 146 height 18
click at [189, 264] on select "Ny flik Samma flik Överlägg" at bounding box center [231, 269] width 146 height 18
click at [771, 46] on icon "pages" at bounding box center [767, 41] width 17 height 17
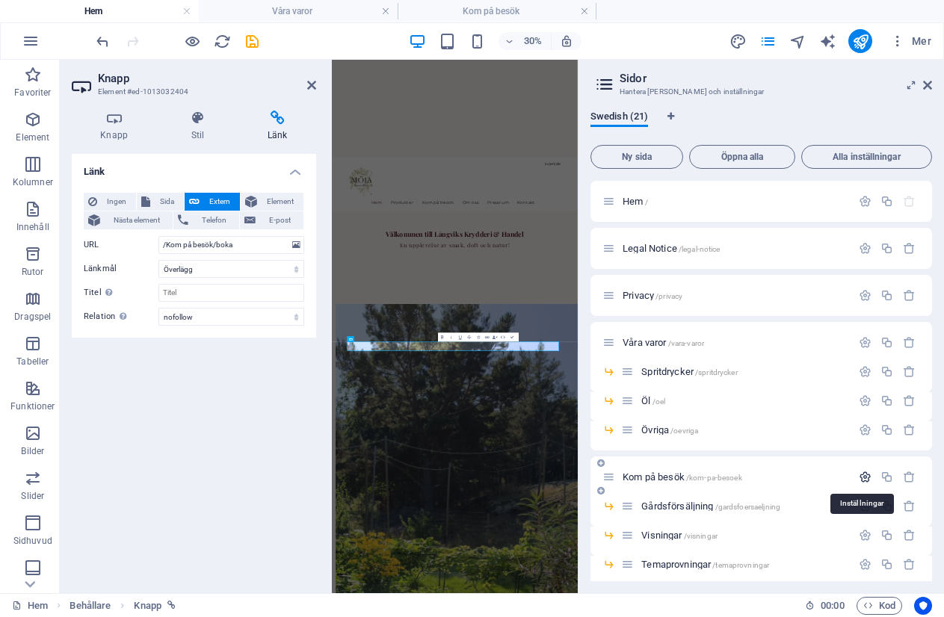
click at [864, 471] on icon "button" at bounding box center [864, 477] width 13 height 13
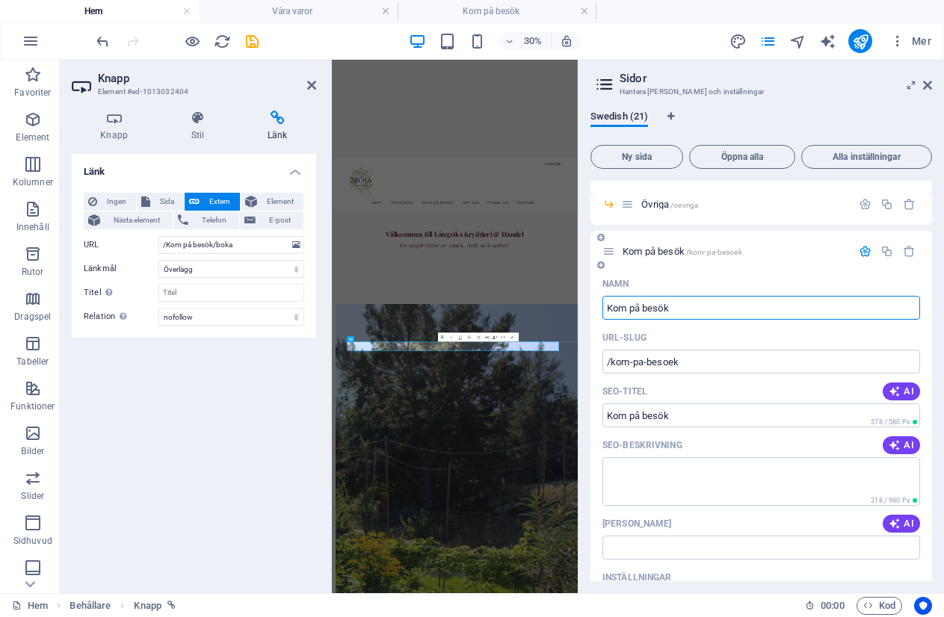
scroll to position [149, 0]
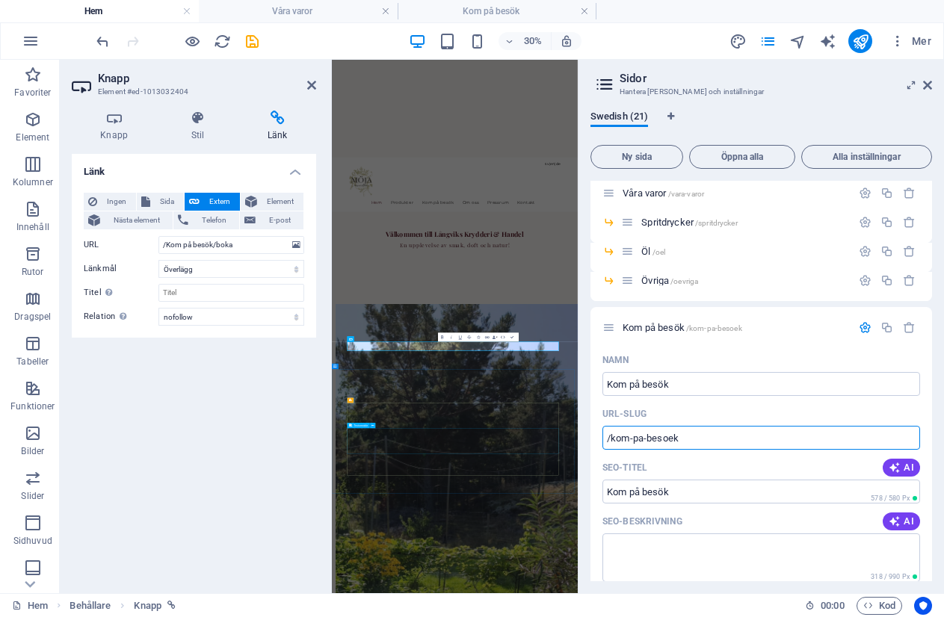
drag, startPoint x: 1007, startPoint y: 498, endPoint x: 988, endPoint y: 1352, distance: 854.1
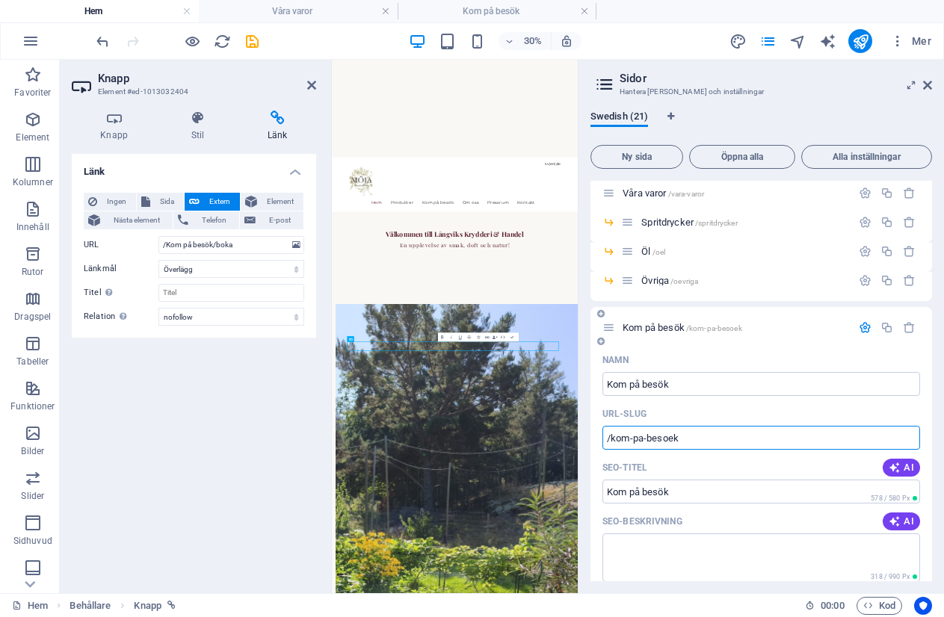
click at [707, 445] on input "/kom-pa-besoek" at bounding box center [761, 438] width 318 height 24
drag, startPoint x: 703, startPoint y: 441, endPoint x: 607, endPoint y: 442, distance: 96.4
click at [607, 442] on input "/kom-pa-besoek" at bounding box center [761, 438] width 318 height 24
click at [214, 244] on input "/Kom på besök/boka" at bounding box center [231, 245] width 146 height 18
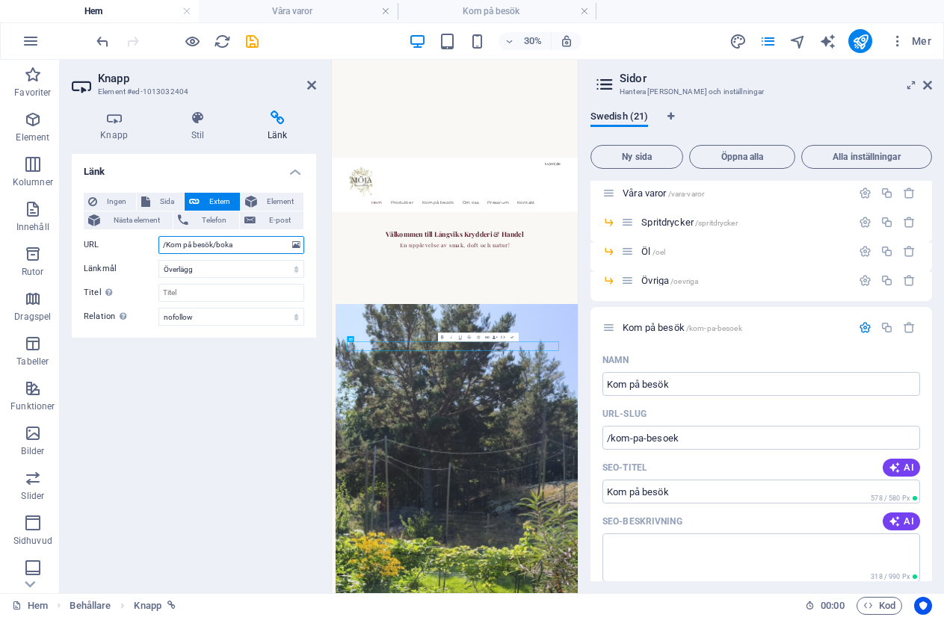
click at [214, 244] on input "/Kom på besök/boka" at bounding box center [231, 245] width 146 height 18
paste input "kom-pa-besoek"
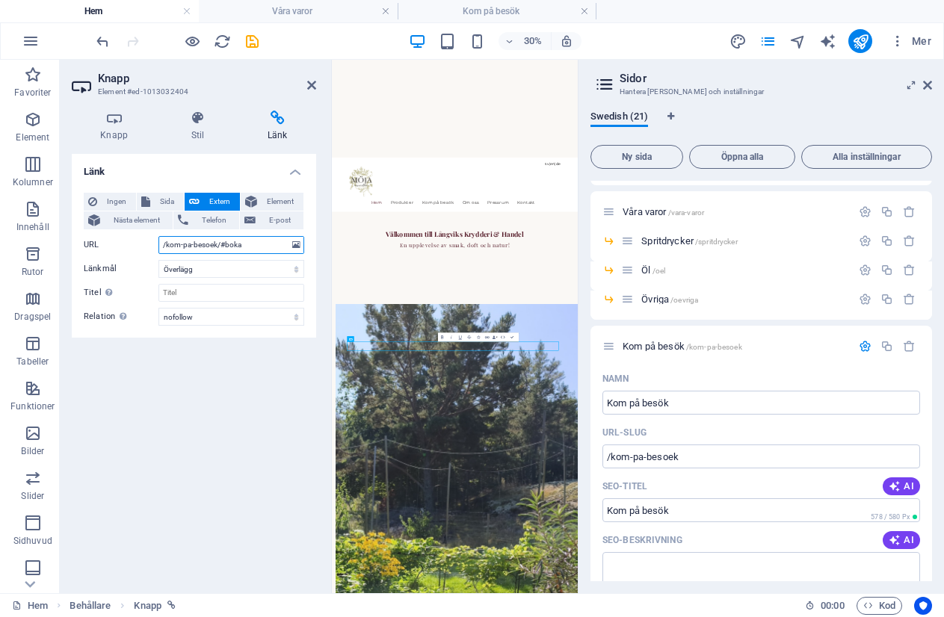
scroll to position [75, 0]
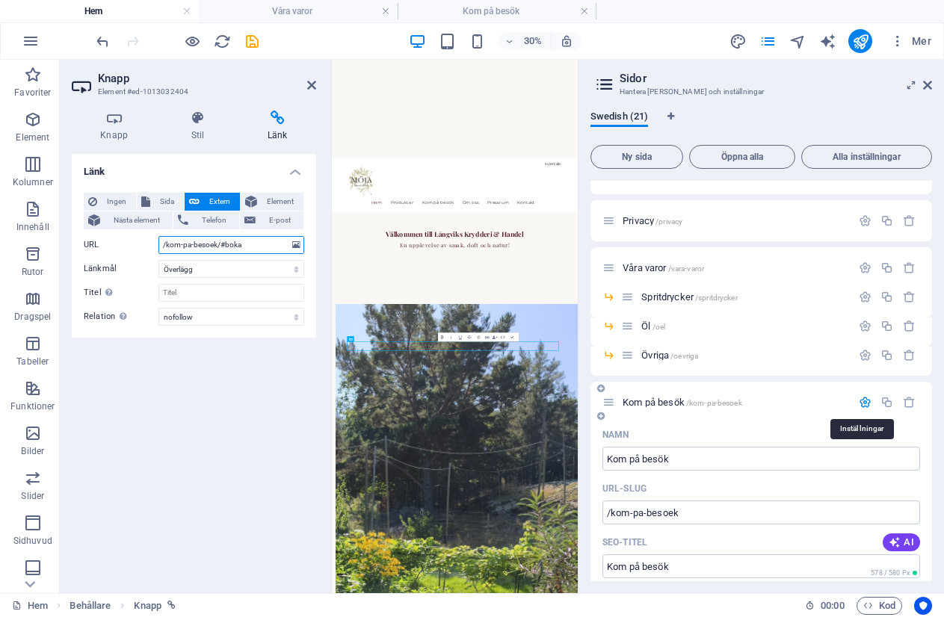
type input "/kom-pa-besoek/#boka"
click at [861, 403] on icon "button" at bounding box center [864, 402] width 13 height 13
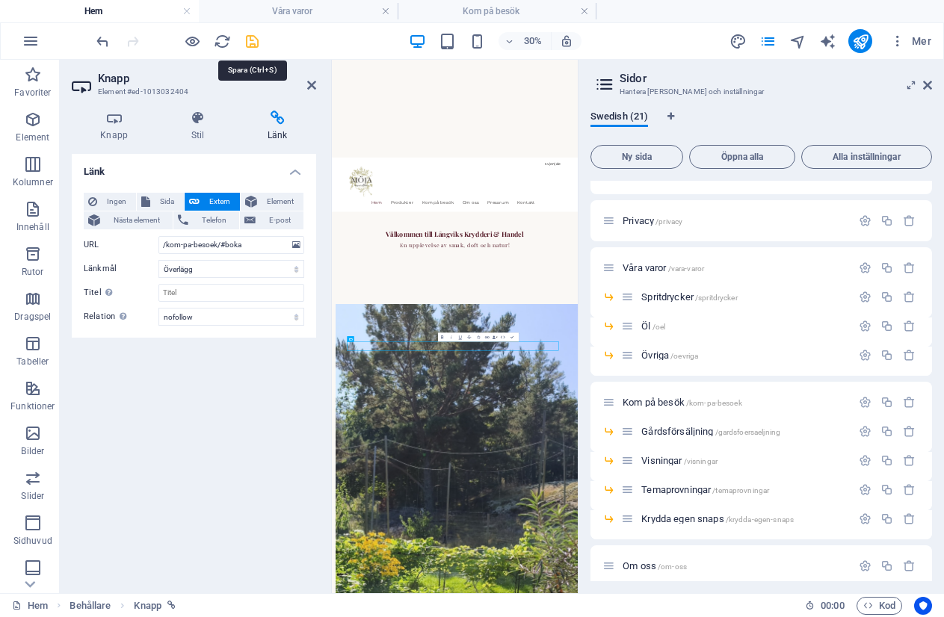
click at [253, 40] on icon "save" at bounding box center [252, 41] width 17 height 17
checkbox input "false"
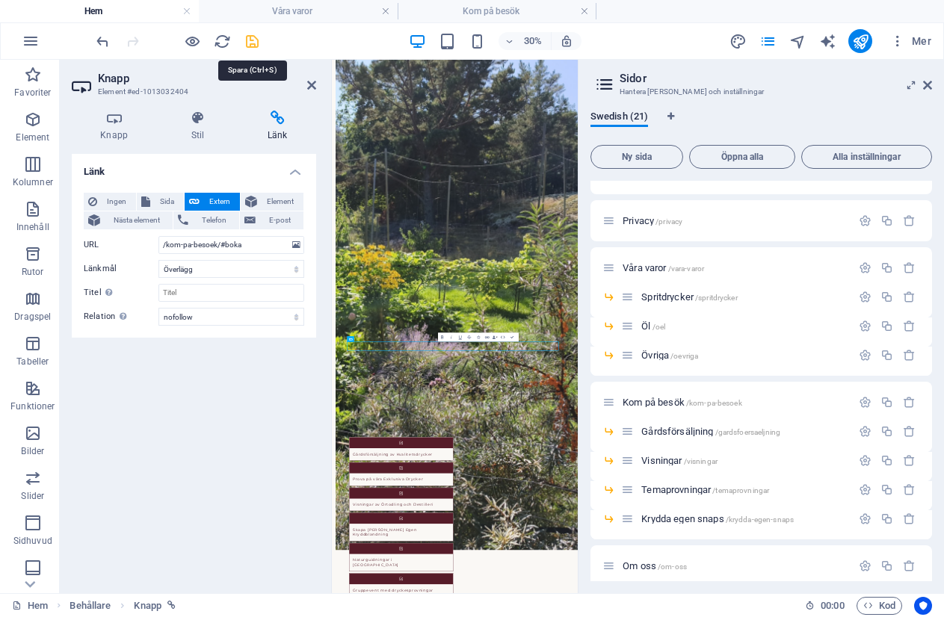
select select "overlay"
select select "nofollow"
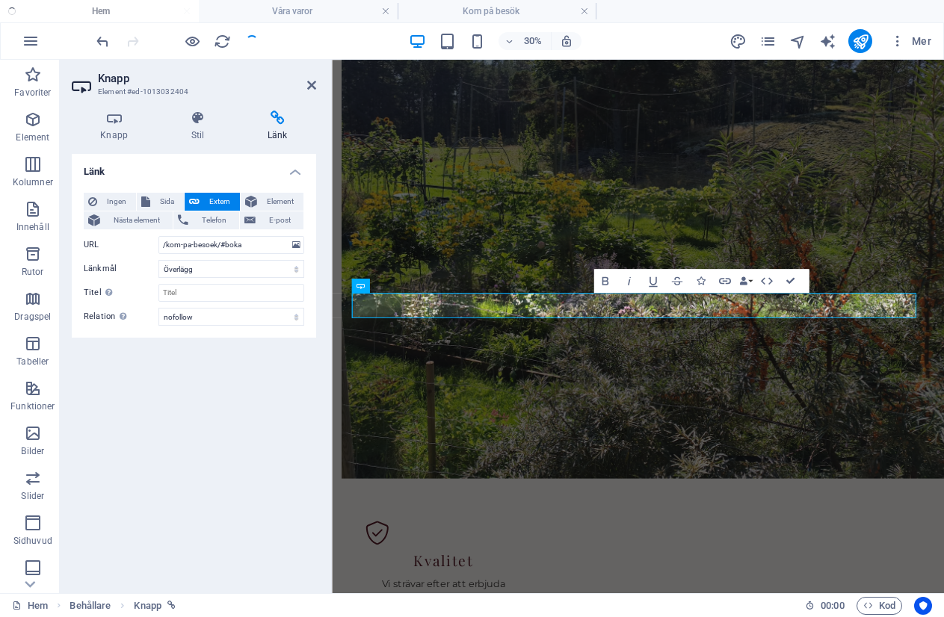
scroll to position [1369, 0]
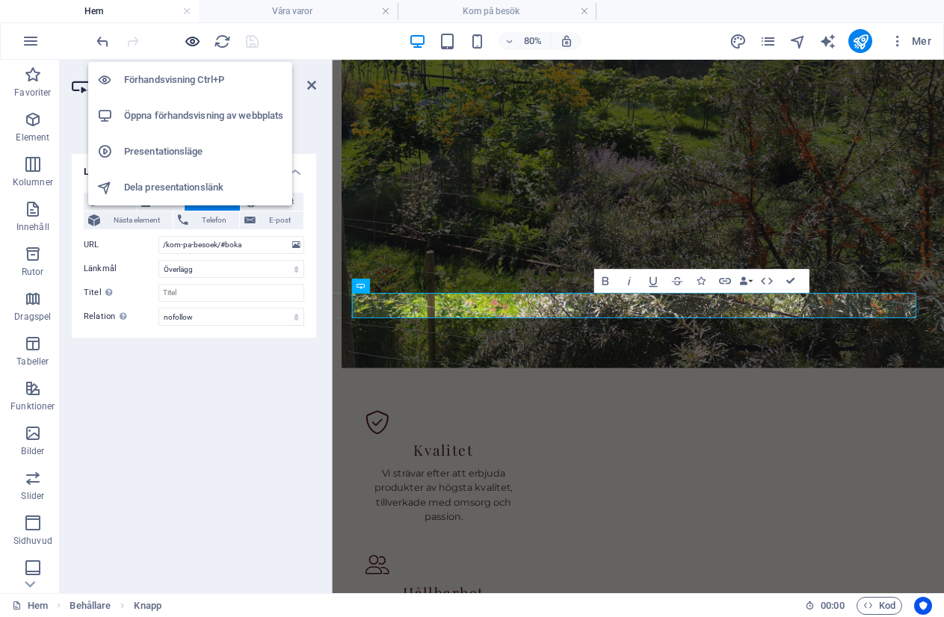
click at [190, 48] on icon "button" at bounding box center [192, 41] width 17 height 17
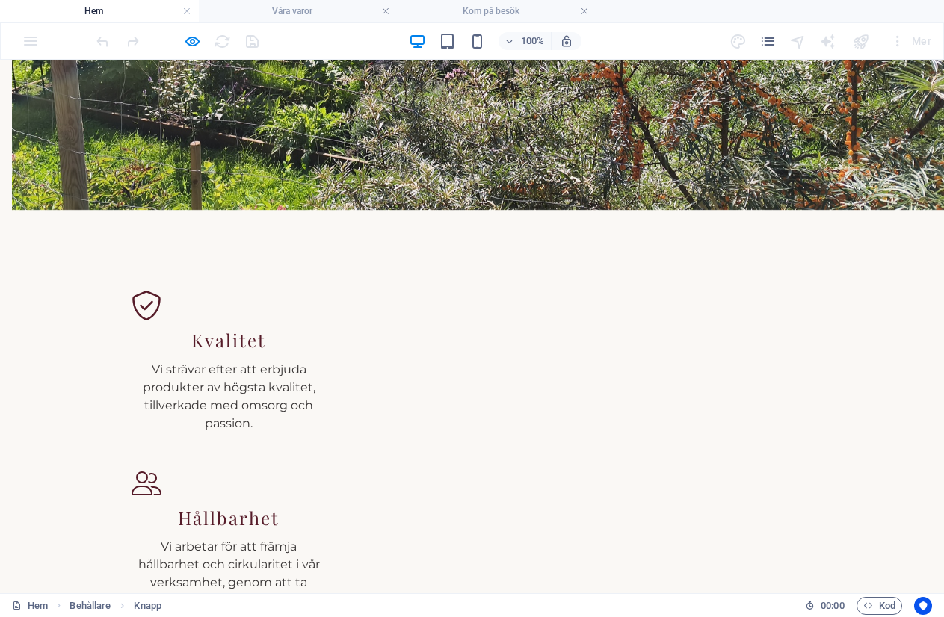
click at [7, 159] on button "×" at bounding box center [3, 168] width 7 height 18
click at [182, 43] on div at bounding box center [176, 41] width 167 height 24
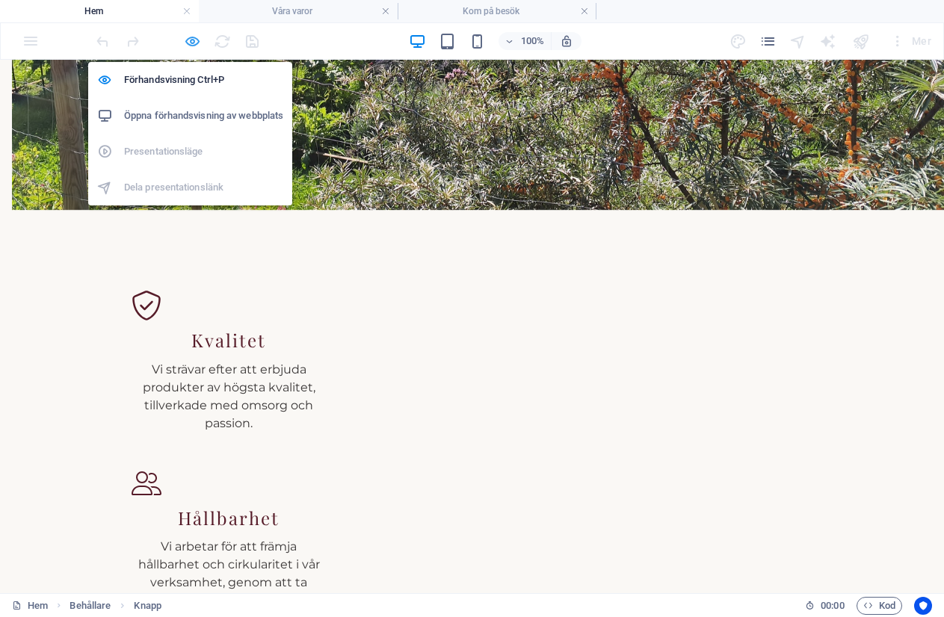
click at [191, 43] on icon "button" at bounding box center [192, 41] width 17 height 17
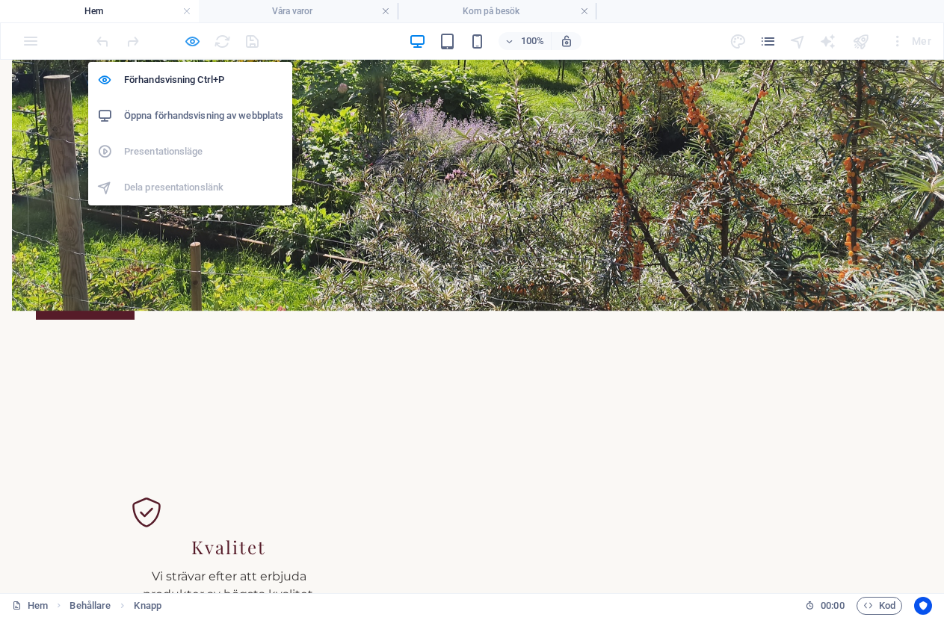
select select "overlay"
select select "nofollow"
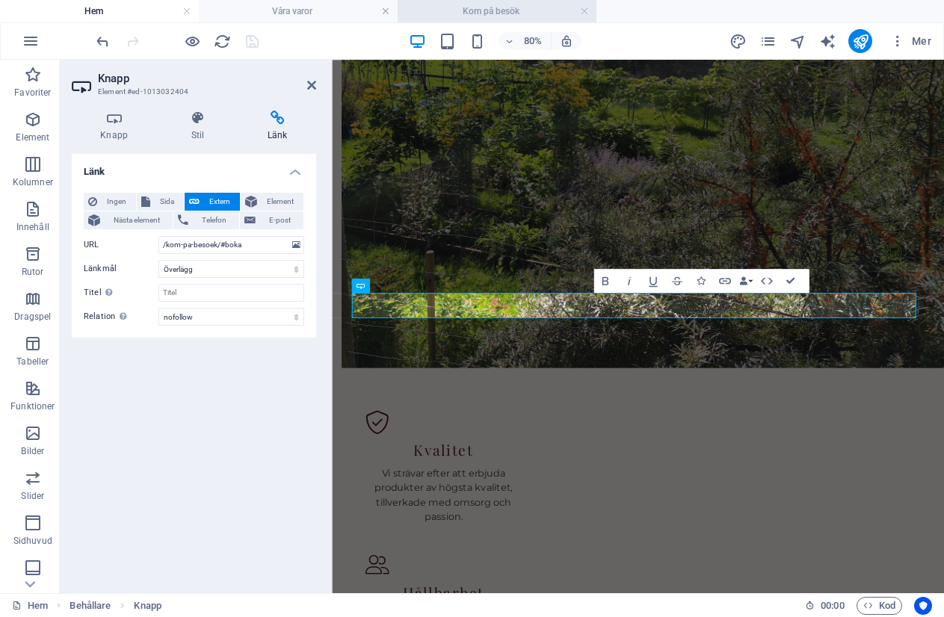
click at [492, 3] on h4 "Kom på besök" at bounding box center [496, 11] width 199 height 16
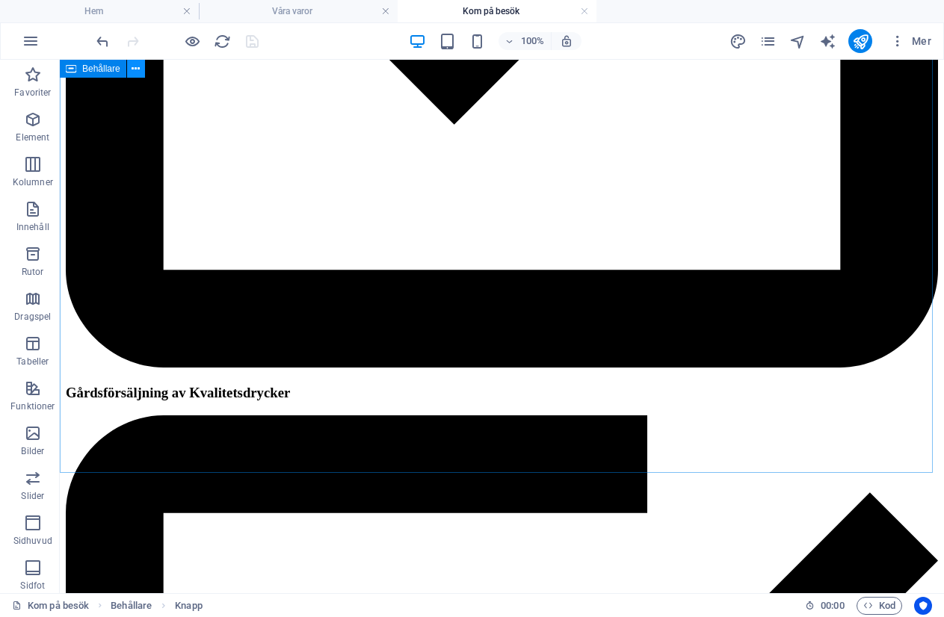
click at [130, 68] on button at bounding box center [136, 69] width 18 height 18
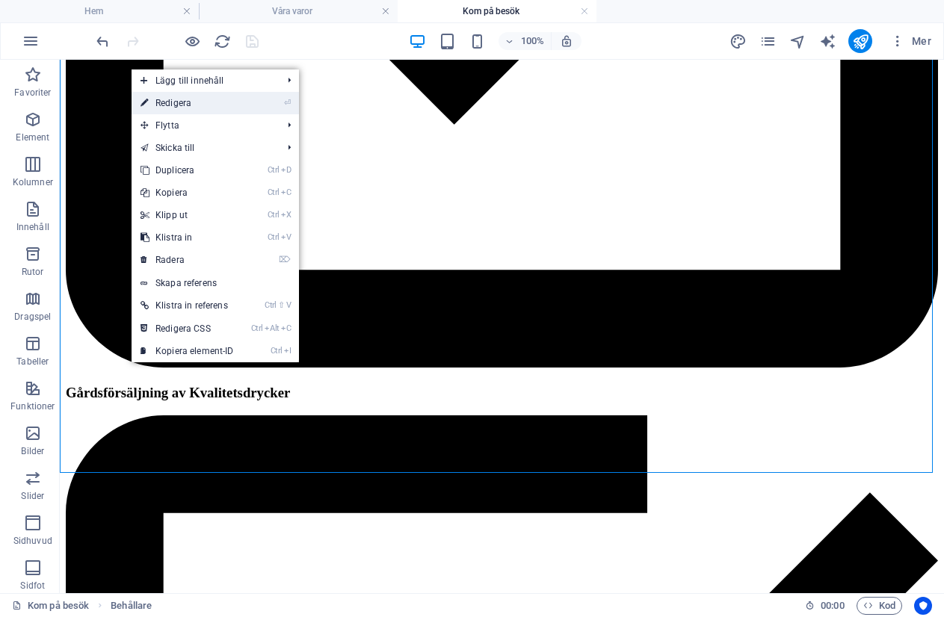
click at [191, 108] on link "⏎ Redigera" at bounding box center [186, 103] width 111 height 22
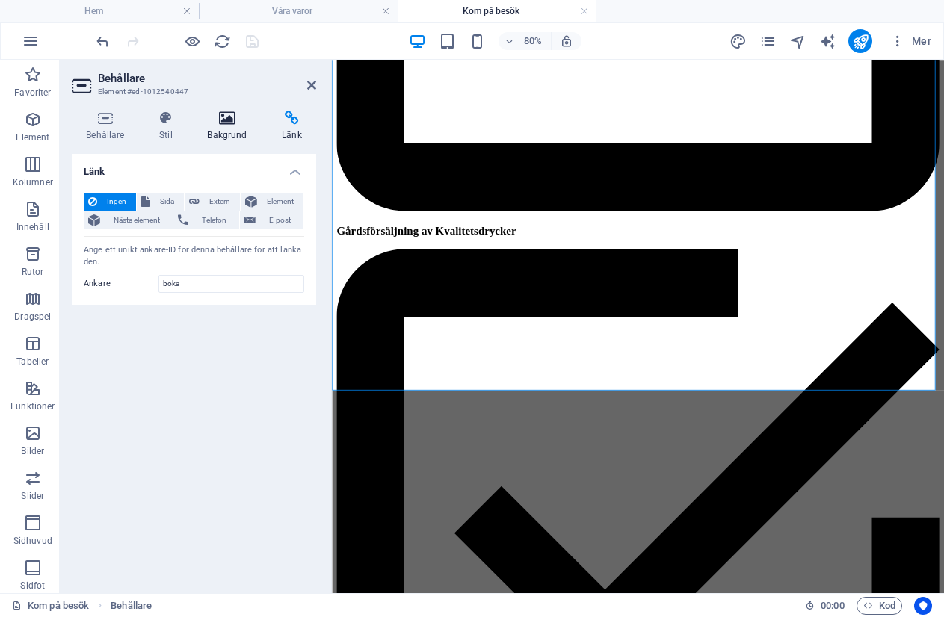
click at [226, 116] on icon at bounding box center [227, 118] width 69 height 15
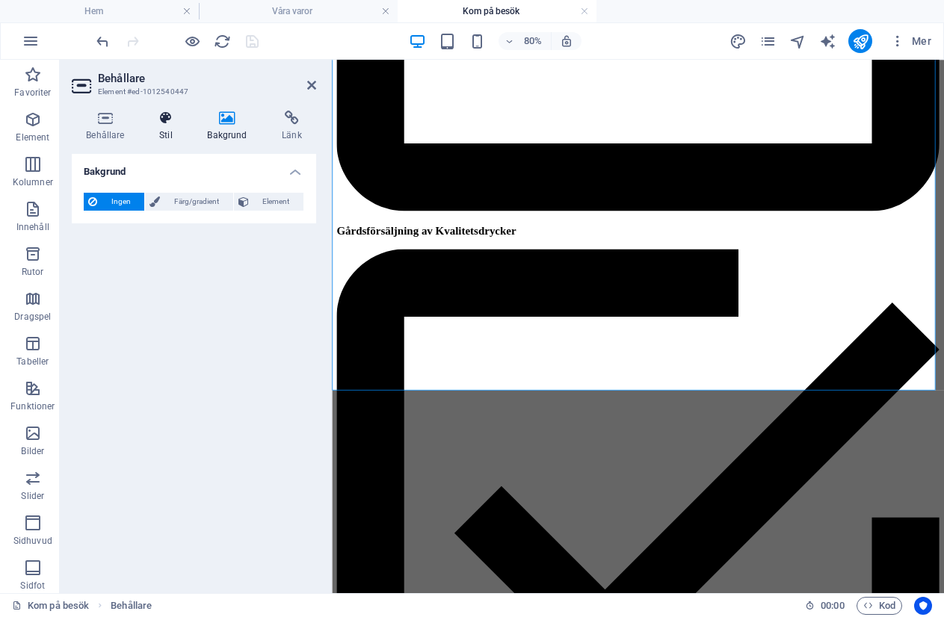
click at [175, 117] on icon at bounding box center [166, 118] width 42 height 15
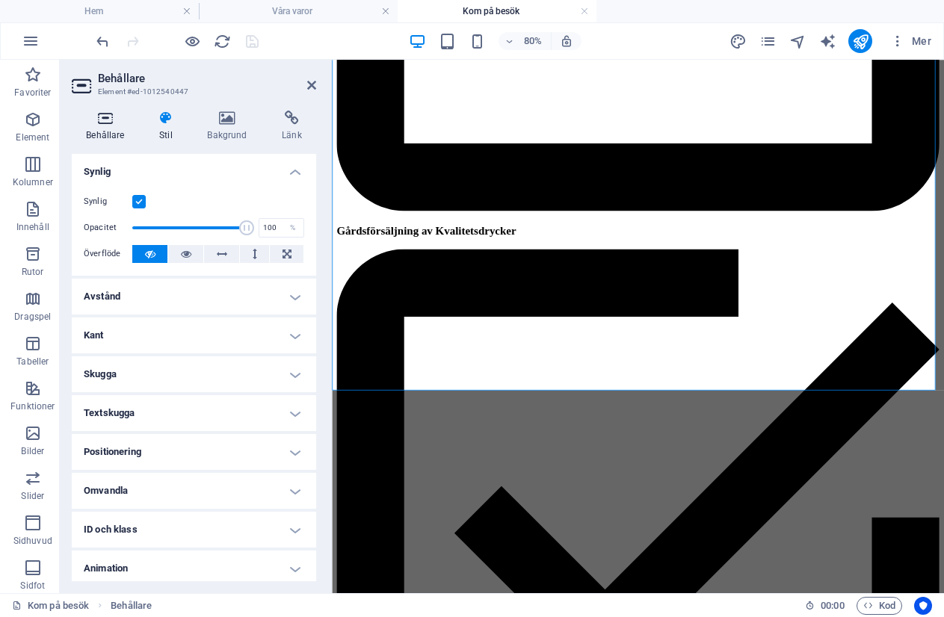
click at [105, 119] on icon at bounding box center [105, 118] width 67 height 15
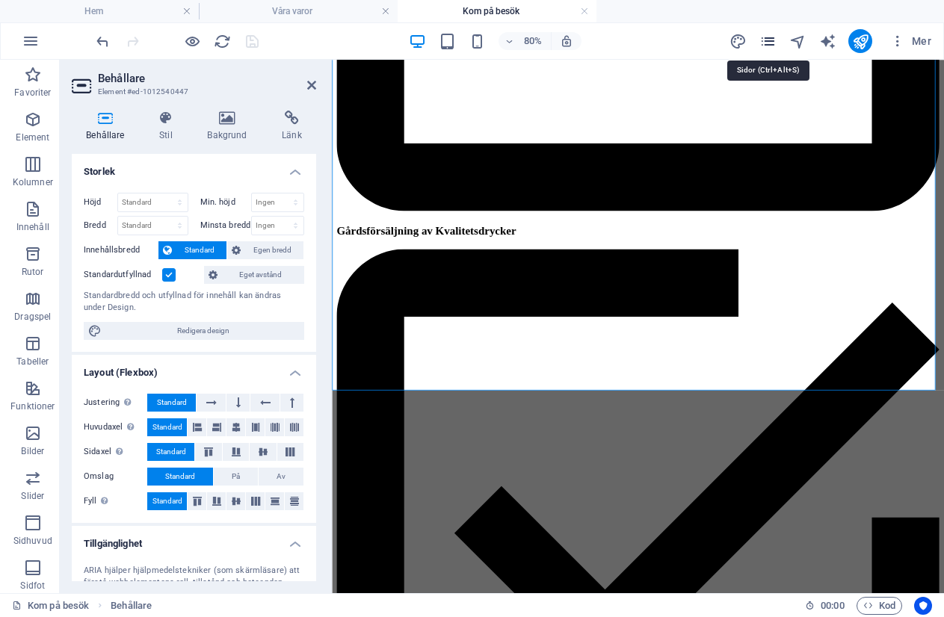
click at [768, 42] on icon "pages" at bounding box center [767, 41] width 17 height 17
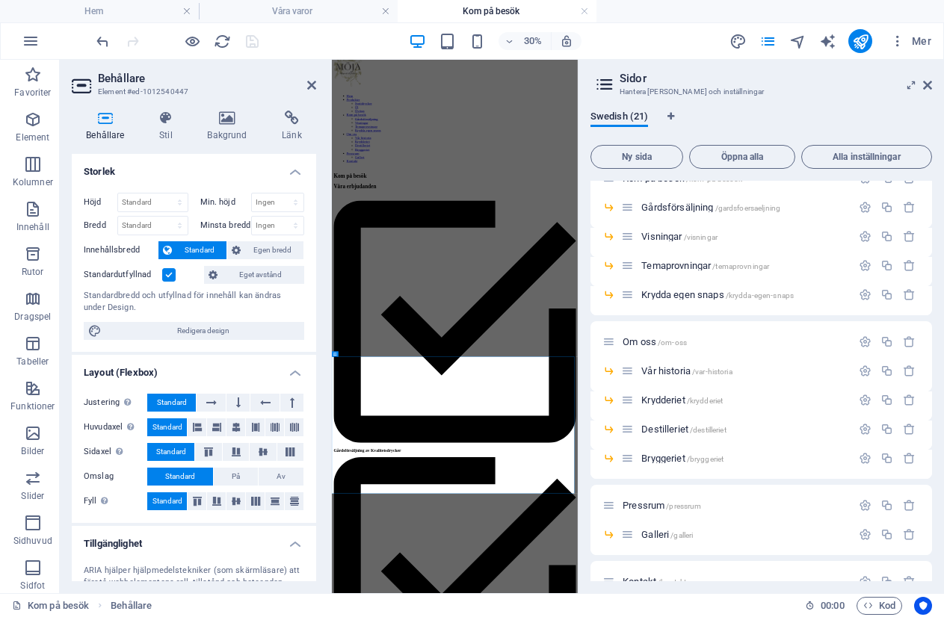
scroll to position [373, 0]
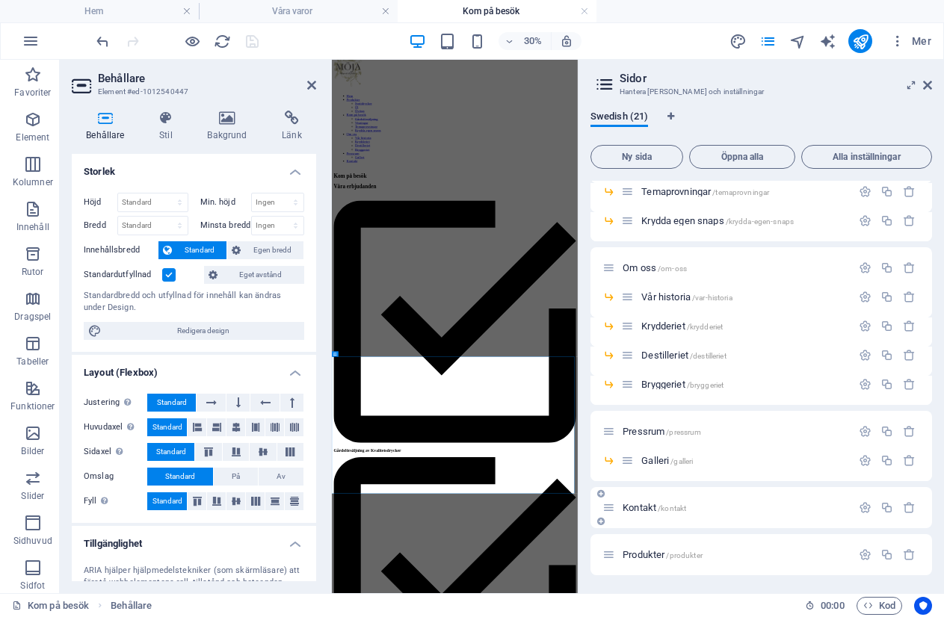
click at [661, 503] on span "Kontakt /kontakt" at bounding box center [654, 507] width 64 height 11
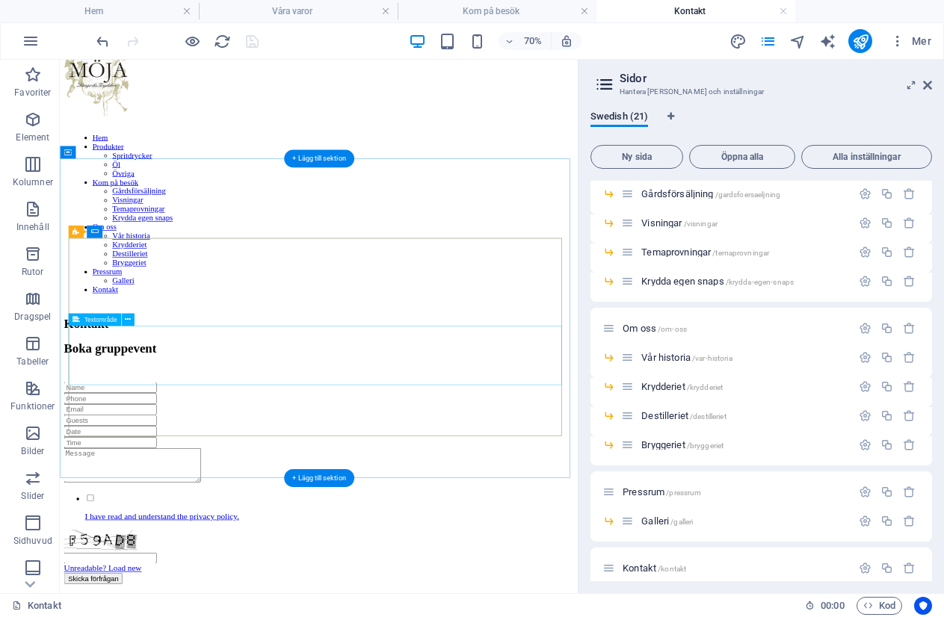
scroll to position [75, 0]
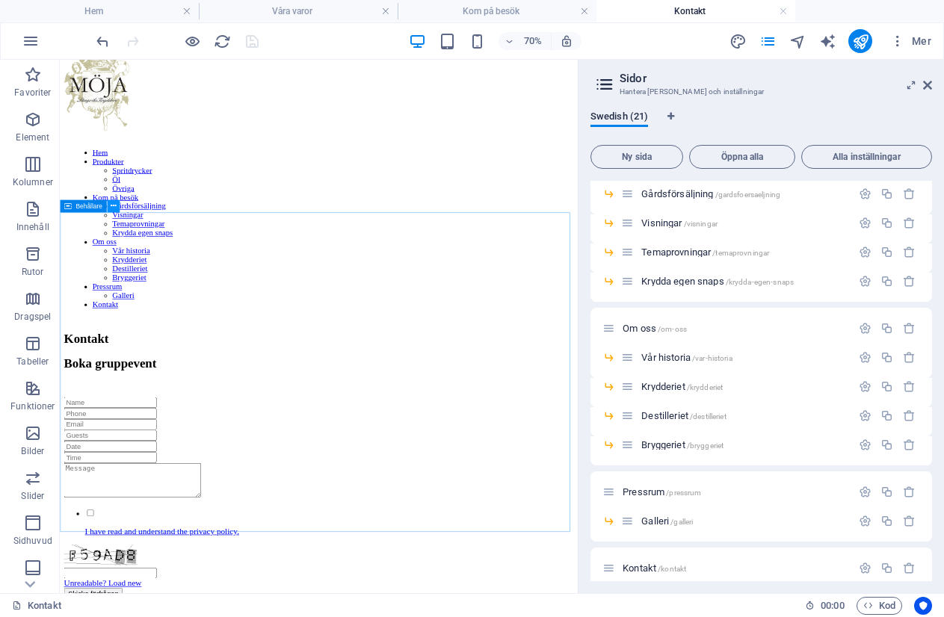
click at [115, 205] on icon at bounding box center [113, 206] width 6 height 11
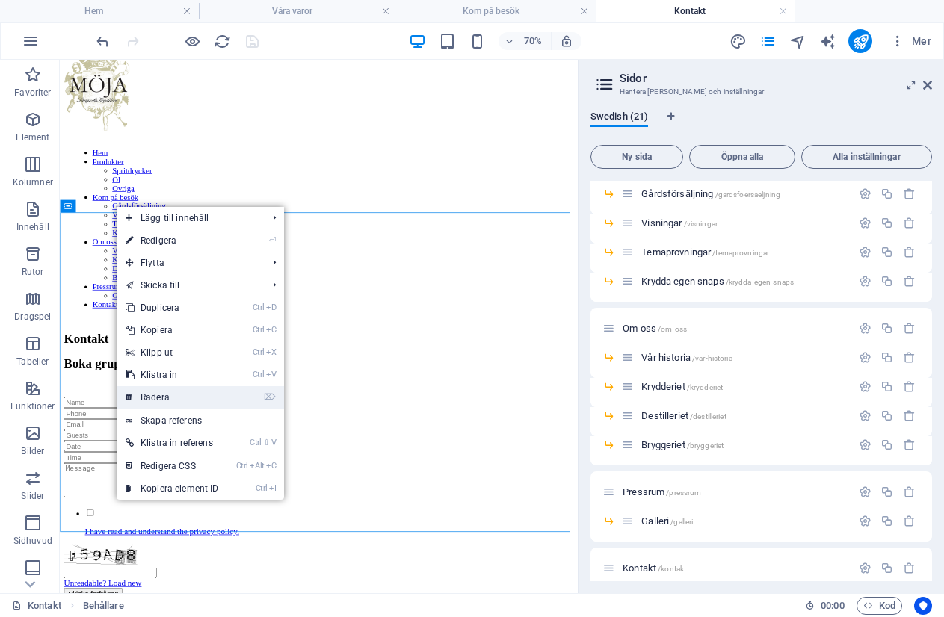
click at [165, 395] on link "⌦ Radera" at bounding box center [172, 397] width 111 height 22
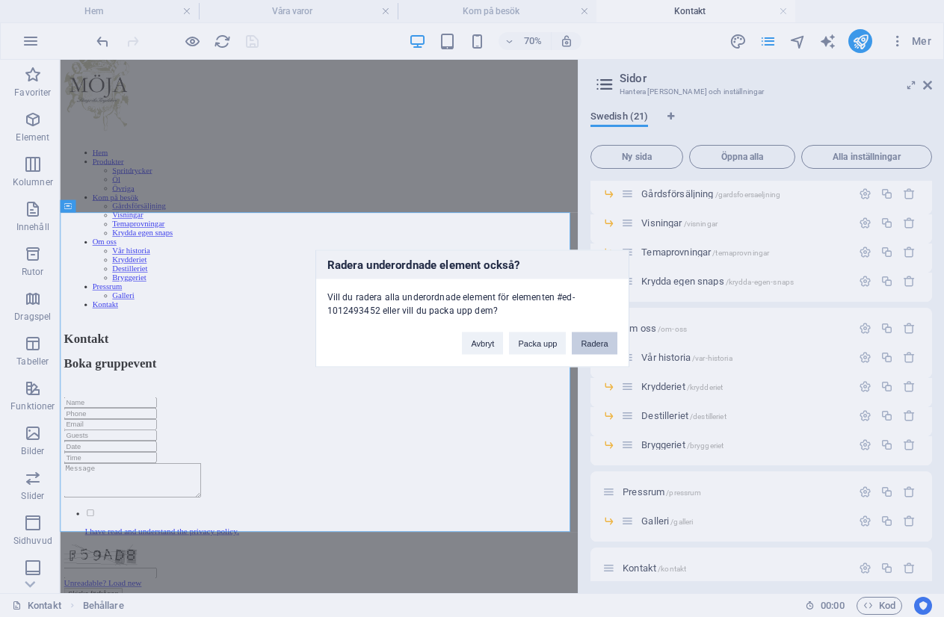
click at [591, 349] on button "Radera" at bounding box center [594, 343] width 45 height 22
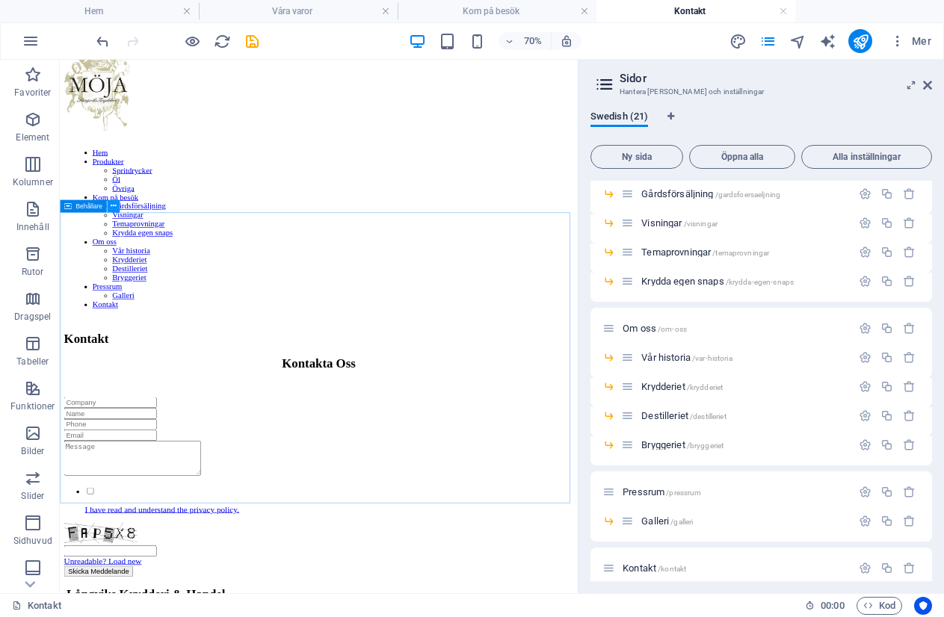
click at [114, 207] on icon at bounding box center [113, 206] width 6 height 11
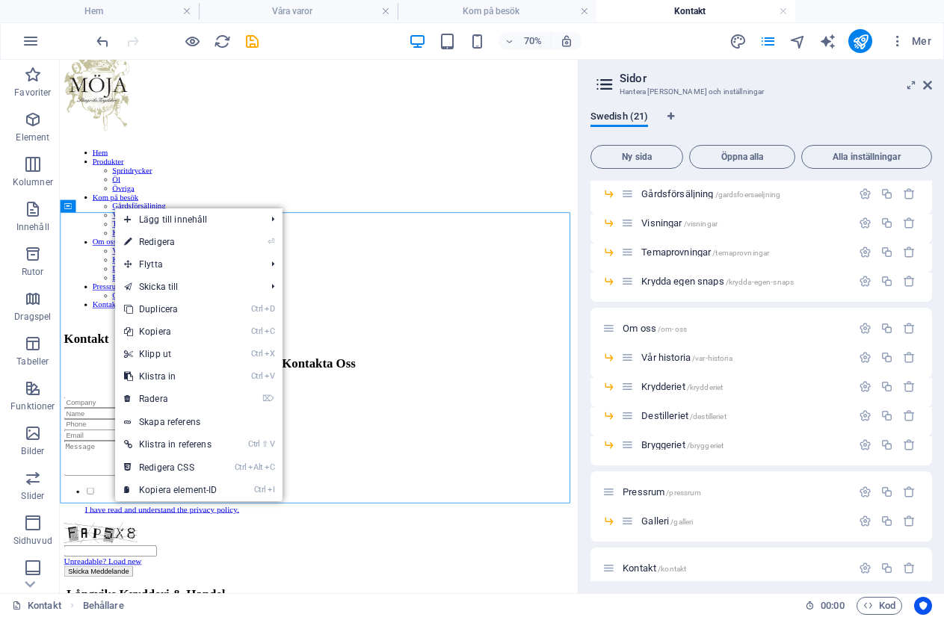
click at [144, 238] on link "⏎ Redigera" at bounding box center [170, 242] width 111 height 22
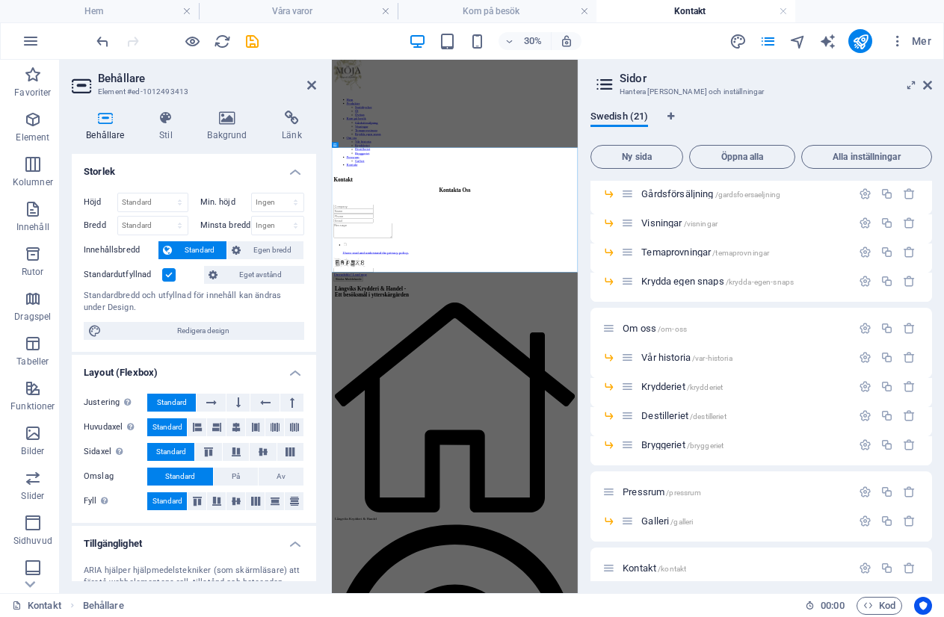
scroll to position [0, 0]
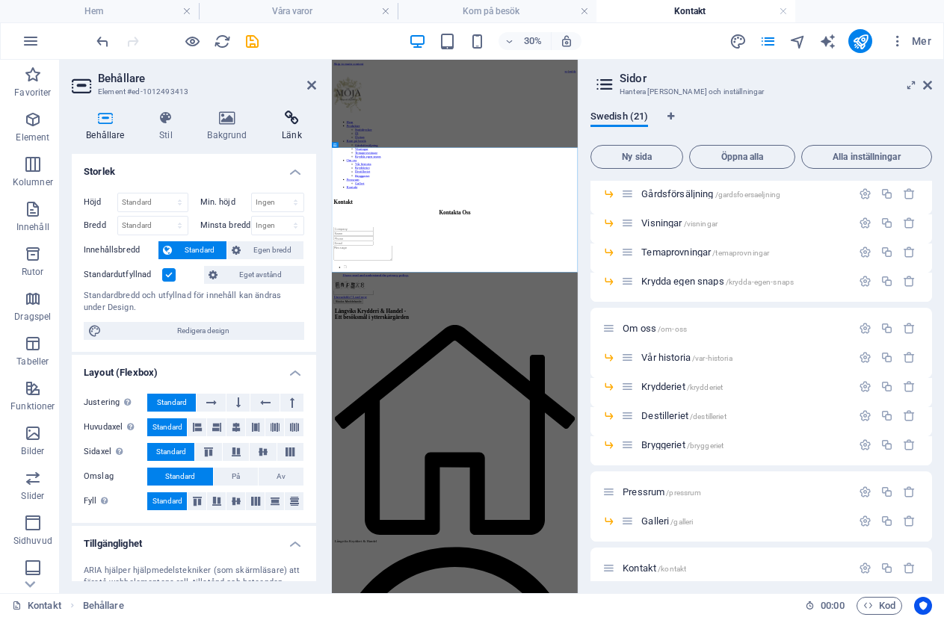
click at [291, 116] on icon at bounding box center [291, 118] width 49 height 15
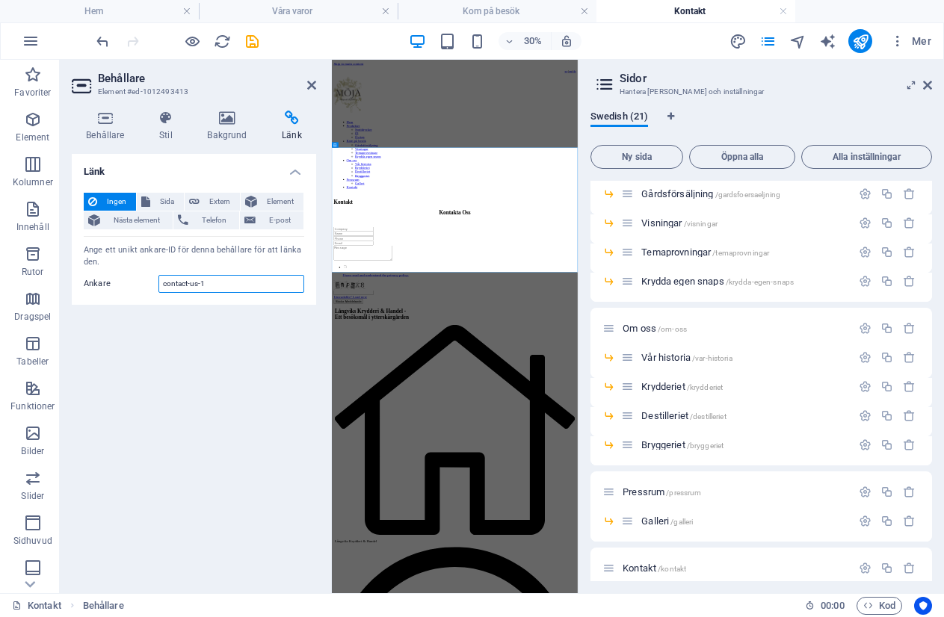
click at [222, 285] on input "contact-us-1" at bounding box center [231, 284] width 146 height 18
click at [197, 284] on input "contact-us-1" at bounding box center [231, 284] width 146 height 18
click at [196, 283] on input "contact-us-1" at bounding box center [231, 284] width 146 height 18
click at [229, 282] on input "contact-us-1" at bounding box center [231, 284] width 146 height 18
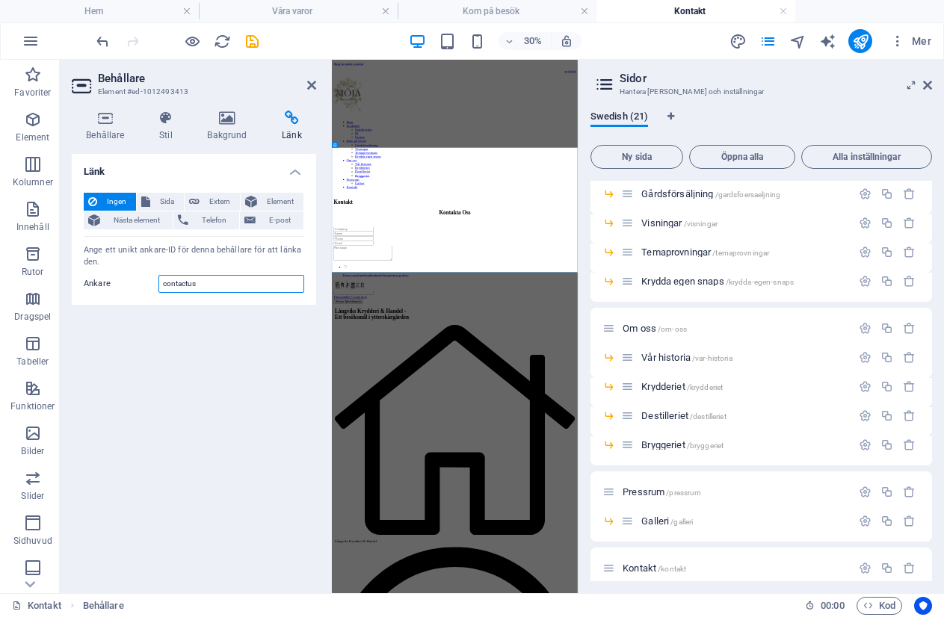
click at [180, 284] on input "contactus" at bounding box center [231, 284] width 146 height 18
type input "contactus"
click at [128, 9] on h4 "Hem" at bounding box center [99, 11] width 199 height 16
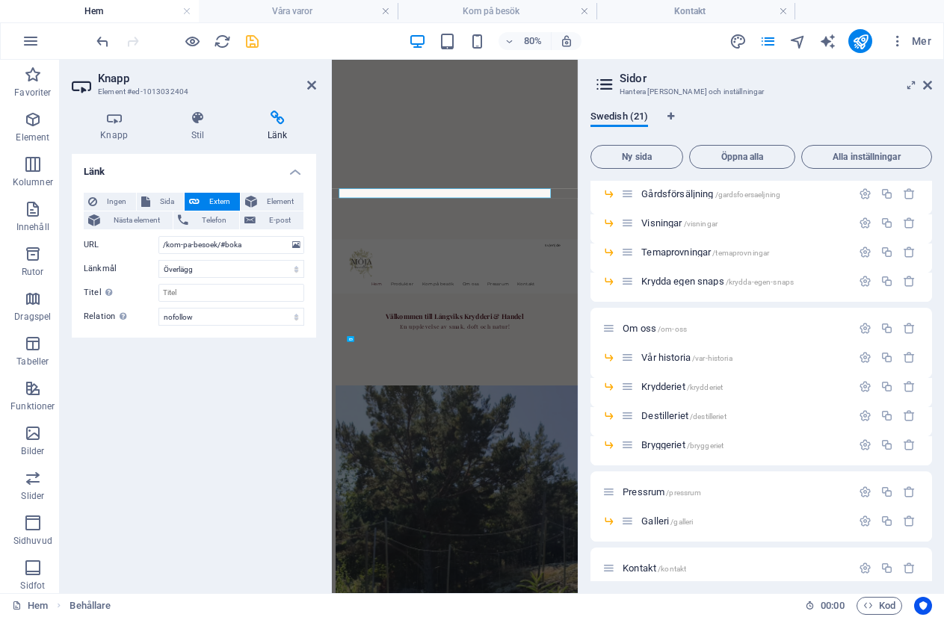
scroll to position [1230, 0]
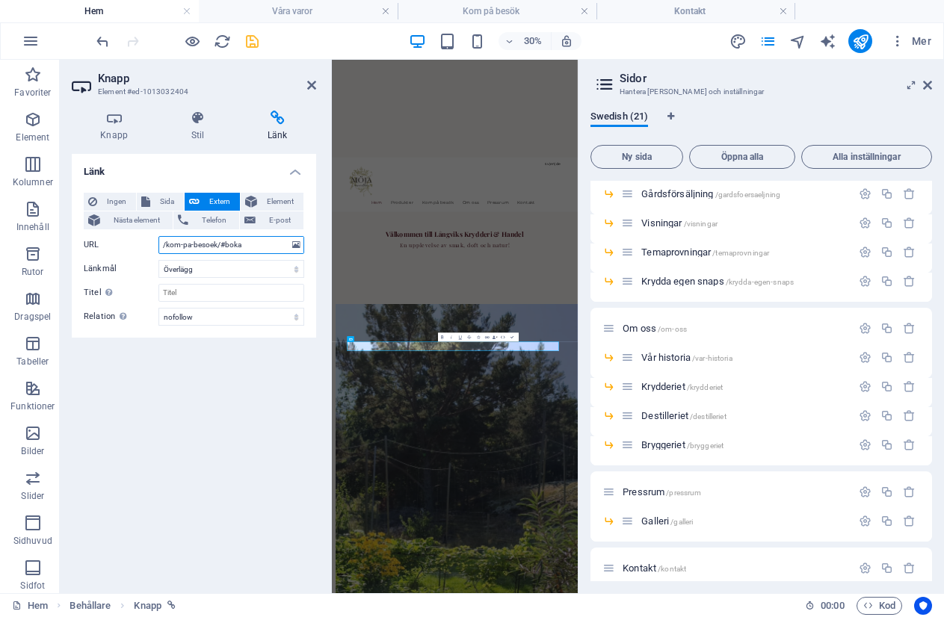
drag, startPoint x: 247, startPoint y: 248, endPoint x: 152, endPoint y: 251, distance: 94.9
click at [152, 251] on div "URL /kom-pa-besoek/#boka" at bounding box center [194, 245] width 220 height 18
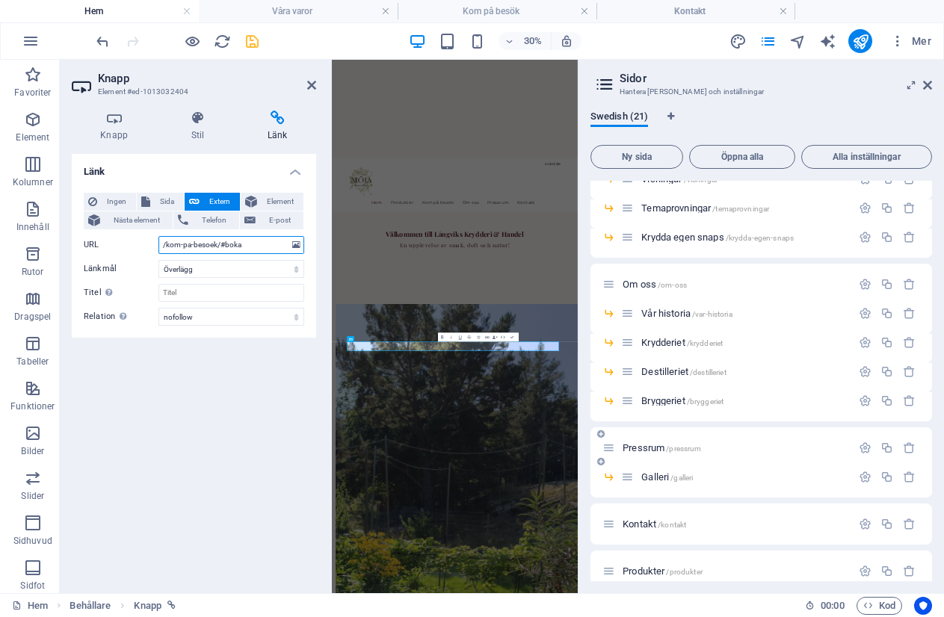
scroll to position [373, 0]
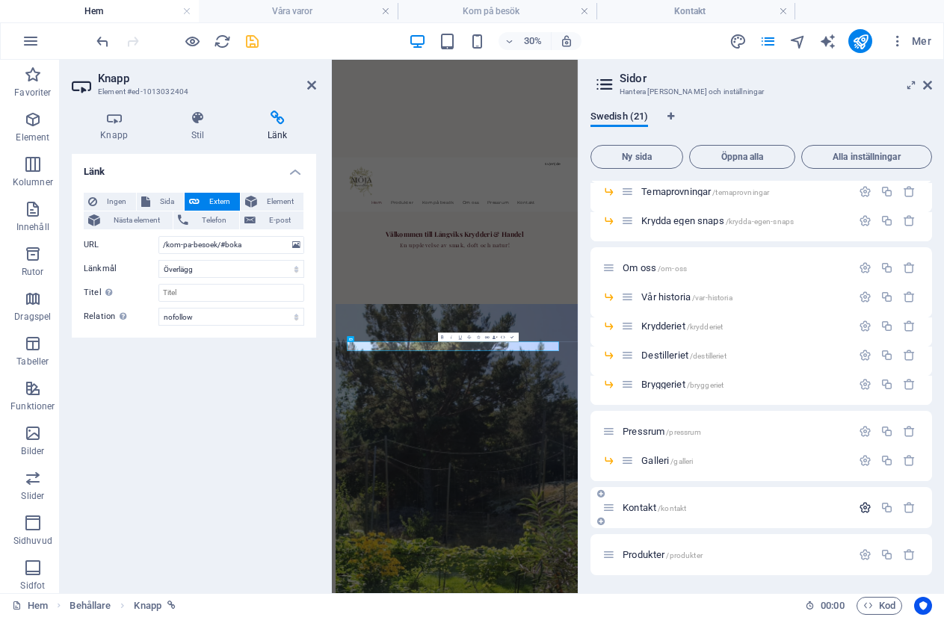
click at [858, 507] on icon "button" at bounding box center [864, 507] width 13 height 13
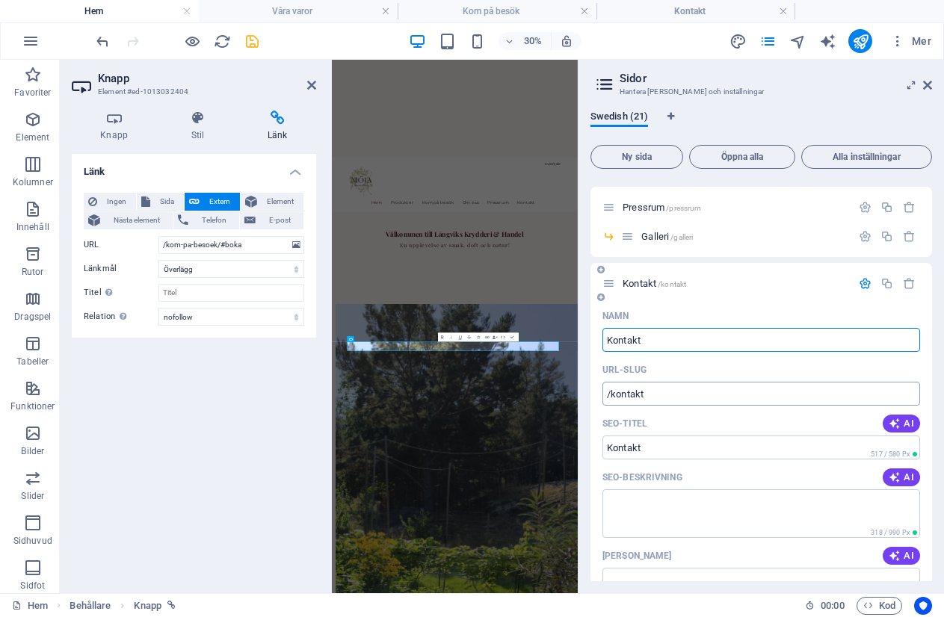
click at [620, 393] on input "/kontakt" at bounding box center [761, 394] width 318 height 24
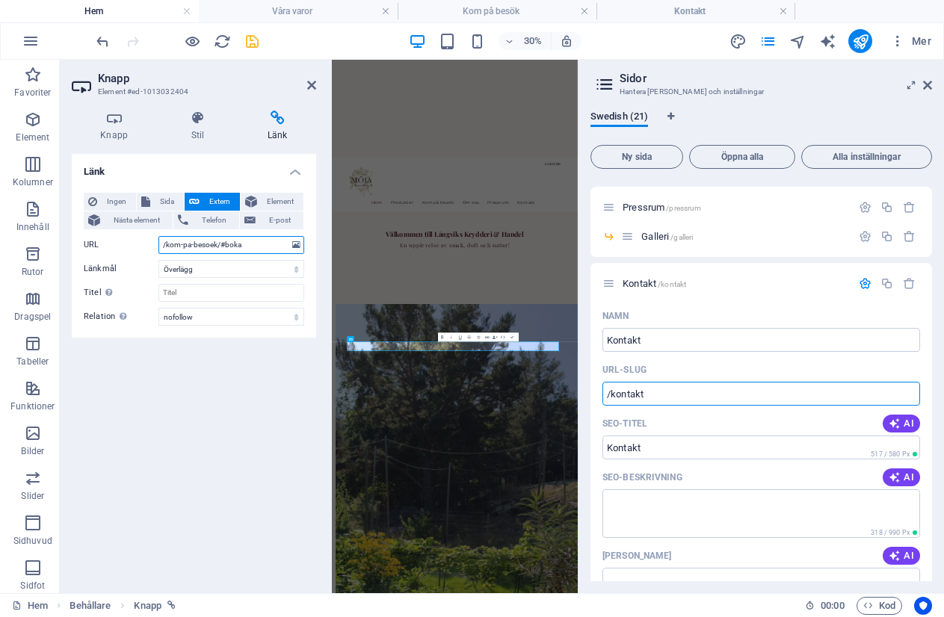
click at [182, 240] on input "/kom-pa-besoek/#boka" at bounding box center [231, 245] width 146 height 18
paste input "ntakt"
type input "/kontakt/#contactus"
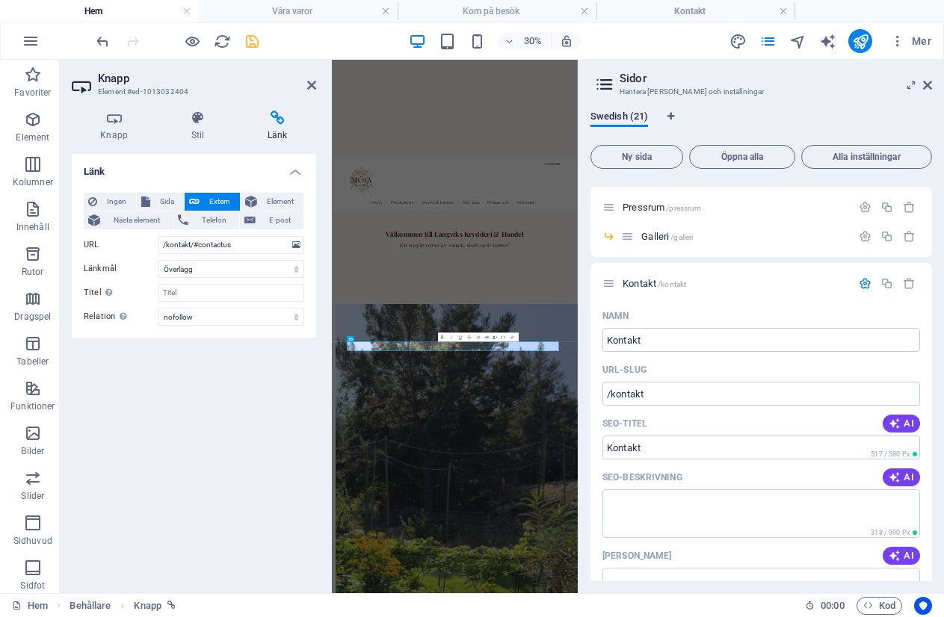
click at [164, 429] on div "Länk Ingen Sida Extern Element Nästa element Telefon E-post Sida Hem Legal Noti…" at bounding box center [194, 367] width 244 height 427
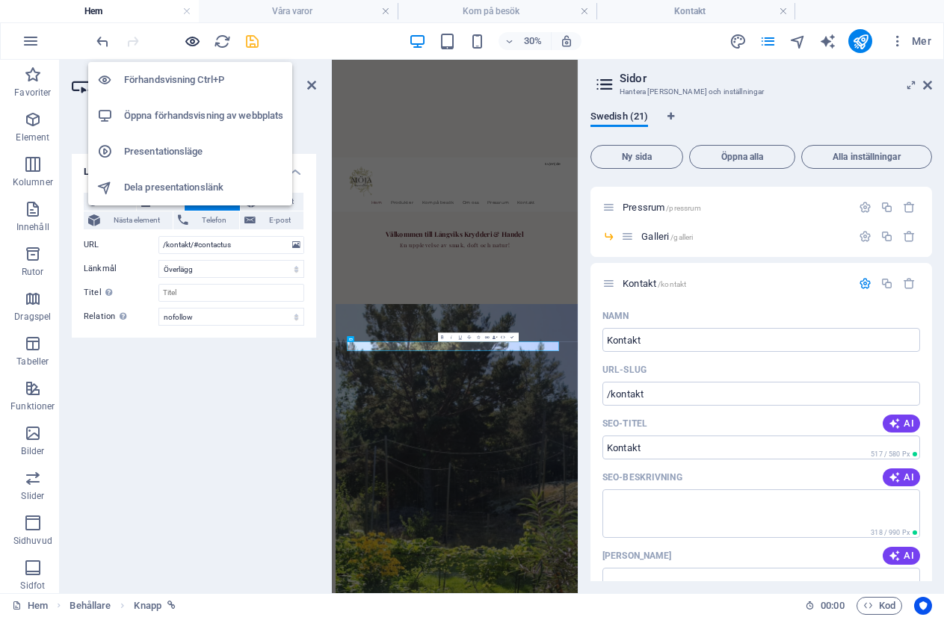
click at [192, 38] on icon "button" at bounding box center [192, 41] width 17 height 17
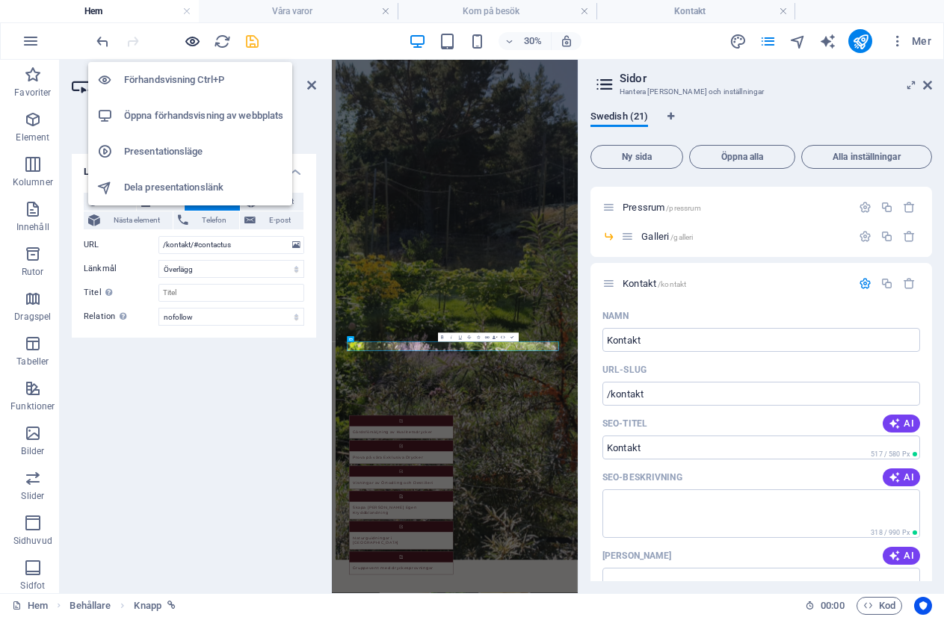
scroll to position [1289, 0]
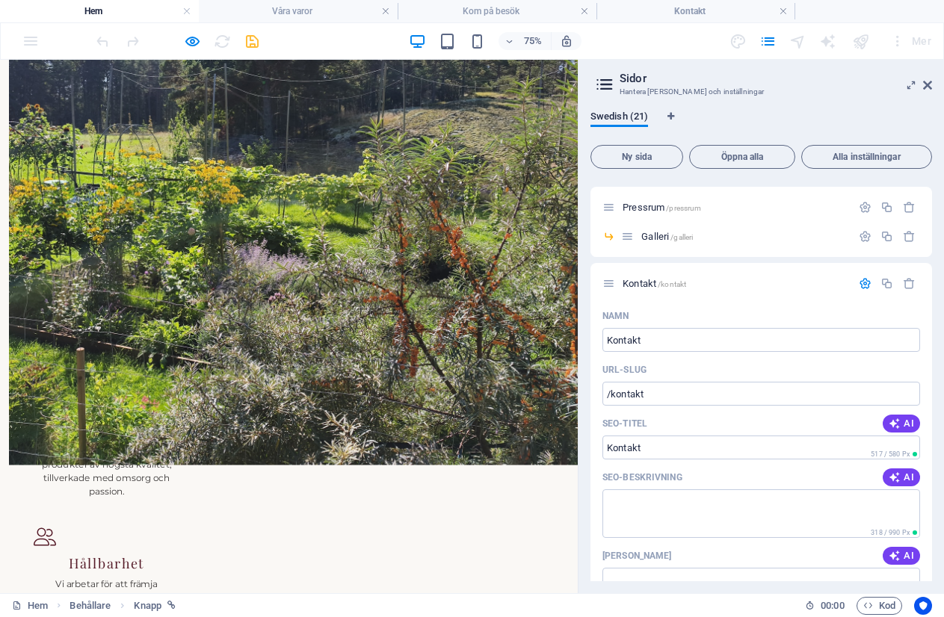
click at [7, 177] on button "×" at bounding box center [3, 168] width 7 height 18
drag, startPoint x: 884, startPoint y: 28, endPoint x: 929, endPoint y: 81, distance: 69.9
click at [929, 81] on icon at bounding box center [927, 85] width 9 height 12
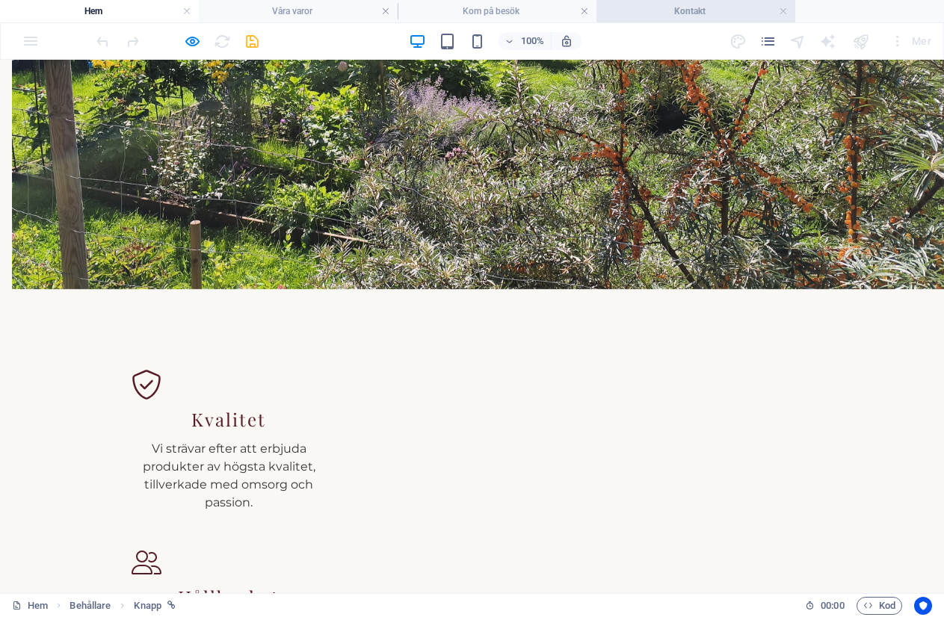
click at [680, 11] on h4 "Kontakt" at bounding box center [695, 11] width 199 height 16
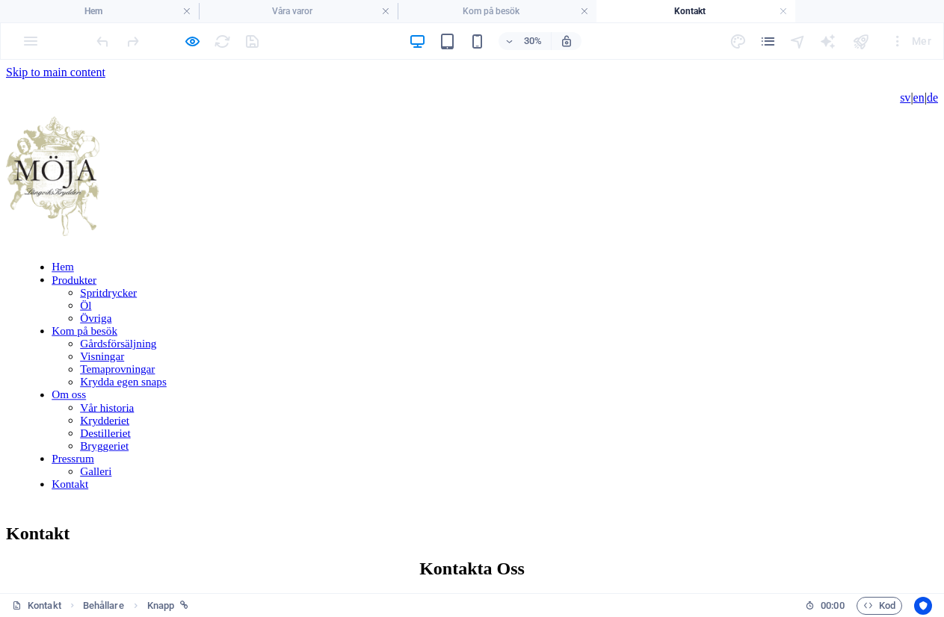
scroll to position [0, 0]
click at [454, 6] on h4 "Kom på besök" at bounding box center [496, 11] width 199 height 16
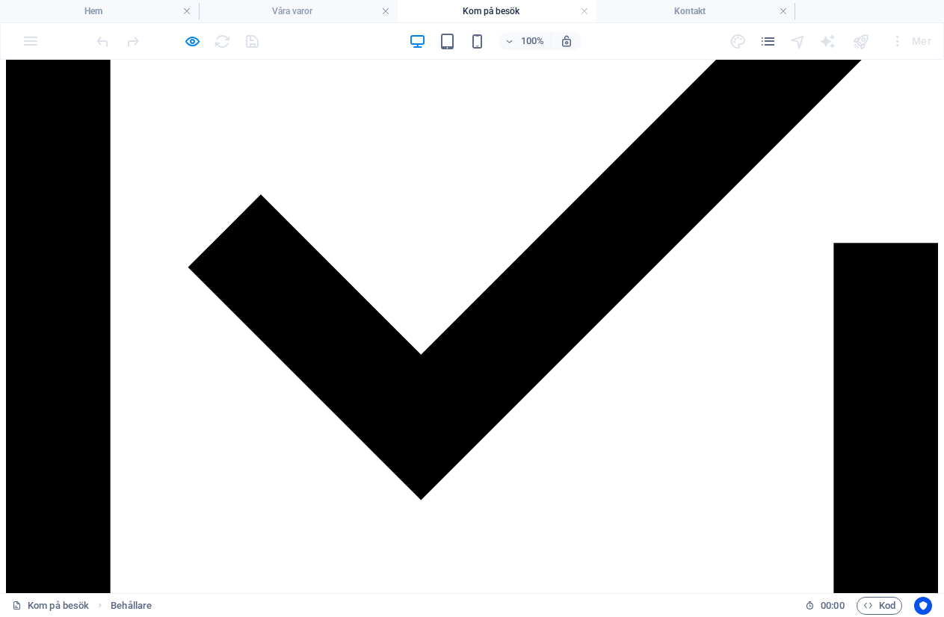
scroll to position [889, 0]
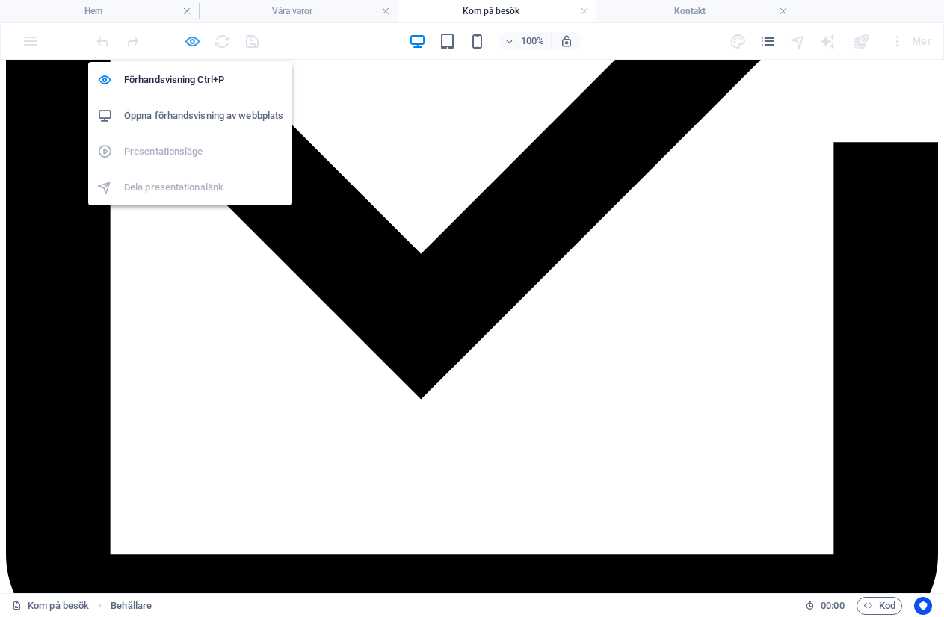
click at [186, 37] on icon "button" at bounding box center [192, 41] width 17 height 17
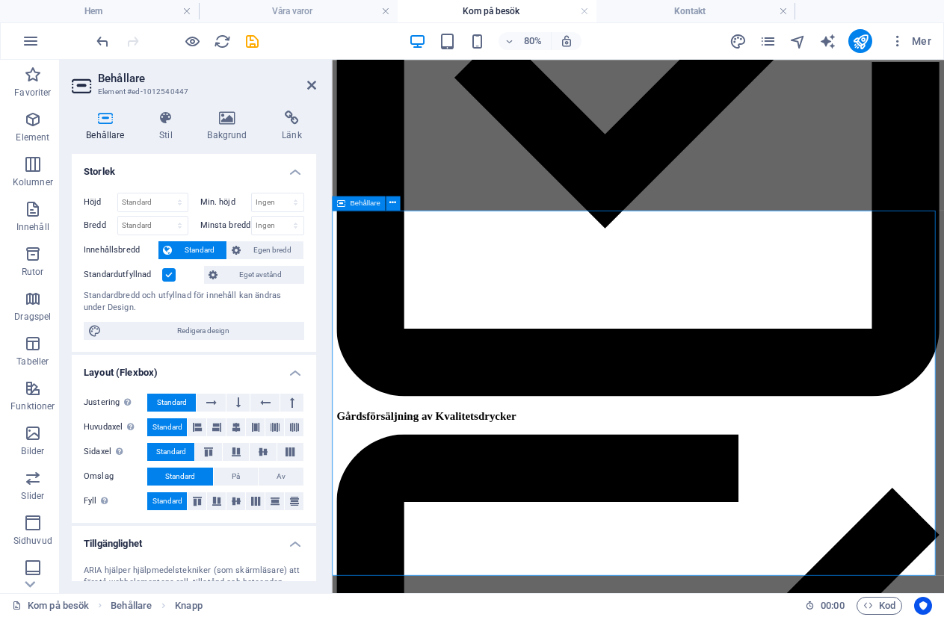
click at [361, 202] on span "Behållare" at bounding box center [365, 202] width 31 height 7
click at [293, 123] on icon at bounding box center [291, 118] width 49 height 15
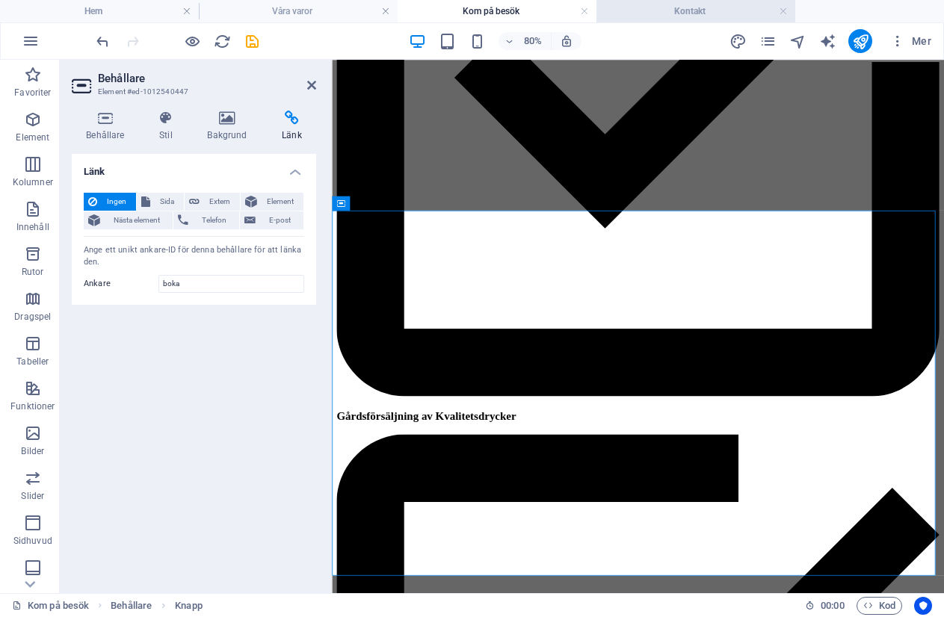
click at [661, 10] on h4 "Kontakt" at bounding box center [695, 11] width 199 height 16
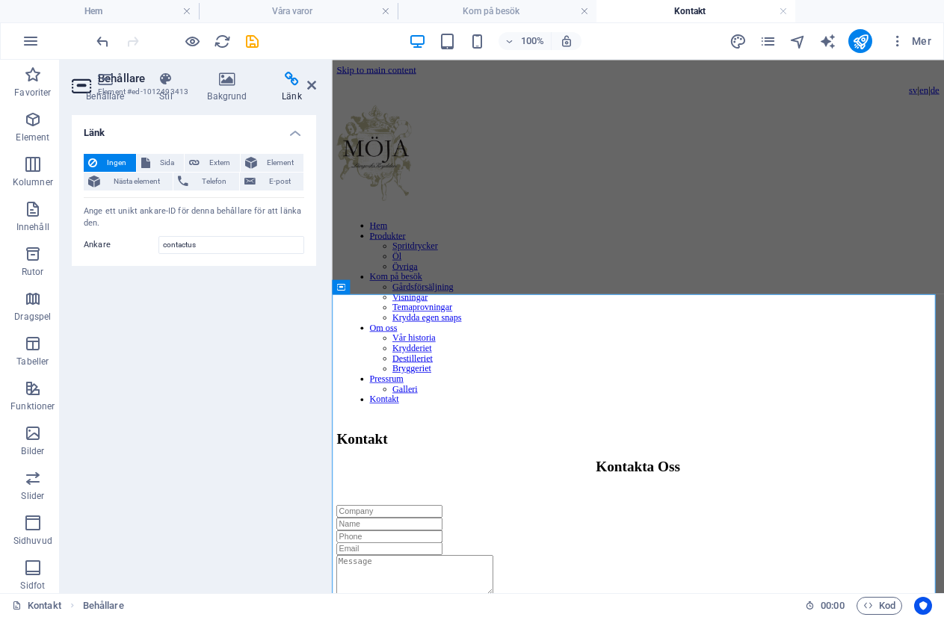
scroll to position [0, 0]
